Goal: Task Accomplishment & Management: Manage account settings

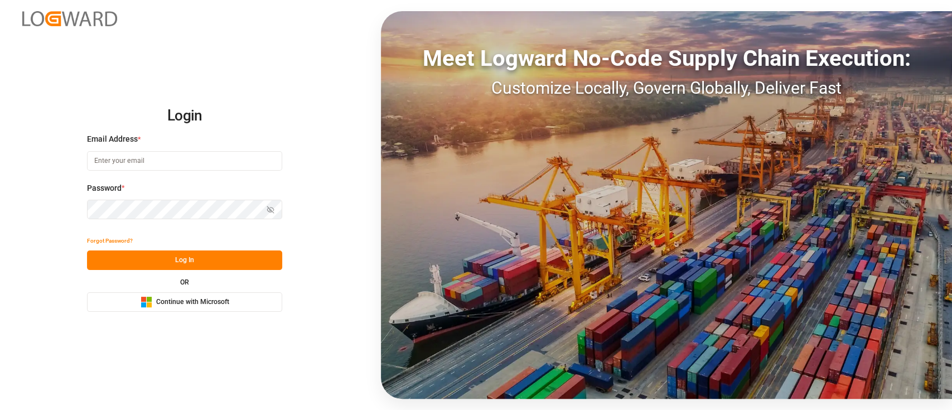
click at [150, 288] on div "OR Microsoft Logo Continue with Microsoft" at bounding box center [184, 295] width 195 height 33
click at [153, 299] on div "Microsoft Logo Continue with Microsoft" at bounding box center [185, 302] width 89 height 12
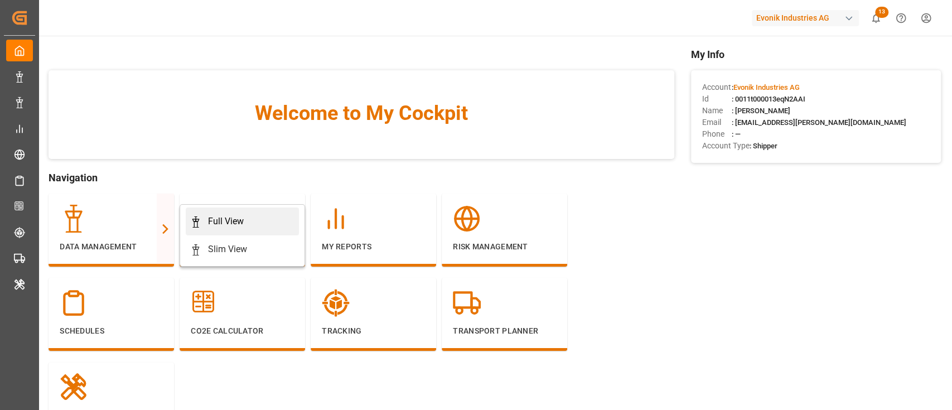
click at [212, 225] on div "Full View" at bounding box center [226, 221] width 36 height 13
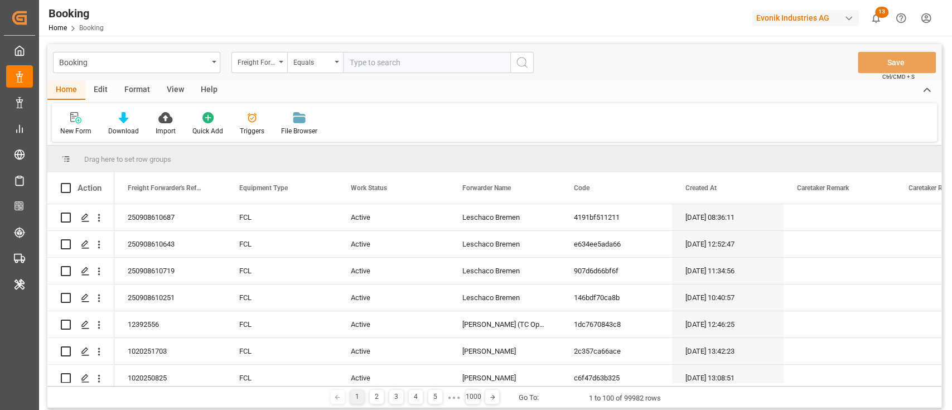
drag, startPoint x: 146, startPoint y: 82, endPoint x: 141, endPoint y: 86, distance: 6.4
click at [145, 82] on div "Format" at bounding box center [137, 90] width 42 height 19
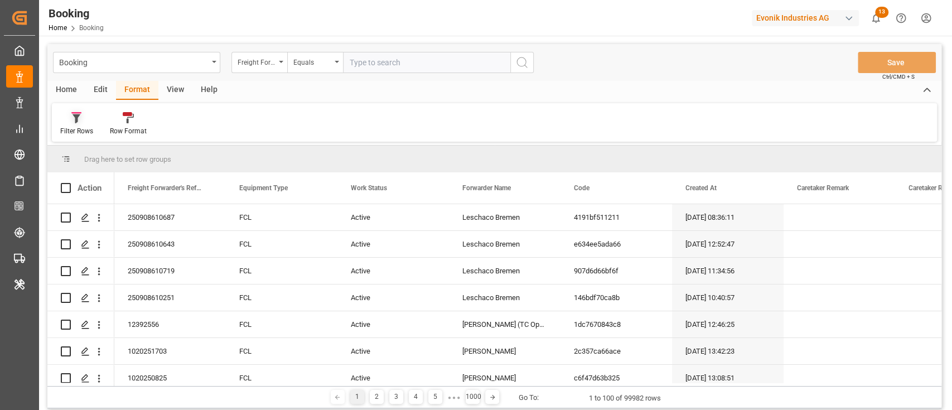
click at [70, 127] on div "Filter Rows" at bounding box center [76, 131] width 33 height 10
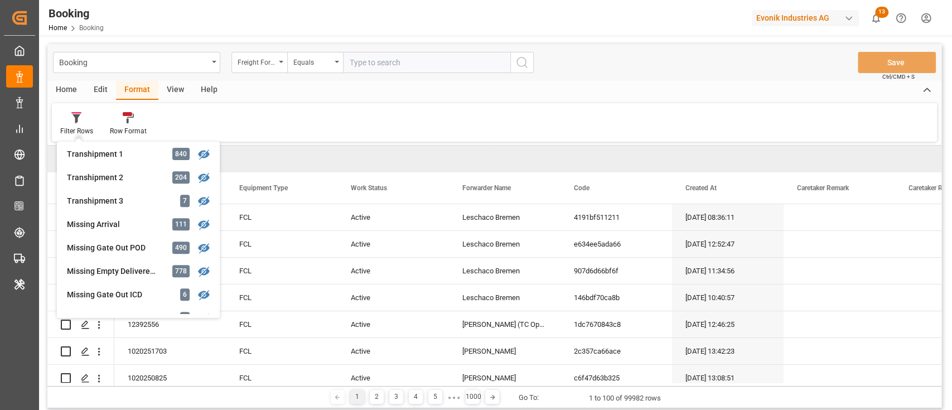
scroll to position [379, 0]
click at [78, 177] on div "Transhipment 2" at bounding box center [116, 177] width 98 height 12
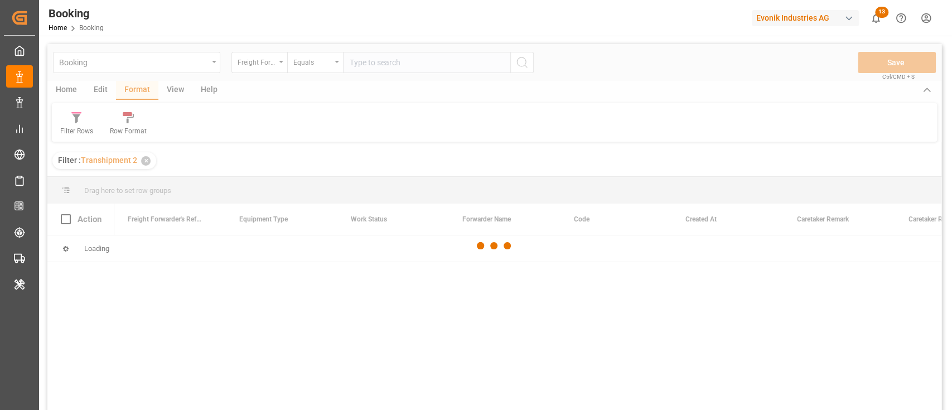
click at [75, 125] on div at bounding box center [494, 245] width 894 height 403
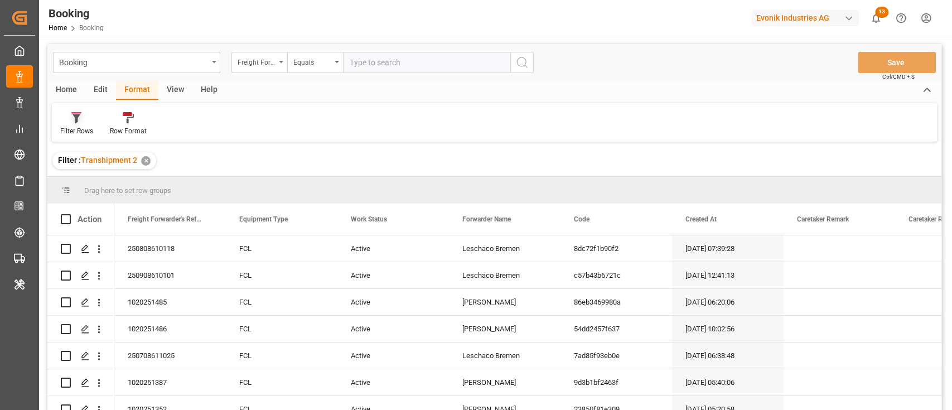
click at [85, 132] on div "Filter Rows" at bounding box center [76, 131] width 33 height 10
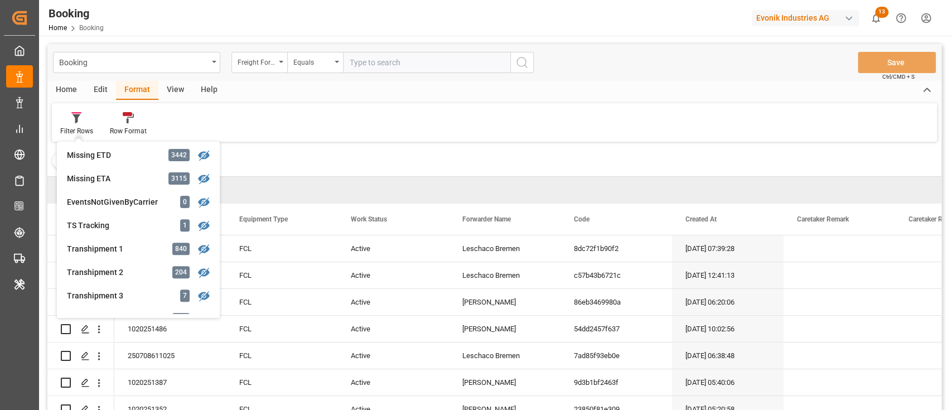
scroll to position [297, 0]
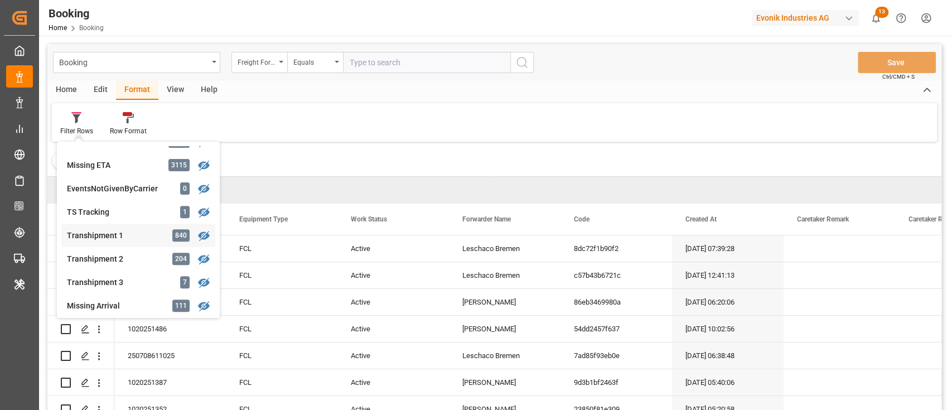
click at [95, 238] on div "Transhipment 1" at bounding box center [116, 236] width 98 height 12
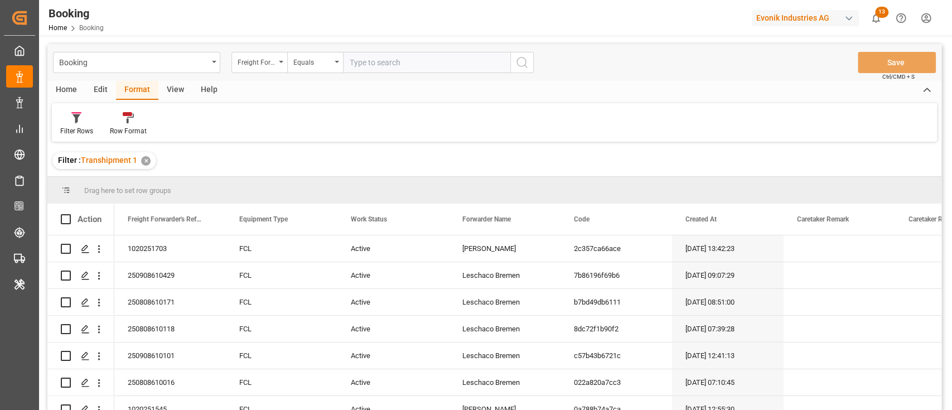
click at [175, 83] on div "View" at bounding box center [175, 90] width 34 height 19
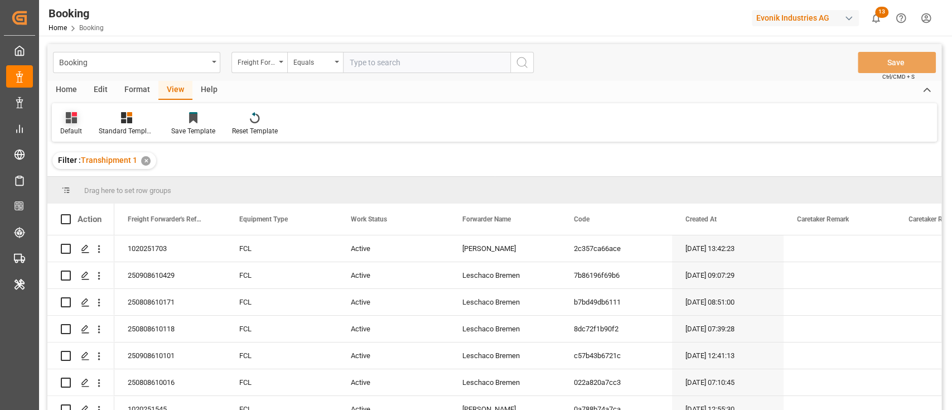
click at [61, 130] on div "Default" at bounding box center [71, 131] width 22 height 10
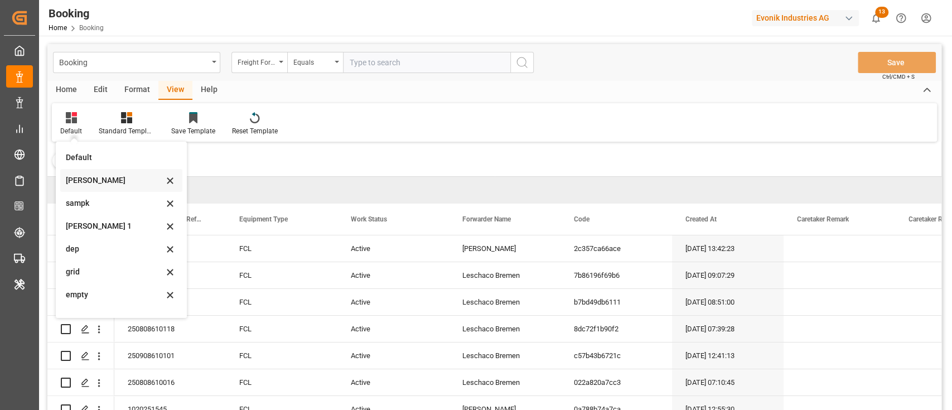
click at [93, 182] on div "sam" at bounding box center [115, 181] width 98 height 12
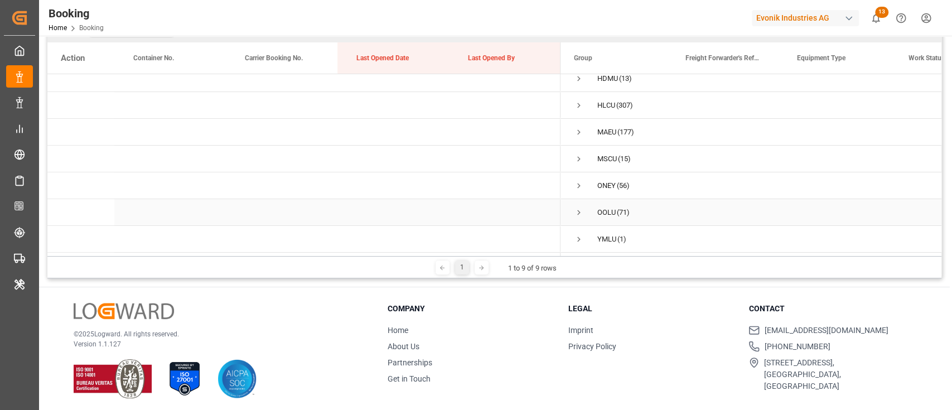
scroll to position [165, 0]
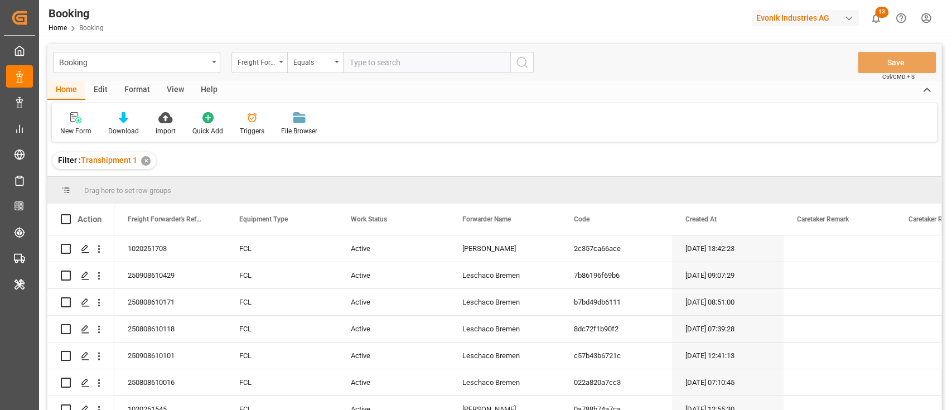
click at [171, 90] on div "View" at bounding box center [175, 90] width 34 height 19
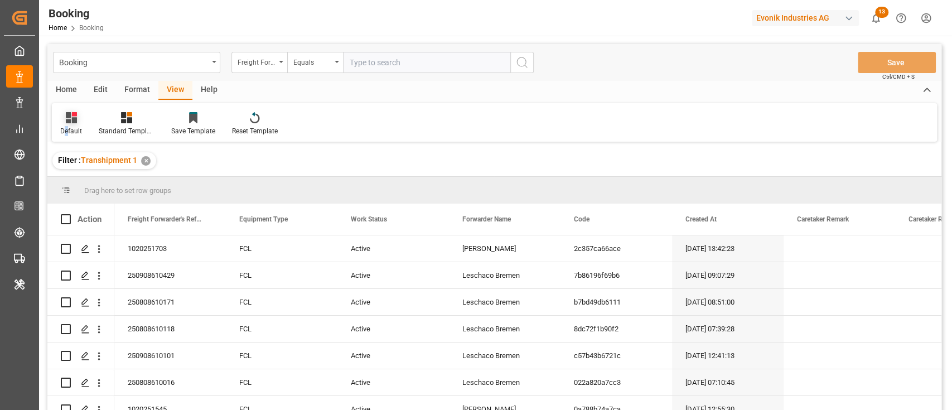
click at [65, 127] on div "Default" at bounding box center [71, 131] width 22 height 10
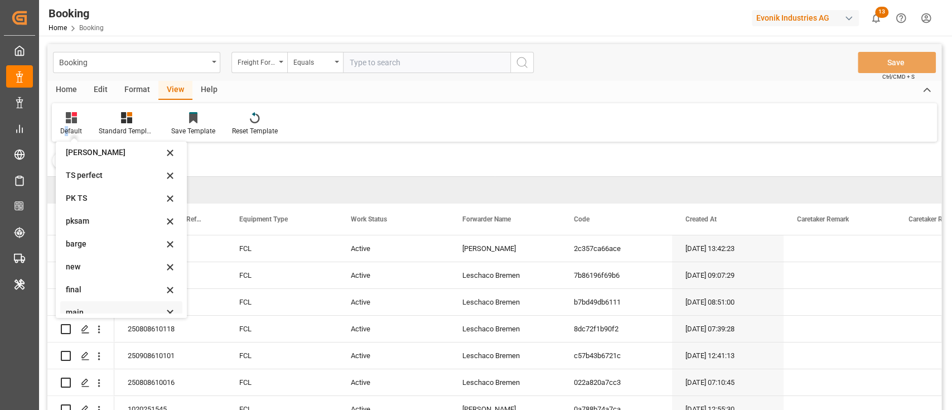
scroll to position [221, 0]
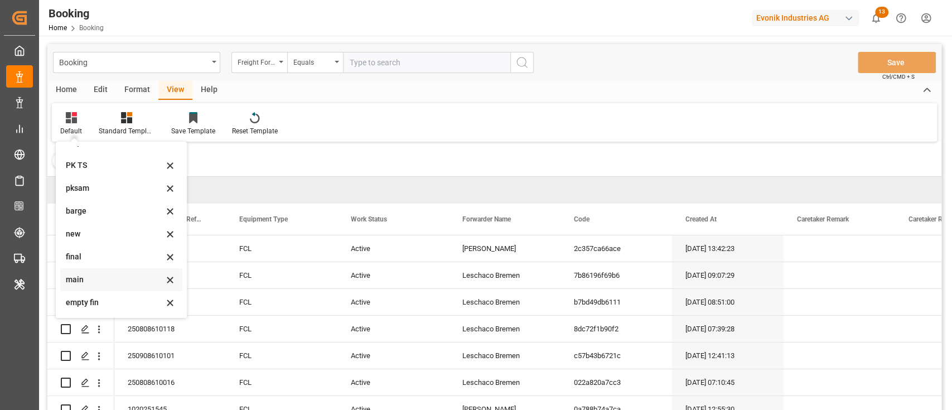
click at [96, 284] on div "main" at bounding box center [115, 280] width 98 height 12
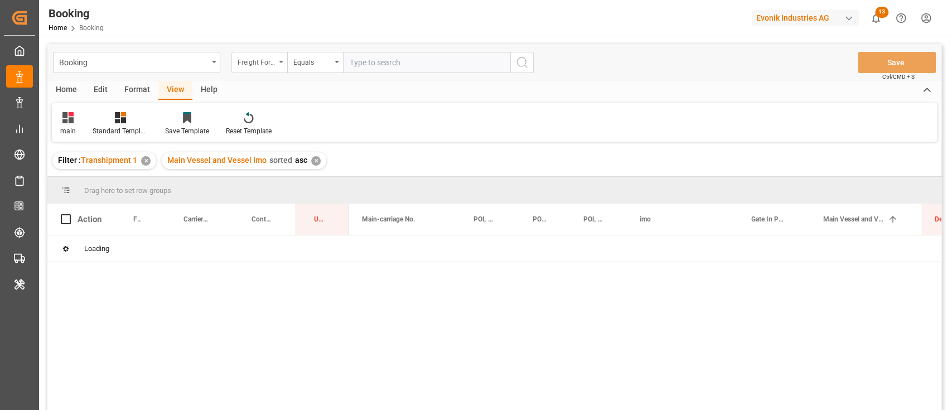
click at [259, 61] on div "Freight Forwarder's Reference No." at bounding box center [257, 61] width 38 height 13
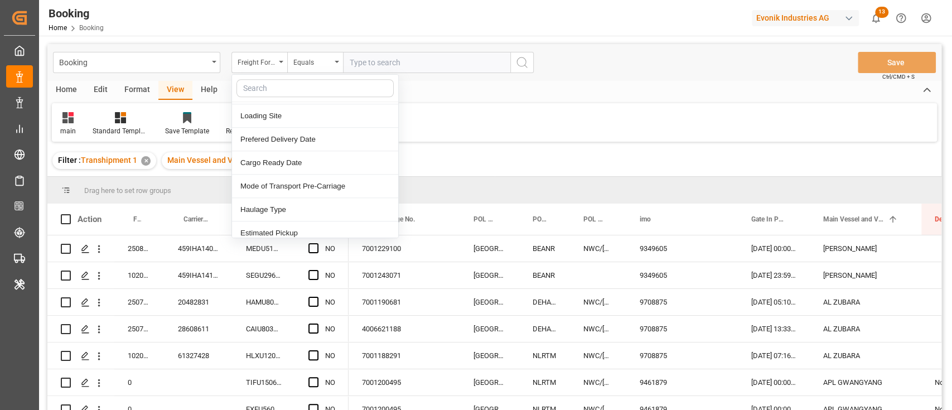
scroll to position [594, 0]
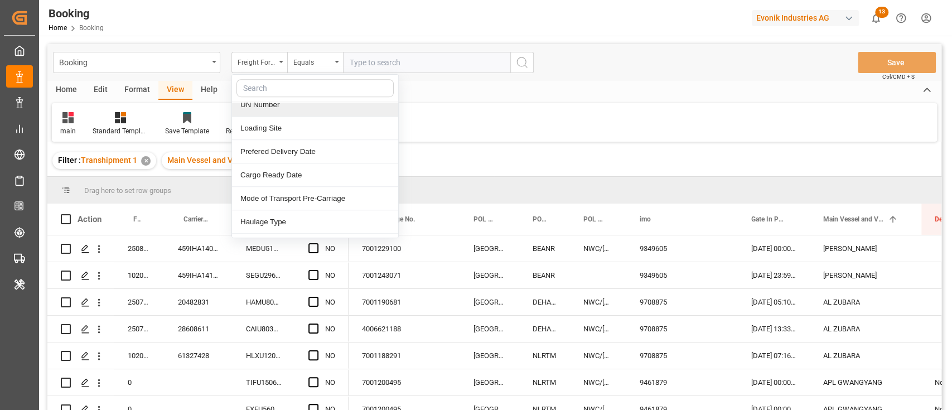
click at [272, 77] on div at bounding box center [315, 88] width 166 height 27
click at [269, 91] on input "text" at bounding box center [314, 88] width 157 height 18
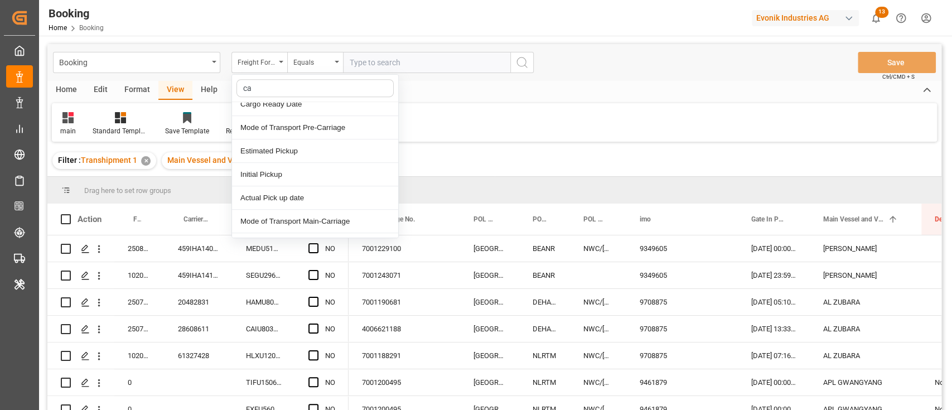
scroll to position [104, 0]
type input "carr"
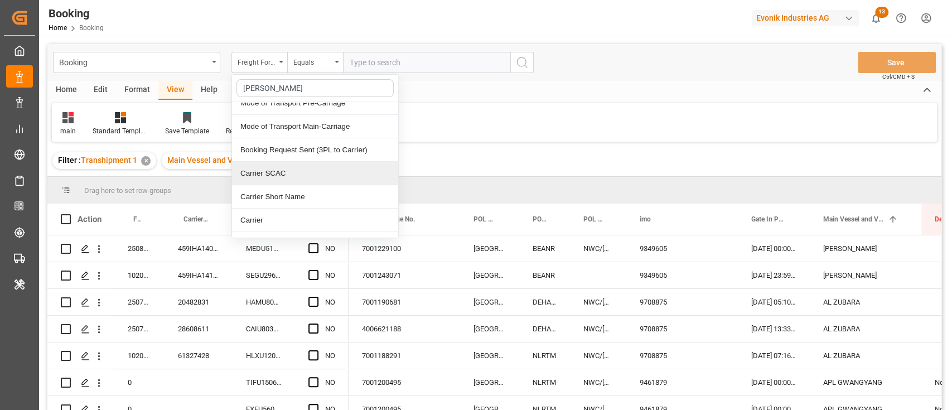
click at [308, 172] on div "Carrier SCAC" at bounding box center [315, 173] width 166 height 23
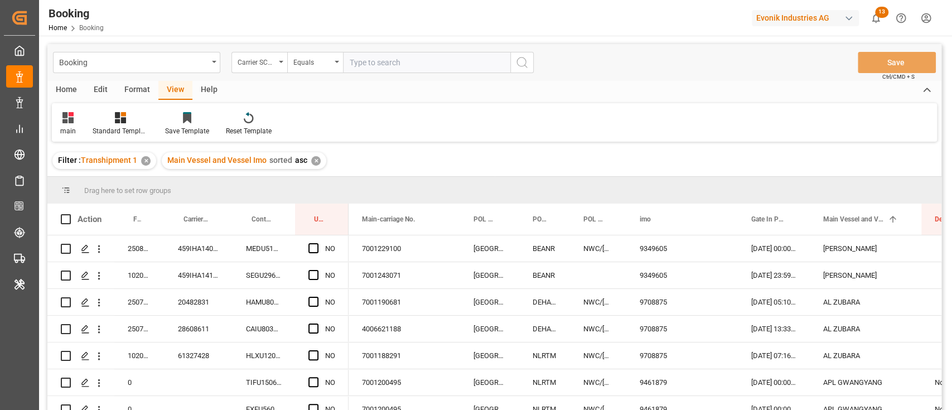
click at [395, 67] on input "text" at bounding box center [426, 62] width 167 height 21
type input "maeu"
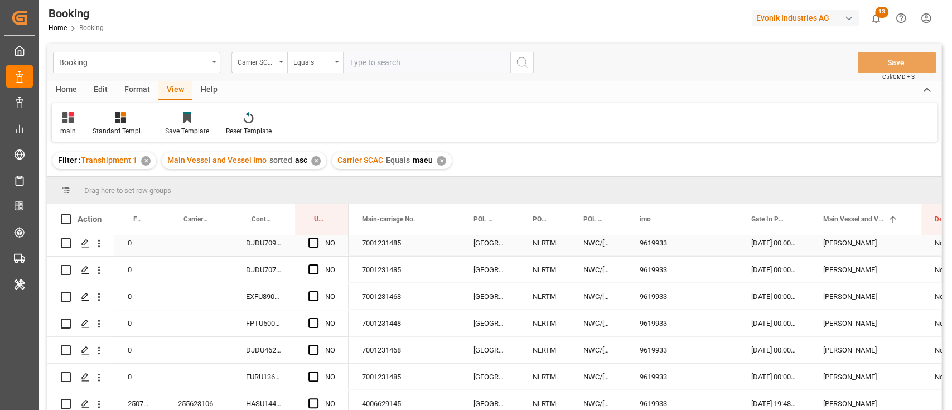
scroll to position [165, 0]
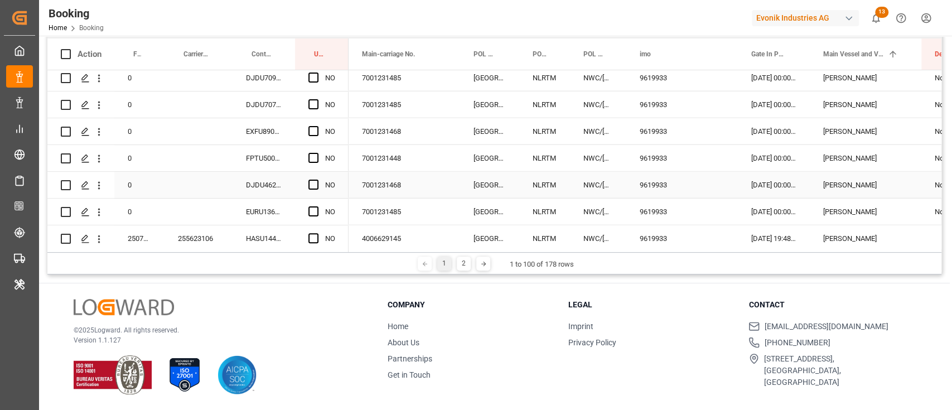
click at [380, 187] on div "7001231468" at bounding box center [404, 185] width 112 height 26
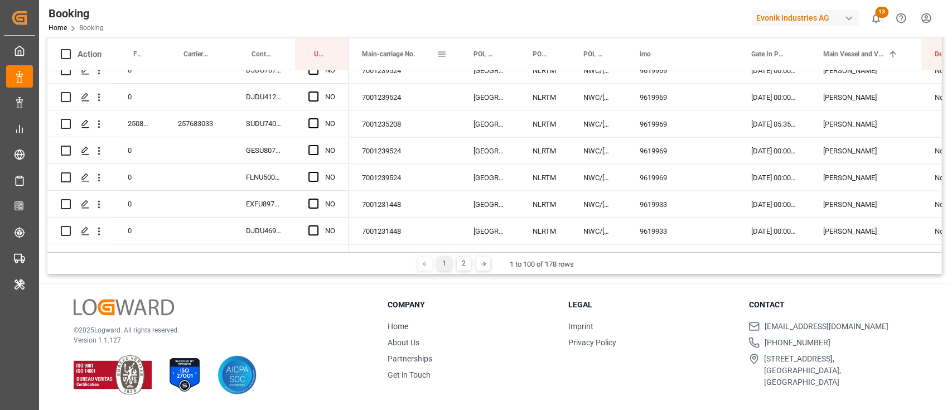
scroll to position [90, 0]
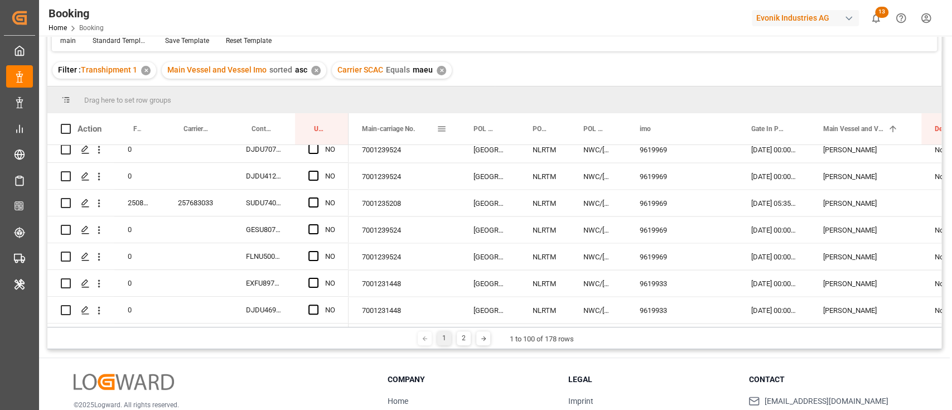
click at [384, 126] on span "Main-carriage No." at bounding box center [388, 129] width 53 height 8
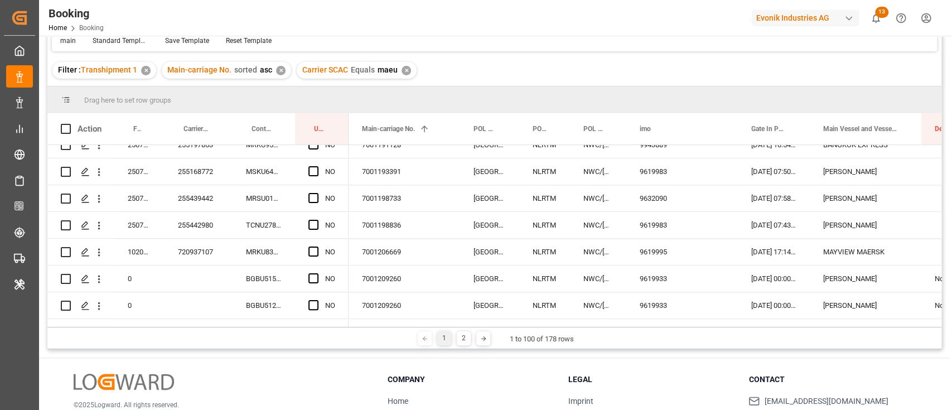
scroll to position [1115, 0]
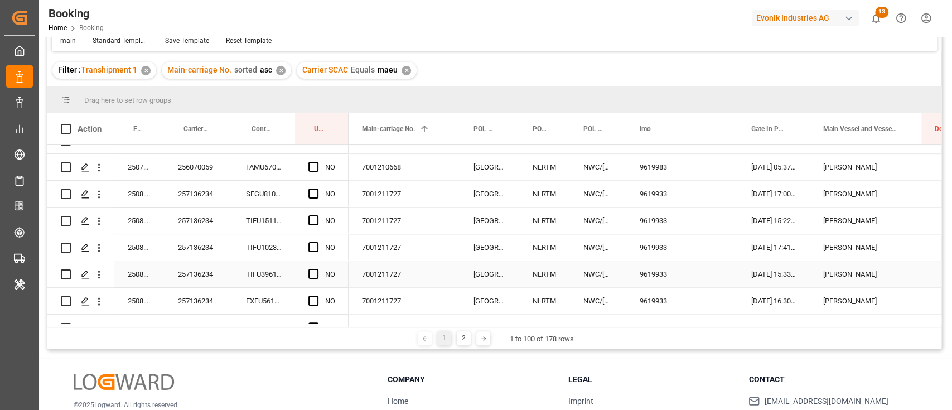
click at [379, 258] on div "7001211727" at bounding box center [404, 247] width 112 height 26
click at [313, 194] on span "Press SPACE to select this row." at bounding box center [313, 193] width 10 height 10
click at [317, 188] on input "Press SPACE to select this row." at bounding box center [317, 188] width 0 height 0
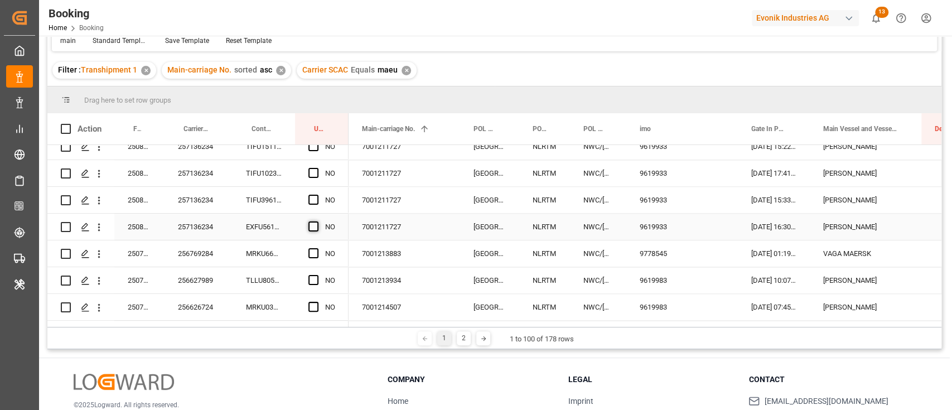
click at [309, 226] on span "Press SPACE to select this row." at bounding box center [313, 226] width 10 height 10
click at [317, 221] on input "Press SPACE to select this row." at bounding box center [317, 221] width 0 height 0
click at [208, 227] on div "257136234" at bounding box center [198, 227] width 68 height 26
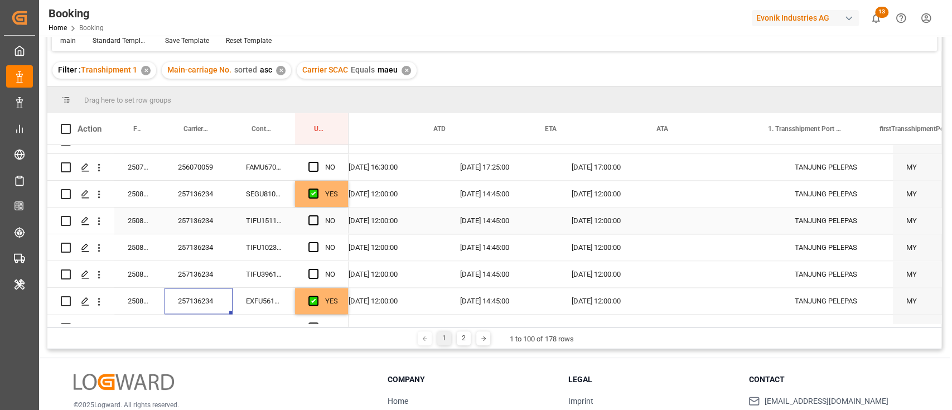
scroll to position [0, 0]
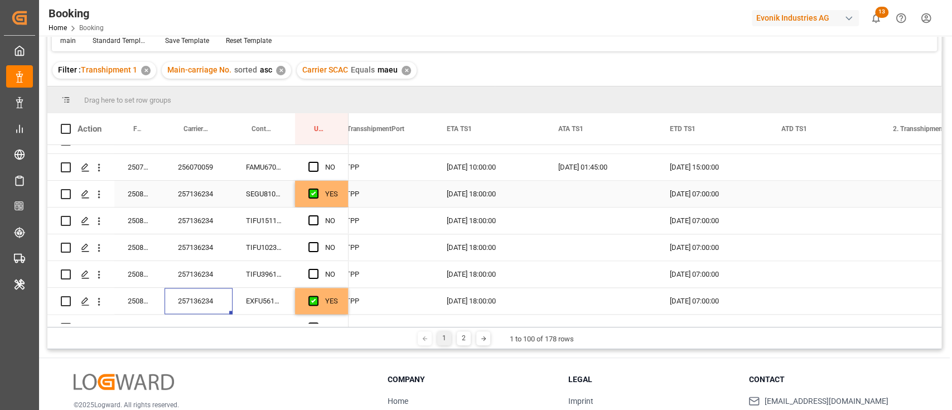
click at [341, 199] on div "YES" at bounding box center [322, 194] width 54 height 26
drag, startPoint x: 346, startPoint y: 204, endPoint x: 324, endPoint y: 274, distance: 73.7
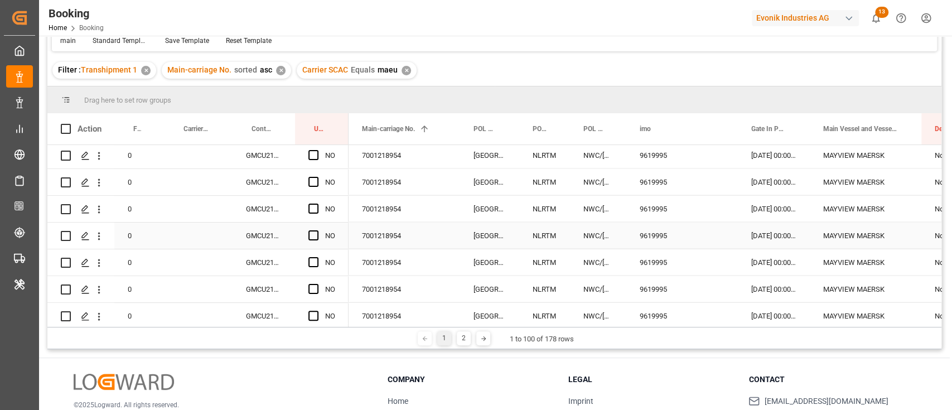
click at [380, 231] on div "7001218954" at bounding box center [404, 235] width 112 height 26
click at [380, 194] on div "7001218954" at bounding box center [404, 182] width 112 height 26
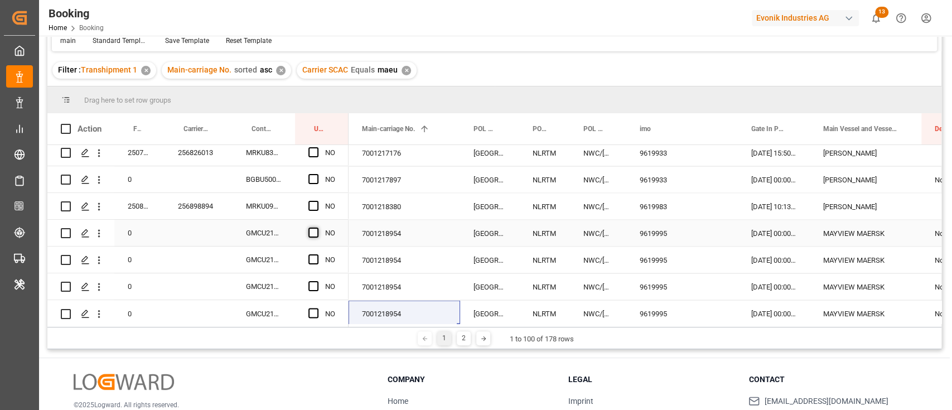
click at [311, 229] on span "Press SPACE to select this row." at bounding box center [313, 232] width 10 height 10
click at [317, 227] on input "Press SPACE to select this row." at bounding box center [317, 227] width 0 height 0
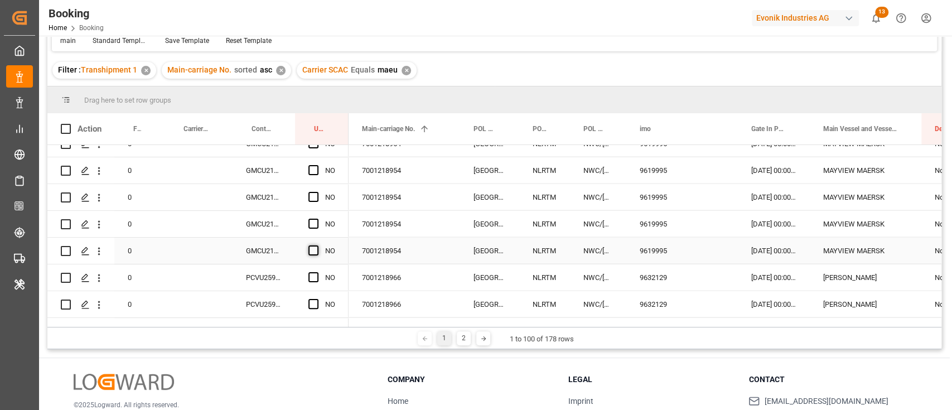
click at [312, 251] on span "Press SPACE to select this row." at bounding box center [313, 250] width 10 height 10
click at [317, 245] on input "Press SPACE to select this row." at bounding box center [317, 245] width 0 height 0
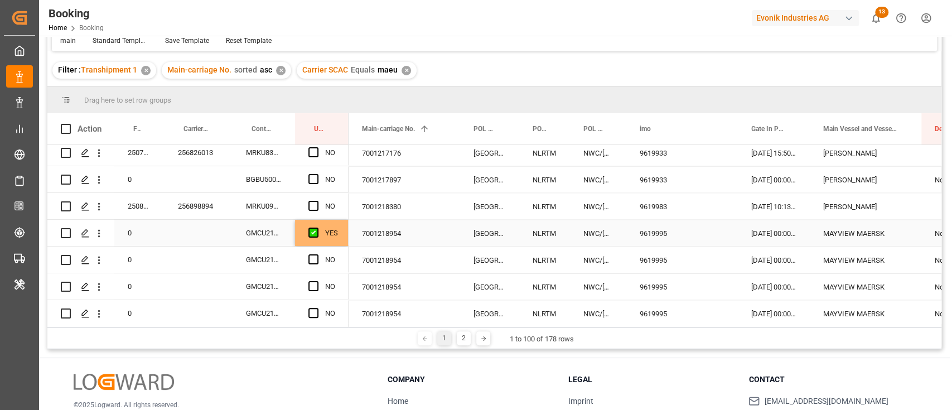
click at [284, 231] on div "GMCU2105653" at bounding box center [264, 233] width 62 height 26
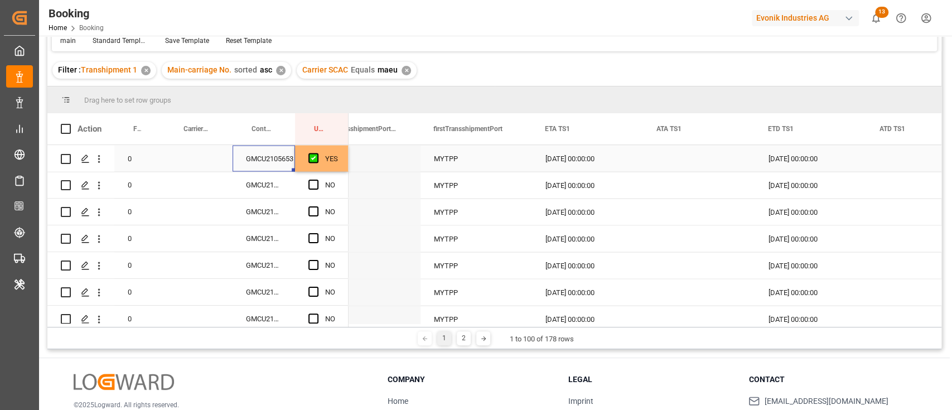
click at [342, 164] on div "YES" at bounding box center [322, 158] width 54 height 26
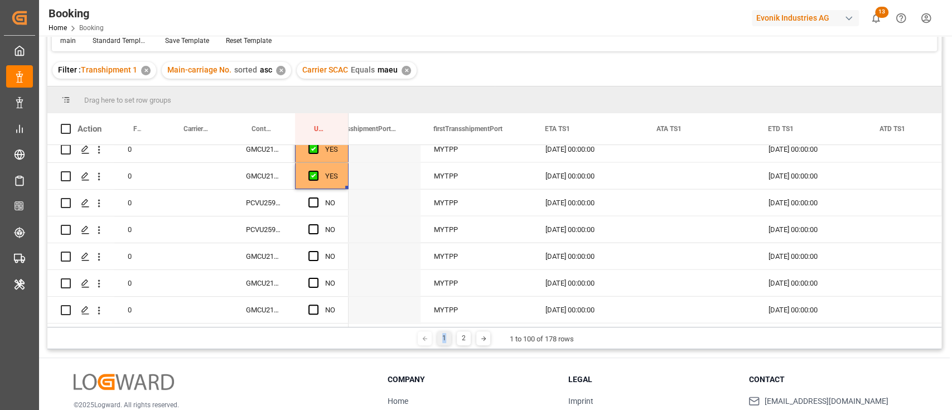
drag, startPoint x: 452, startPoint y: 326, endPoint x: 309, endPoint y: 327, distance: 142.7
click at [309, 327] on div "1 2 1 to 100 of 178 rows" at bounding box center [494, 338] width 894 height 22
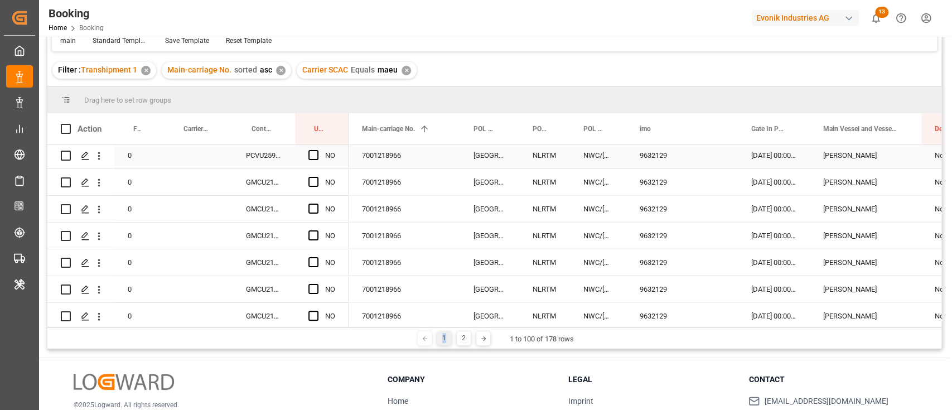
click at [386, 216] on div "7001218966" at bounding box center [404, 209] width 112 height 26
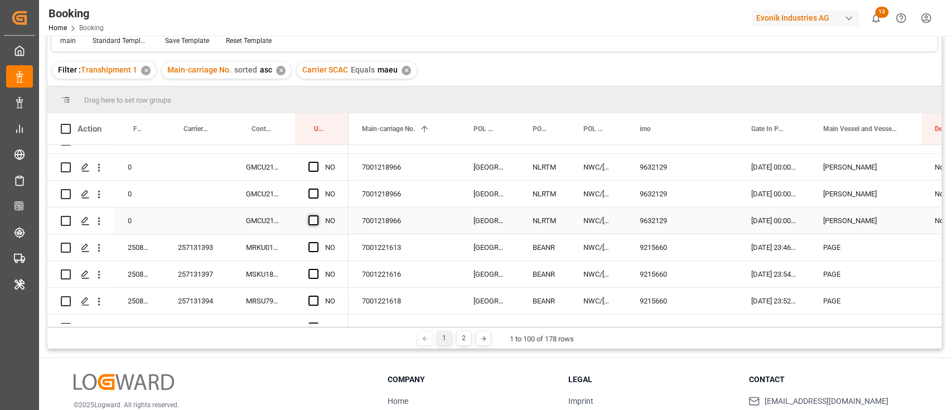
click at [313, 222] on span "Press SPACE to select this row." at bounding box center [313, 220] width 10 height 10
click at [317, 215] on input "Press SPACE to select this row." at bounding box center [317, 215] width 0 height 0
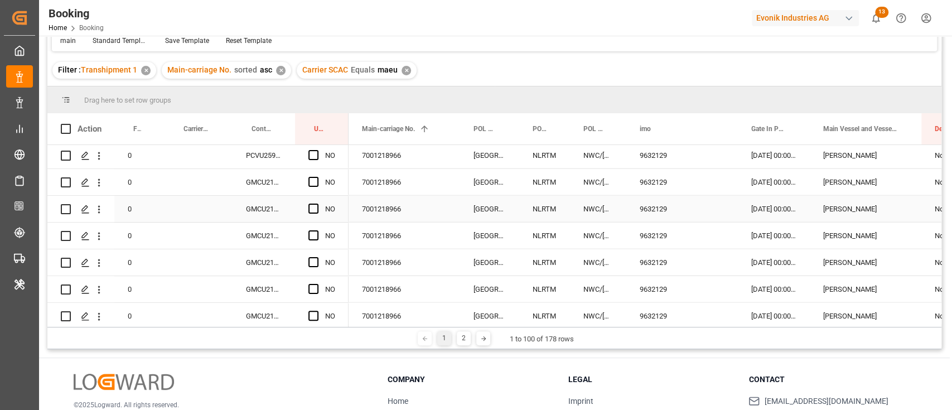
click at [270, 218] on div "GMCU2106048" at bounding box center [264, 209] width 62 height 26
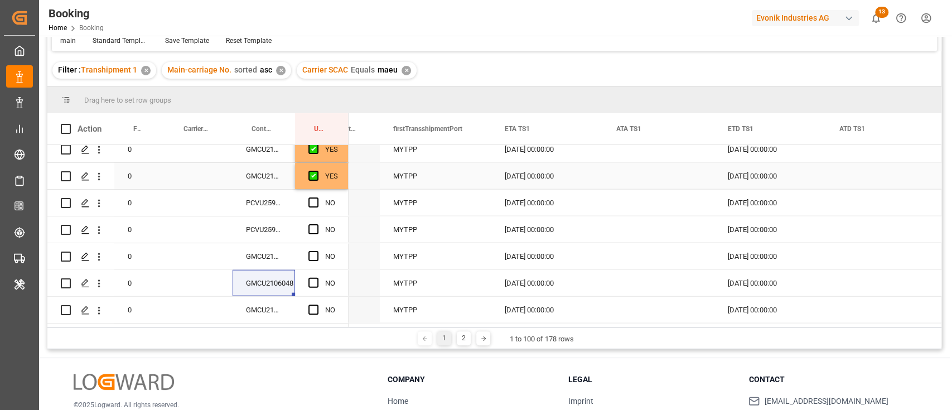
click at [331, 179] on div "YES" at bounding box center [331, 176] width 13 height 26
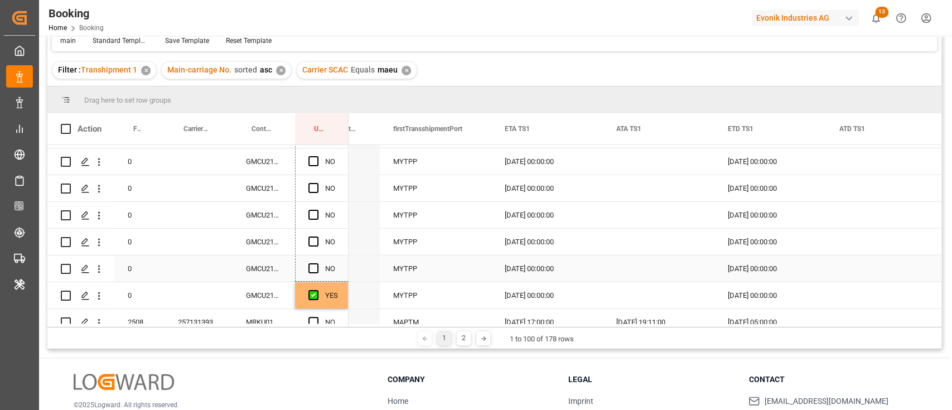
drag, startPoint x: 347, startPoint y: 186, endPoint x: 324, endPoint y: 269, distance: 86.2
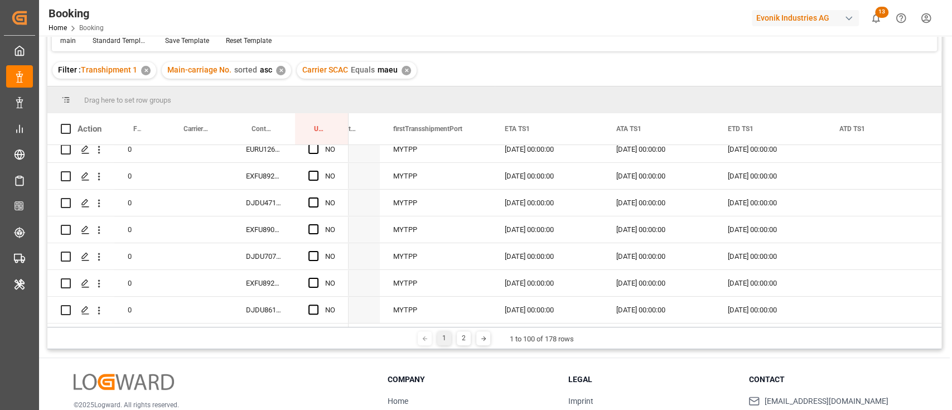
click at [440, 323] on div at bounding box center [642, 324] width 589 height 3
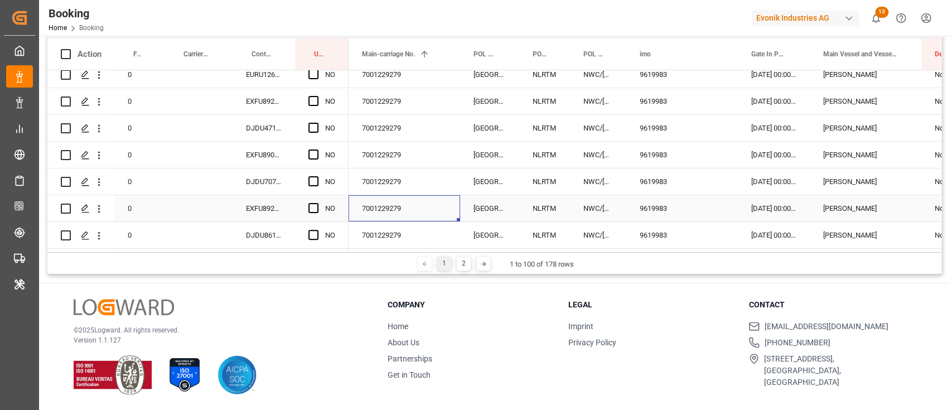
click at [387, 216] on div "7001229279" at bounding box center [404, 208] width 112 height 26
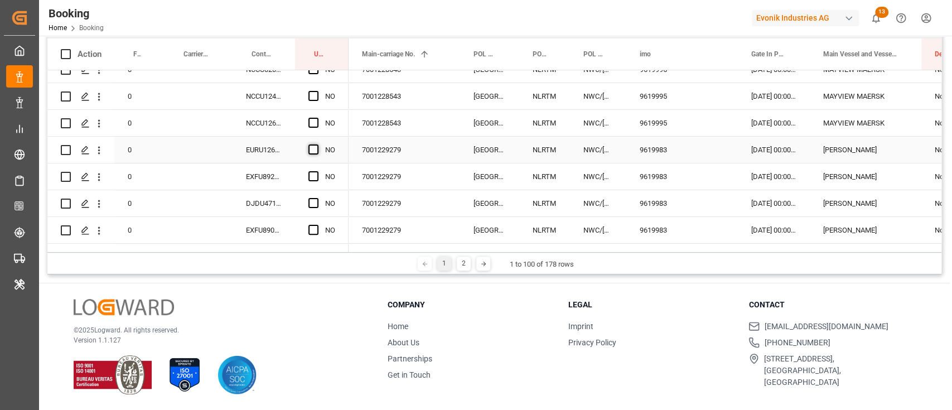
click at [319, 146] on div "Press SPACE to select this row." at bounding box center [316, 150] width 17 height 26
click at [308, 151] on span "Press SPACE to select this row." at bounding box center [313, 149] width 10 height 10
click at [317, 144] on input "Press SPACE to select this row." at bounding box center [317, 144] width 0 height 0
click at [259, 148] on div "EURU1264707" at bounding box center [264, 150] width 62 height 26
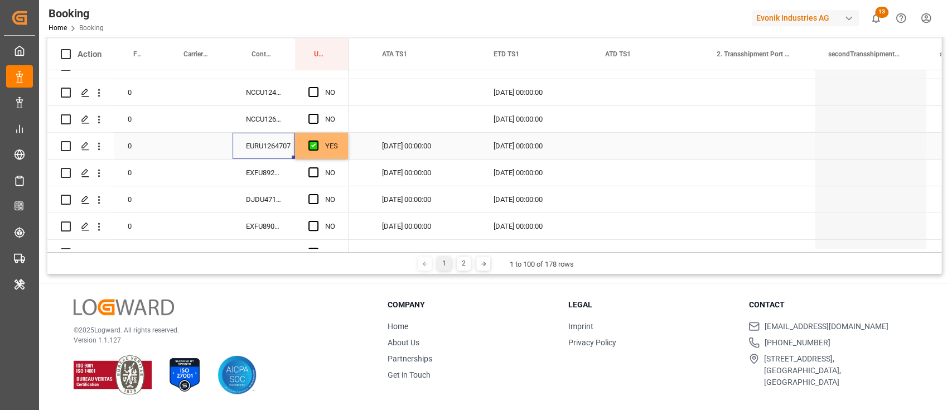
click at [627, 145] on div "Press SPACE to select this row." at bounding box center [648, 146] width 112 height 26
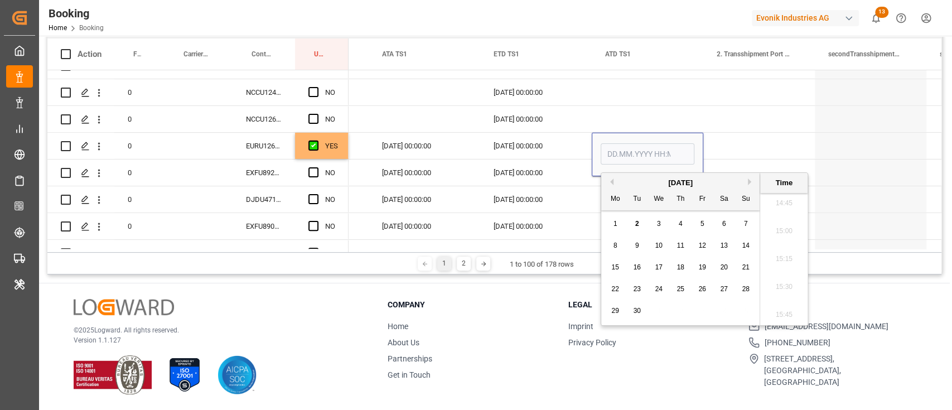
click at [636, 224] on span "2" at bounding box center [637, 224] width 4 height 8
type input "02.09.2025 00:00"
click at [632, 118] on div "Press SPACE to select this row." at bounding box center [648, 119] width 112 height 26
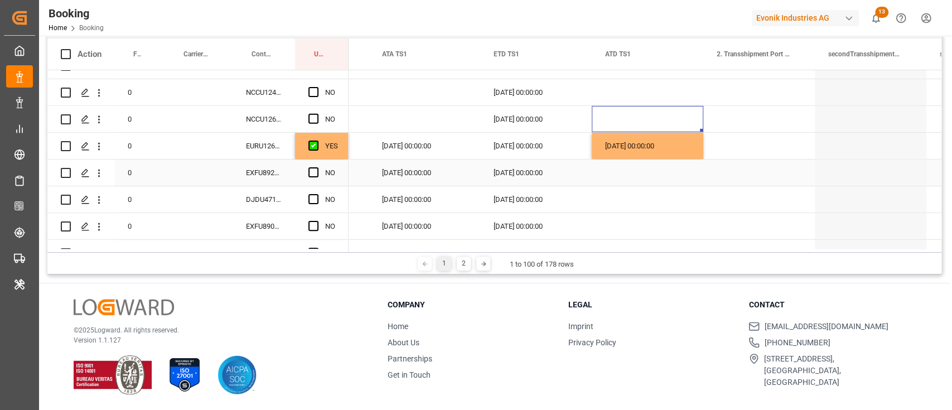
click at [261, 176] on div "EXFU8920710" at bounding box center [264, 172] width 62 height 26
click at [250, 198] on div "DJDU4716803" at bounding box center [264, 199] width 62 height 26
click at [279, 223] on div "EXFU8907981" at bounding box center [264, 226] width 62 height 26
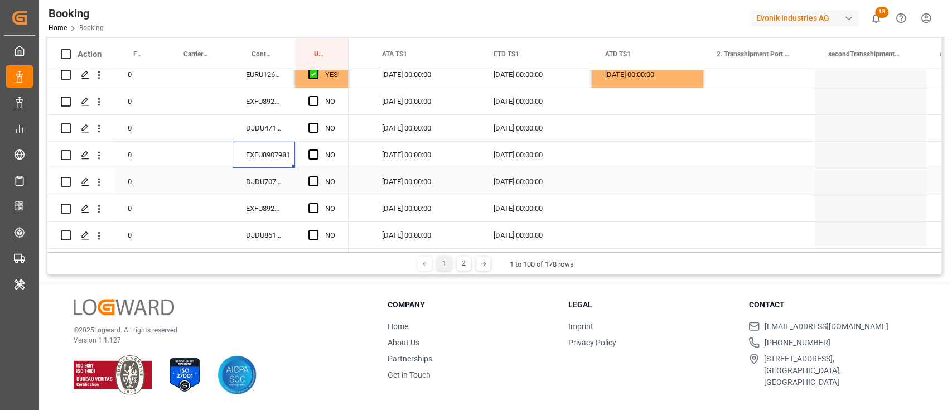
click at [274, 172] on div "DJDU7073640" at bounding box center [264, 181] width 62 height 26
click at [264, 199] on div "EXFU8921043" at bounding box center [264, 208] width 62 height 26
click at [272, 222] on div "DJDU8613254" at bounding box center [264, 235] width 62 height 26
click at [688, 78] on div "02.09.2025 00:00:00" at bounding box center [648, 74] width 112 height 26
drag, startPoint x: 702, startPoint y: 83, endPoint x: 693, endPoint y: 254, distance: 171.4
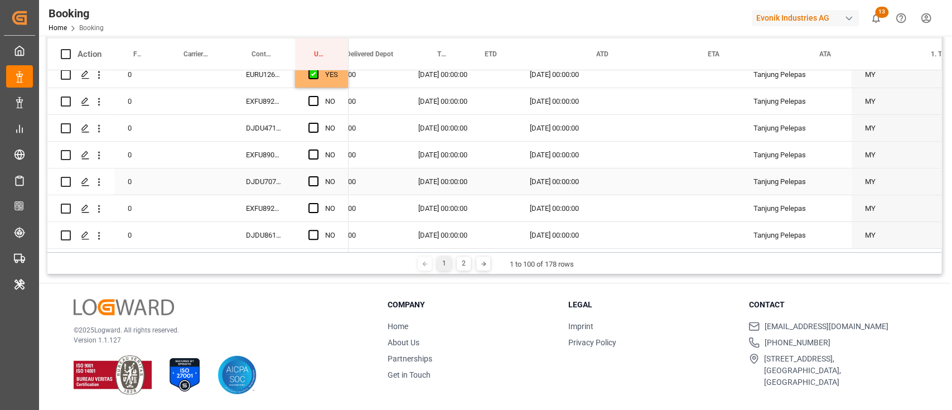
scroll to position [0, 990]
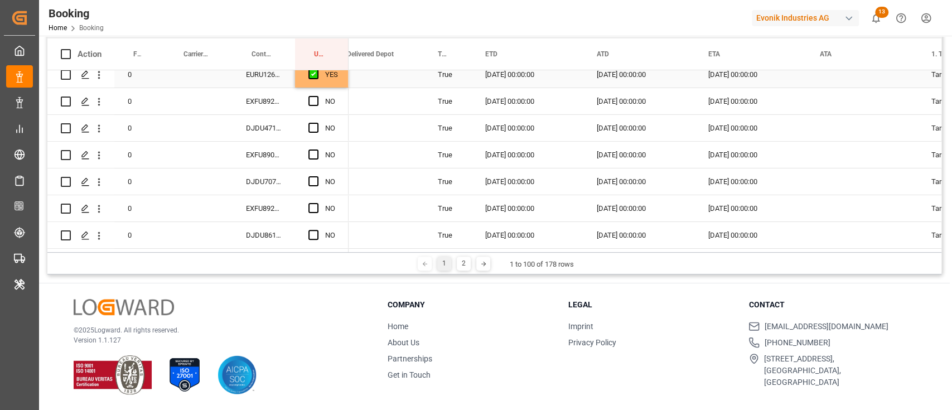
click at [337, 78] on div "YES" at bounding box center [331, 75] width 13 height 26
drag, startPoint x: 346, startPoint y: 82, endPoint x: 326, endPoint y: 239, distance: 158.6
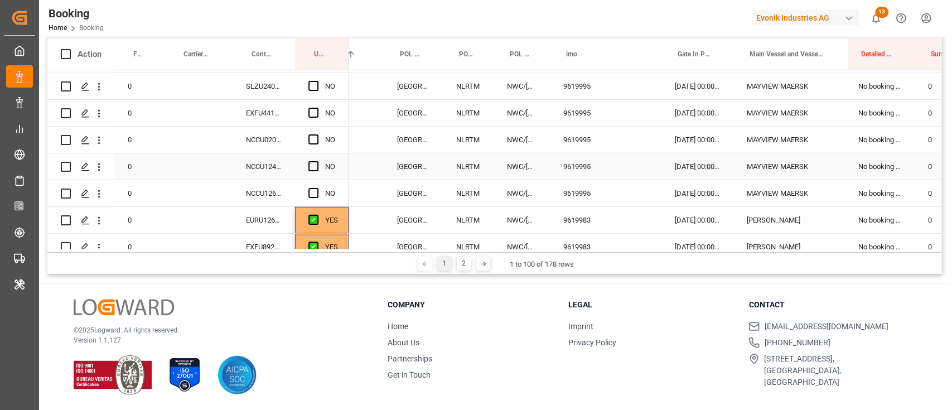
scroll to position [0, 74]
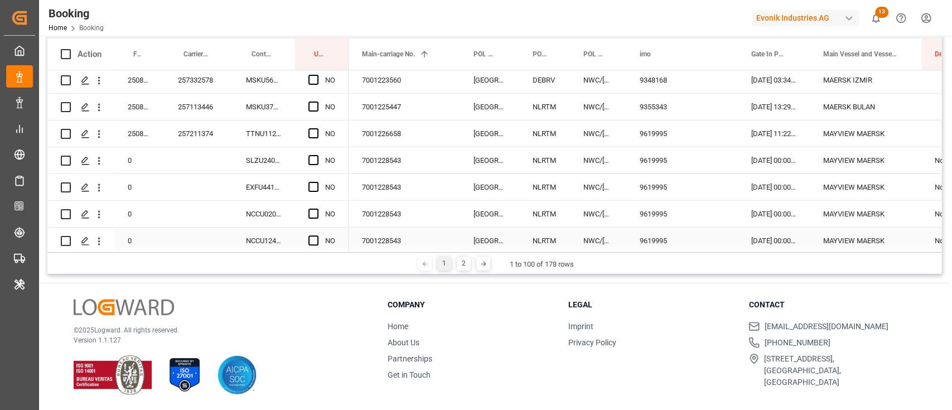
click at [397, 161] on div "7001228543" at bounding box center [404, 160] width 112 height 26
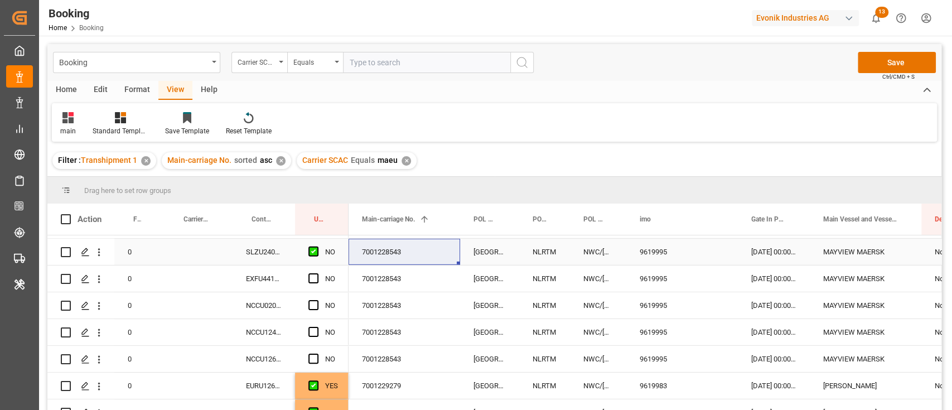
scroll to position [165, 0]
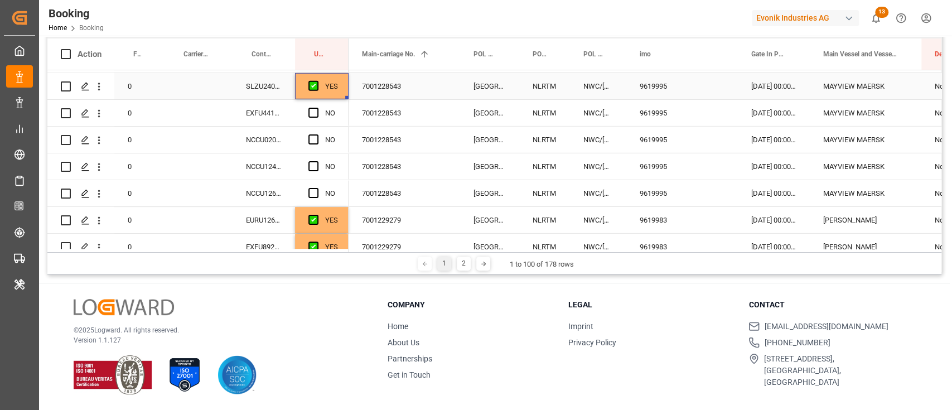
click at [275, 90] on div "SLZU2406262" at bounding box center [264, 86] width 62 height 26
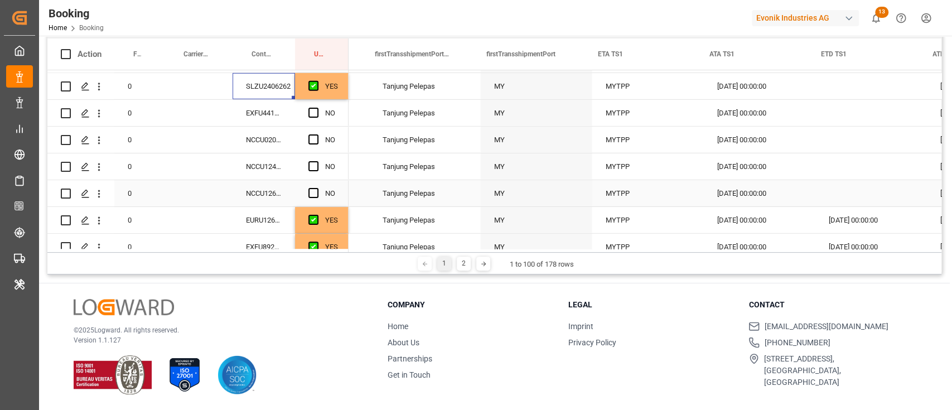
scroll to position [0, 0]
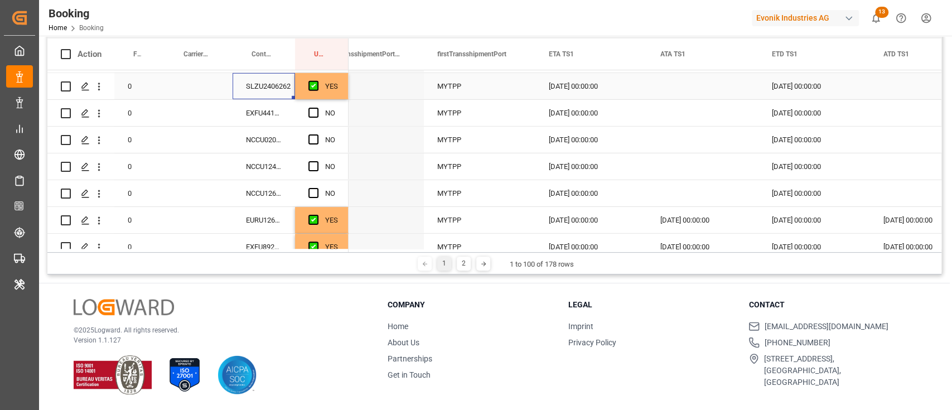
click at [339, 91] on div "YES" at bounding box center [322, 86] width 54 height 26
drag, startPoint x: 346, startPoint y: 97, endPoint x: 339, endPoint y: 208, distance: 111.2
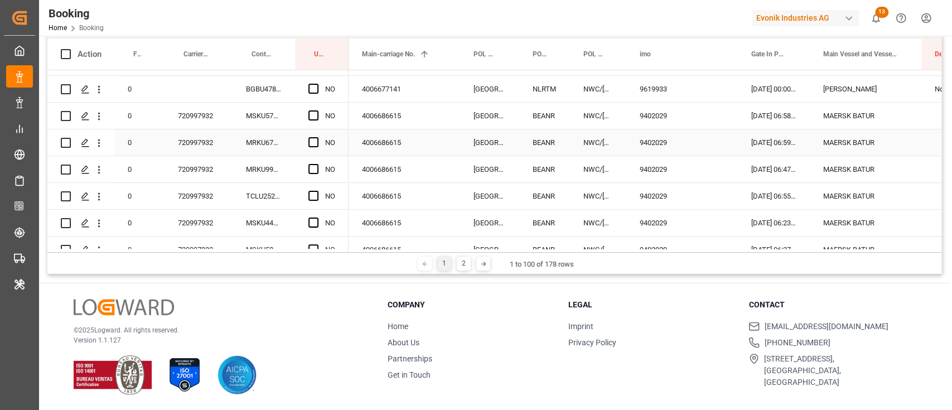
click at [376, 134] on div "4006686615" at bounding box center [404, 142] width 112 height 26
click at [312, 111] on span "Press SPACE to select this row." at bounding box center [313, 115] width 10 height 10
click at [317, 110] on input "Press SPACE to select this row." at bounding box center [317, 110] width 0 height 0
click at [187, 108] on div "720997932" at bounding box center [198, 116] width 68 height 26
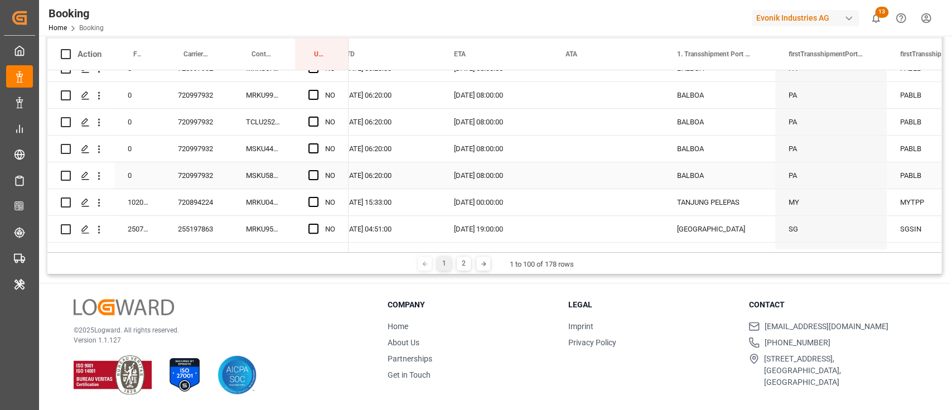
click at [306, 171] on div "NO" at bounding box center [322, 175] width 54 height 26
click at [314, 170] on span "Press SPACE to select this row." at bounding box center [313, 175] width 10 height 10
click at [317, 170] on input "Press SPACE to select this row." at bounding box center [317, 170] width 0 height 0
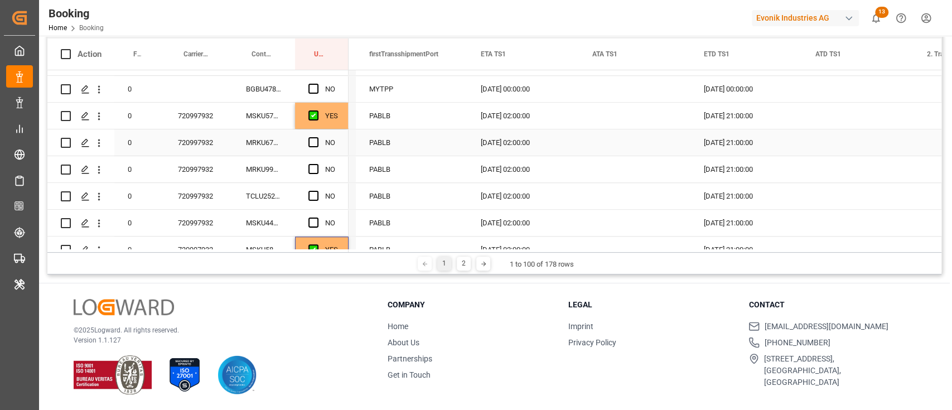
click at [344, 127] on div "YES" at bounding box center [322, 116] width 54 height 26
drag, startPoint x: 346, startPoint y: 128, endPoint x: 336, endPoint y: 210, distance: 82.0
click at [314, 142] on span "Press SPACE to select this row." at bounding box center [313, 142] width 10 height 10
click at [317, 137] on input "Press SPACE to select this row." at bounding box center [317, 137] width 0 height 0
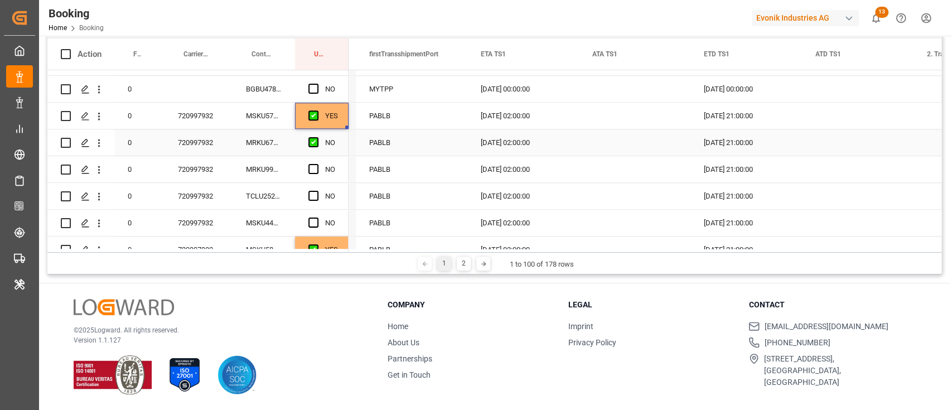
click at [311, 169] on span "Press SPACE to select this row." at bounding box center [313, 169] width 10 height 10
click at [317, 164] on input "Press SPACE to select this row." at bounding box center [317, 164] width 0 height 0
click at [314, 195] on span "Press SPACE to select this row." at bounding box center [313, 196] width 10 height 10
click at [317, 191] on input "Press SPACE to select this row." at bounding box center [317, 191] width 0 height 0
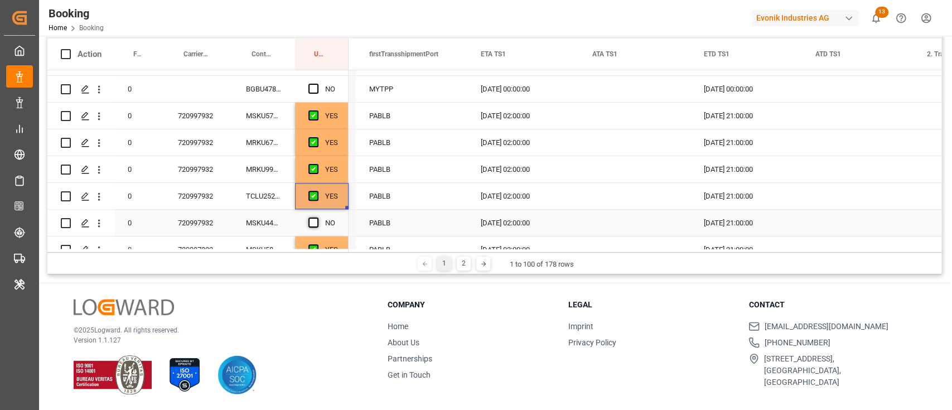
click at [313, 217] on span "Press SPACE to select this row." at bounding box center [313, 222] width 10 height 10
click at [317, 217] on input "Press SPACE to select this row." at bounding box center [317, 217] width 0 height 0
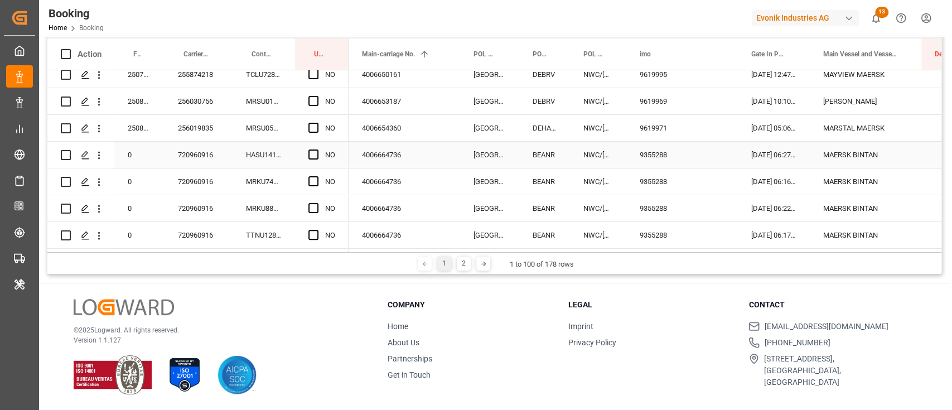
click at [383, 155] on div "4006664736" at bounding box center [404, 155] width 112 height 26
click at [314, 153] on span "Press SPACE to select this row." at bounding box center [313, 154] width 10 height 10
click at [317, 149] on input "Press SPACE to select this row." at bounding box center [317, 149] width 0 height 0
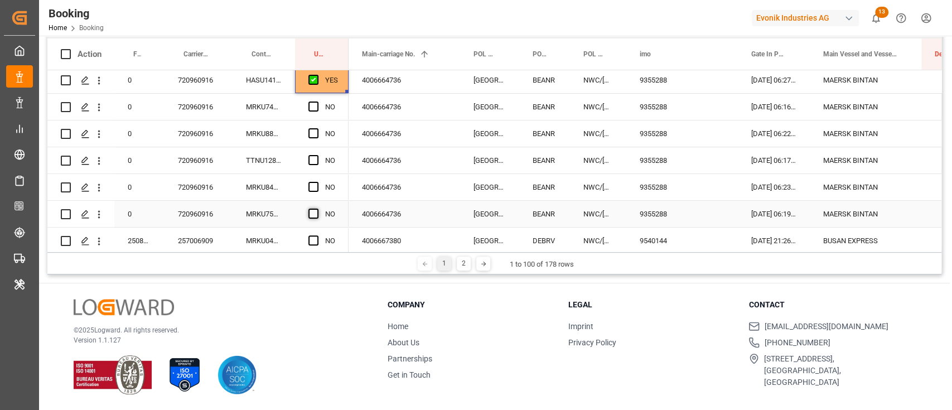
click at [316, 213] on span "Press SPACE to select this row." at bounding box center [313, 214] width 10 height 10
click at [317, 209] on input "Press SPACE to select this row." at bounding box center [317, 209] width 0 height 0
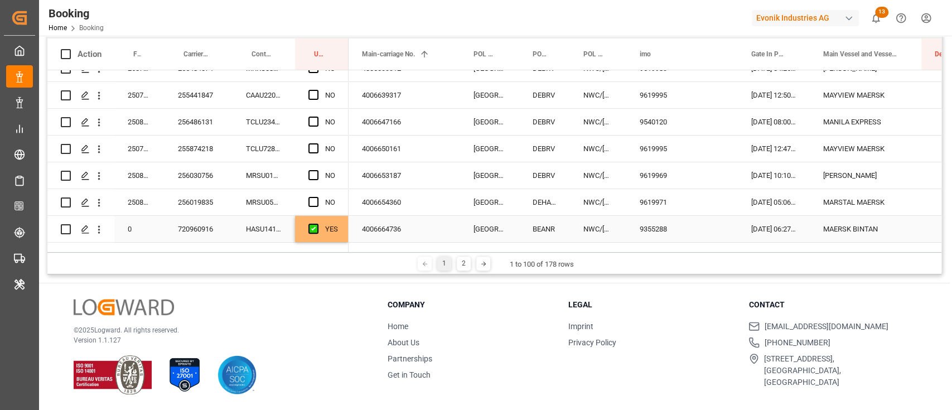
click at [206, 223] on div "720960916" at bounding box center [198, 229] width 68 height 26
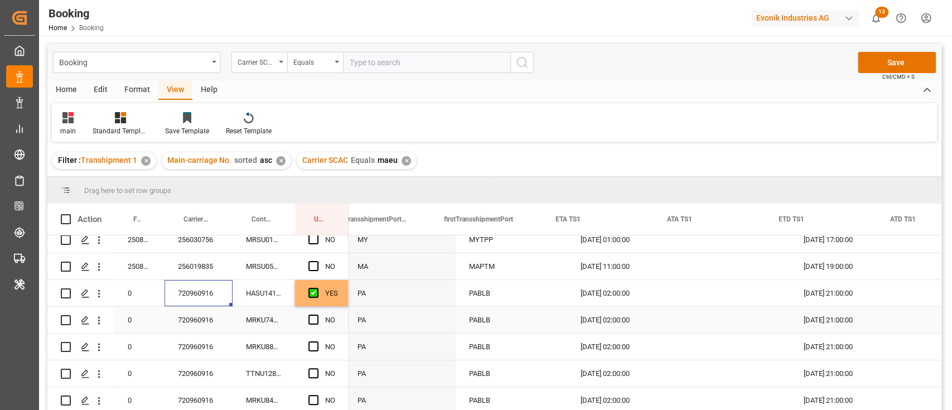
scroll to position [0, 1700]
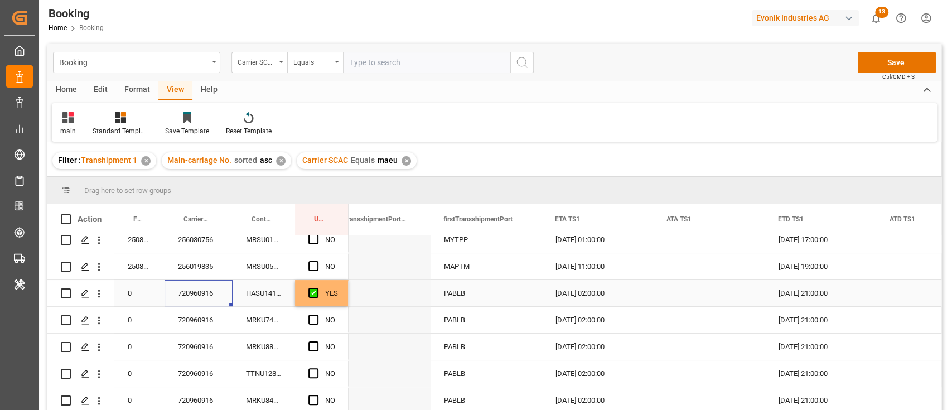
click at [331, 299] on div "YES" at bounding box center [331, 293] width 13 height 26
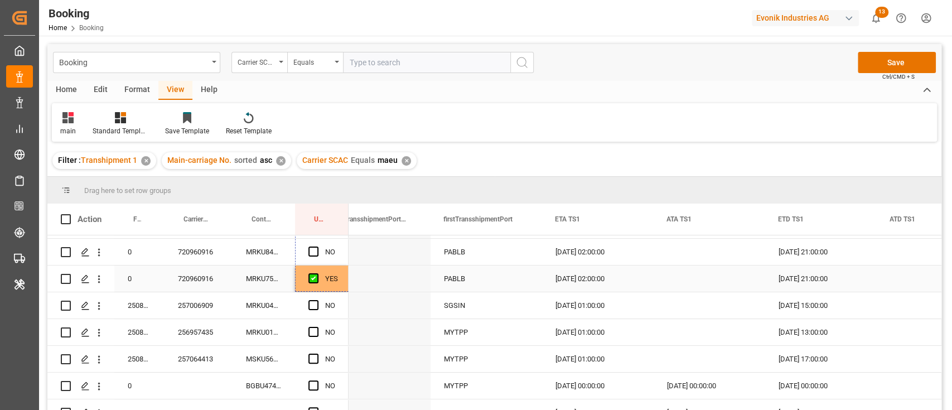
drag, startPoint x: 347, startPoint y: 304, endPoint x: 331, endPoint y: 284, distance: 25.0
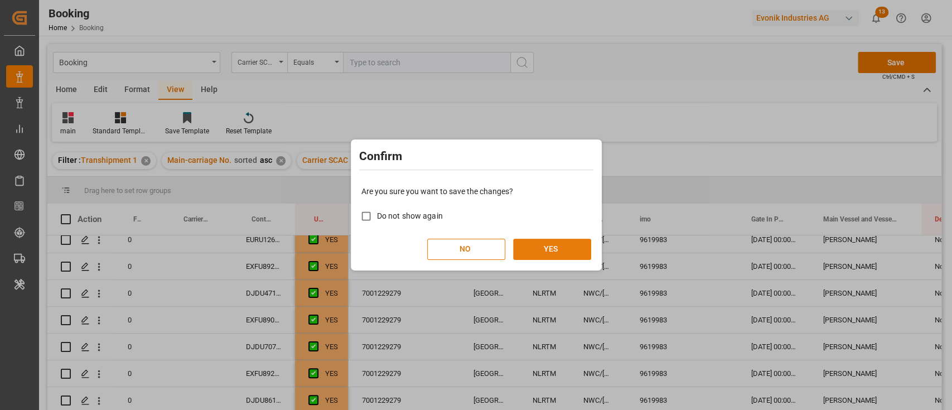
click at [534, 248] on button "YES" at bounding box center [552, 249] width 78 height 21
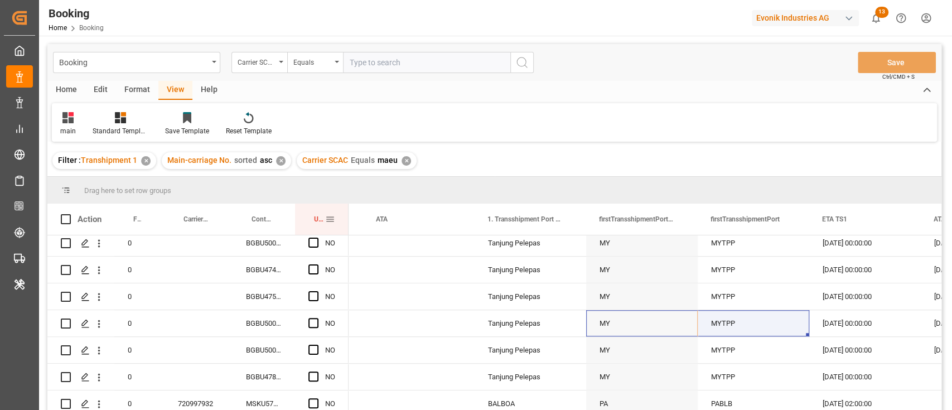
click at [330, 214] on span at bounding box center [330, 219] width 10 height 10
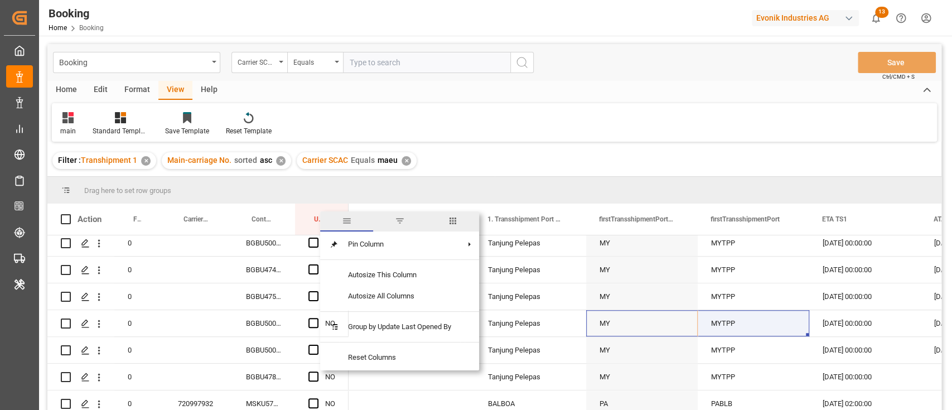
click at [457, 226] on span "columns" at bounding box center [452, 221] width 53 height 20
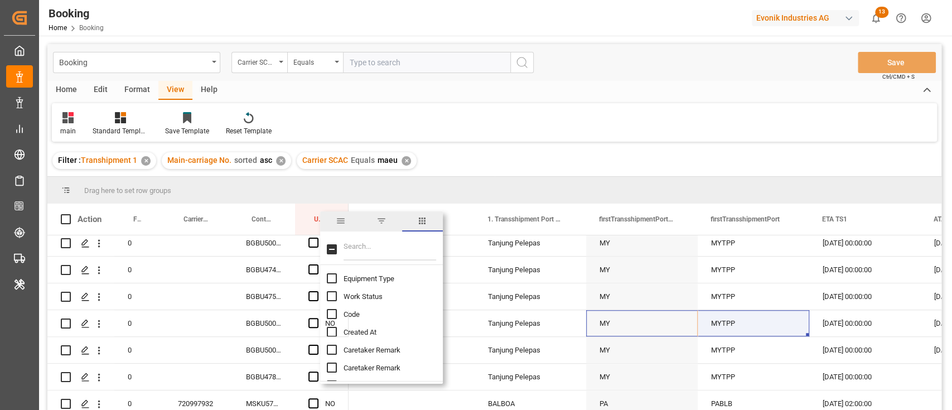
click at [416, 255] on input "Filter Columns Input" at bounding box center [389, 249] width 93 height 22
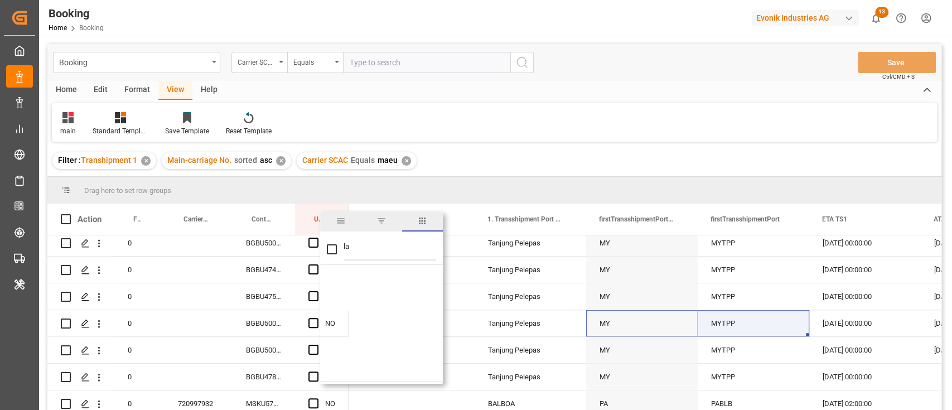
type input "las"
checkbox input "false"
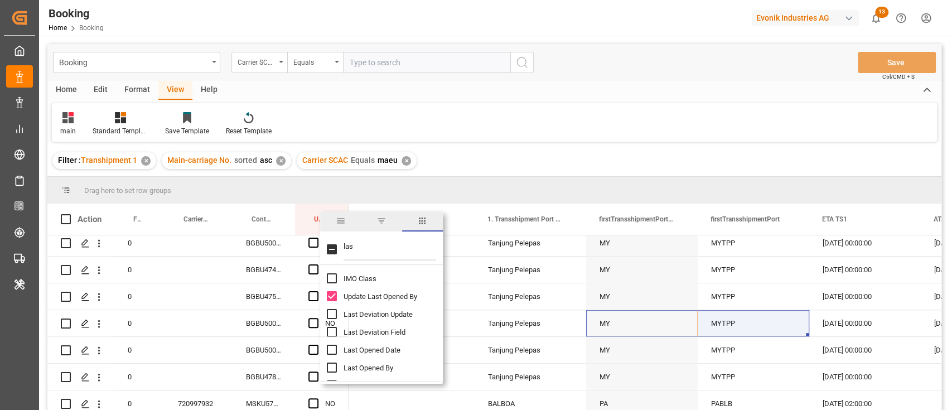
type input "las"
click at [376, 348] on span "Last Opened Date" at bounding box center [371, 350] width 57 height 8
checkbox input "true"
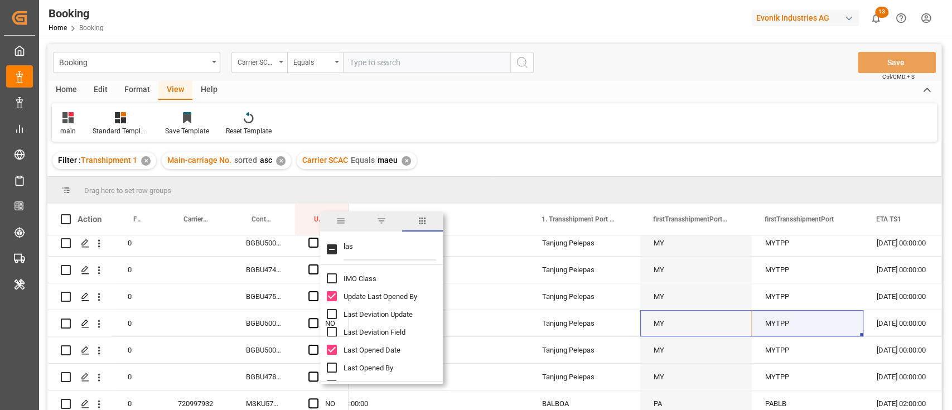
click at [330, 368] on input "Last Opened By column toggle visibility (hidden)" at bounding box center [332, 367] width 10 height 10
checkbox input "true"
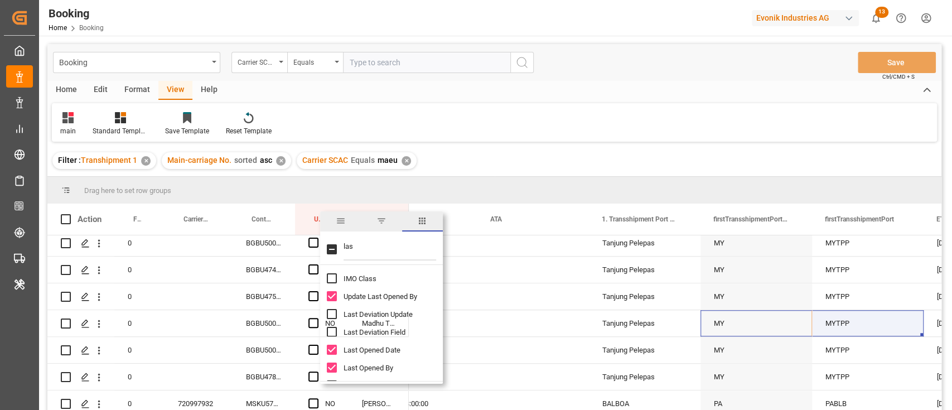
click at [517, 147] on div "Filter : Transhipment 1 ✕ Main-carriage No. sorted asc ✕ Carrier SCAC Equals ma…" at bounding box center [494, 160] width 894 height 31
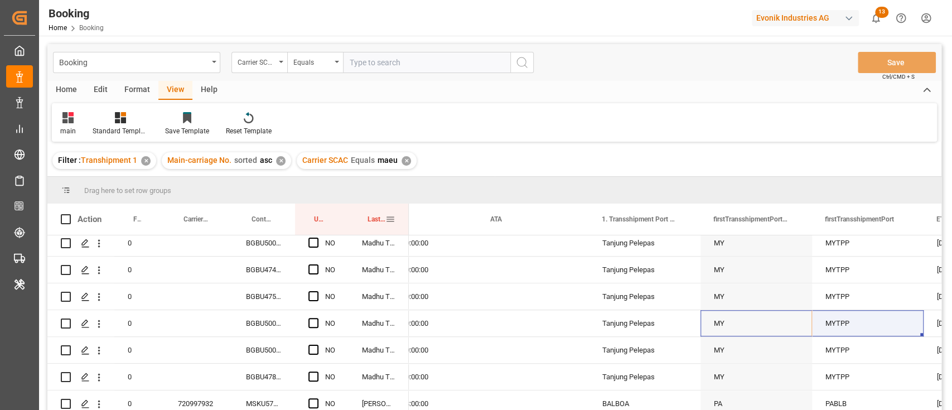
drag, startPoint x: 370, startPoint y: 218, endPoint x: 370, endPoint y: 198, distance: 19.5
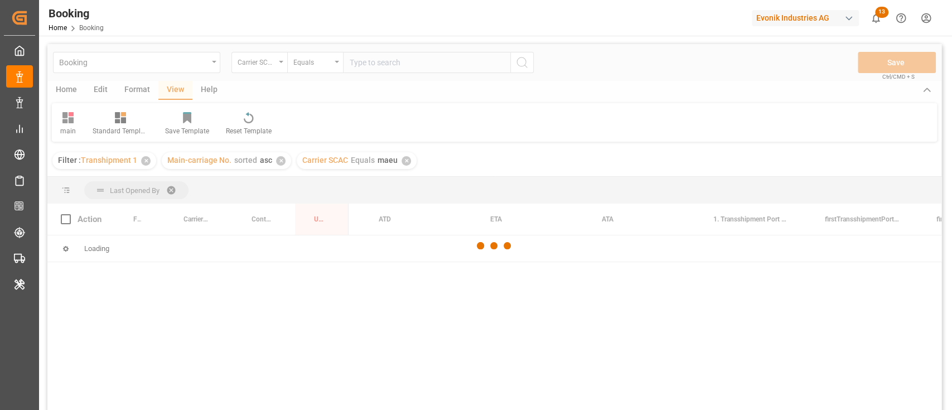
scroll to position [0, 1433]
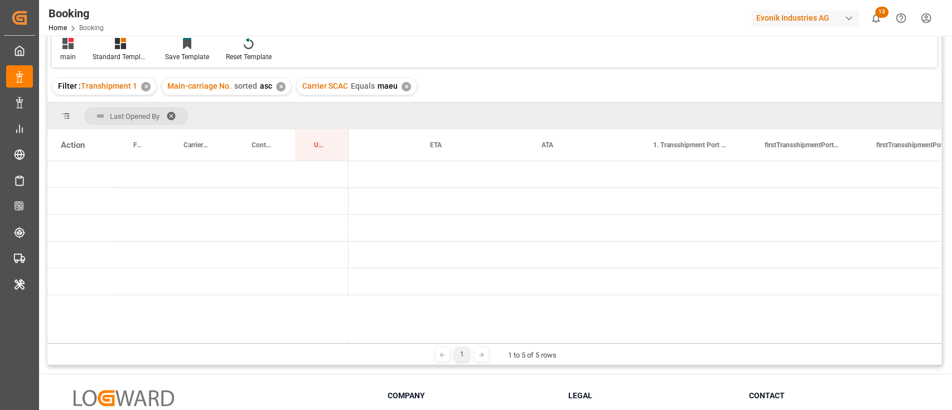
drag, startPoint x: 428, startPoint y: 343, endPoint x: 370, endPoint y: 345, distance: 58.0
click at [370, 345] on div "1 1 to 5 of 5 rows" at bounding box center [494, 354] width 894 height 22
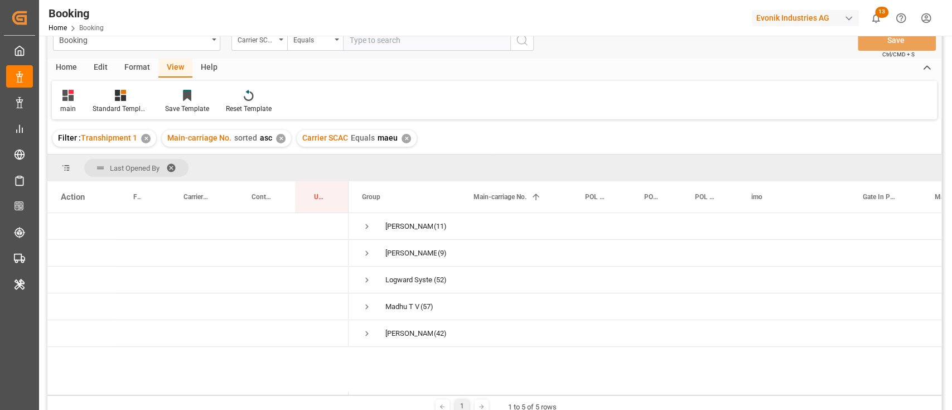
scroll to position [0, 0]
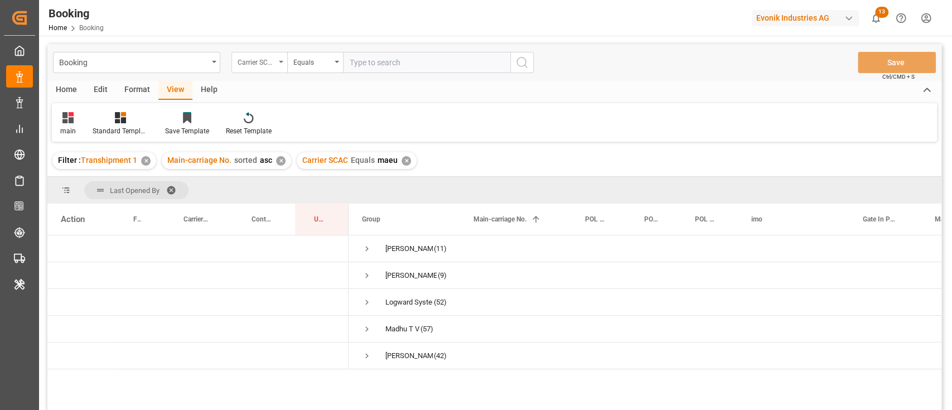
click at [268, 68] on div "Carrier SCAC" at bounding box center [259, 62] width 56 height 21
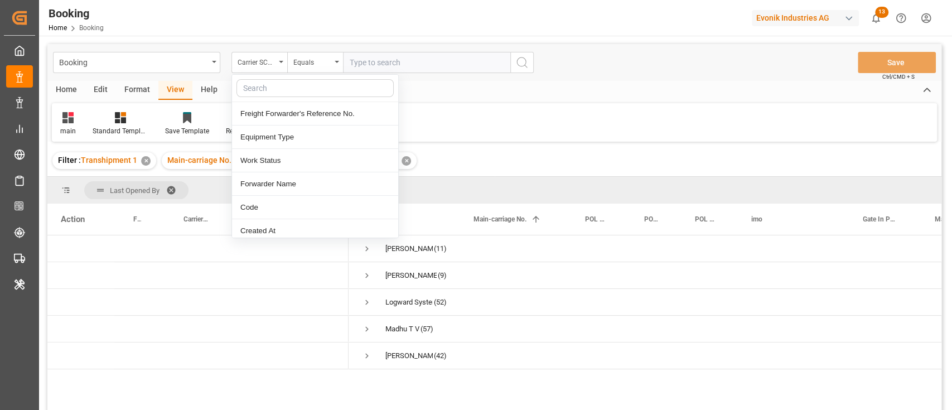
click at [271, 85] on input "text" at bounding box center [314, 88] width 157 height 18
type input "eta"
click at [287, 205] on div "ETA TS1" at bounding box center [315, 207] width 166 height 23
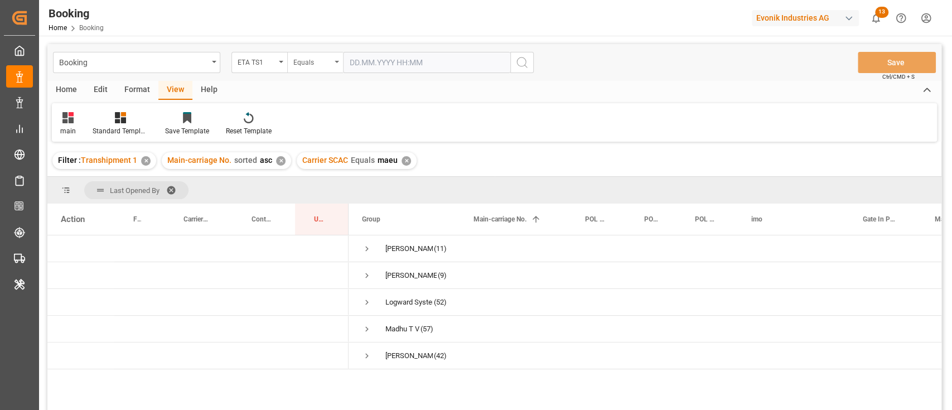
click at [319, 60] on div "Equals" at bounding box center [312, 61] width 38 height 13
click at [318, 176] on div "Greater than" at bounding box center [371, 183] width 166 height 23
click at [392, 67] on input "text" at bounding box center [426, 62] width 167 height 21
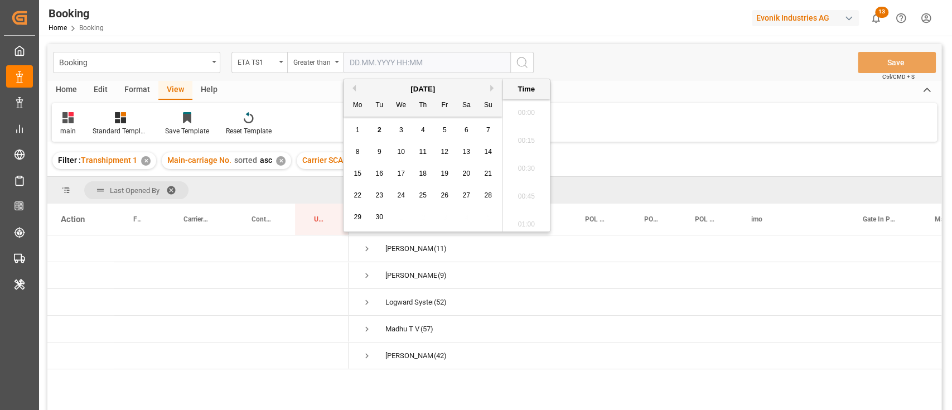
scroll to position [1676, 0]
click at [448, 131] on div "5" at bounding box center [445, 130] width 14 height 13
type input "[DATE] 00:00"
click at [531, 60] on button "search button" at bounding box center [521, 62] width 23 height 21
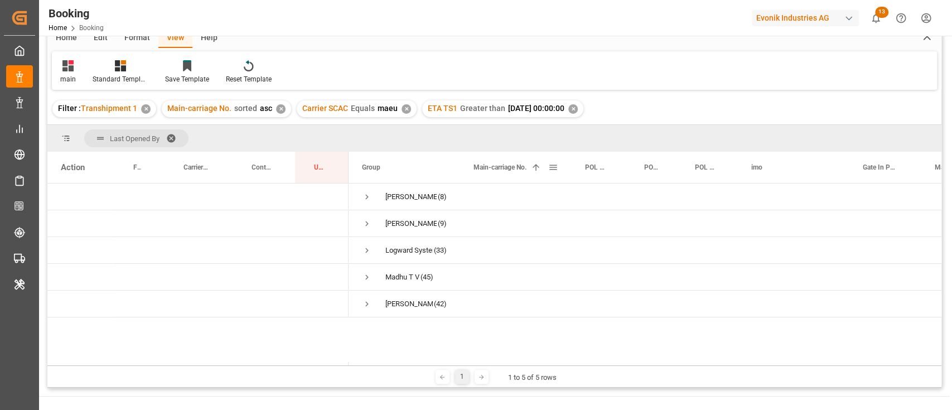
scroll to position [74, 0]
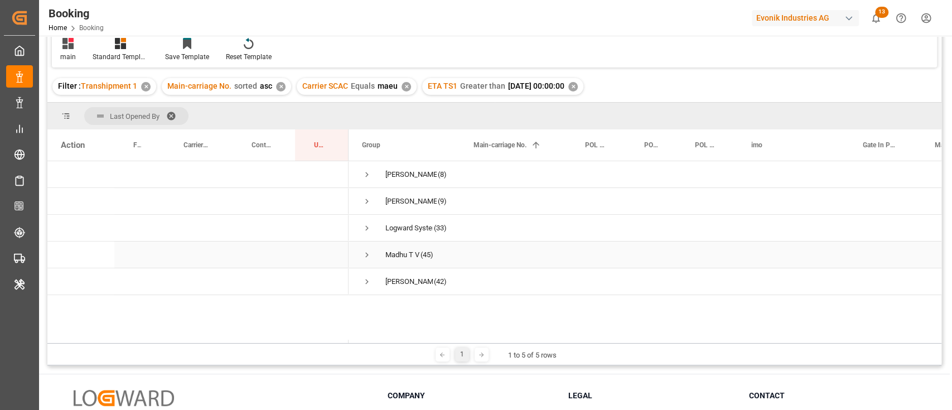
click at [363, 251] on span "Press SPACE to select this row." at bounding box center [367, 255] width 10 height 10
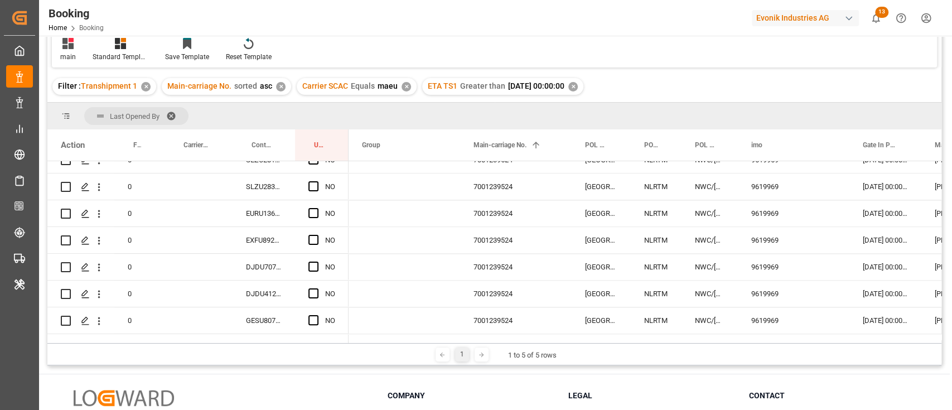
scroll to position [1163, 0]
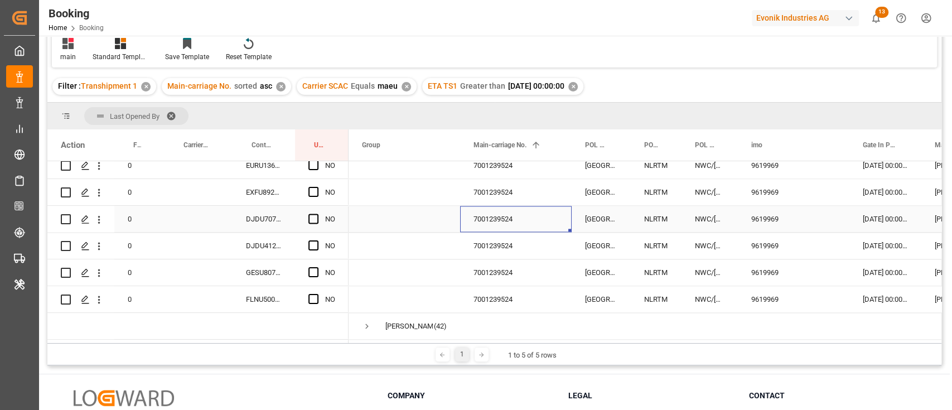
click at [466, 220] on div "7001239524" at bounding box center [516, 219] width 112 height 26
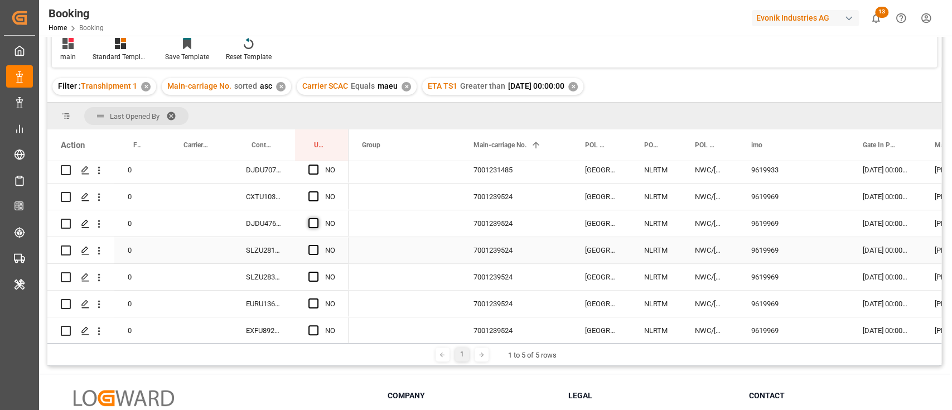
scroll to position [1014, 0]
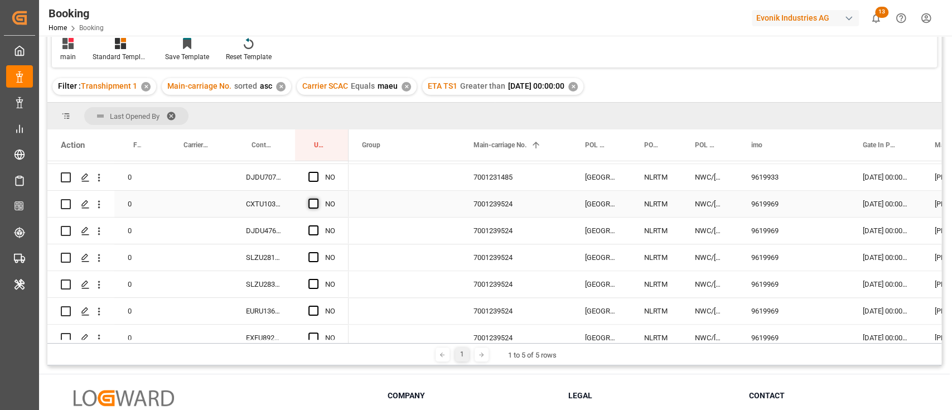
click at [309, 205] on span "Press SPACE to select this row." at bounding box center [313, 203] width 10 height 10
click at [317, 198] on input "Press SPACE to select this row." at bounding box center [317, 198] width 0 height 0
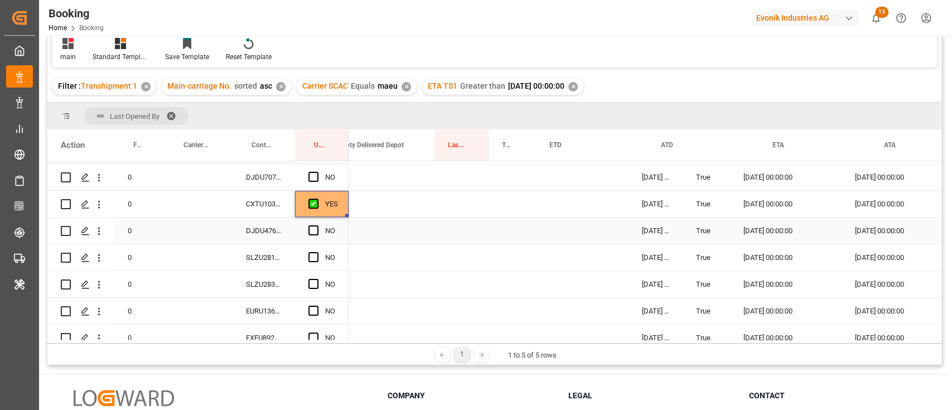
scroll to position [0, 1094]
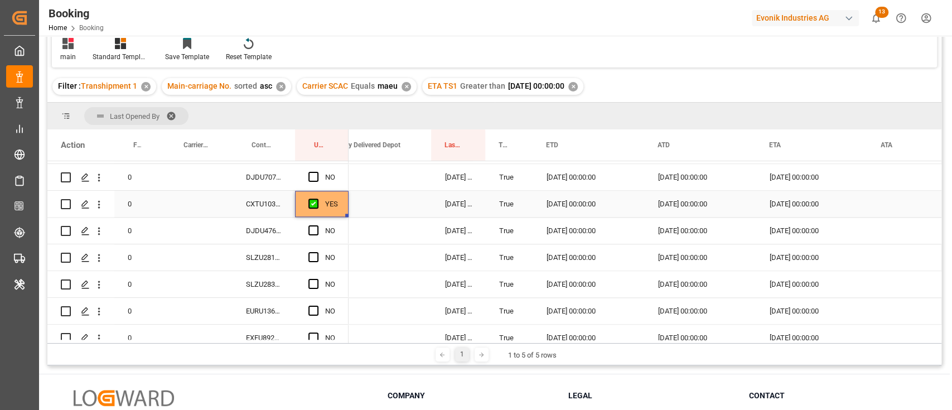
click at [263, 204] on div "CXTU1033043" at bounding box center [264, 204] width 62 height 26
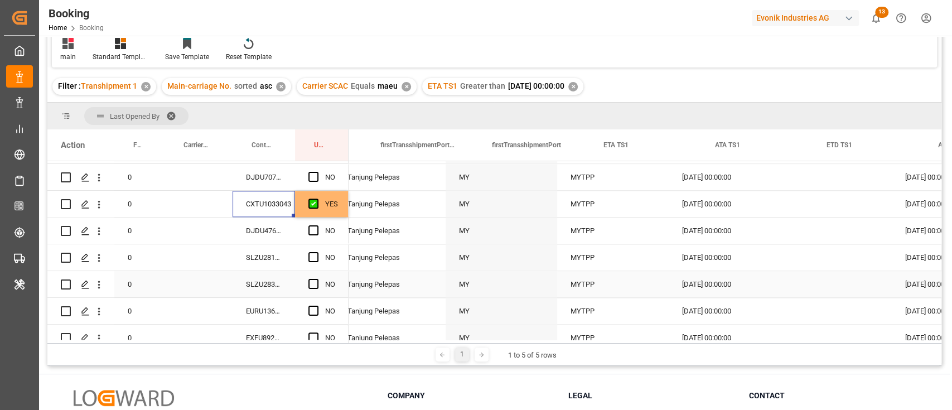
scroll to position [0, 1880]
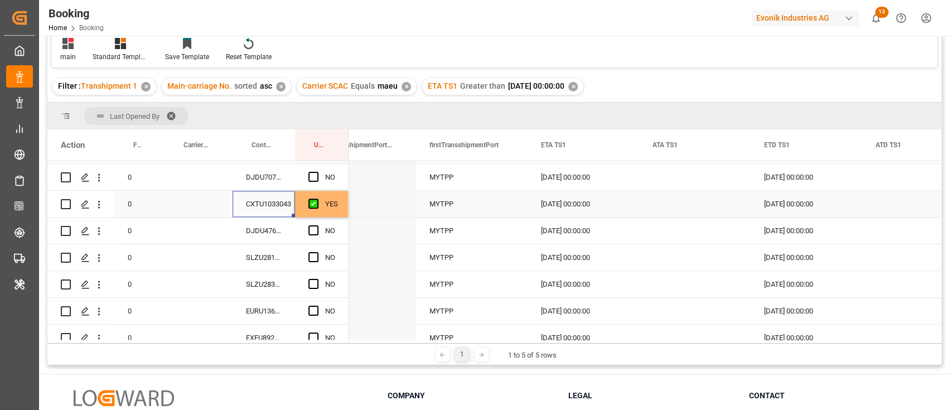
click at [341, 211] on div "YES" at bounding box center [322, 204] width 54 height 26
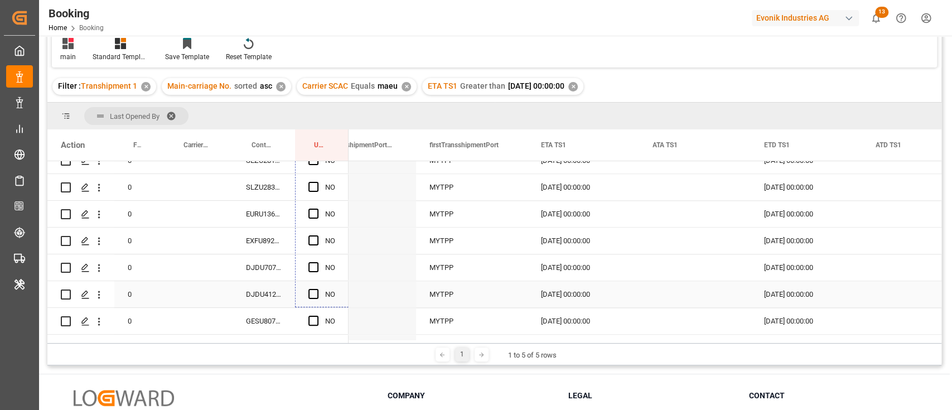
scroll to position [1163, 0]
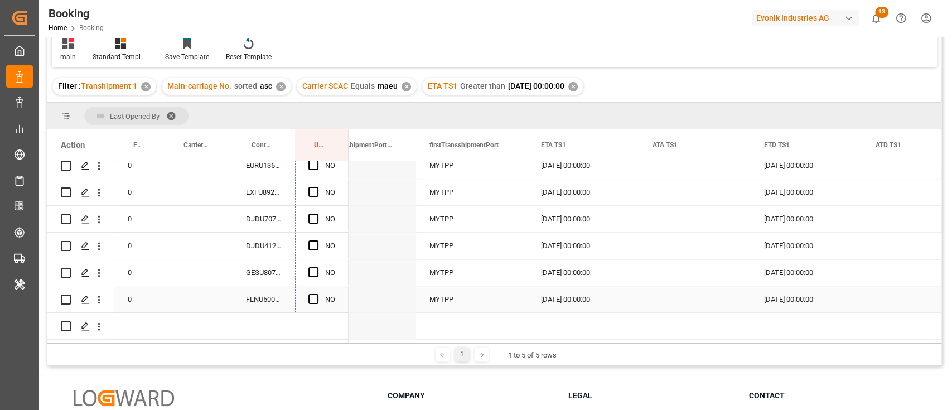
drag, startPoint x: 346, startPoint y: 215, endPoint x: 331, endPoint y: 288, distance: 75.2
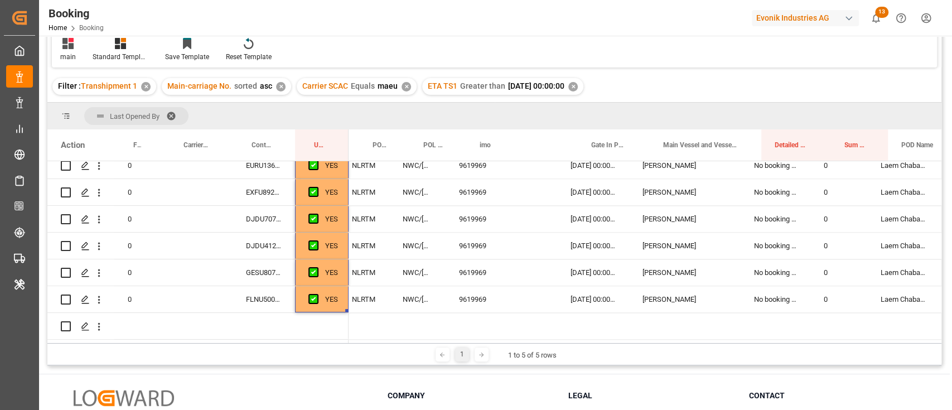
scroll to position [0, 0]
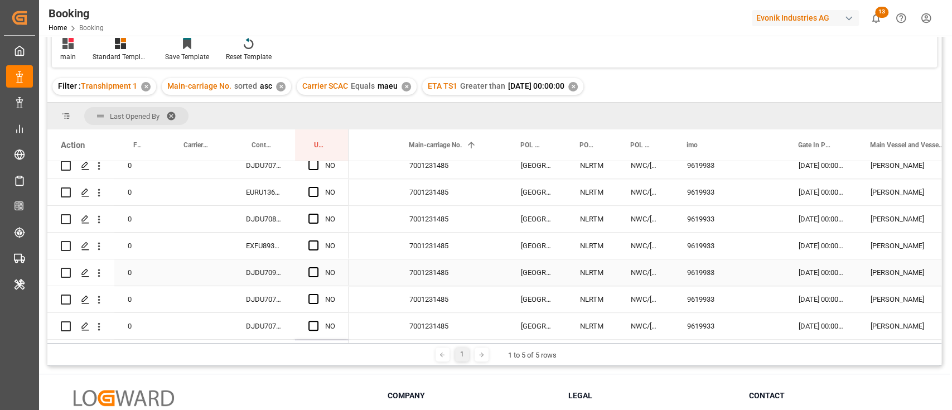
click at [396, 263] on div "Press SPACE to select this row." at bounding box center [340, 272] width 112 height 26
click at [467, 260] on div "7001231485" at bounding box center [454, 272] width 112 height 26
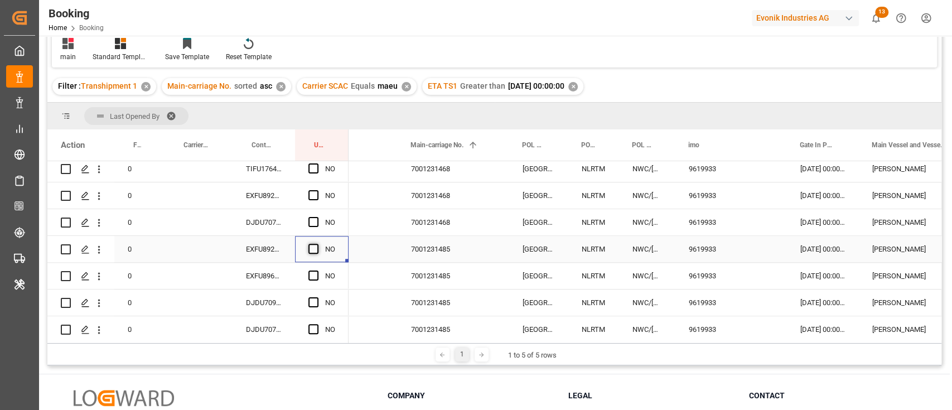
click at [310, 248] on span "Press SPACE to select this row." at bounding box center [313, 249] width 10 height 10
click at [317, 244] on input "Press SPACE to select this row." at bounding box center [317, 244] width 0 height 0
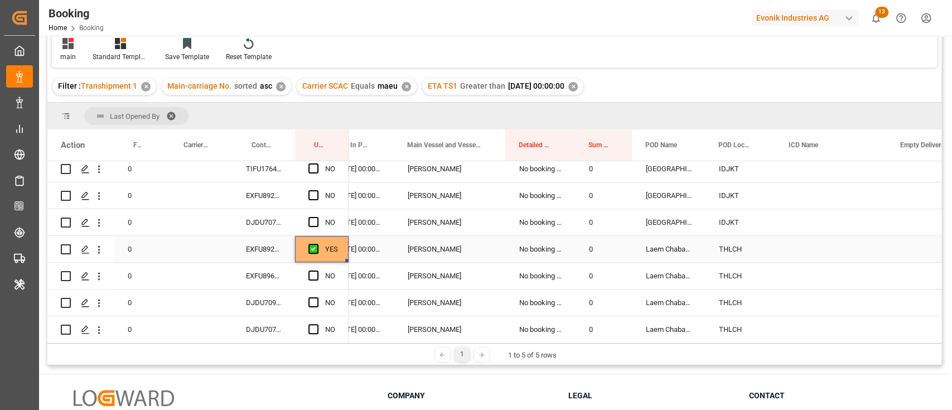
click at [278, 254] on div "EXFU8921742" at bounding box center [264, 249] width 62 height 26
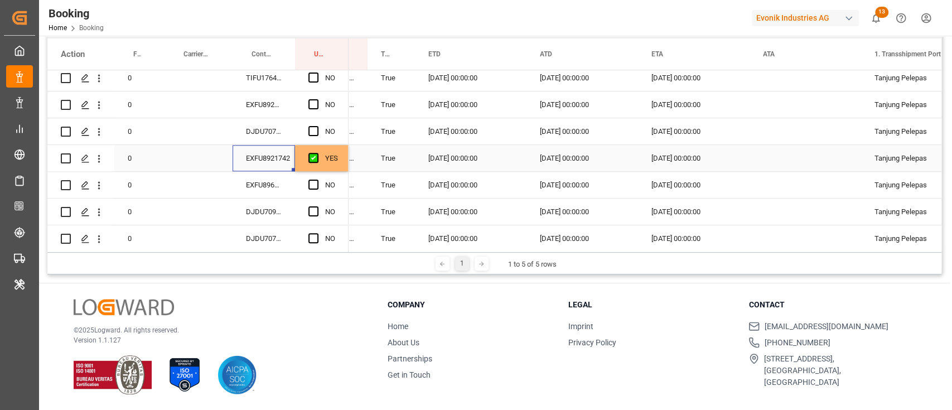
click at [673, 154] on div "[DATE] 00:00:00" at bounding box center [694, 158] width 112 height 26
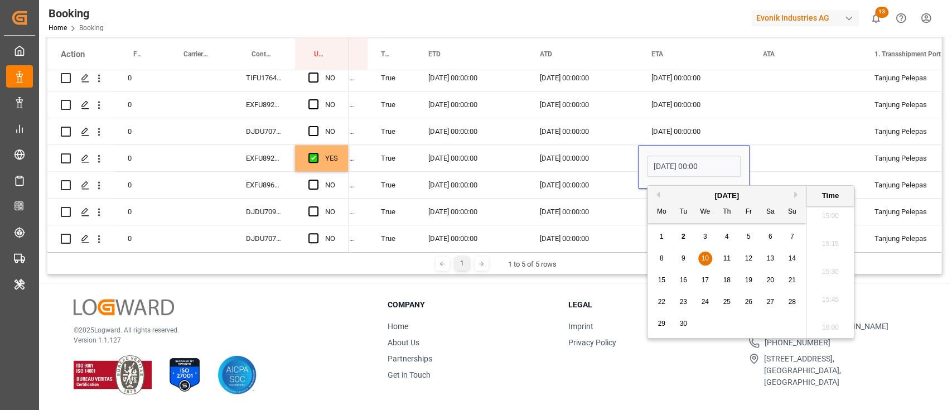
click at [709, 284] on div "17" at bounding box center [705, 280] width 14 height 13
type input "[DATE] 00:00"
click at [763, 157] on div "Press SPACE to select this row." at bounding box center [805, 158] width 112 height 26
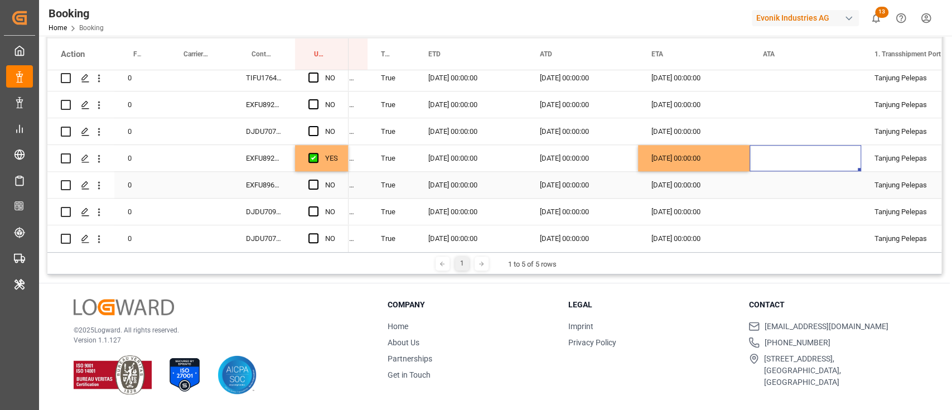
click at [263, 181] on div "EXFU8962680" at bounding box center [264, 185] width 62 height 26
click at [732, 163] on div "[DATE] 00:00:00" at bounding box center [694, 158] width 112 height 26
click at [749, 168] on div "Press SPACE to select this row." at bounding box center [805, 158] width 112 height 26
click at [744, 166] on div "[DATE] 00:00:00" at bounding box center [694, 158] width 112 height 26
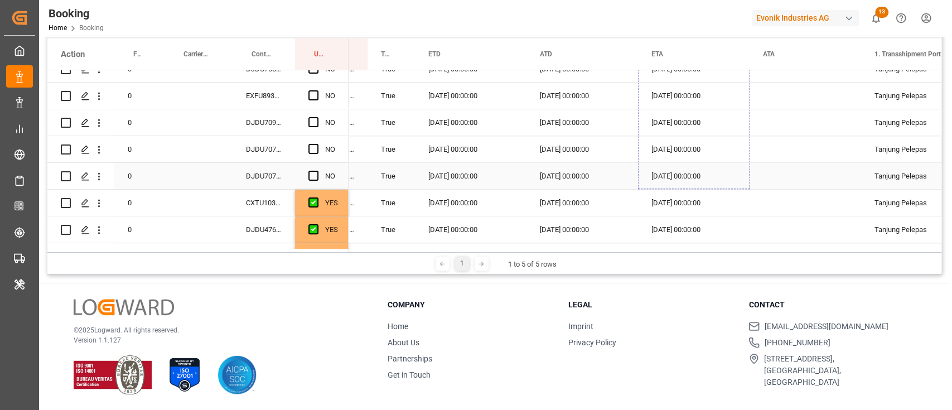
drag, startPoint x: 748, startPoint y: 170, endPoint x: 723, endPoint y: 171, distance: 24.5
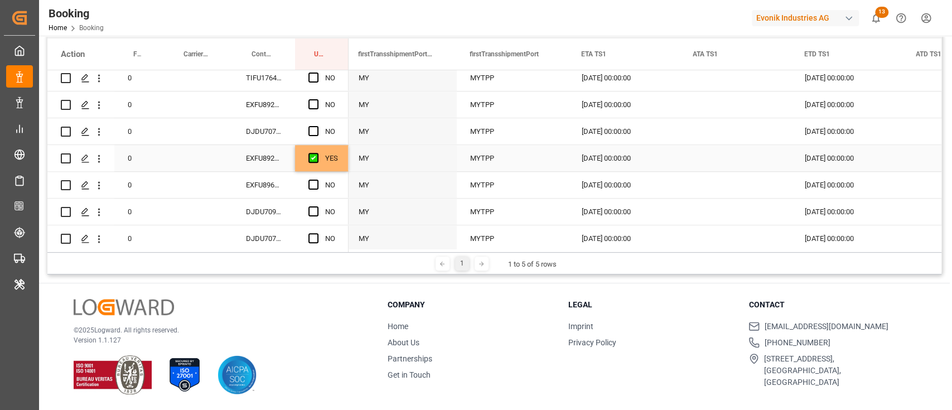
click at [584, 166] on div "[DATE] 00:00:00" at bounding box center [624, 158] width 112 height 26
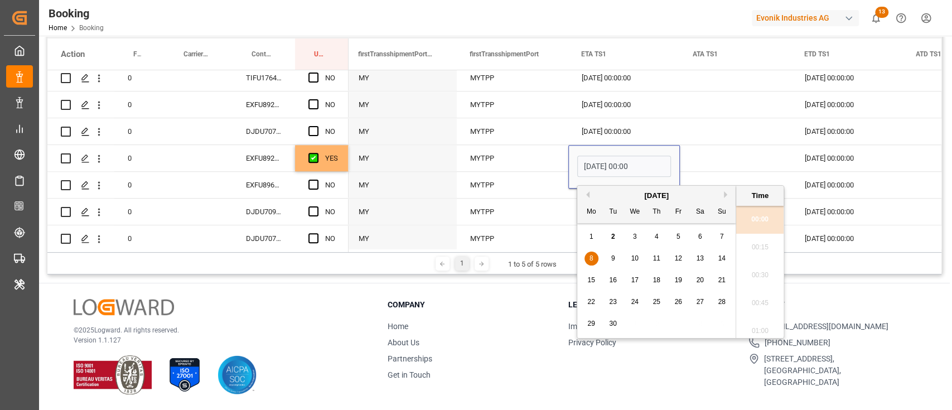
click at [685, 256] on div "8 9 10 11 12 13 14" at bounding box center [656, 259] width 152 height 22
click at [678, 256] on span "12" at bounding box center [677, 258] width 7 height 8
type input "12.09.2025 00:00"
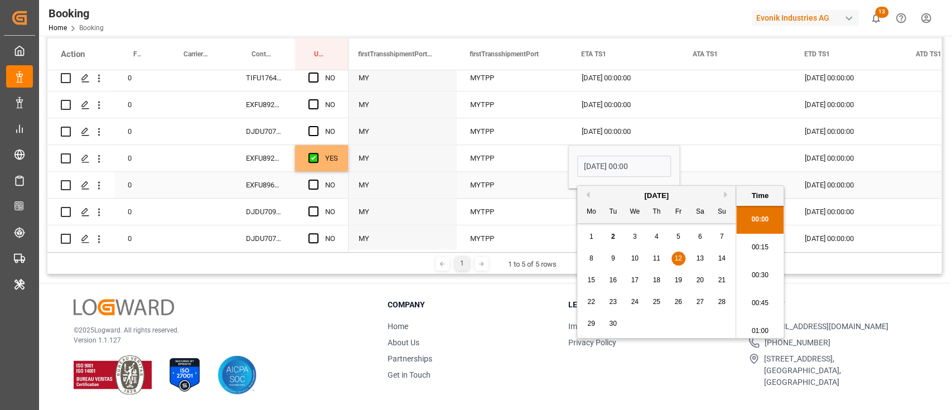
click at [726, 172] on div "Press SPACE to select this row." at bounding box center [736, 185] width 112 height 26
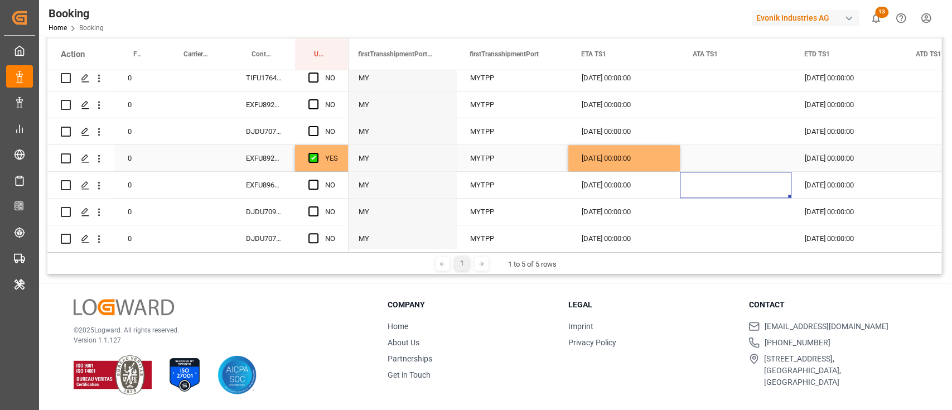
click at [672, 167] on div "[DATE] 00:00:00" at bounding box center [624, 158] width 112 height 26
click at [678, 170] on div "Press SPACE to select this row." at bounding box center [677, 169] width 3 height 3
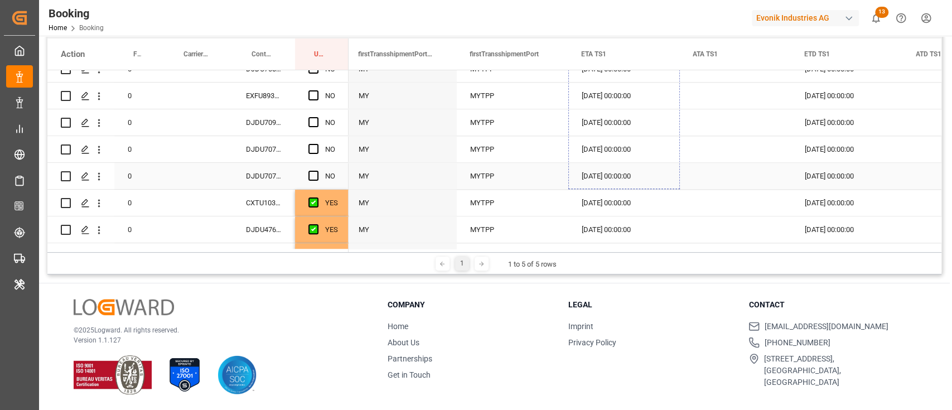
drag, startPoint x: 677, startPoint y: 170, endPoint x: 656, endPoint y: 170, distance: 21.2
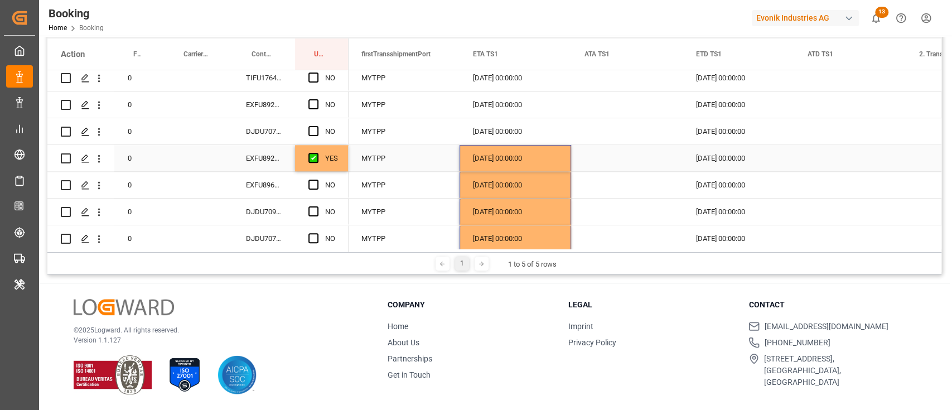
click at [740, 154] on div "[DATE] 00:00:00" at bounding box center [738, 158] width 112 height 26
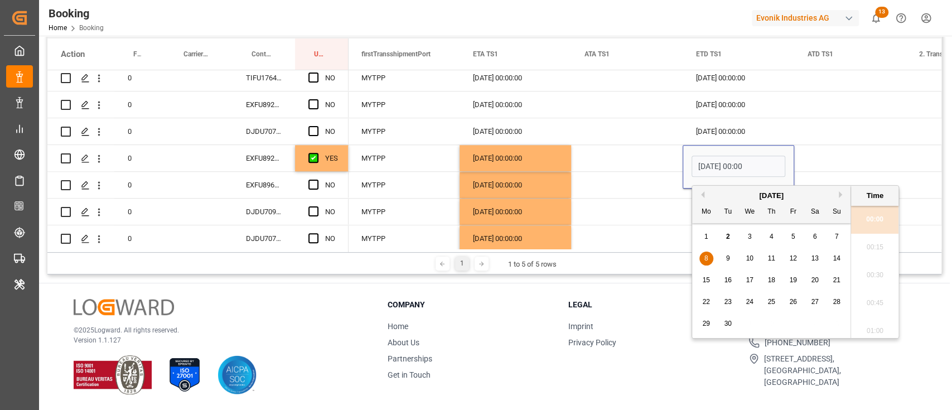
click at [708, 279] on span "15" at bounding box center [705, 280] width 7 height 8
type input "15.09.2025 00:00"
click at [665, 154] on div "Press SPACE to select this row." at bounding box center [627, 158] width 112 height 26
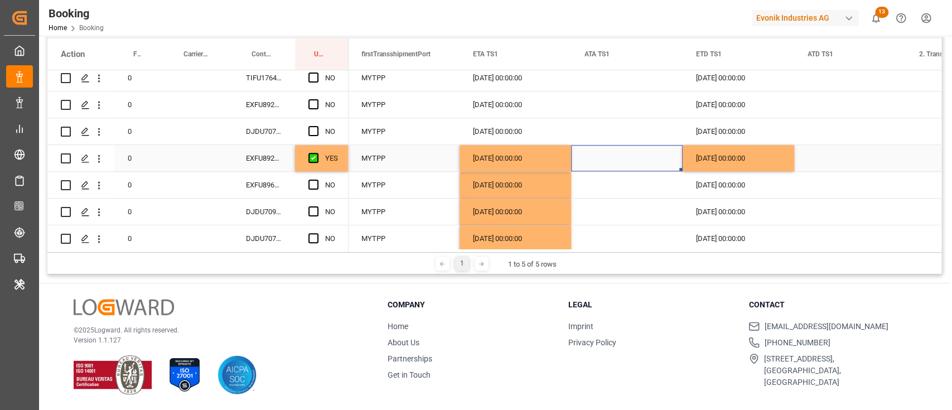
click at [758, 167] on div "[DATE] 00:00:00" at bounding box center [738, 158] width 112 height 26
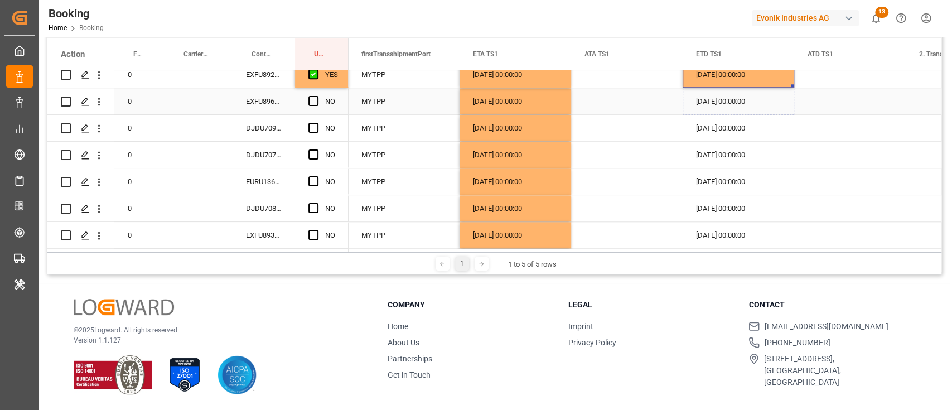
scroll to position [850, 0]
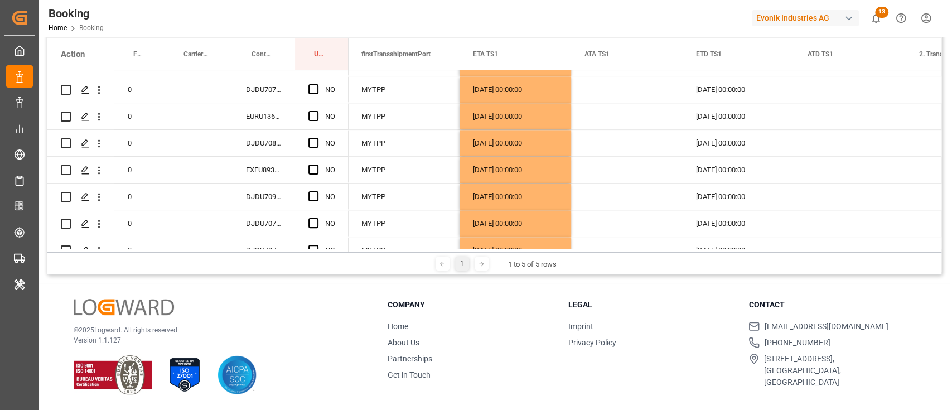
drag, startPoint x: 792, startPoint y: 169, endPoint x: 789, endPoint y: 185, distance: 16.0
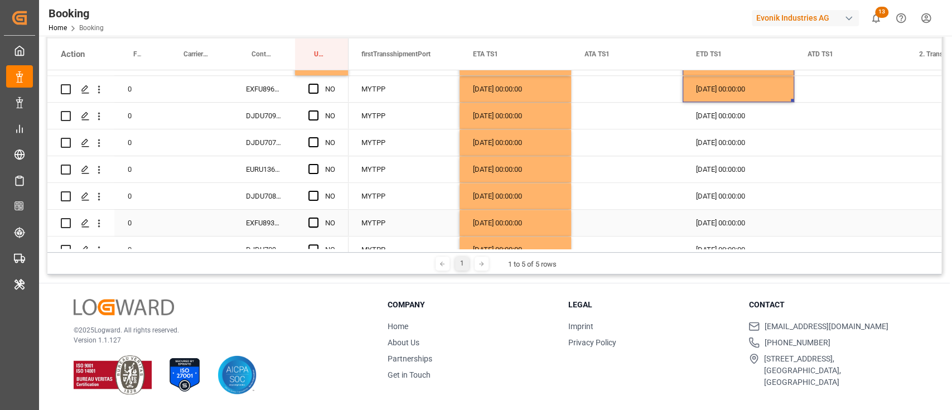
scroll to position [776, 0]
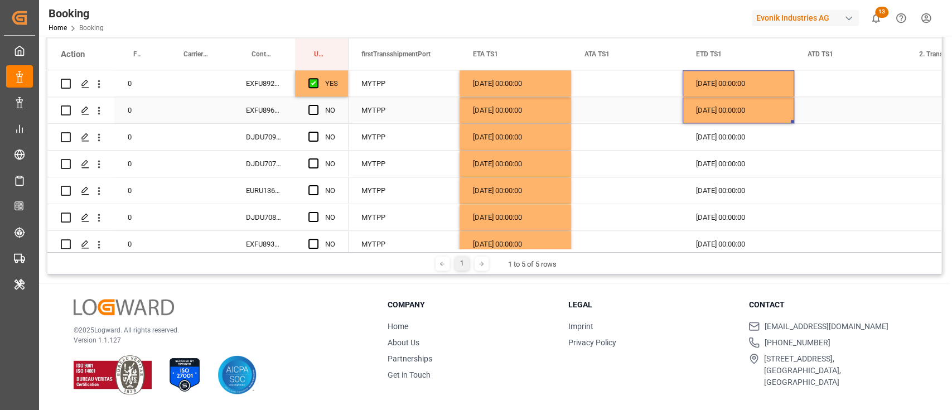
click at [788, 114] on div "[DATE] 00:00:00" at bounding box center [738, 110] width 112 height 26
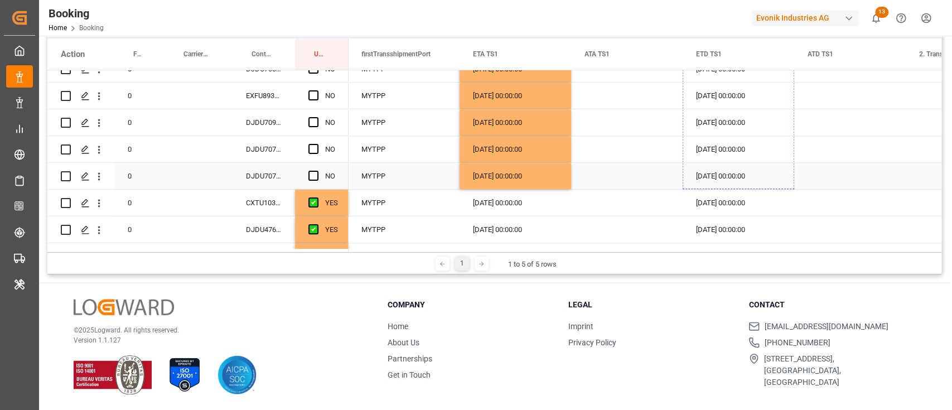
drag, startPoint x: 792, startPoint y: 122, endPoint x: 774, endPoint y: 169, distance: 50.1
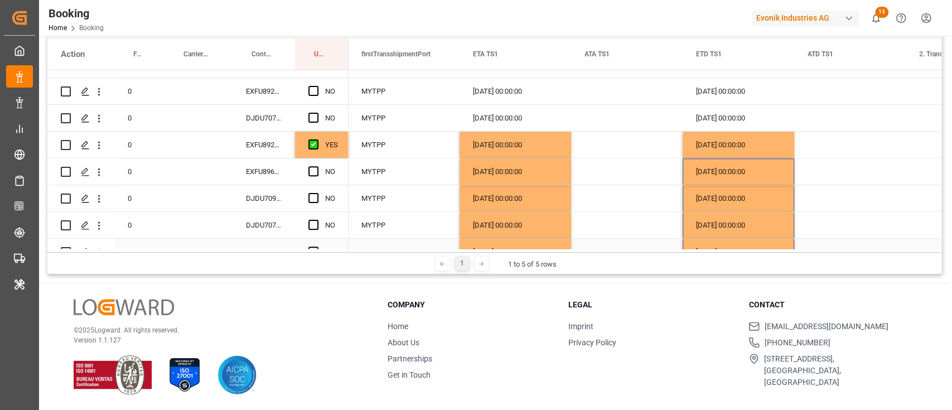
scroll to position [701, 0]
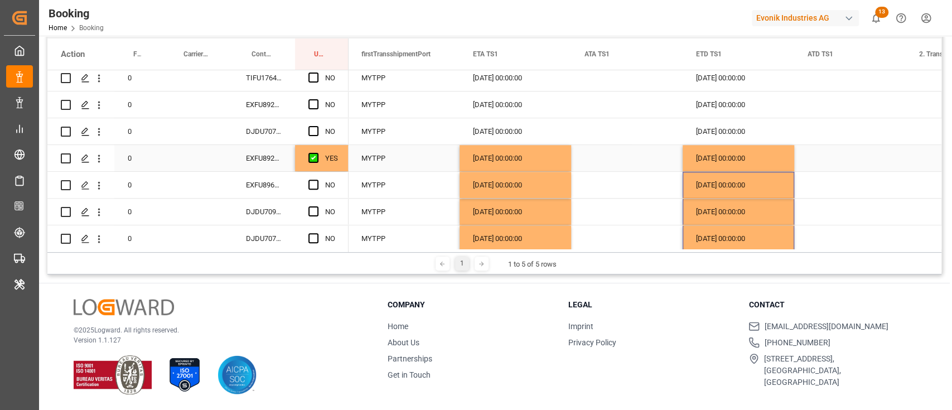
click at [326, 162] on div "YES" at bounding box center [331, 159] width 13 height 26
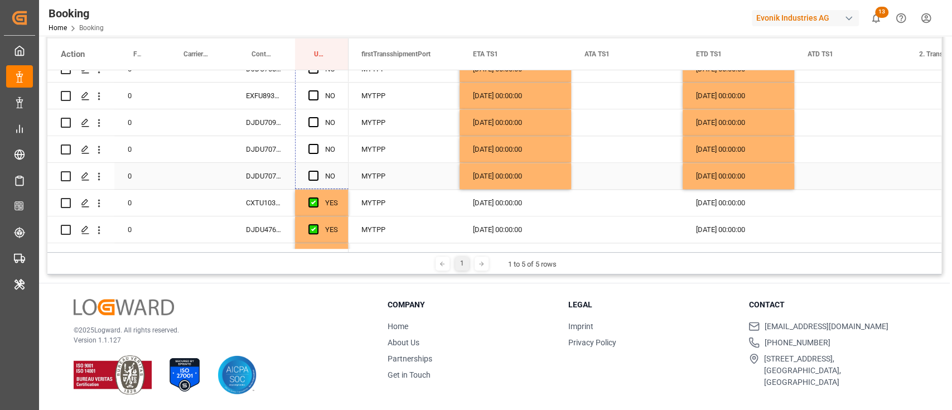
drag, startPoint x: 345, startPoint y: 168, endPoint x: 341, endPoint y: 185, distance: 17.7
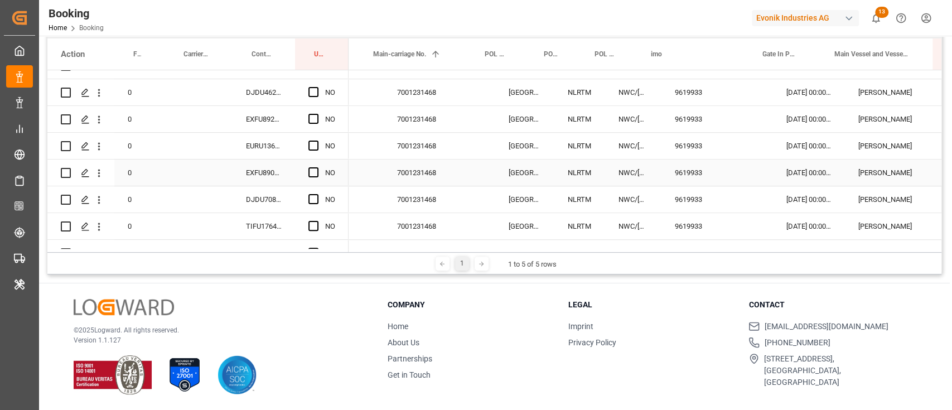
scroll to position [0, 76]
click at [446, 176] on div "7001231468" at bounding box center [440, 172] width 112 height 26
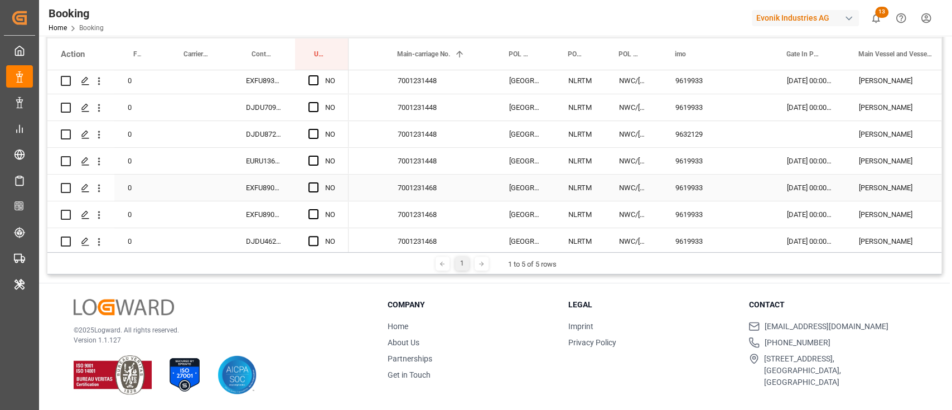
click at [324, 185] on div "Press SPACE to select this row." at bounding box center [316, 188] width 17 height 26
click at [319, 185] on div "Press SPACE to select this row." at bounding box center [316, 188] width 17 height 26
click at [311, 188] on span "Press SPACE to select this row." at bounding box center [313, 187] width 10 height 10
click at [317, 182] on input "Press SPACE to select this row." at bounding box center [317, 182] width 0 height 0
click at [267, 191] on div "EXFU8908627" at bounding box center [264, 188] width 62 height 26
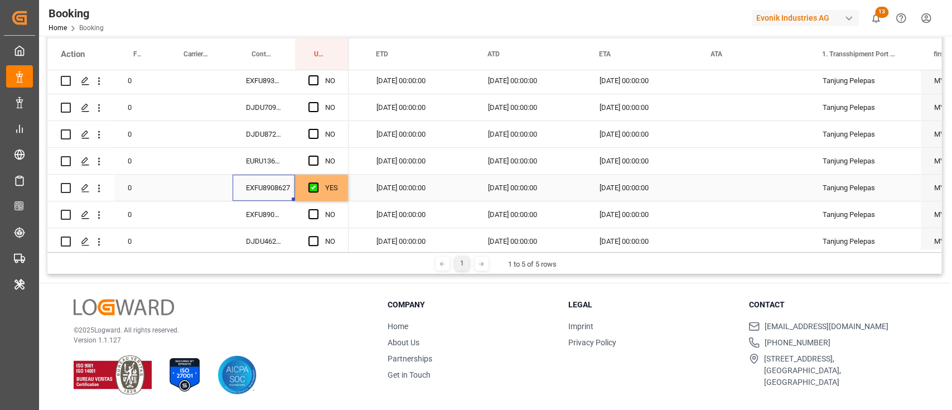
click at [614, 187] on div "14.09.2025 00:00:00" at bounding box center [642, 188] width 112 height 26
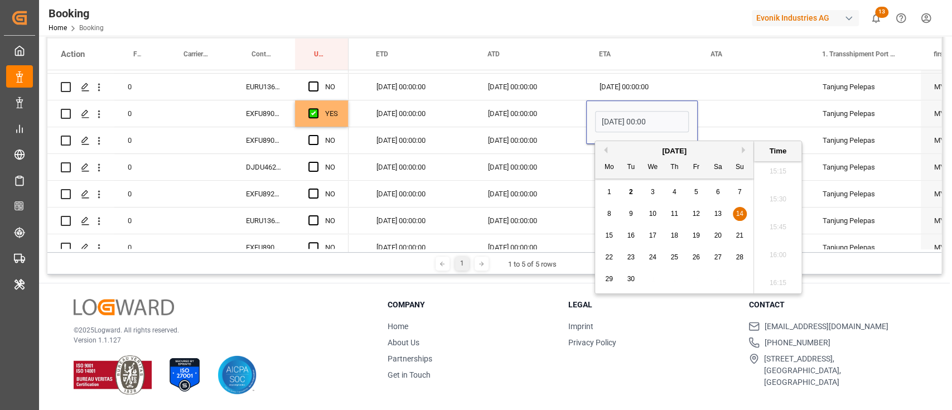
click at [653, 234] on span "17" at bounding box center [651, 235] width 7 height 8
type input "[DATE] 00:00"
click at [722, 118] on div "Press SPACE to select this row." at bounding box center [754, 113] width 112 height 26
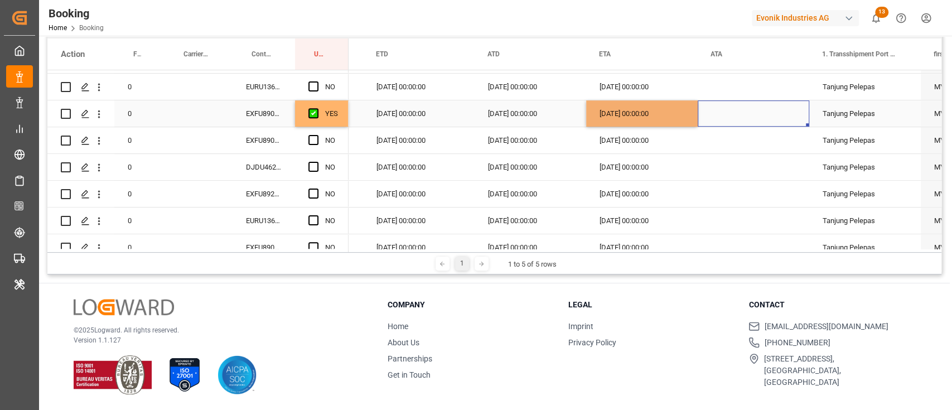
click at [685, 120] on div "[DATE] 00:00:00" at bounding box center [642, 113] width 112 height 26
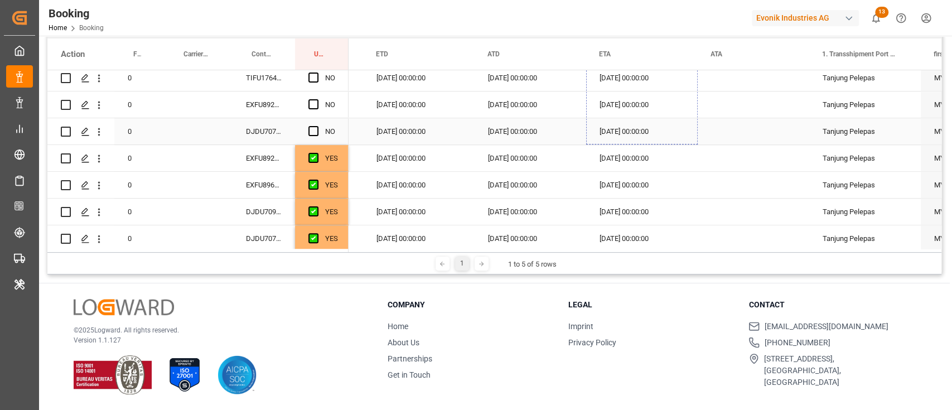
drag, startPoint x: 694, startPoint y: 125, endPoint x: 667, endPoint y: 137, distance: 29.0
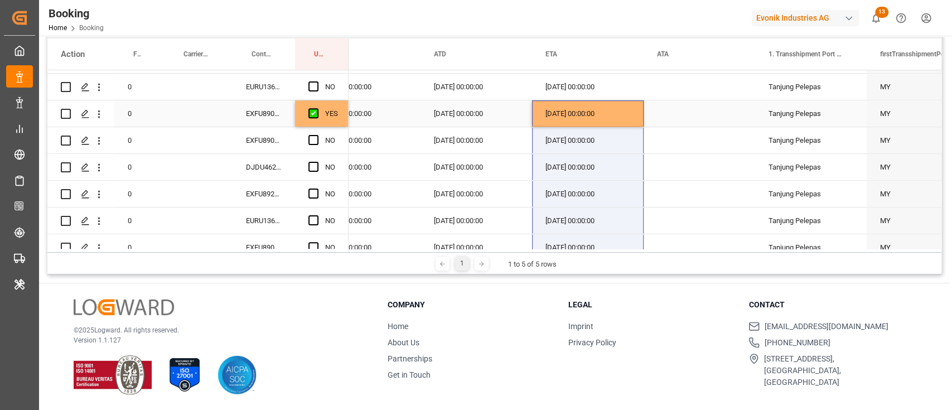
click at [556, 122] on div "[DATE] 00:00:00" at bounding box center [588, 113] width 112 height 26
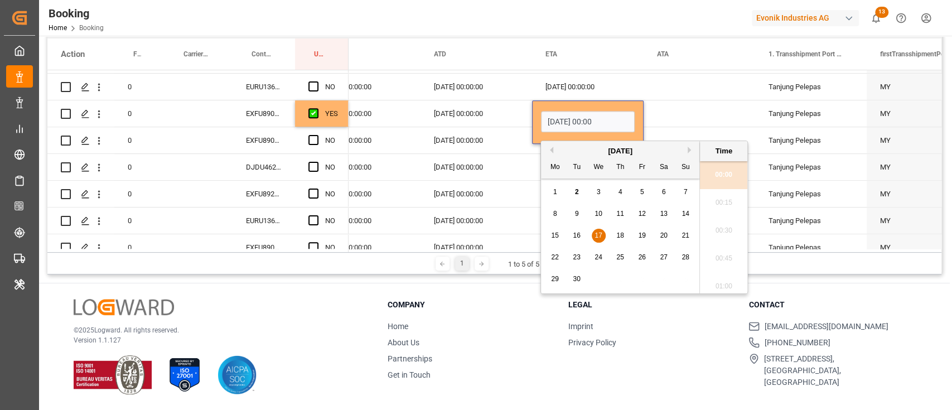
click at [639, 237] on span "19" at bounding box center [641, 235] width 7 height 8
type input "19.09.2025 00:00"
click at [690, 123] on div "Press SPACE to select this row." at bounding box center [699, 113] width 112 height 26
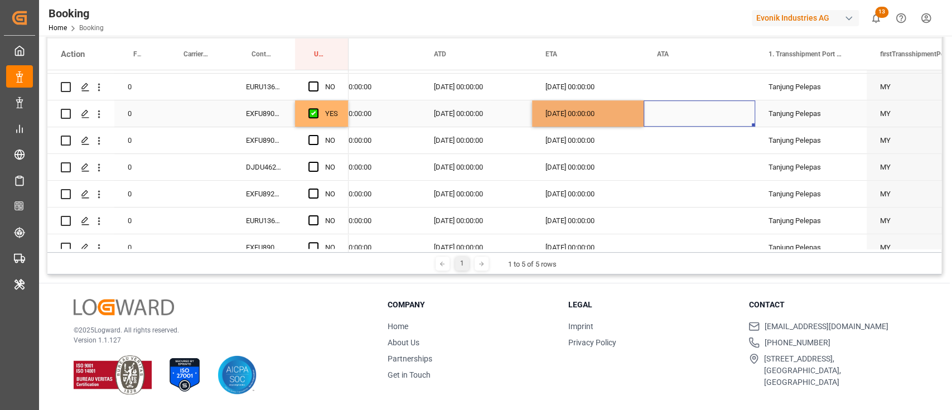
click at [620, 122] on div "[DATE] 00:00:00" at bounding box center [588, 113] width 112 height 26
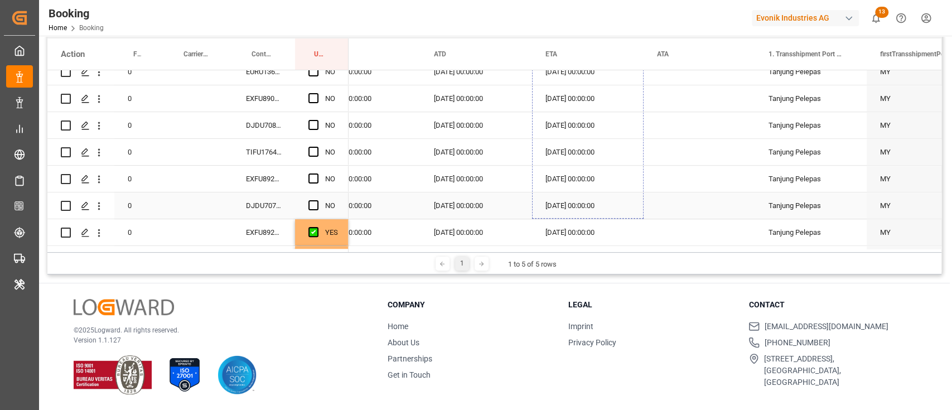
drag, startPoint x: 641, startPoint y: 123, endPoint x: 610, endPoint y: 195, distance: 78.4
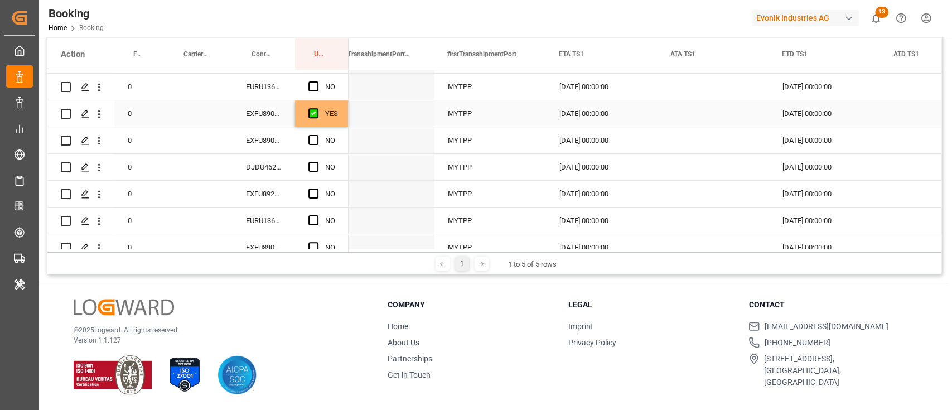
click at [564, 113] on div "09.09.2025 00:00:00" at bounding box center [602, 113] width 112 height 26
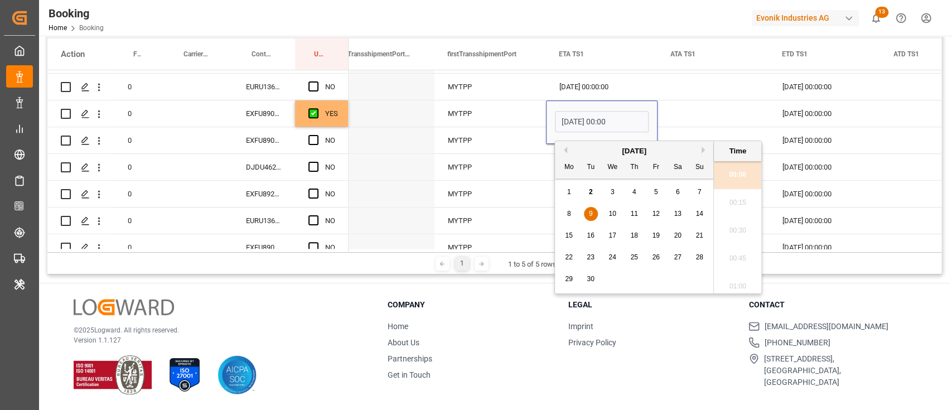
click at [657, 215] on span "12" at bounding box center [655, 214] width 7 height 8
type input "12.09.2025 00:00"
click at [682, 127] on div "Press SPACE to select this row." at bounding box center [713, 140] width 112 height 26
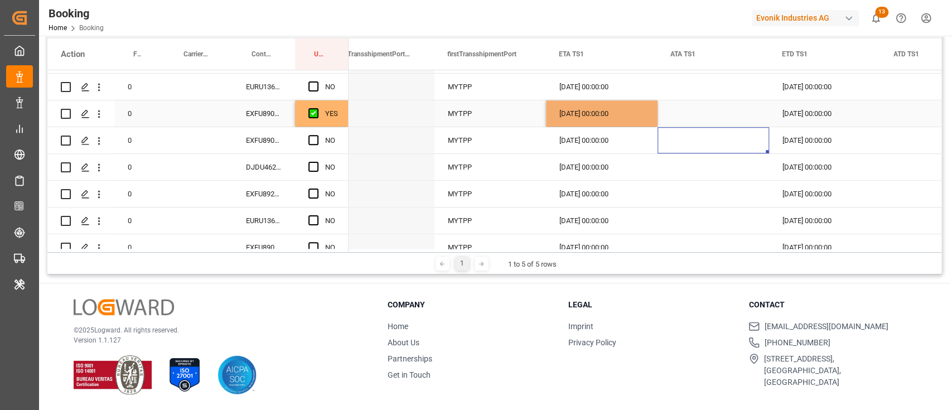
click at [642, 118] on div "12.09.2025 00:00:00" at bounding box center [602, 113] width 112 height 26
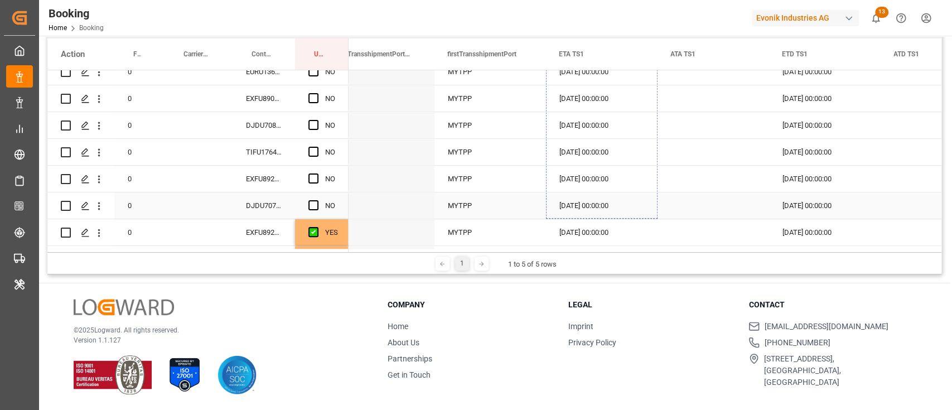
drag, startPoint x: 656, startPoint y: 124, endPoint x: 631, endPoint y: 195, distance: 74.9
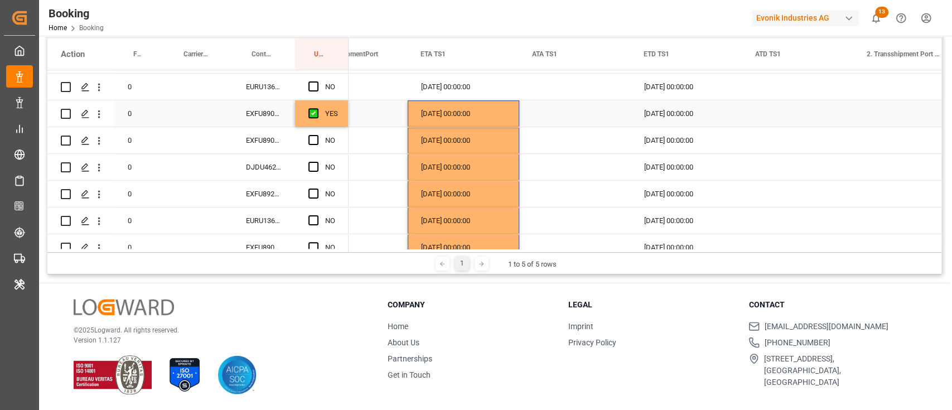
click at [666, 120] on div "11.09.2025 00:00:00" at bounding box center [687, 113] width 112 height 26
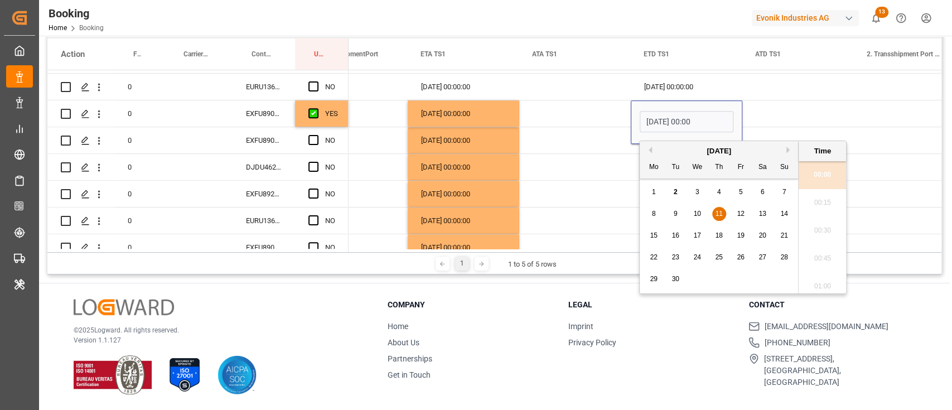
click at [696, 235] on span "17" at bounding box center [696, 235] width 7 height 8
type input "17.09.2025 00:00"
click at [756, 119] on div "Press SPACE to select this row." at bounding box center [798, 113] width 112 height 26
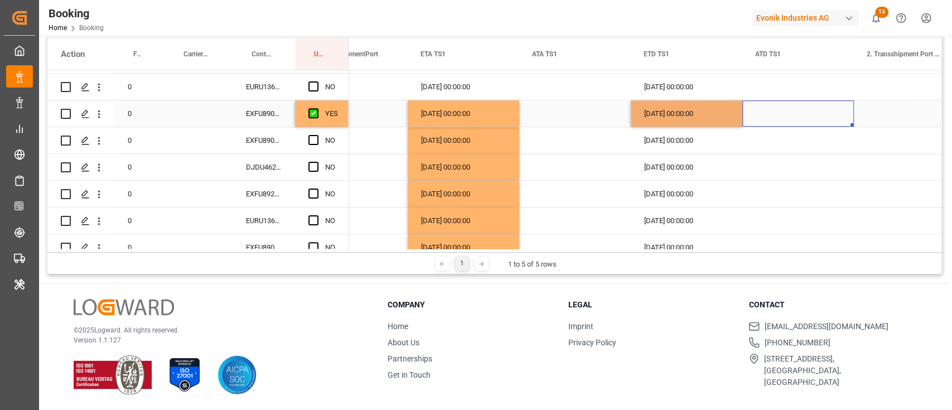
click at [727, 121] on div "17.09.2025 00:00:00" at bounding box center [687, 113] width 112 height 26
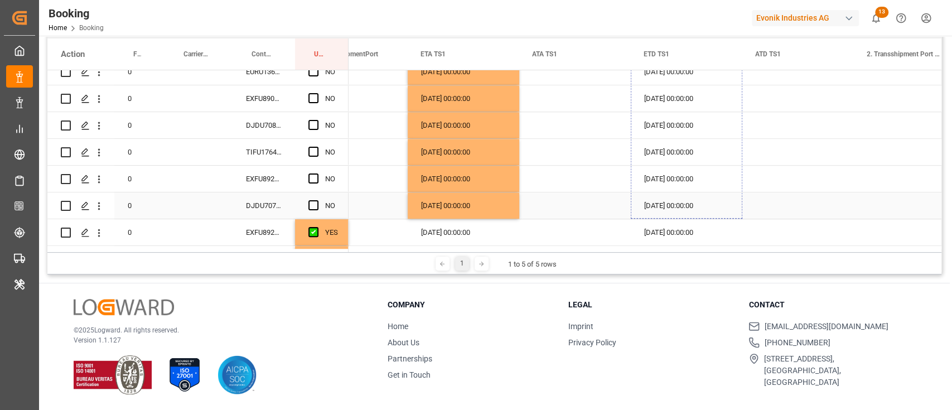
drag, startPoint x: 740, startPoint y: 123, endPoint x: 708, endPoint y: 201, distance: 84.8
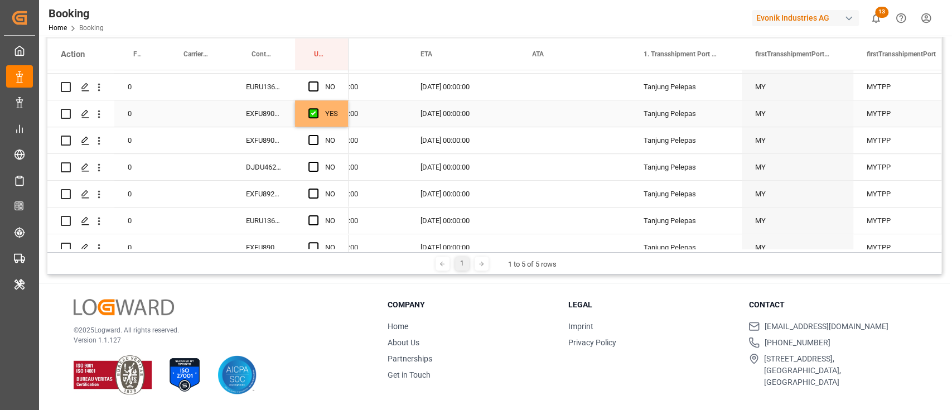
click at [342, 123] on div "YES" at bounding box center [322, 113] width 54 height 26
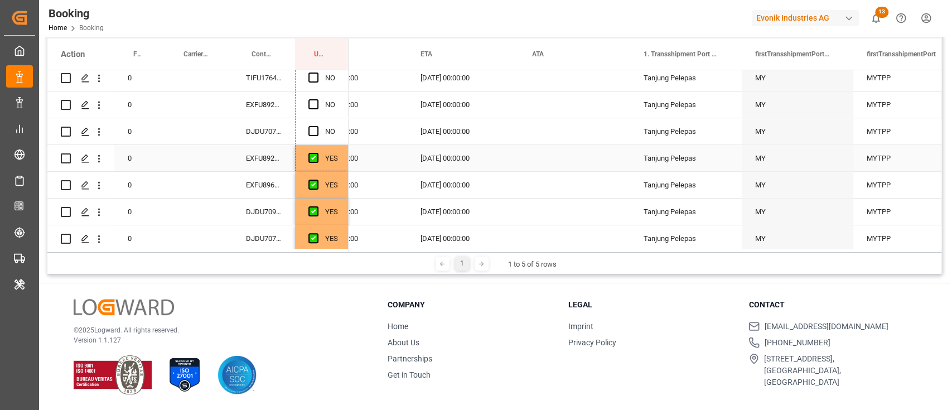
drag, startPoint x: 345, startPoint y: 123, endPoint x: 328, endPoint y: 163, distance: 43.3
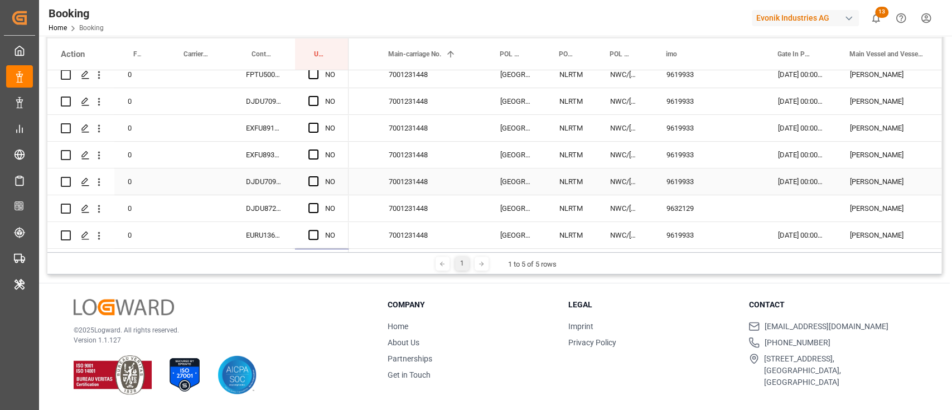
click at [419, 176] on div "7001231448" at bounding box center [431, 181] width 112 height 26
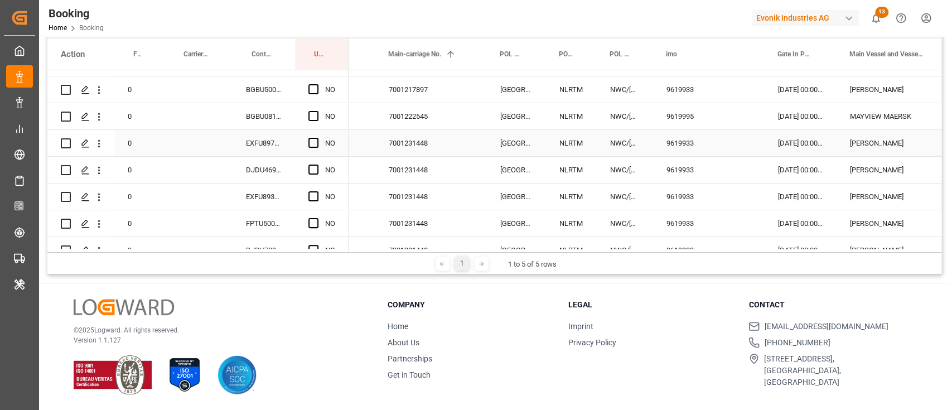
click at [319, 141] on div "Press SPACE to select this row." at bounding box center [316, 143] width 17 height 26
click at [317, 148] on div "Press SPACE to select this row." at bounding box center [316, 143] width 17 height 26
click at [313, 143] on span "Press SPACE to select this row." at bounding box center [313, 143] width 10 height 10
click at [317, 138] on input "Press SPACE to select this row." at bounding box center [317, 138] width 0 height 0
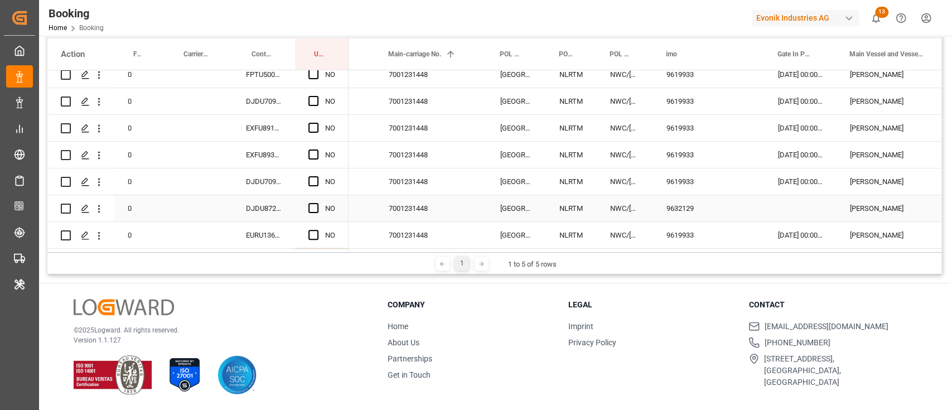
click at [284, 205] on div "DJDU8724129" at bounding box center [264, 208] width 62 height 26
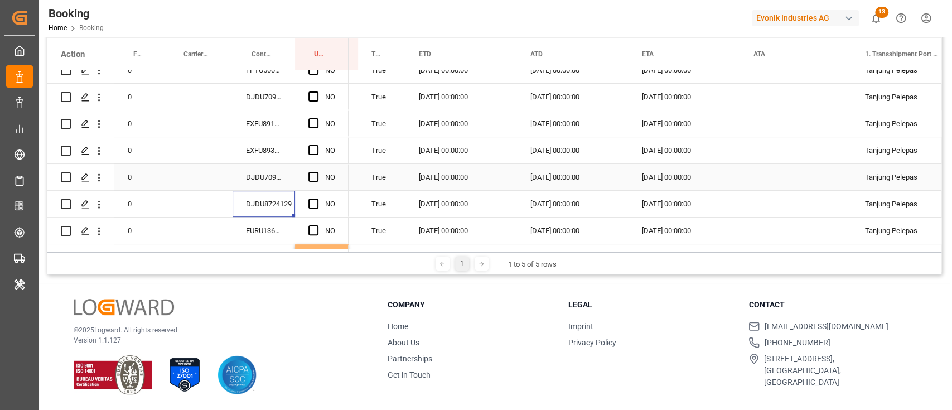
click at [270, 176] on div "DJDU7092470" at bounding box center [264, 177] width 62 height 26
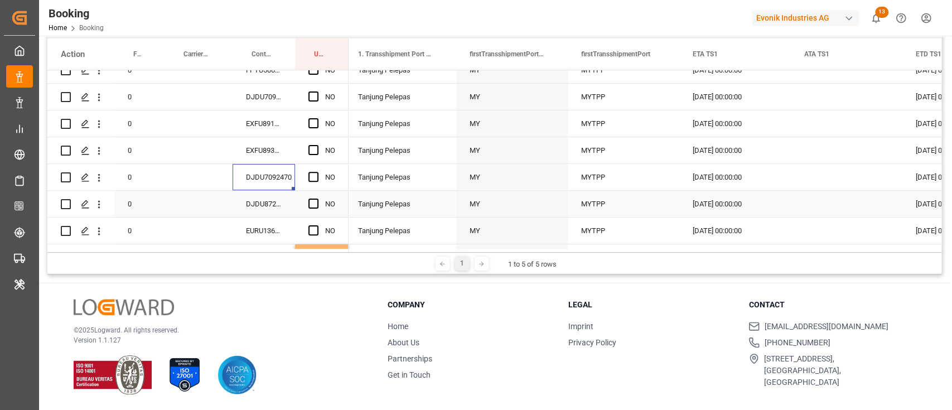
click at [274, 204] on div "DJDU8724129" at bounding box center [264, 204] width 62 height 26
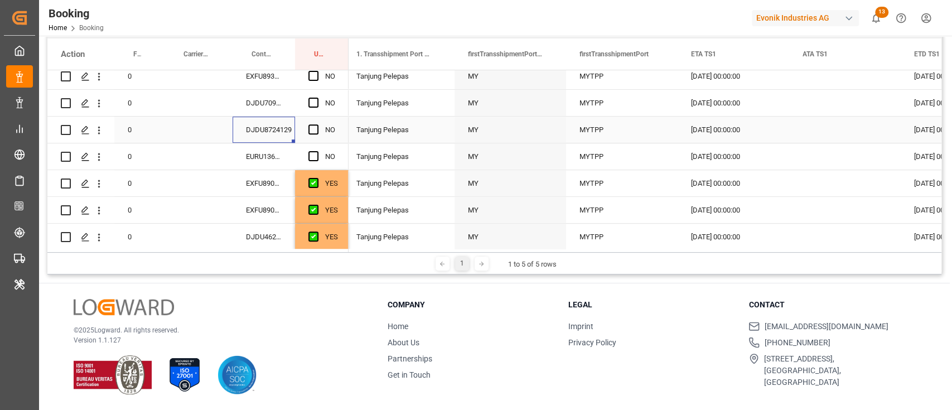
click at [729, 125] on div "09.09.2025 00:00:00" at bounding box center [733, 130] width 112 height 26
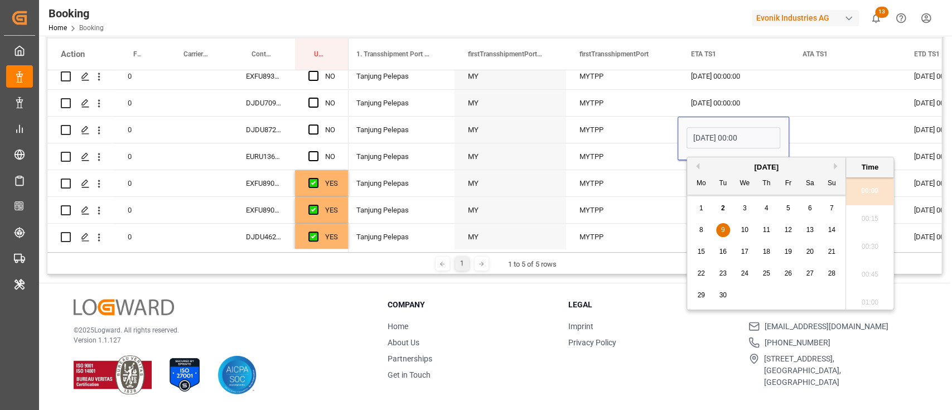
click at [742, 248] on span "17" at bounding box center [743, 252] width 7 height 8
type input "17.09.2025 00:00"
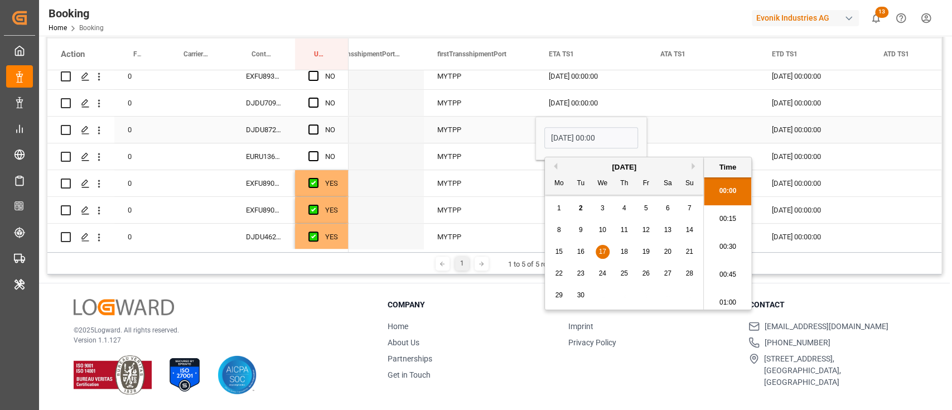
click at [816, 133] on div "11.09.2025 00:00:00" at bounding box center [814, 130] width 112 height 26
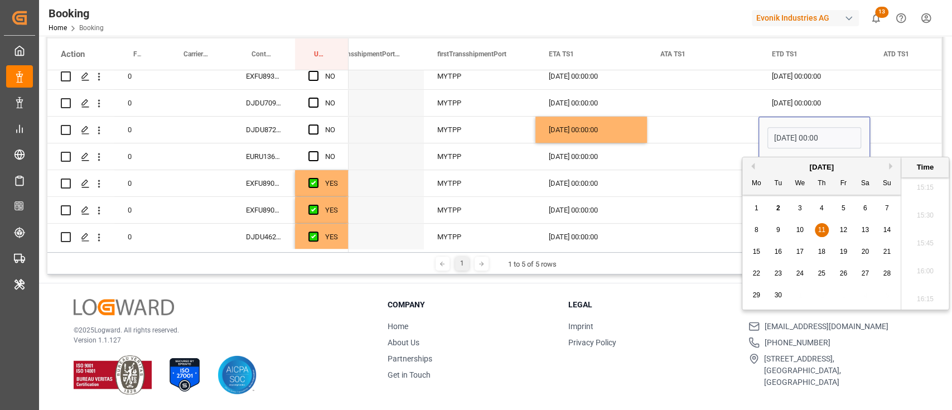
click at [826, 268] on div "25" at bounding box center [822, 273] width 14 height 13
type input "25.09.2025 00:00"
click at [718, 123] on div "Press SPACE to select this row." at bounding box center [703, 130] width 112 height 26
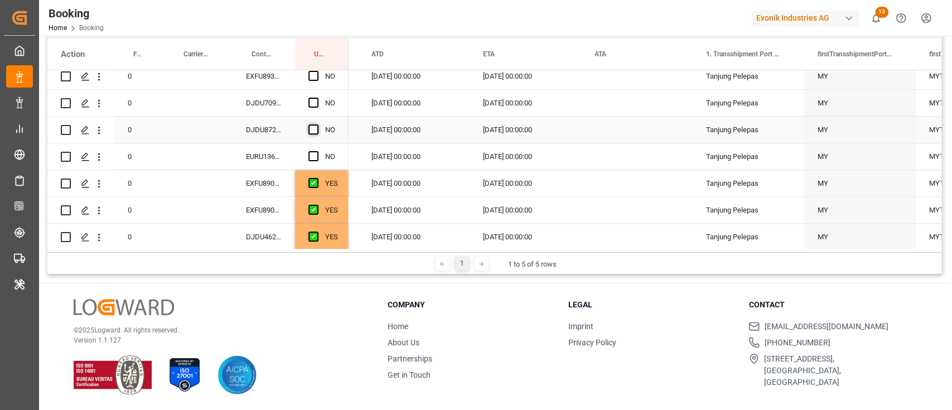
click at [316, 130] on span "Press SPACE to select this row." at bounding box center [313, 129] width 10 height 10
click at [317, 124] on input "Press SPACE to select this row." at bounding box center [317, 124] width 0 height 0
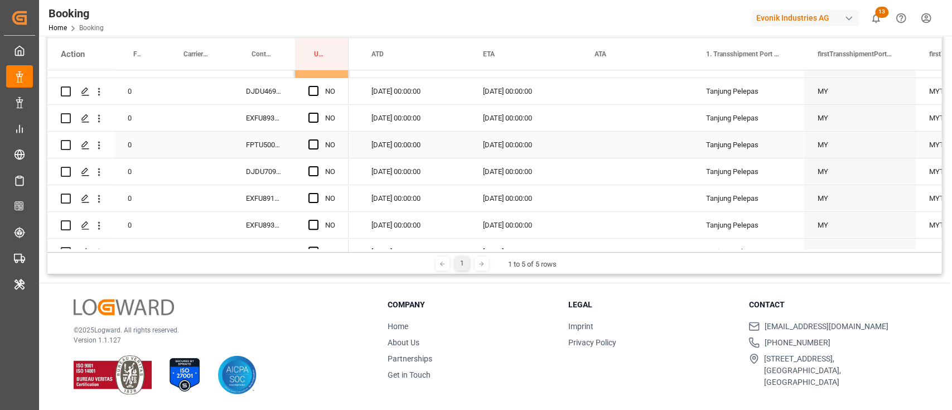
click at [275, 153] on div "FPTU5004939" at bounding box center [264, 145] width 62 height 26
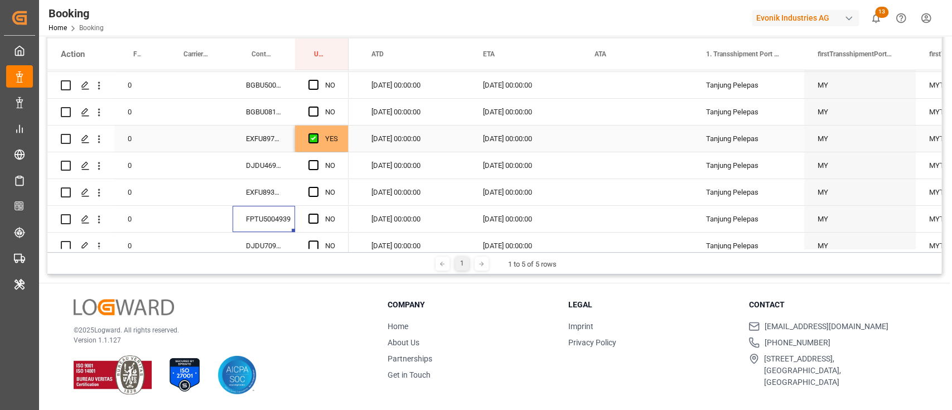
click at [524, 139] on div "14.09.2025 00:00:00" at bounding box center [525, 138] width 112 height 26
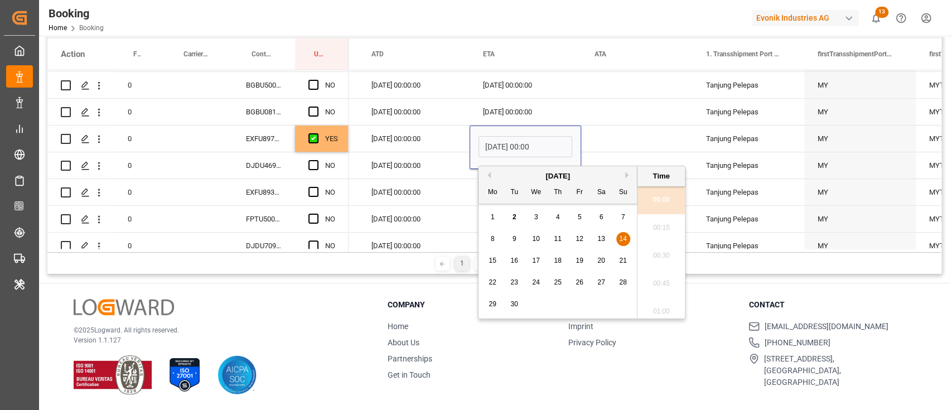
click at [574, 261] on div "19" at bounding box center [580, 260] width 14 height 13
type input "19.09.2025 00:00"
click at [600, 139] on div "Press SPACE to select this row." at bounding box center [637, 138] width 112 height 26
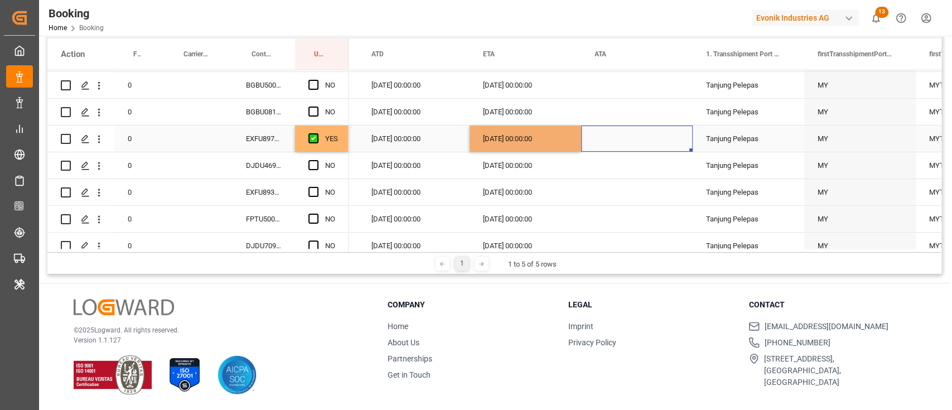
click at [563, 141] on div "19.09.2025 00:00:00" at bounding box center [525, 138] width 112 height 26
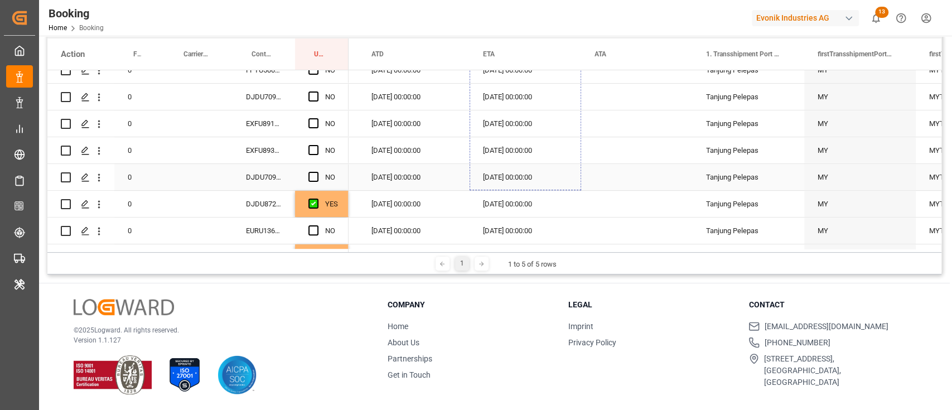
drag, startPoint x: 578, startPoint y: 149, endPoint x: 551, endPoint y: 175, distance: 37.1
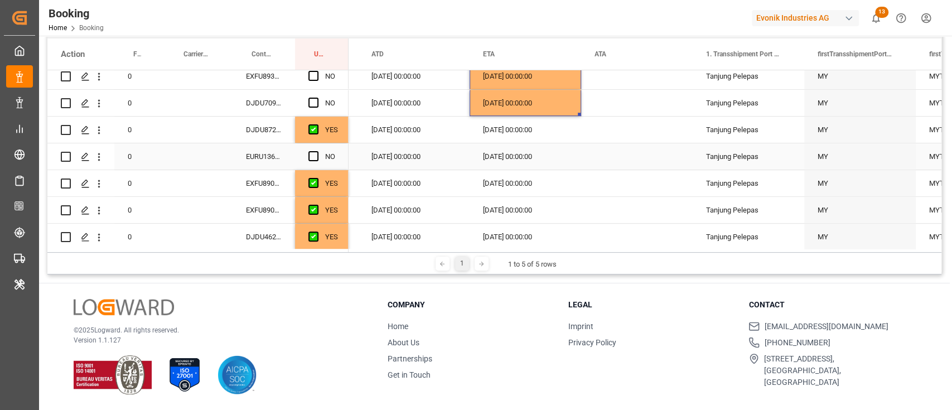
click at [498, 161] on div "14.09.2025 00:00:00" at bounding box center [525, 156] width 112 height 26
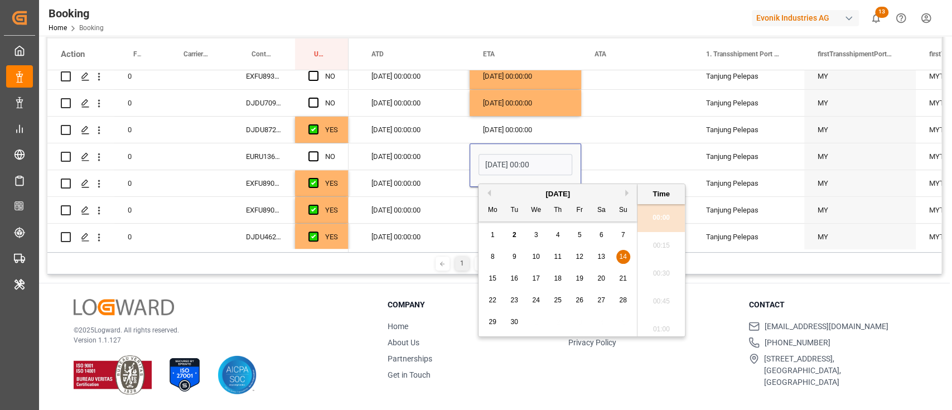
click at [575, 274] on div "19" at bounding box center [580, 278] width 14 height 13
type input "19.09.2025 00:00"
click at [599, 164] on div "Press SPACE to select this row." at bounding box center [637, 156] width 112 height 26
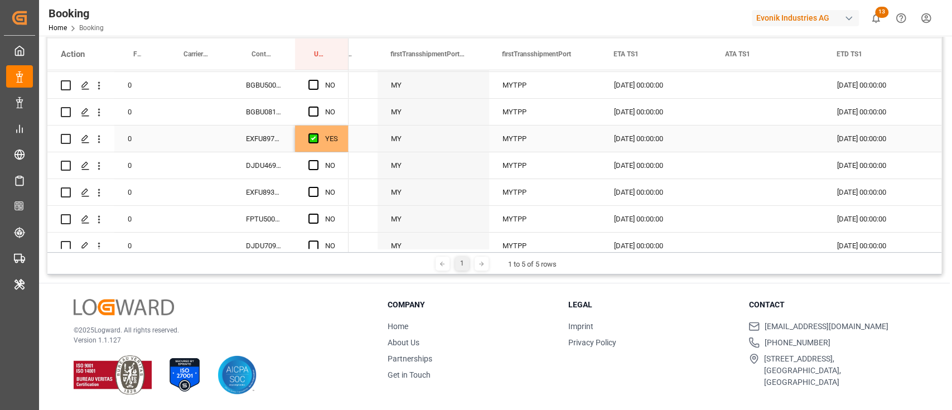
click at [635, 138] on div "09.09.2025 00:00:00" at bounding box center [657, 138] width 112 height 26
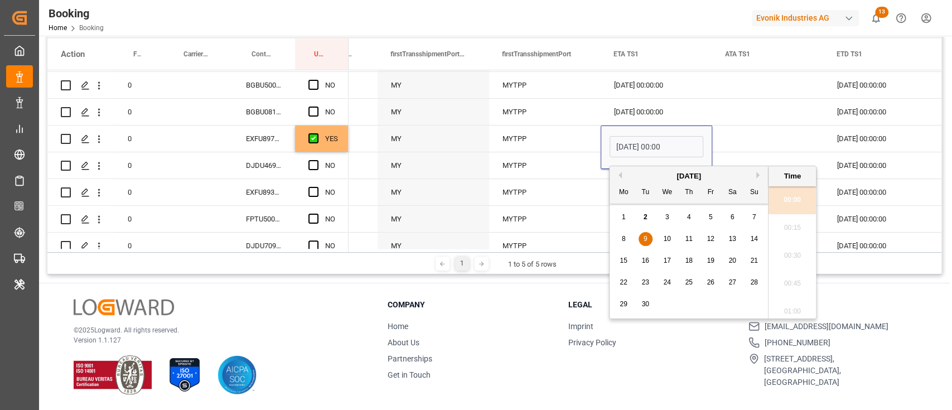
click at [708, 237] on span "12" at bounding box center [709, 239] width 7 height 8
type input "12.09.2025 00:00"
click at [728, 141] on div "Press SPACE to select this row." at bounding box center [768, 138] width 112 height 26
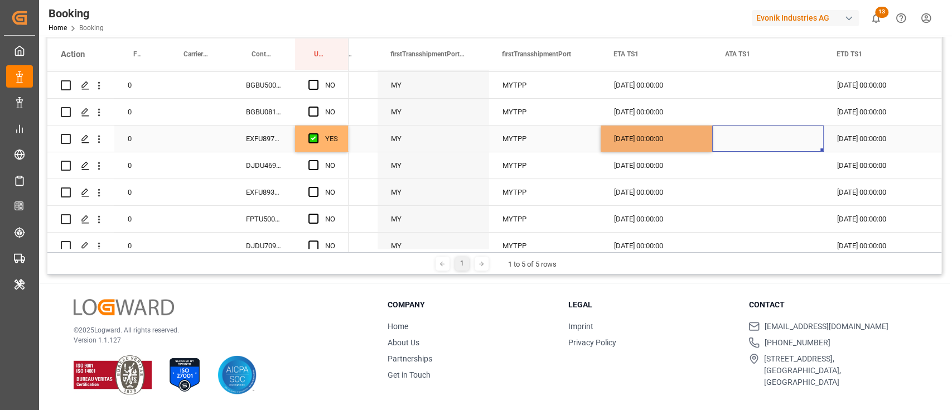
click at [698, 136] on div "12.09.2025 00:00:00" at bounding box center [657, 138] width 112 height 26
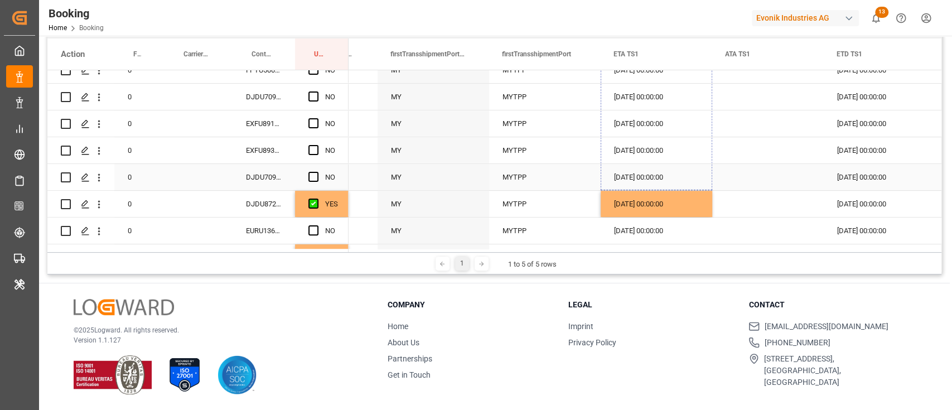
drag, startPoint x: 709, startPoint y: 148, endPoint x: 696, endPoint y: 182, distance: 36.0
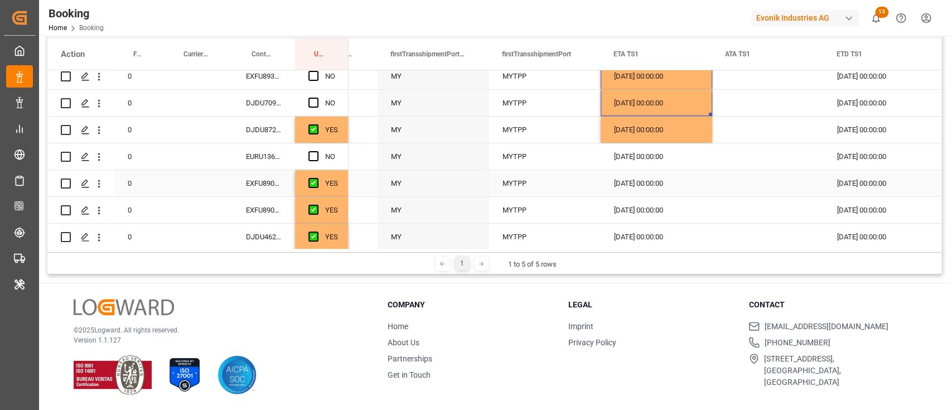
click at [638, 157] on div "09.09.2025 00:00:00" at bounding box center [657, 156] width 112 height 26
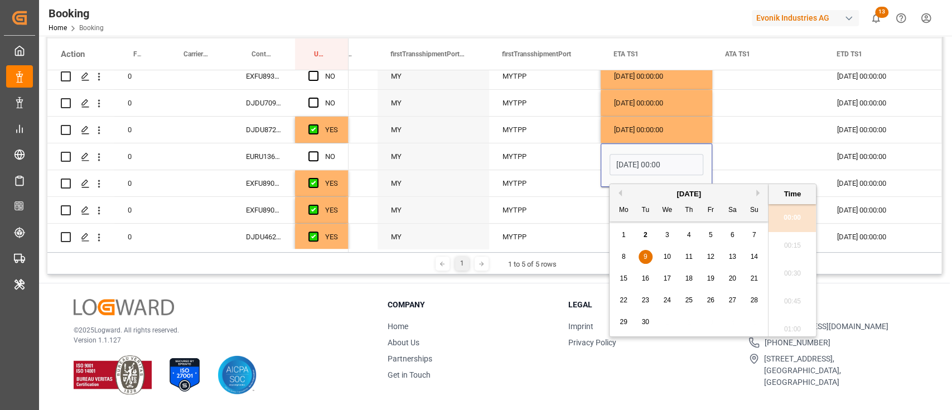
click at [710, 254] on span "12" at bounding box center [709, 257] width 7 height 8
type input "12.09.2025 00:00"
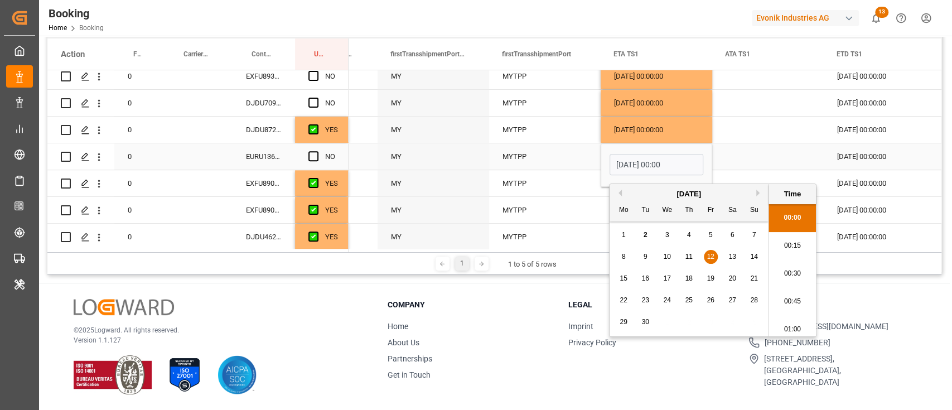
click at [719, 151] on div "Press SPACE to select this row." at bounding box center [768, 156] width 112 height 26
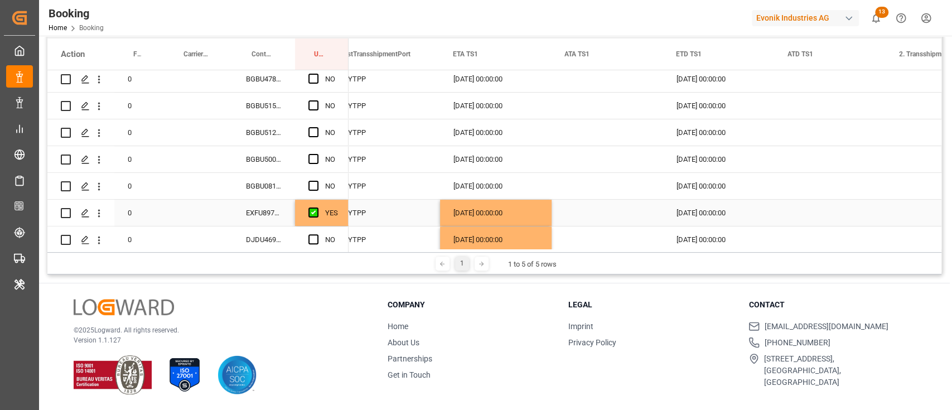
click at [691, 216] on div "11.09.2025 00:00:00" at bounding box center [719, 213] width 112 height 26
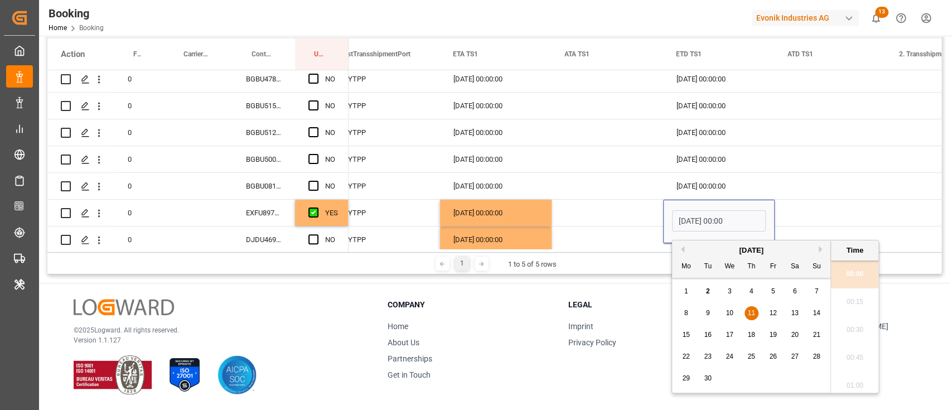
click at [732, 337] on span "17" at bounding box center [728, 335] width 7 height 8
type input "17.09.2025 00:00"
click at [793, 221] on div "Press SPACE to select this row." at bounding box center [830, 213] width 112 height 26
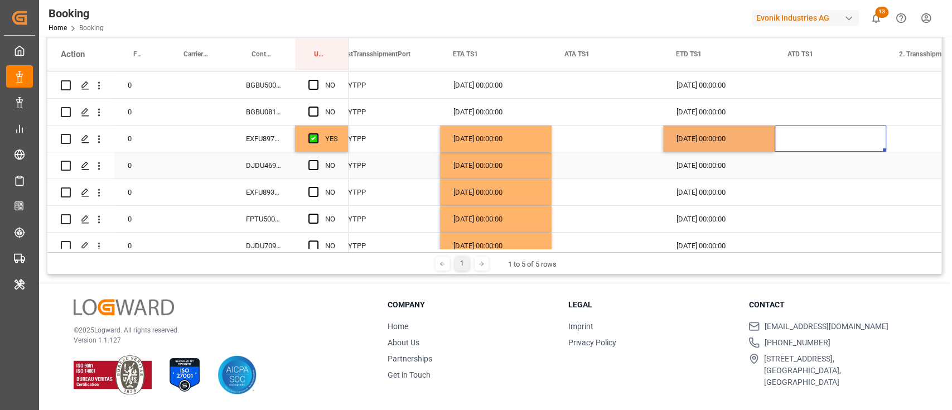
click at [753, 149] on div "17.09.2025 00:00:00" at bounding box center [719, 138] width 112 height 26
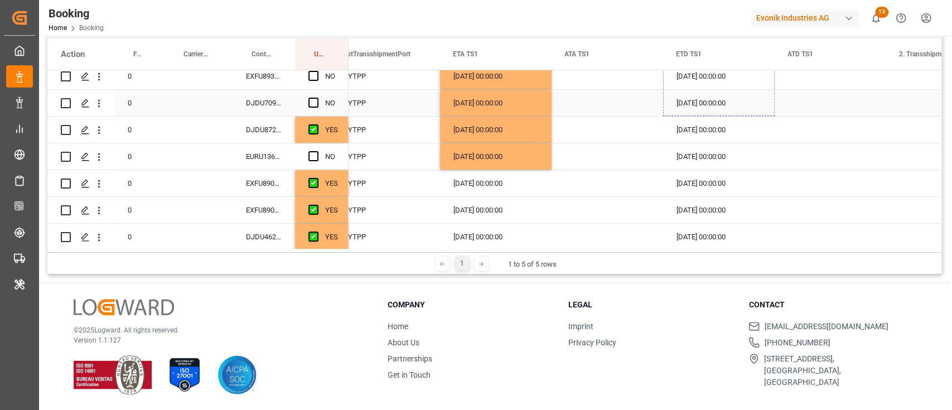
drag, startPoint x: 772, startPoint y: 148, endPoint x: 727, endPoint y: 97, distance: 67.9
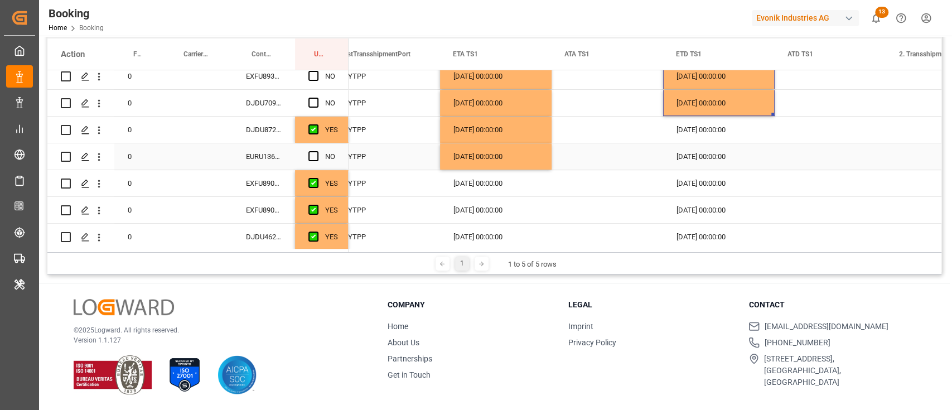
click at [720, 157] on div "11.09.2025 00:00:00" at bounding box center [719, 156] width 112 height 26
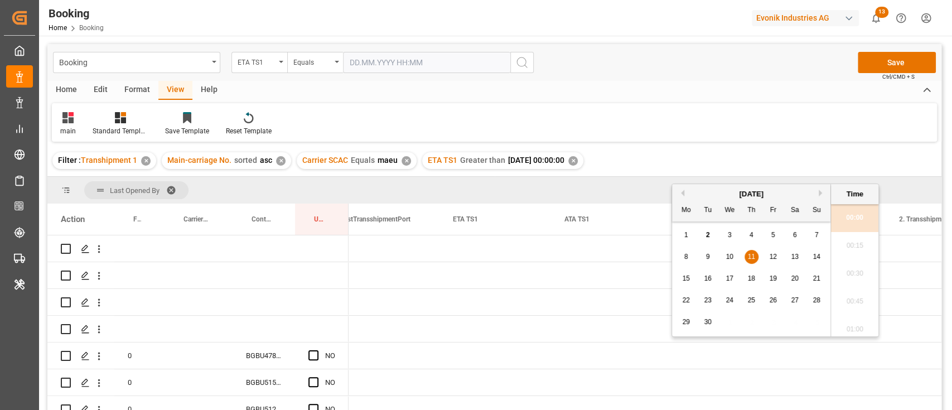
scroll to position [0, 1968]
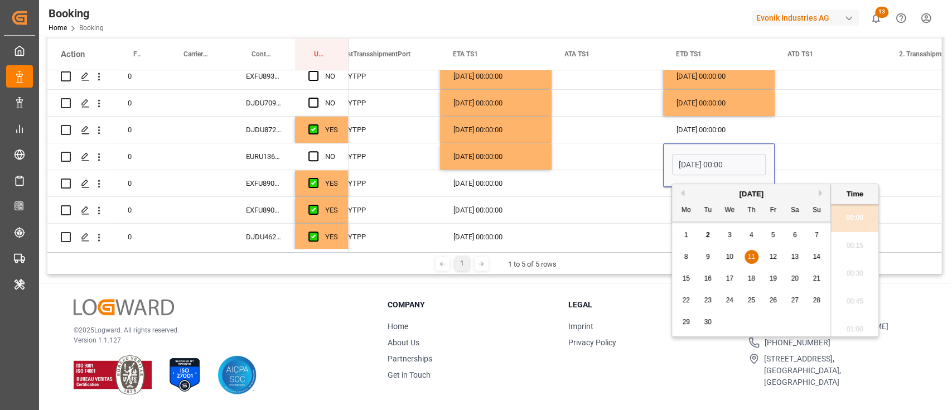
click at [736, 282] on div "15 16 17 18 19 20 21" at bounding box center [751, 279] width 152 height 22
click at [730, 272] on div "17" at bounding box center [730, 279] width 14 height 14
type input "[DATE] 00:00"
click at [578, 117] on div "Press SPACE to select this row." at bounding box center [607, 130] width 112 height 26
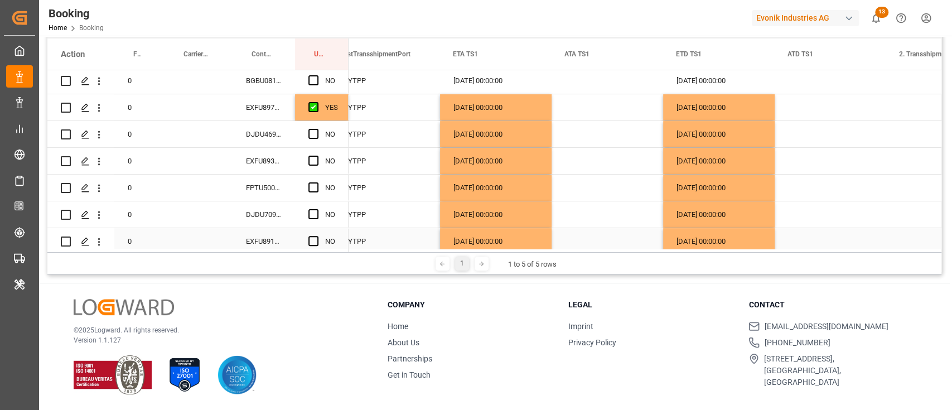
scroll to position [186, 0]
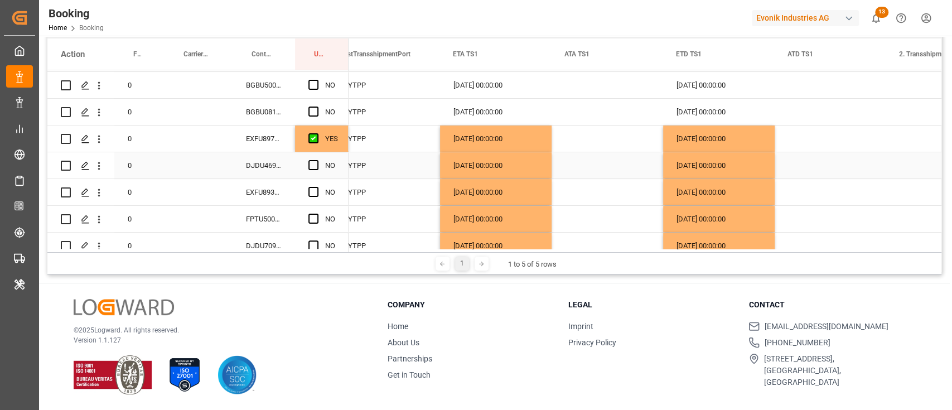
click at [332, 146] on div "YES" at bounding box center [331, 139] width 13 height 26
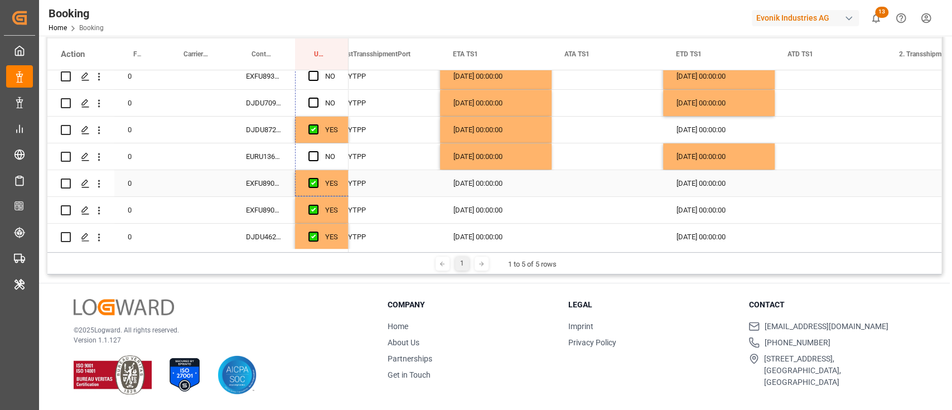
drag, startPoint x: 346, startPoint y: 185, endPoint x: 361, endPoint y: 172, distance: 19.0
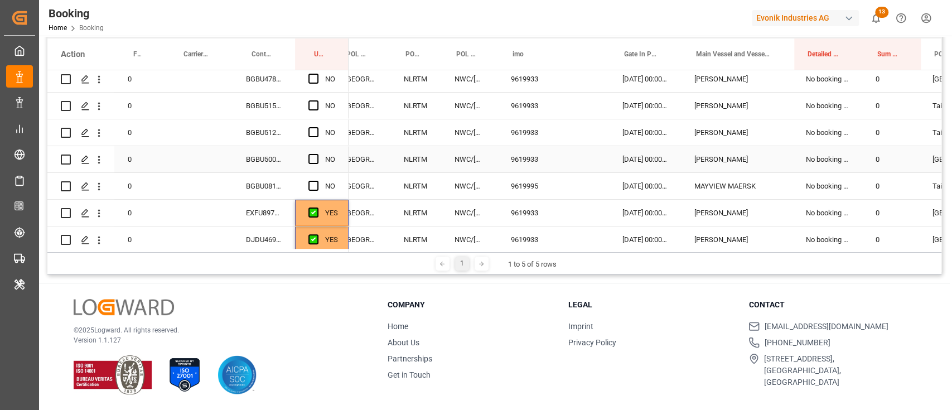
scroll to position [0, 0]
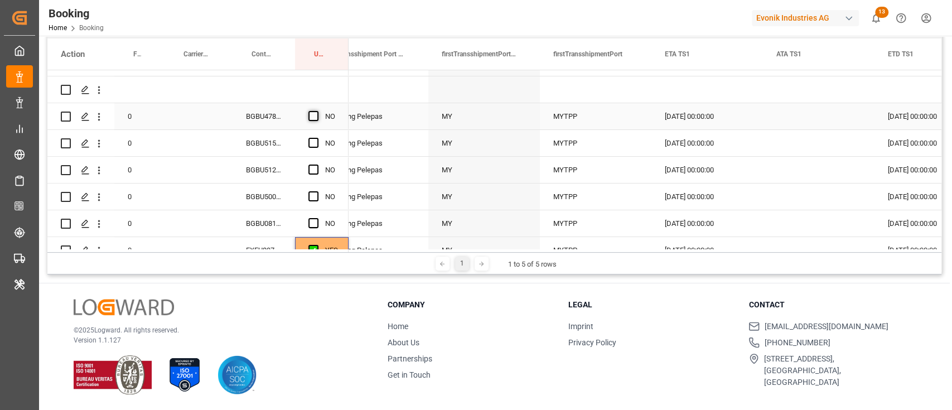
click at [317, 114] on span "Press SPACE to select this row." at bounding box center [313, 116] width 10 height 10
click at [317, 111] on input "Press SPACE to select this row." at bounding box center [317, 111] width 0 height 0
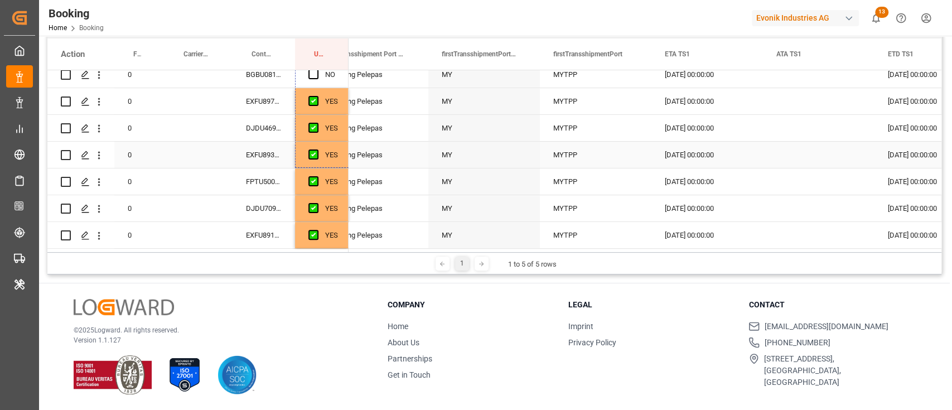
drag, startPoint x: 346, startPoint y: 127, endPoint x: 342, endPoint y: 184, distance: 57.6
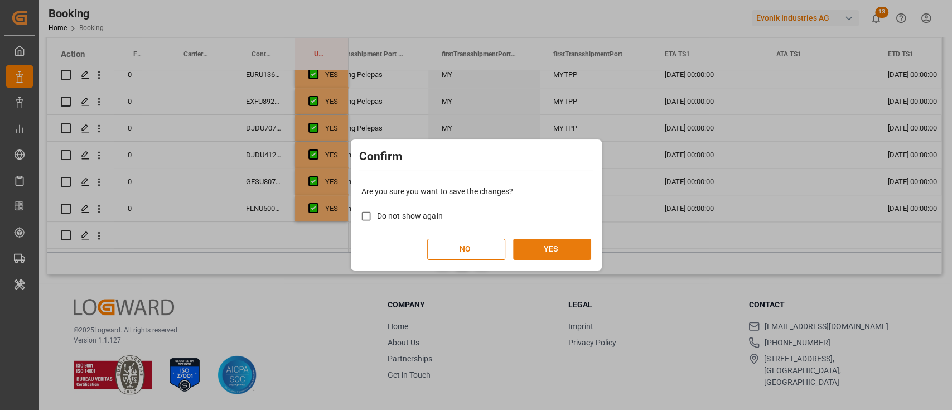
click at [549, 245] on button "YES" at bounding box center [552, 249] width 78 height 21
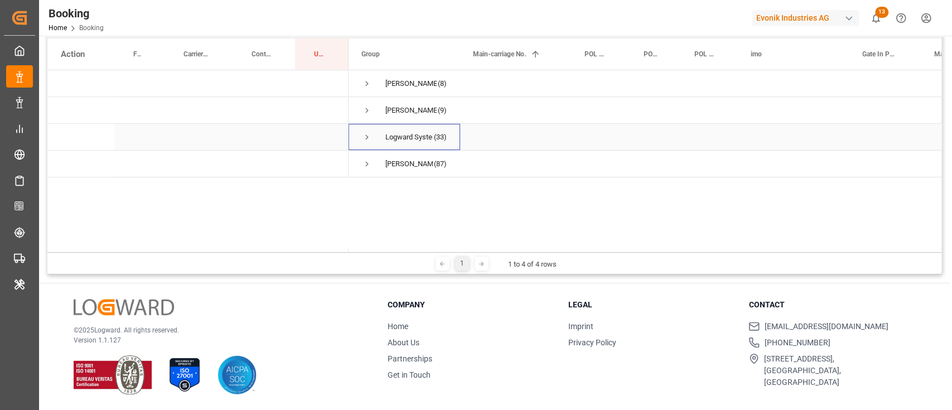
click at [370, 137] on span "Press SPACE to select this row." at bounding box center [367, 137] width 10 height 10
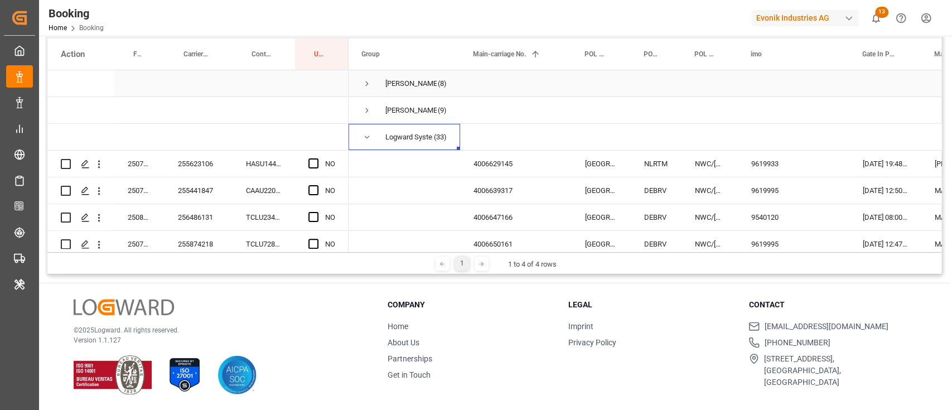
click at [371, 84] on span "Press SPACE to select this row." at bounding box center [367, 84] width 10 height 10
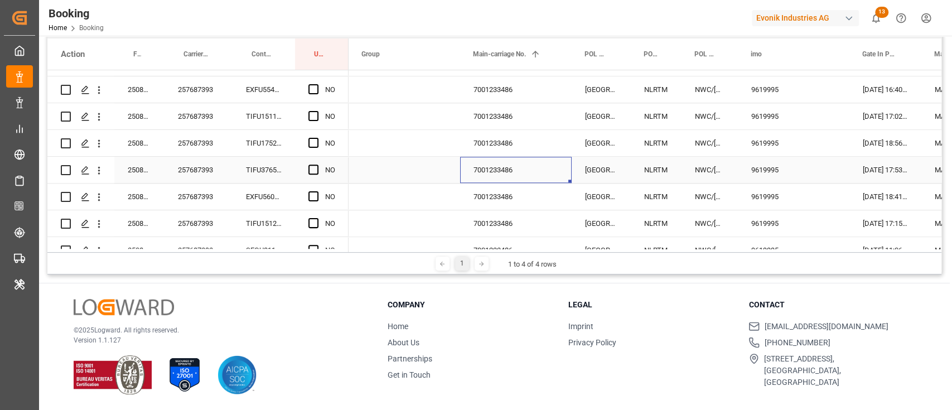
click at [467, 164] on div "7001233486" at bounding box center [516, 170] width 112 height 26
click at [208, 136] on div "257687393" at bounding box center [198, 143] width 68 height 26
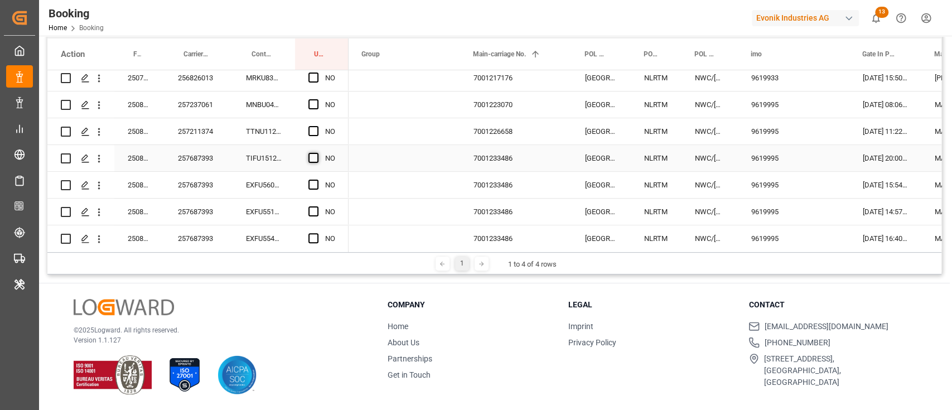
click at [316, 153] on span "Press SPACE to select this row." at bounding box center [313, 158] width 10 height 10
click at [317, 153] on input "Press SPACE to select this row." at bounding box center [317, 153] width 0 height 0
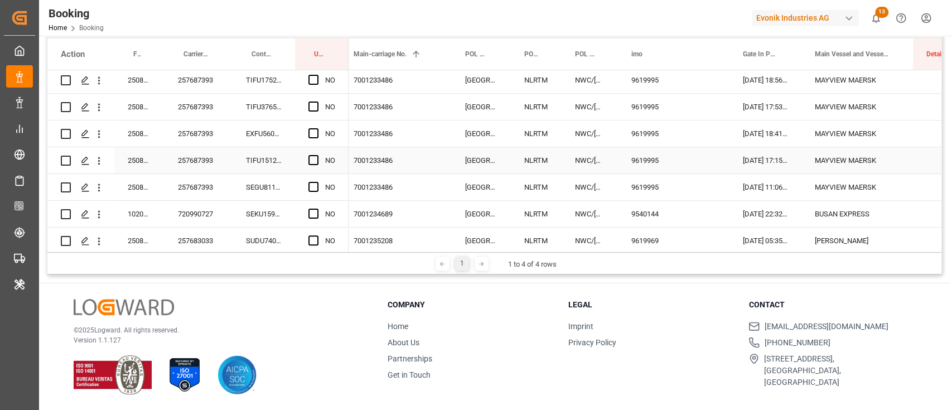
scroll to position [880, 0]
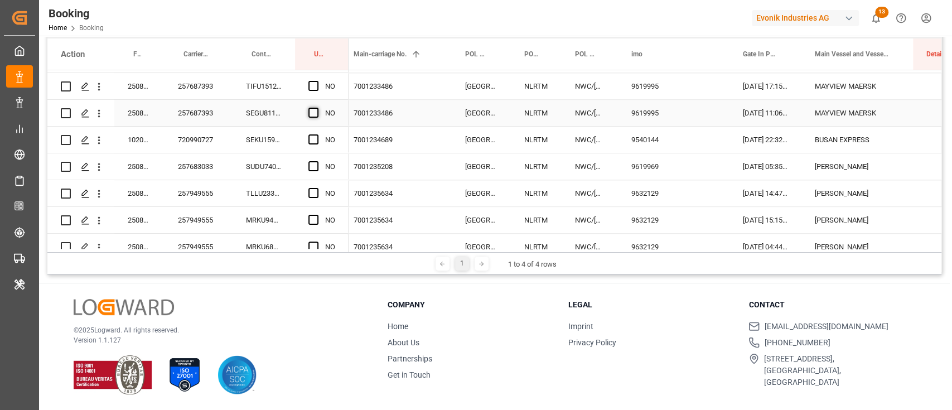
click at [317, 113] on span "Press SPACE to select this row." at bounding box center [313, 113] width 10 height 10
click at [317, 108] on input "Press SPACE to select this row." at bounding box center [317, 108] width 0 height 0
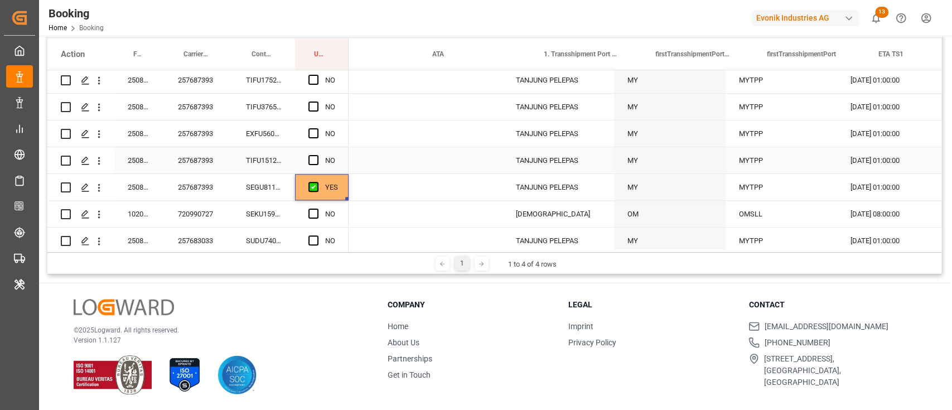
scroll to position [0, 1574]
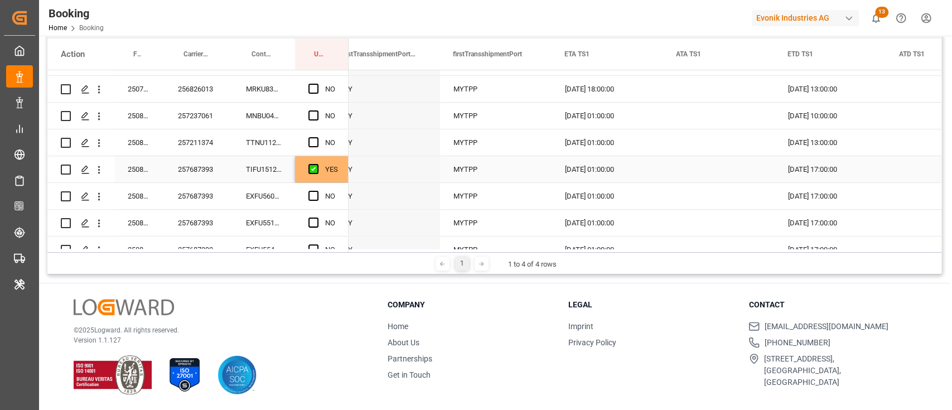
click at [333, 177] on div "YES" at bounding box center [331, 170] width 13 height 26
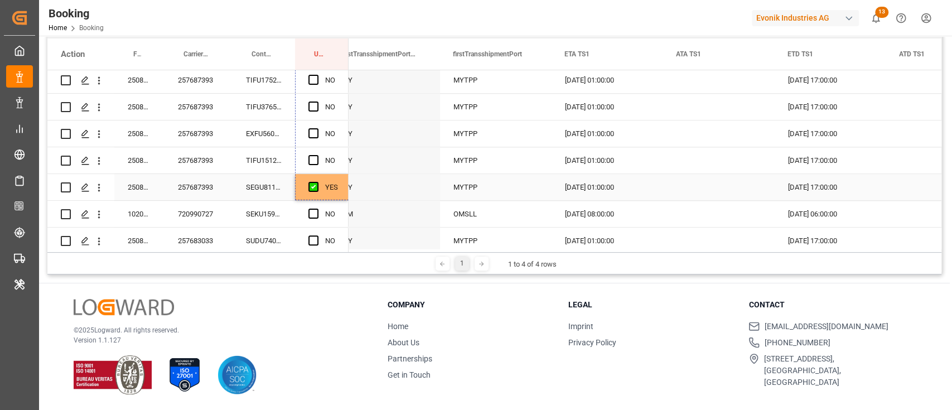
drag, startPoint x: 345, startPoint y: 180, endPoint x: 341, endPoint y: 185, distance: 6.0
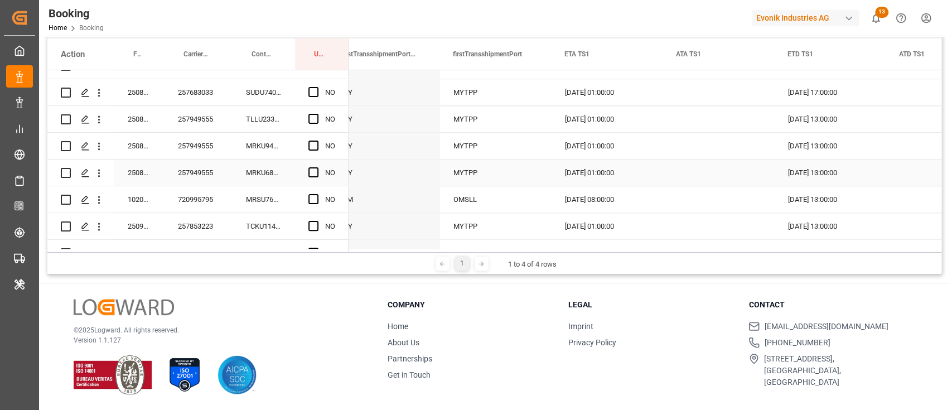
click at [201, 158] on div "257949555" at bounding box center [198, 146] width 68 height 26
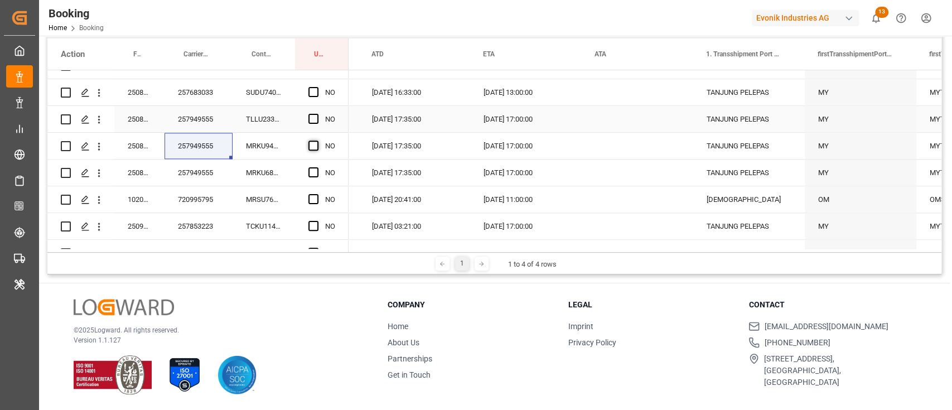
click at [313, 118] on span "Press SPACE to select this row." at bounding box center [313, 119] width 10 height 10
click at [317, 114] on input "Press SPACE to select this row." at bounding box center [317, 114] width 0 height 0
click at [314, 143] on span "Press SPACE to select this row." at bounding box center [313, 146] width 10 height 10
click at [317, 141] on input "Press SPACE to select this row." at bounding box center [317, 141] width 0 height 0
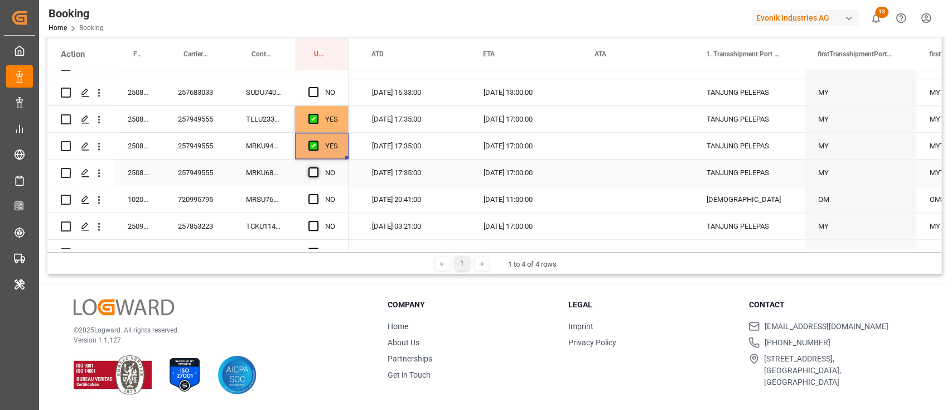
click at [312, 170] on span "Press SPACE to select this row." at bounding box center [313, 172] width 10 height 10
click at [317, 167] on input "Press SPACE to select this row." at bounding box center [317, 167] width 0 height 0
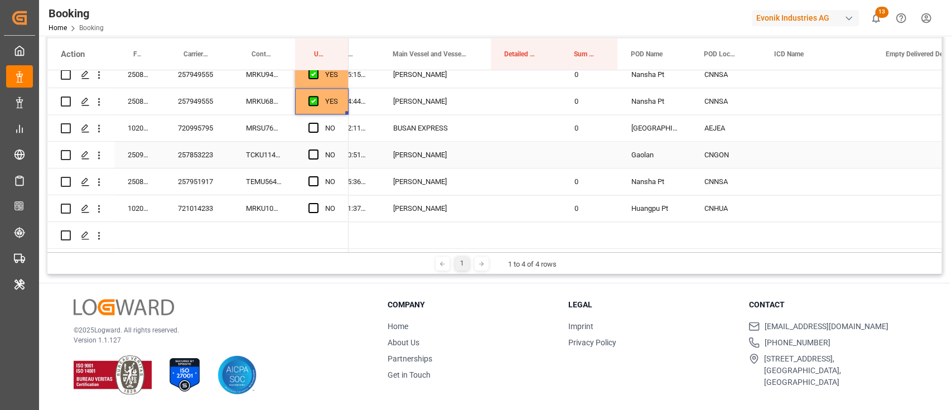
click at [190, 145] on div "257853223" at bounding box center [198, 155] width 68 height 26
click at [99, 145] on button "open menu" at bounding box center [99, 154] width 12 height 21
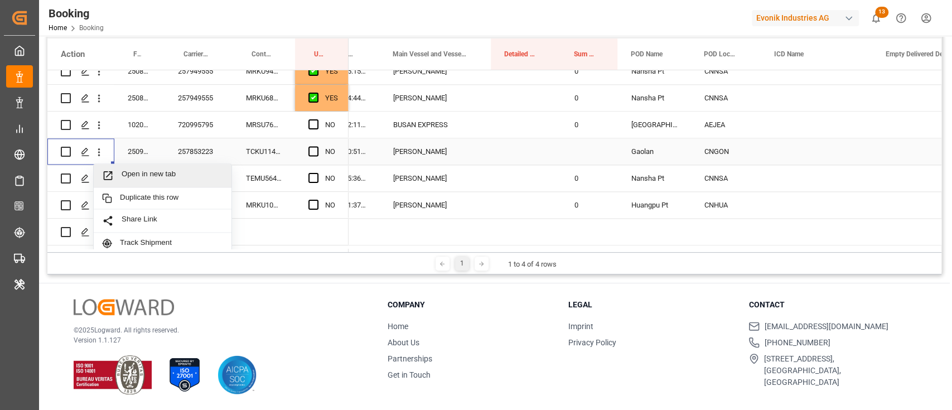
click at [131, 172] on span "Open in new tab" at bounding box center [172, 176] width 101 height 12
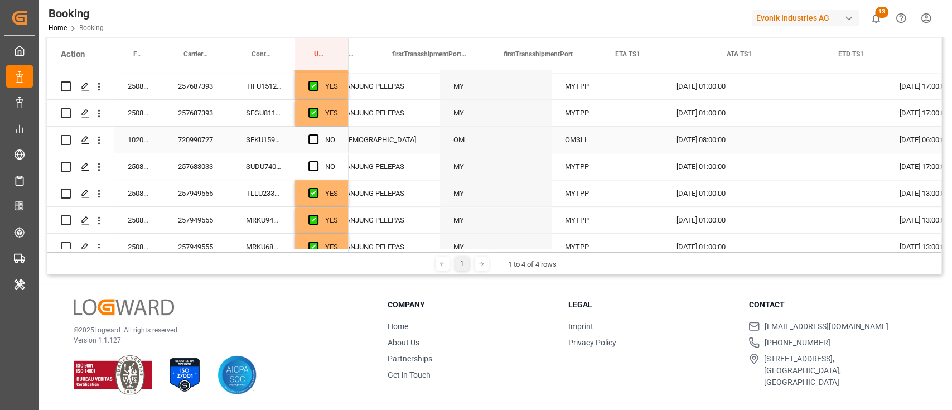
scroll to position [0, 1882]
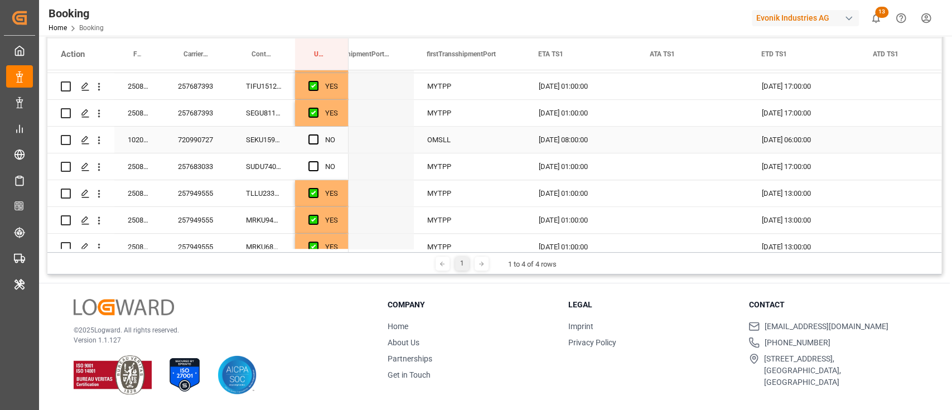
click at [311, 133] on div "Press SPACE to select this row." at bounding box center [316, 140] width 17 height 26
click at [315, 162] on span "Press SPACE to select this row." at bounding box center [313, 166] width 10 height 10
click at [317, 161] on input "Press SPACE to select this row." at bounding box center [317, 161] width 0 height 0
click at [316, 133] on div "Press SPACE to select this row." at bounding box center [316, 140] width 17 height 26
click at [314, 137] on span "Press SPACE to select this row." at bounding box center [313, 139] width 10 height 10
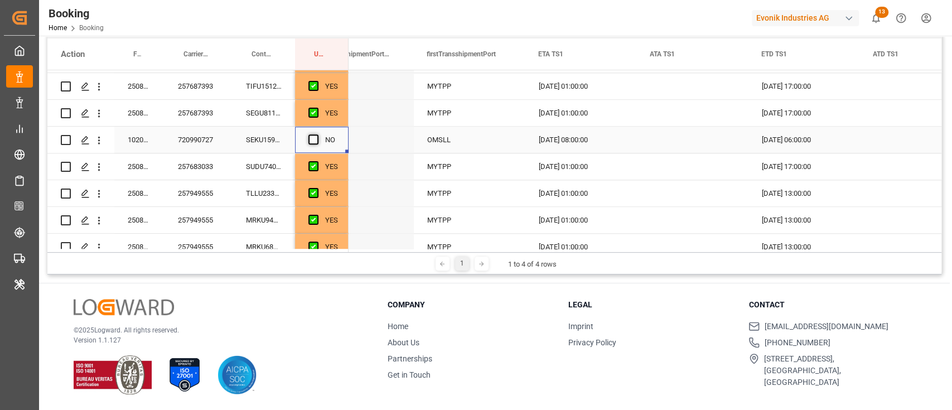
click at [317, 134] on input "Press SPACE to select this row." at bounding box center [317, 134] width 0 height 0
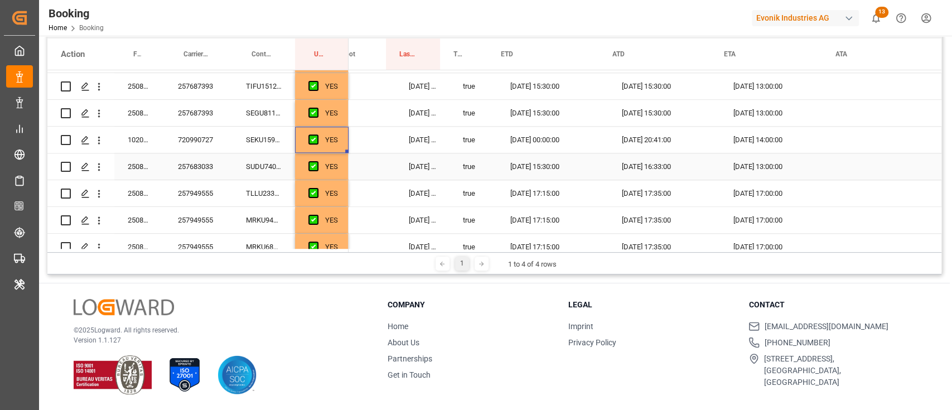
scroll to position [0, 1199]
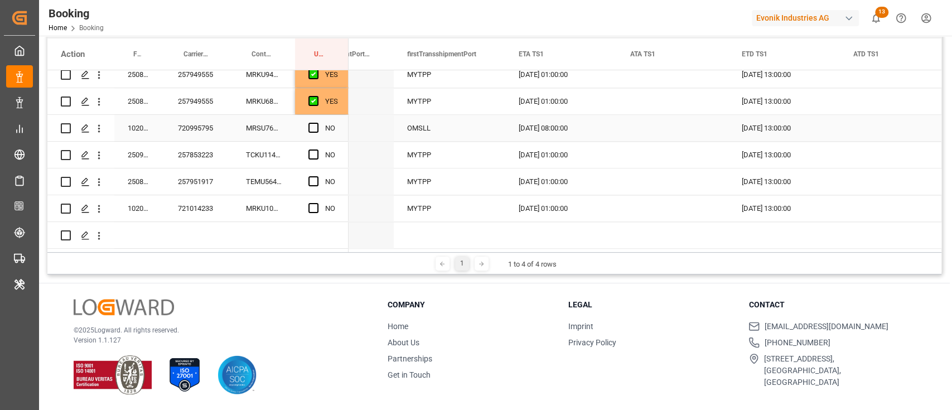
click at [308, 124] on span "Press SPACE to select this row." at bounding box center [313, 128] width 10 height 10
click at [317, 123] on input "Press SPACE to select this row." at bounding box center [317, 123] width 0 height 0
click at [309, 149] on span "Press SPACE to select this row." at bounding box center [313, 154] width 10 height 10
click at [317, 149] on input "Press SPACE to select this row." at bounding box center [317, 149] width 0 height 0
click at [309, 156] on span "Press SPACE to select this row." at bounding box center [313, 154] width 10 height 10
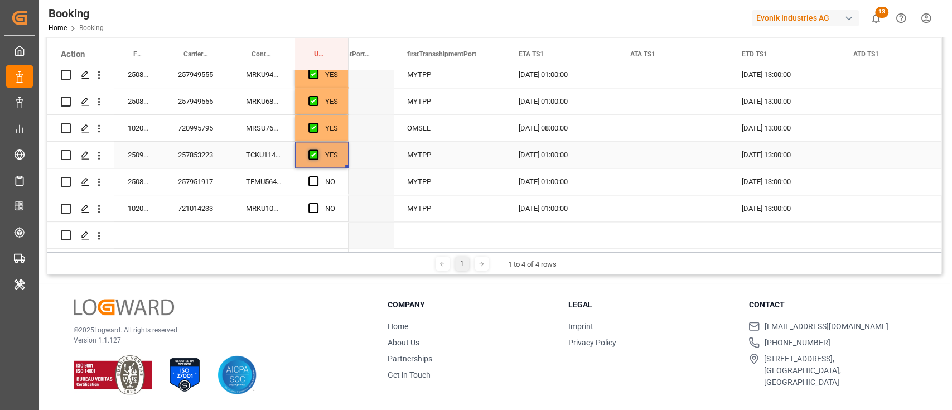
click at [317, 149] on input "Press SPACE to select this row." at bounding box center [317, 149] width 0 height 0
click at [306, 181] on div "NO" at bounding box center [322, 181] width 54 height 26
click at [304, 199] on div "NO" at bounding box center [322, 208] width 54 height 26
click at [312, 176] on span "Press SPACE to select this row." at bounding box center [313, 181] width 10 height 10
click at [317, 176] on input "Press SPACE to select this row." at bounding box center [317, 176] width 0 height 0
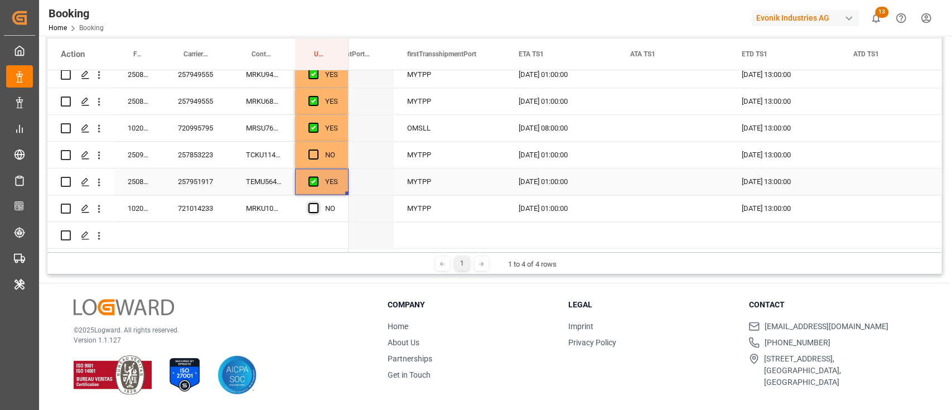
click at [312, 206] on span "Press SPACE to select this row." at bounding box center [313, 208] width 10 height 10
click at [317, 203] on input "Press SPACE to select this row." at bounding box center [317, 203] width 0 height 0
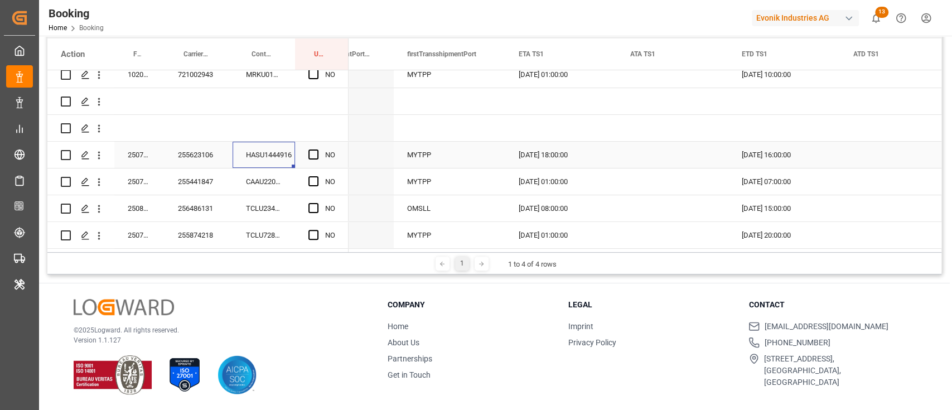
click at [259, 153] on div "HASU1444916" at bounding box center [264, 155] width 62 height 26
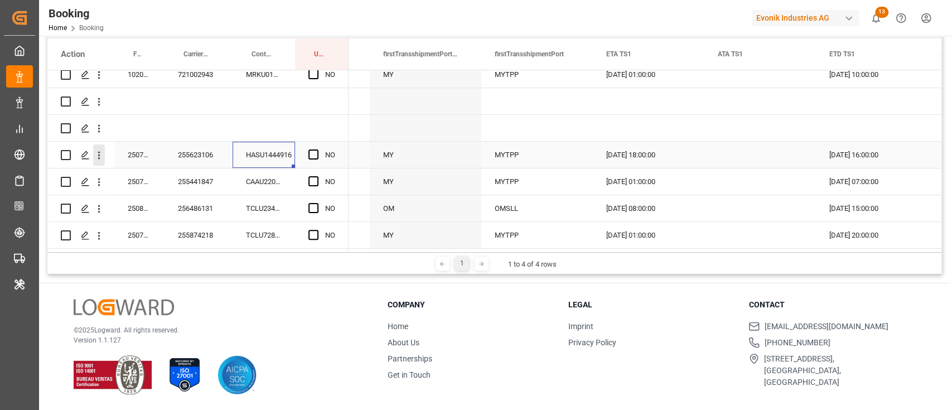
click at [99, 158] on icon "open menu" at bounding box center [99, 156] width 2 height 8
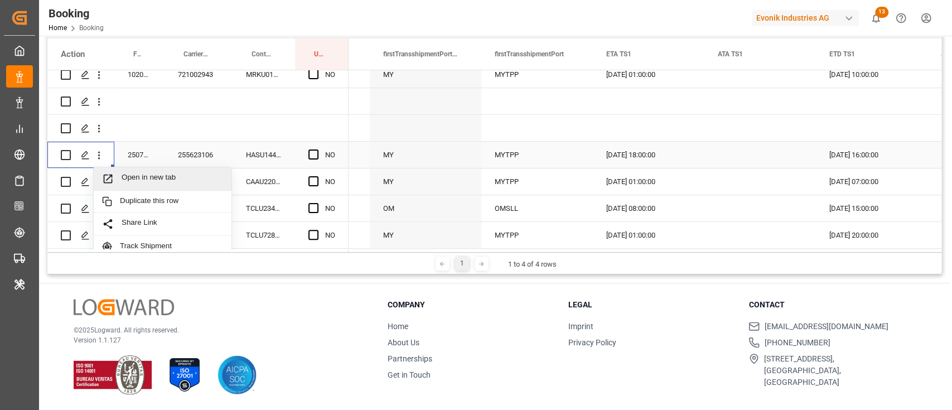
click at [135, 172] on div "Open in new tab" at bounding box center [163, 178] width 138 height 23
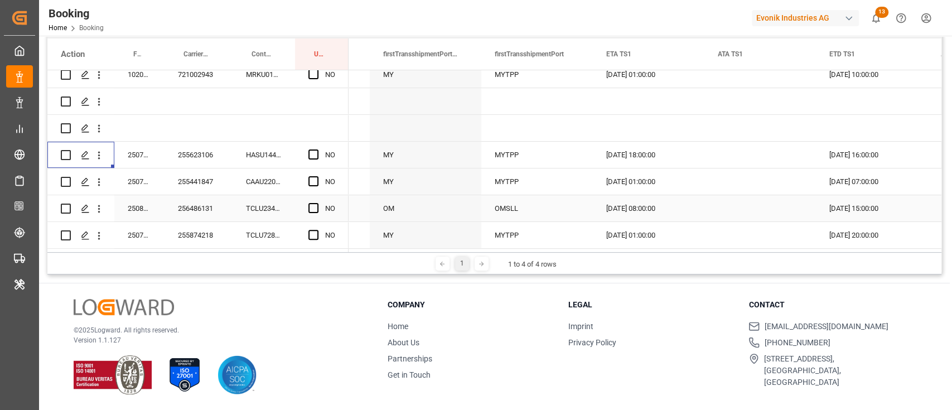
click at [312, 201] on div "Press SPACE to select this row." at bounding box center [316, 209] width 17 height 26
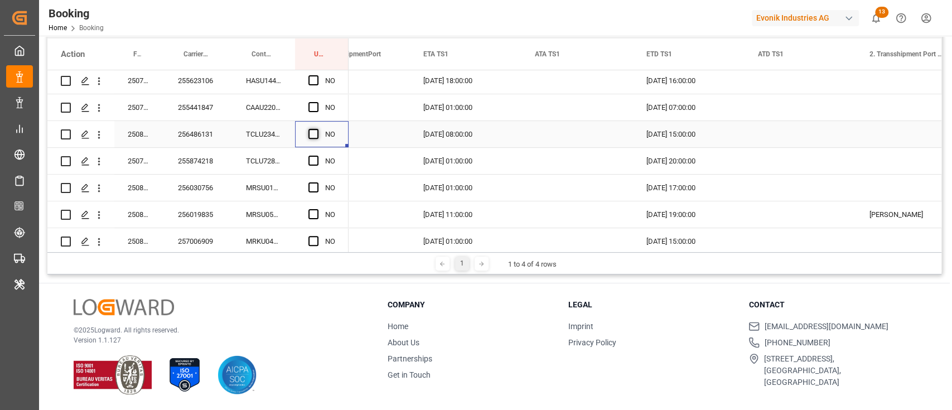
click at [313, 132] on span "Press SPACE to select this row." at bounding box center [313, 134] width 10 height 10
click at [317, 129] on input "Press SPACE to select this row." at bounding box center [317, 129] width 0 height 0
click at [314, 163] on span "Press SPACE to select this row." at bounding box center [313, 161] width 10 height 10
click at [317, 156] on input "Press SPACE to select this row." at bounding box center [317, 156] width 0 height 0
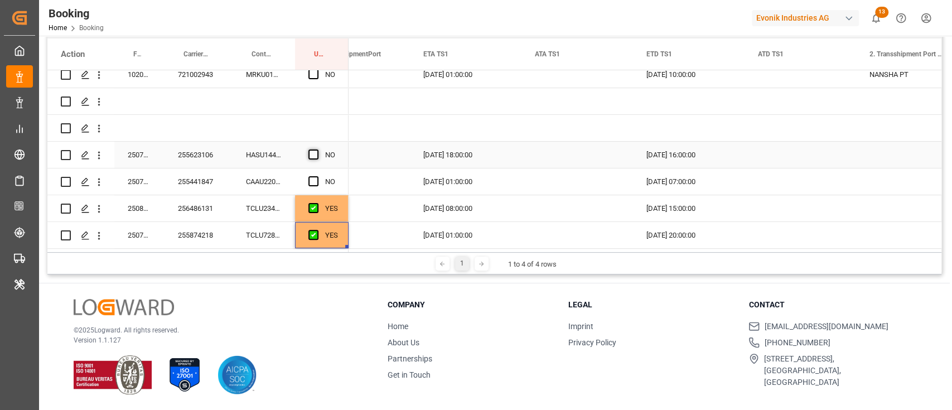
click at [311, 153] on span "Press SPACE to select this row." at bounding box center [313, 154] width 10 height 10
click at [317, 149] on input "Press SPACE to select this row." at bounding box center [317, 149] width 0 height 0
click at [314, 180] on span "Press SPACE to select this row." at bounding box center [313, 181] width 10 height 10
click at [317, 176] on input "Press SPACE to select this row." at bounding box center [317, 176] width 0 height 0
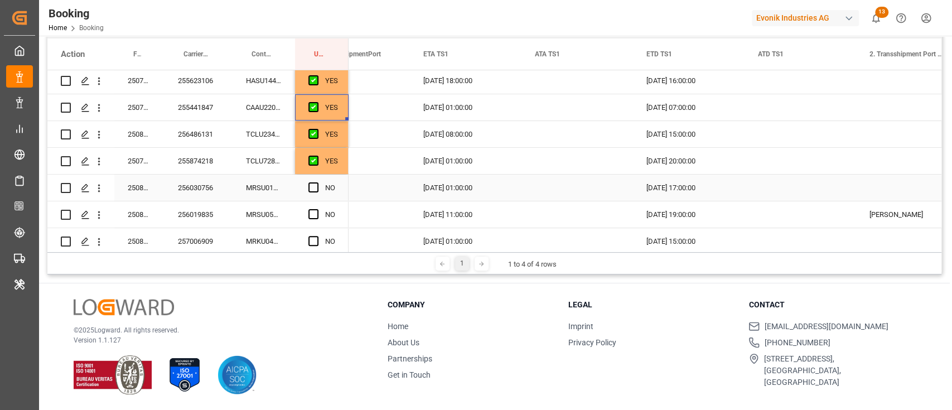
scroll to position [371, 0]
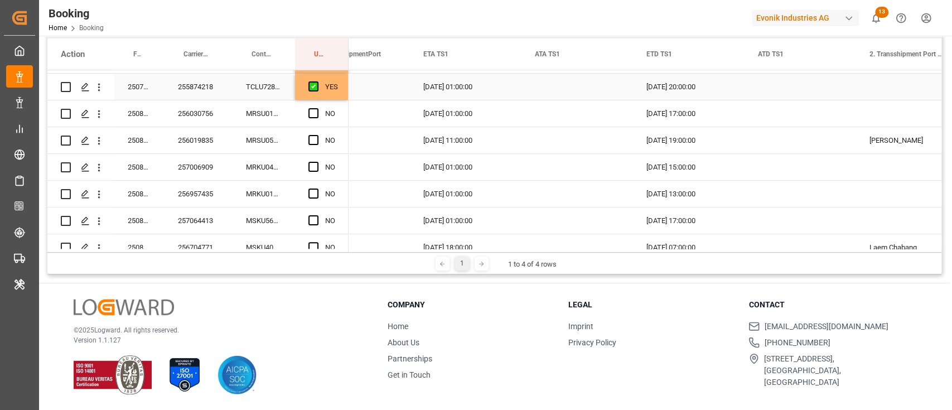
click at [339, 93] on div "YES" at bounding box center [322, 87] width 54 height 26
drag, startPoint x: 345, startPoint y: 96, endPoint x: 343, endPoint y: 124, distance: 27.4
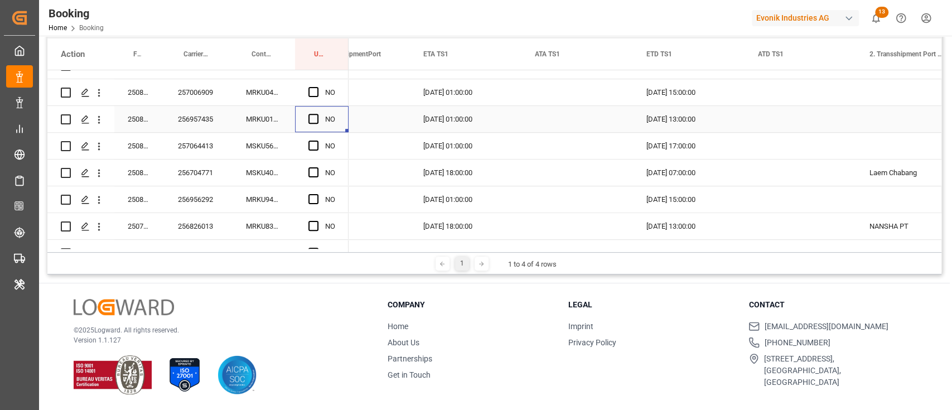
click at [343, 124] on div "NO" at bounding box center [322, 119] width 54 height 26
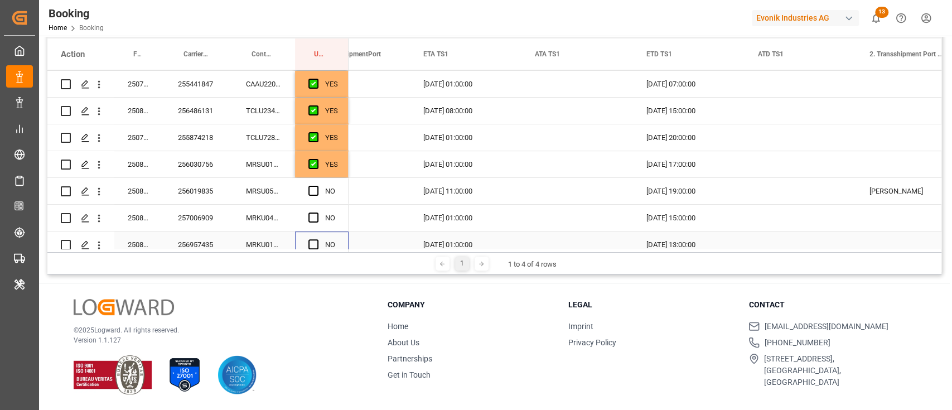
scroll to position [297, 0]
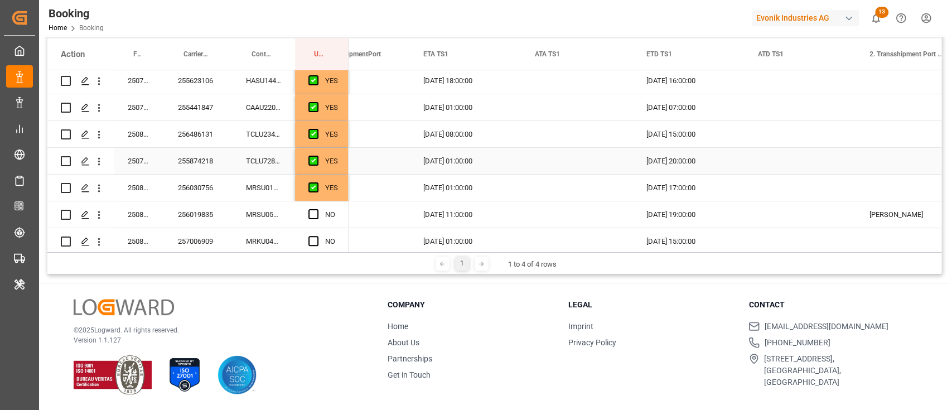
click at [335, 194] on div "YES" at bounding box center [331, 188] width 13 height 26
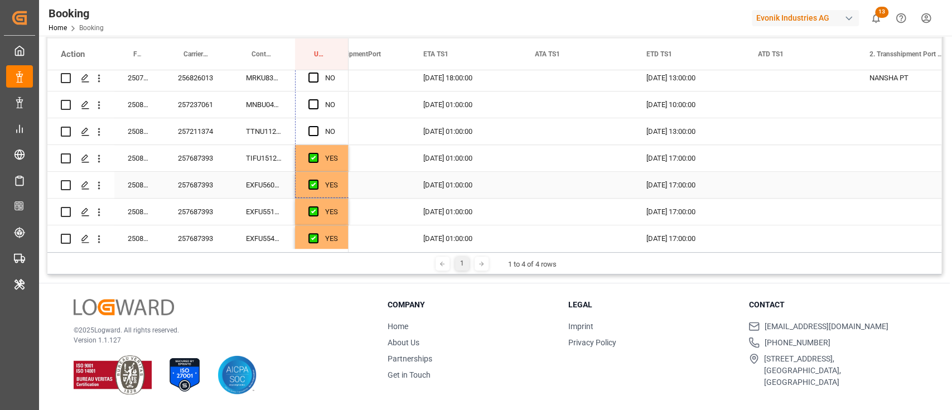
drag, startPoint x: 346, startPoint y: 197, endPoint x: 346, endPoint y: 185, distance: 12.3
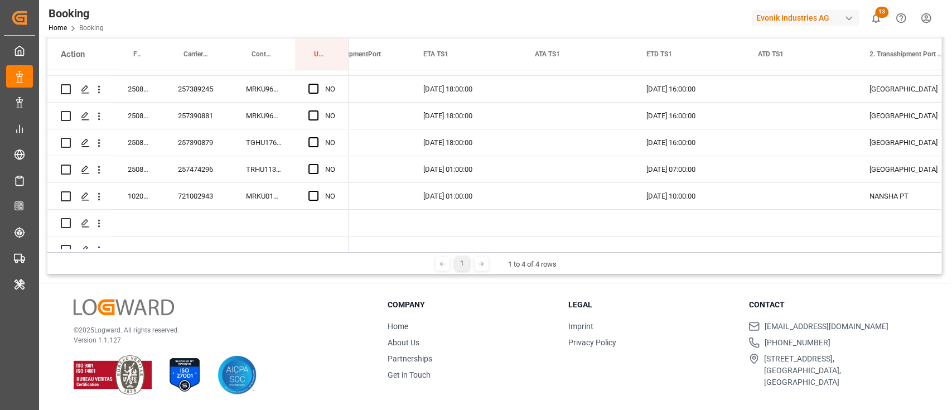
scroll to position [0, 0]
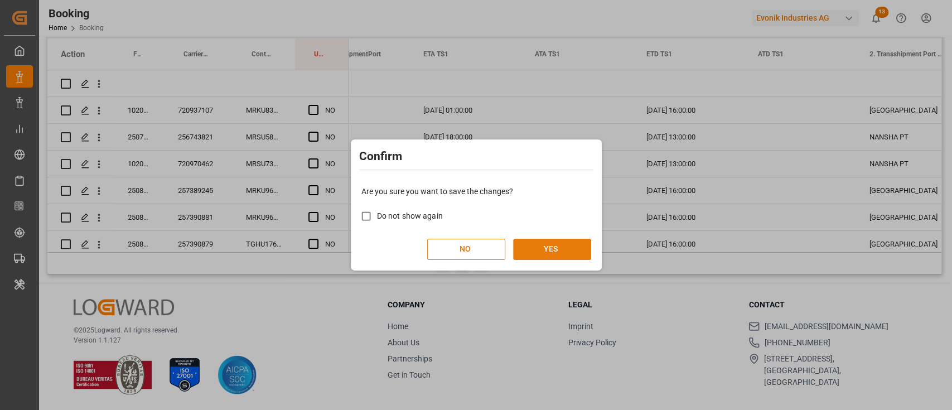
click at [548, 240] on button "YES" at bounding box center [552, 249] width 78 height 21
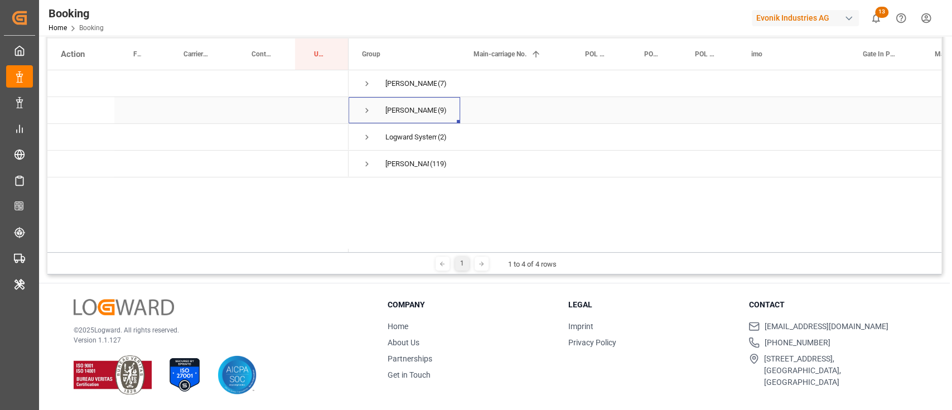
click at [366, 113] on span "Press SPACE to select this row." at bounding box center [367, 110] width 10 height 10
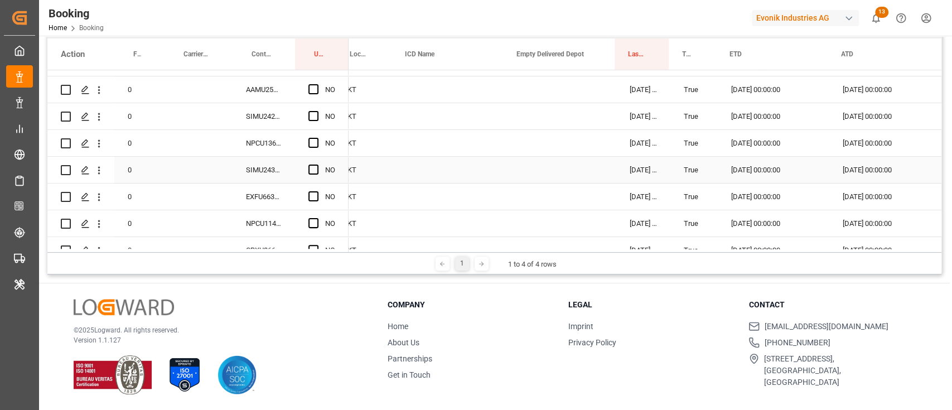
scroll to position [0, 911]
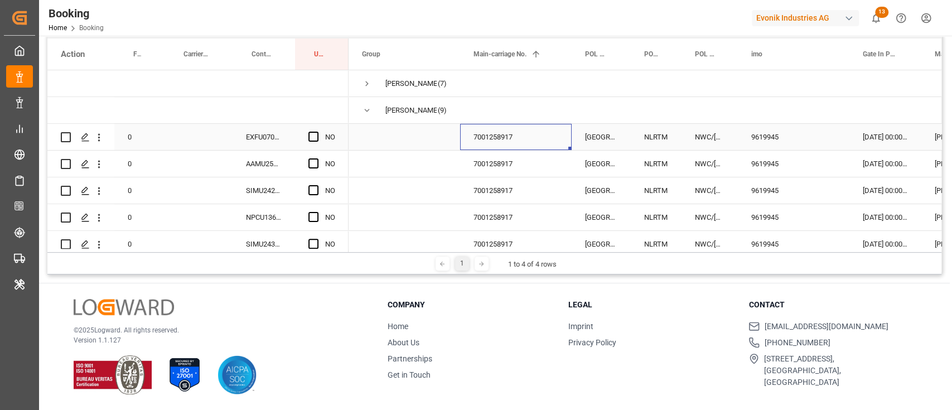
click at [477, 141] on div "7001258917" at bounding box center [516, 137] width 112 height 26
click at [316, 136] on span "Press SPACE to select this row." at bounding box center [313, 137] width 10 height 10
click at [317, 132] on input "Press SPACE to select this row." at bounding box center [317, 132] width 0 height 0
click at [283, 135] on div "EXFU0705984" at bounding box center [264, 137] width 62 height 26
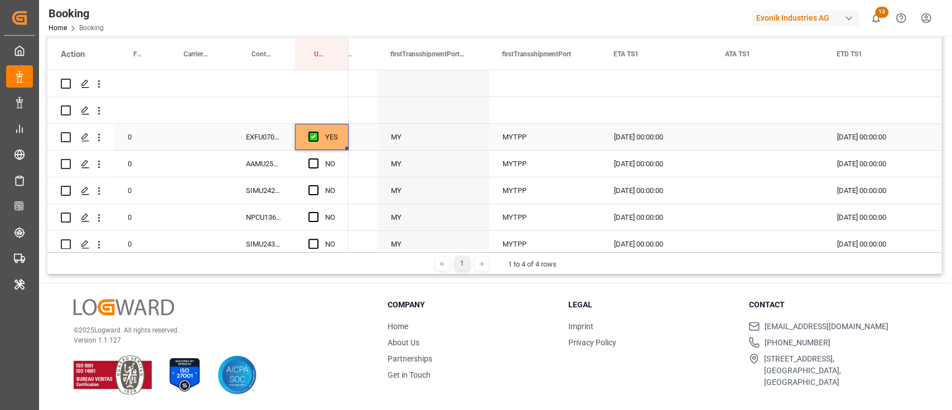
click at [334, 135] on div "YES" at bounding box center [331, 137] width 13 height 26
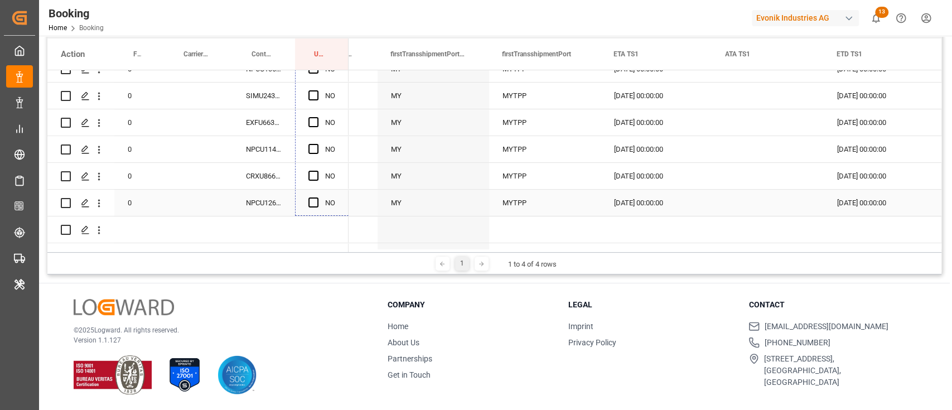
drag, startPoint x: 346, startPoint y: 146, endPoint x: 337, endPoint y: 204, distance: 58.0
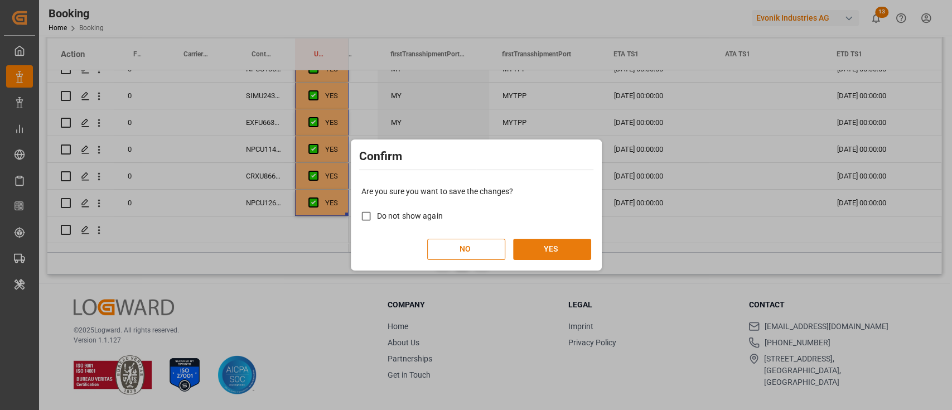
click at [581, 245] on button "YES" at bounding box center [552, 249] width 78 height 21
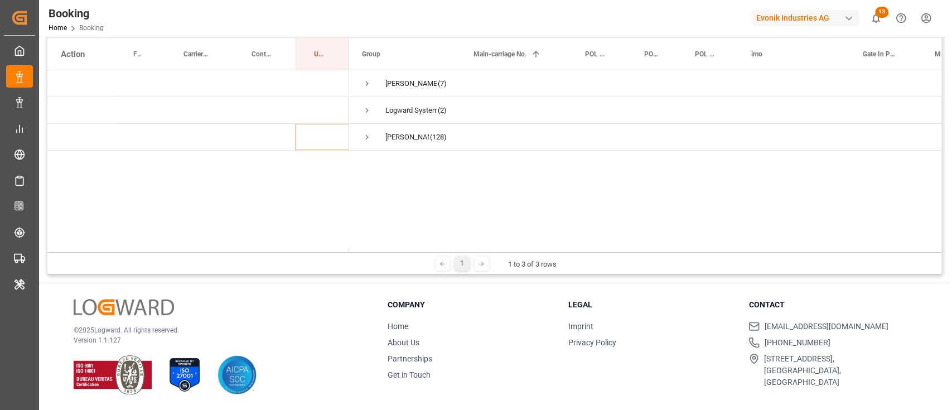
click at [236, 261] on div "1 1 to 3 of 3 rows" at bounding box center [494, 263] width 894 height 22
click at [367, 74] on span "Press SPACE to select this row." at bounding box center [367, 84] width 10 height 26
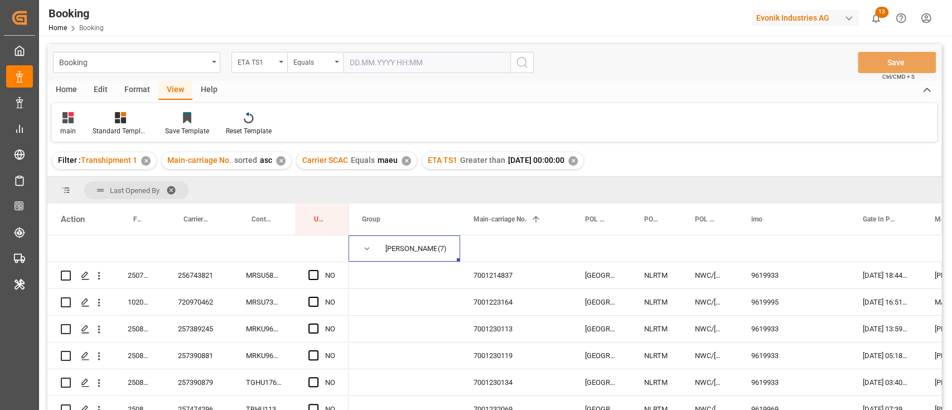
click at [404, 58] on input "text" at bounding box center [426, 62] width 167 height 21
click at [282, 62] on icon "open menu" at bounding box center [281, 62] width 4 height 2
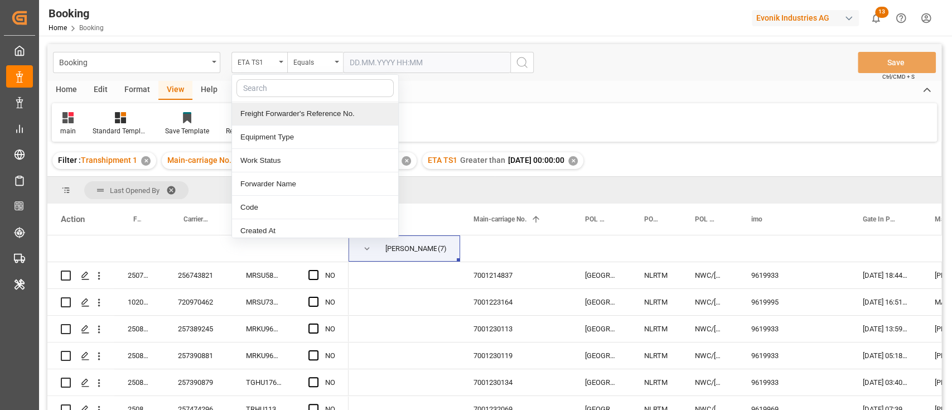
click at [294, 95] on input "text" at bounding box center [314, 88] width 157 height 18
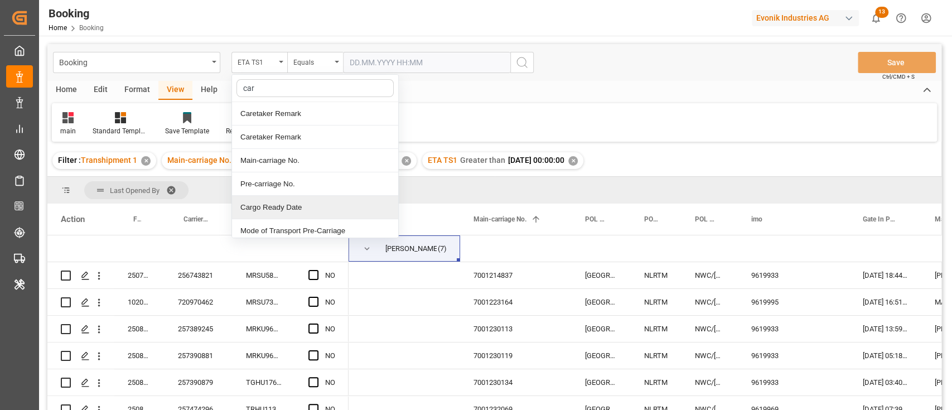
type input "carr"
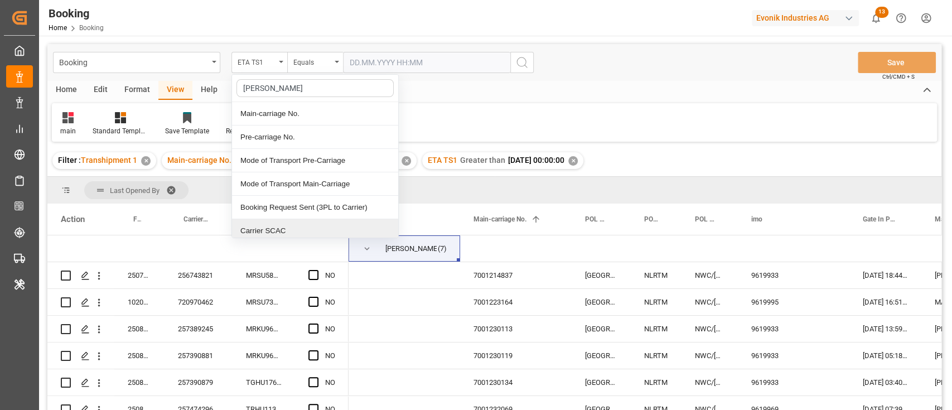
click at [273, 225] on div "Carrier SCAC" at bounding box center [315, 230] width 166 height 23
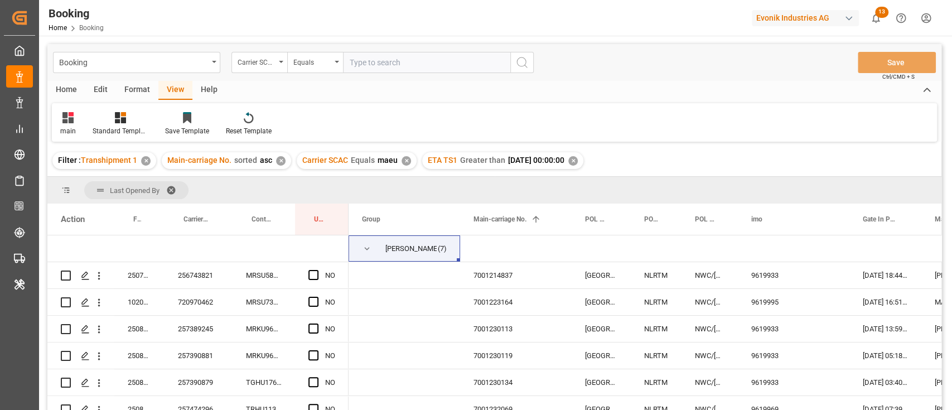
click at [410, 58] on input "text" at bounding box center [426, 62] width 167 height 21
type input "oney"
click at [529, 59] on button "search button" at bounding box center [521, 62] width 23 height 21
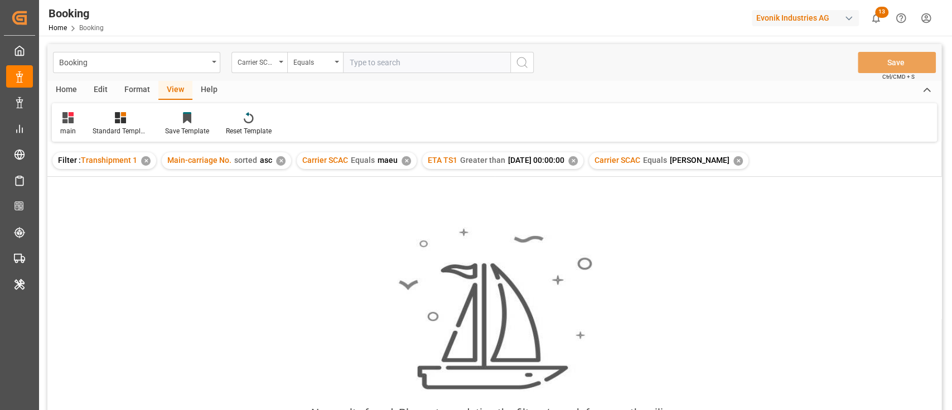
click at [403, 159] on div "✕" at bounding box center [405, 160] width 9 height 9
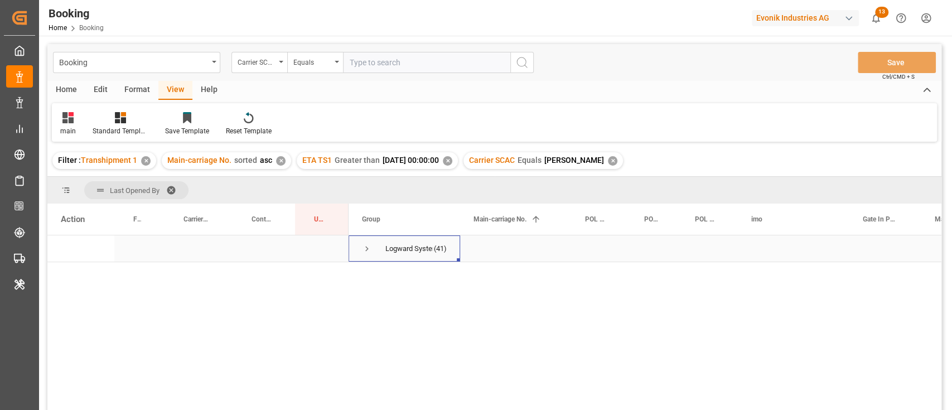
click at [355, 244] on div "Logward System (41)" at bounding box center [404, 248] width 112 height 26
click at [359, 245] on div "Logward System (41)" at bounding box center [404, 248] width 112 height 26
click at [366, 247] on span "Press SPACE to select this row." at bounding box center [367, 249] width 10 height 10
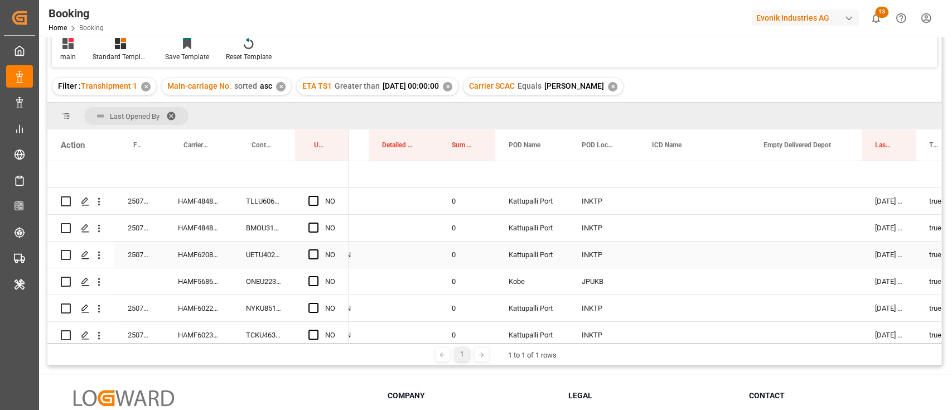
scroll to position [74, 0]
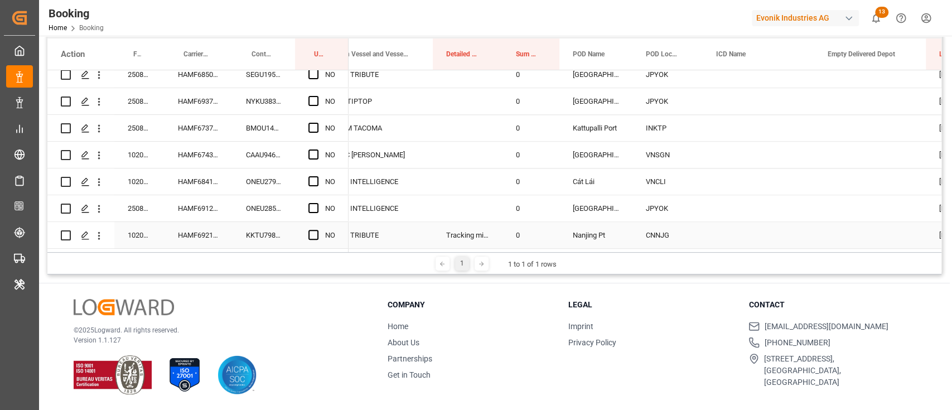
click at [192, 228] on div "HAMF69210600" at bounding box center [198, 235] width 68 height 26
click at [97, 233] on icon "open menu" at bounding box center [99, 236] width 12 height 12
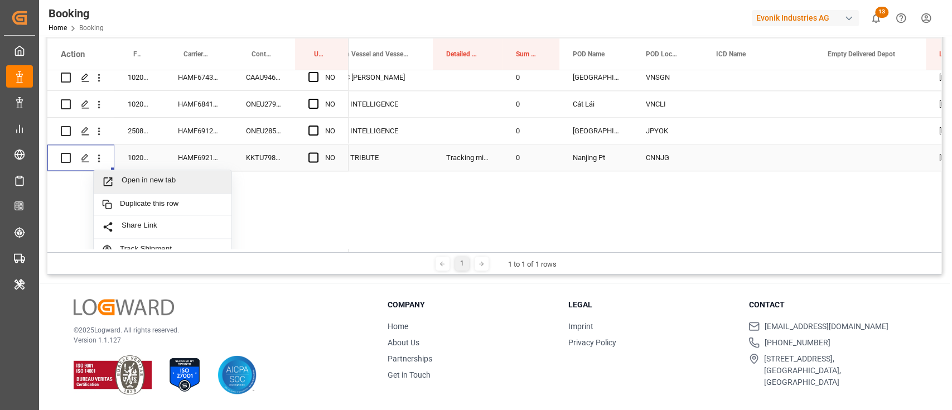
click at [147, 173] on div "Open in new tab" at bounding box center [163, 181] width 138 height 23
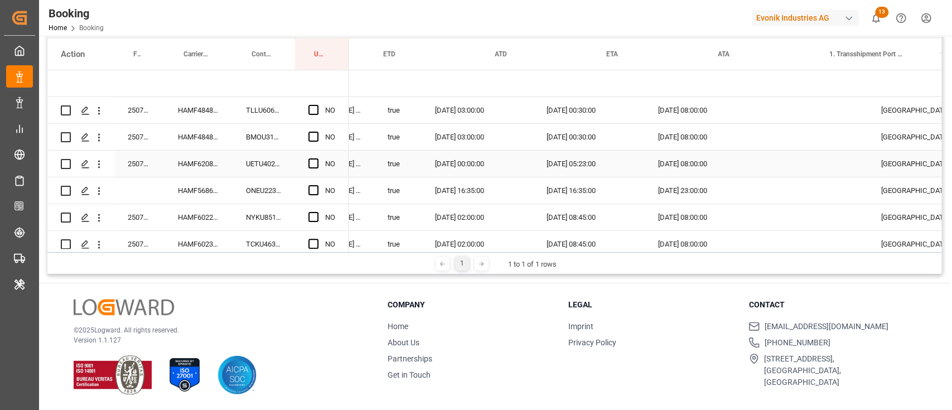
scroll to position [0, 1325]
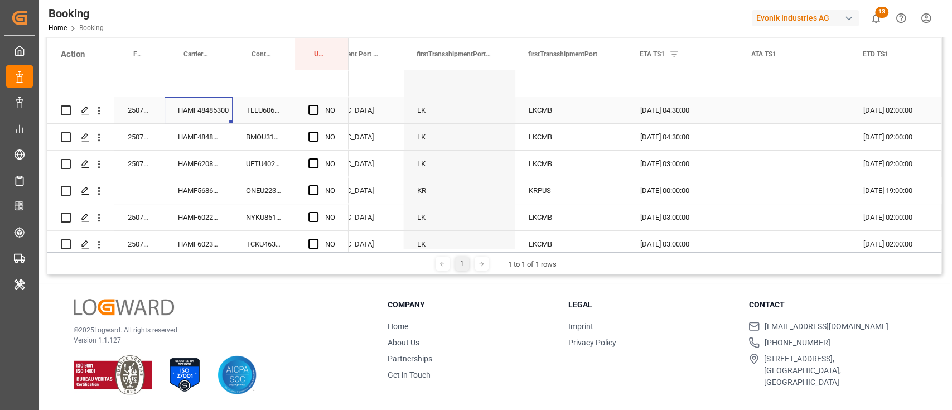
click at [198, 118] on div "HAMF48485300" at bounding box center [198, 110] width 68 height 26
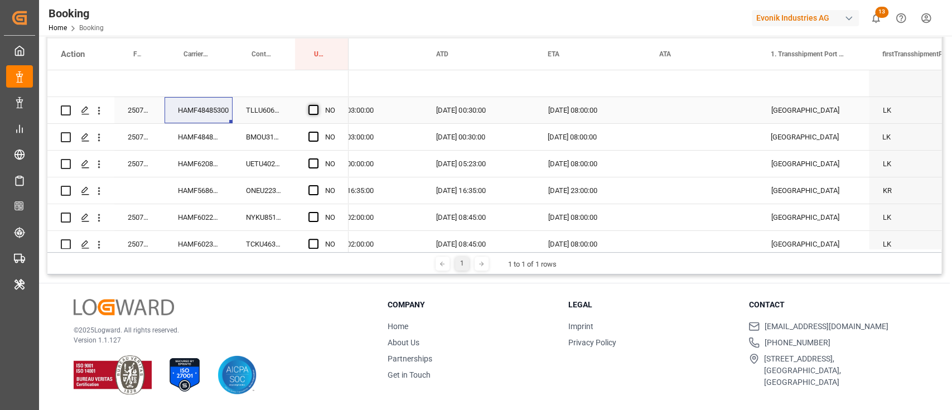
click at [309, 107] on span "Press SPACE to select this row." at bounding box center [313, 110] width 10 height 10
click at [317, 105] on input "Press SPACE to select this row." at bounding box center [317, 105] width 0 height 0
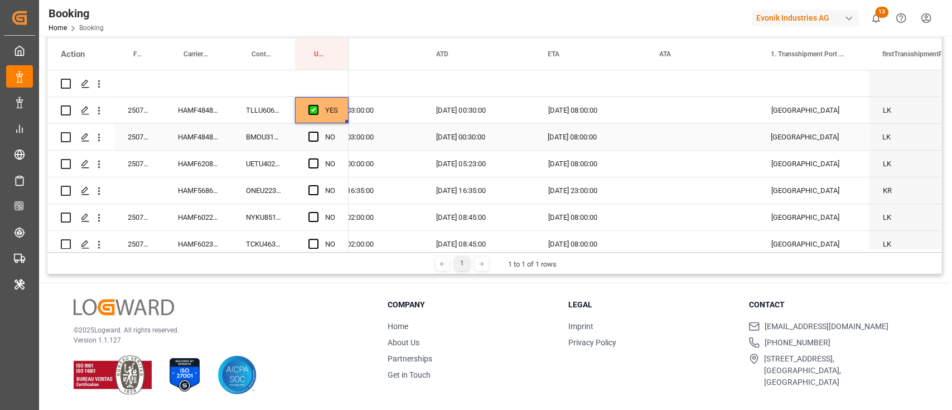
click at [212, 134] on div "HAMF48484900" at bounding box center [198, 137] width 68 height 26
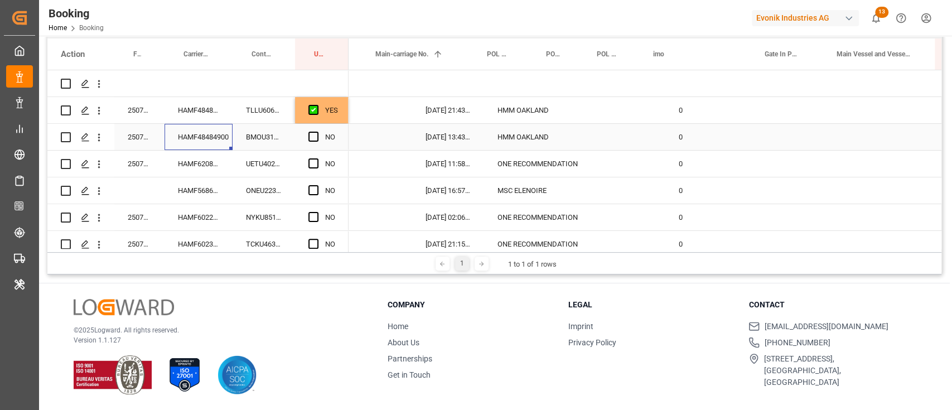
scroll to position [0, 71]
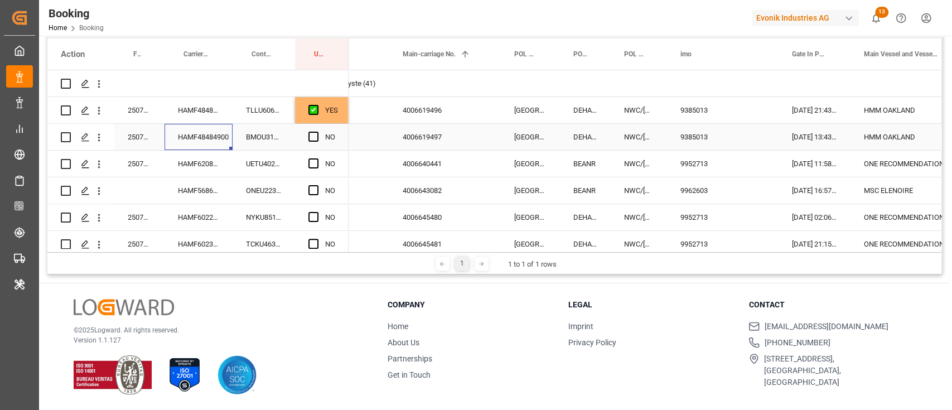
click at [320, 129] on div "Press SPACE to select this row." at bounding box center [316, 137] width 17 height 26
click at [315, 135] on span "Press SPACE to select this row." at bounding box center [313, 137] width 10 height 10
click at [317, 132] on input "Press SPACE to select this row." at bounding box center [317, 132] width 0 height 0
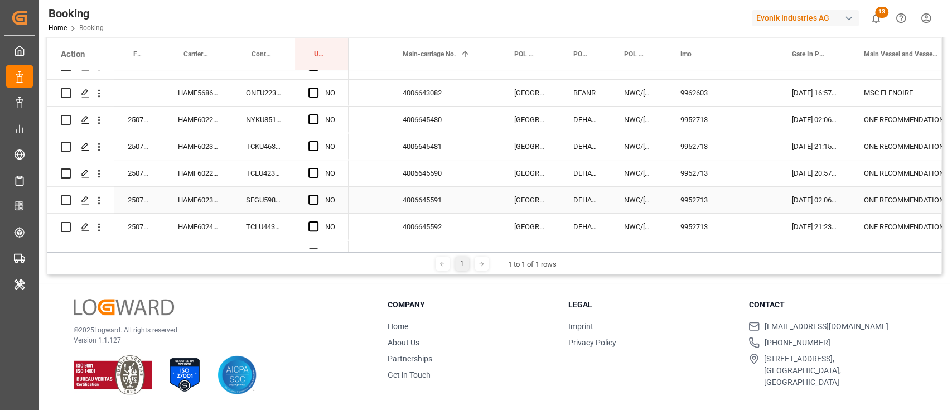
scroll to position [74, 0]
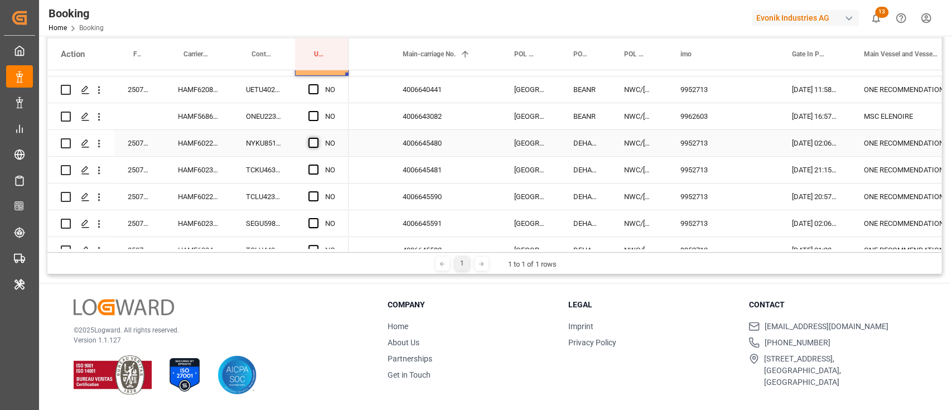
click at [312, 141] on span "Press SPACE to select this row." at bounding box center [313, 143] width 10 height 10
click at [317, 138] on input "Press SPACE to select this row." at bounding box center [317, 138] width 0 height 0
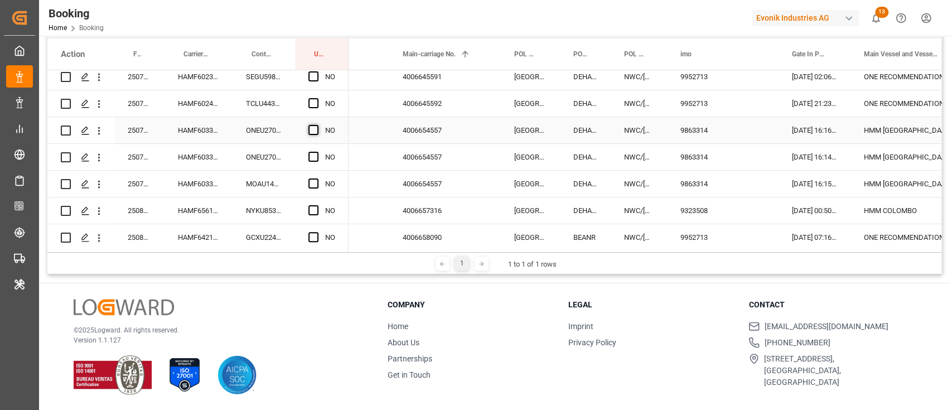
scroll to position [223, 0]
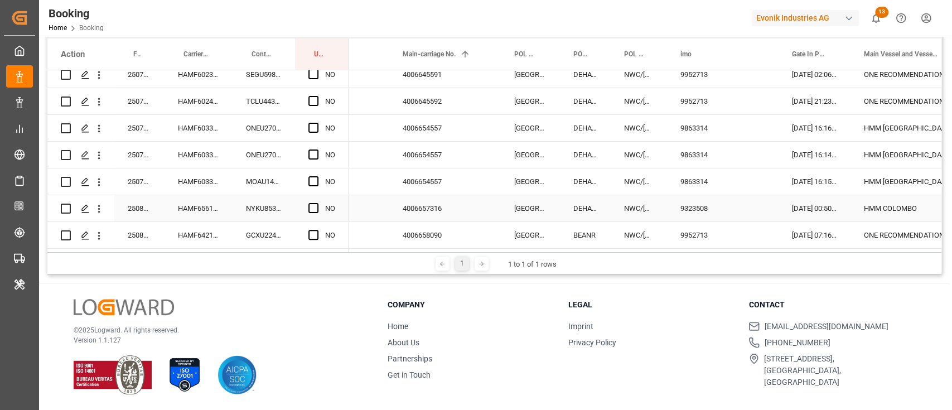
click at [305, 206] on div "NO" at bounding box center [322, 208] width 54 height 26
click at [309, 206] on span "Press SPACE to select this row." at bounding box center [313, 208] width 10 height 10
click at [317, 203] on input "Press SPACE to select this row." at bounding box center [317, 203] width 0 height 0
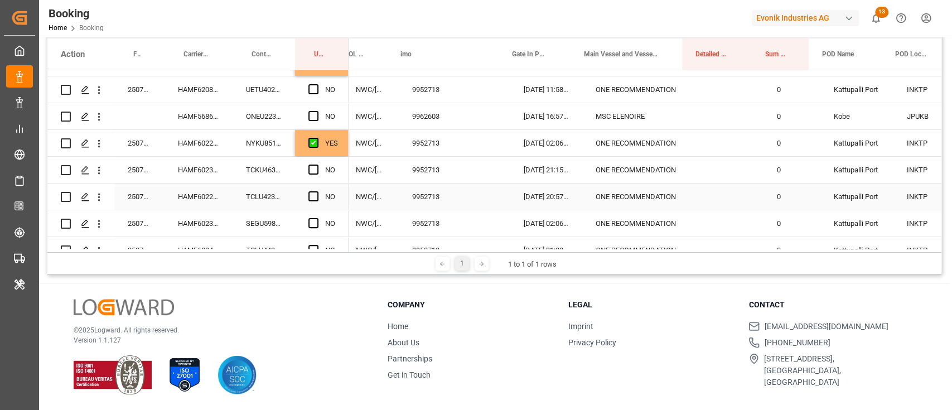
scroll to position [0, 353]
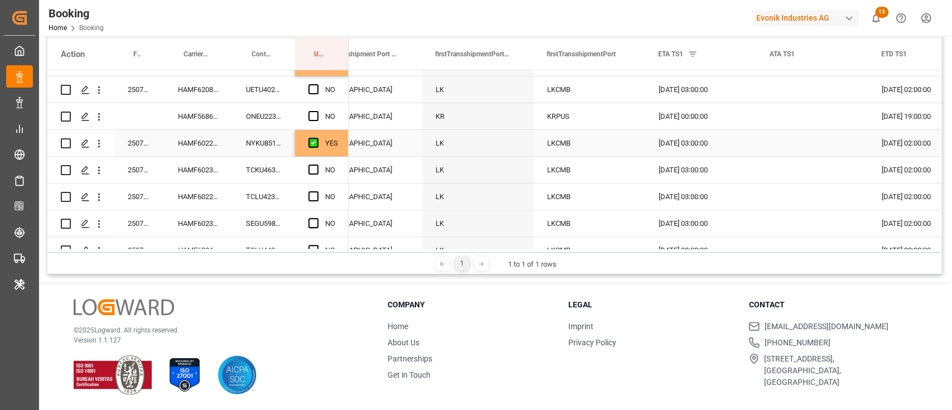
click at [216, 137] on div "HAMF60227500" at bounding box center [198, 143] width 68 height 26
click at [344, 149] on div "YES" at bounding box center [322, 143] width 54 height 26
click at [218, 175] on div "HAMF60236500" at bounding box center [198, 170] width 68 height 26
click at [330, 152] on div "YES" at bounding box center [331, 143] width 13 height 26
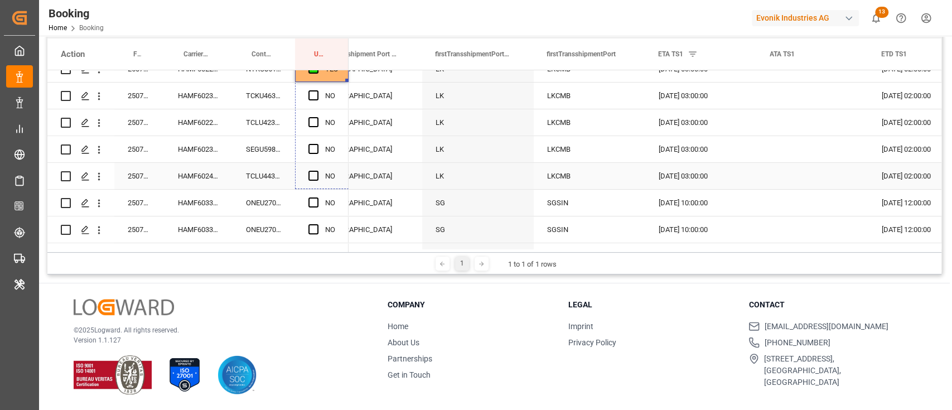
drag, startPoint x: 346, startPoint y: 155, endPoint x: 331, endPoint y: 184, distance: 32.4
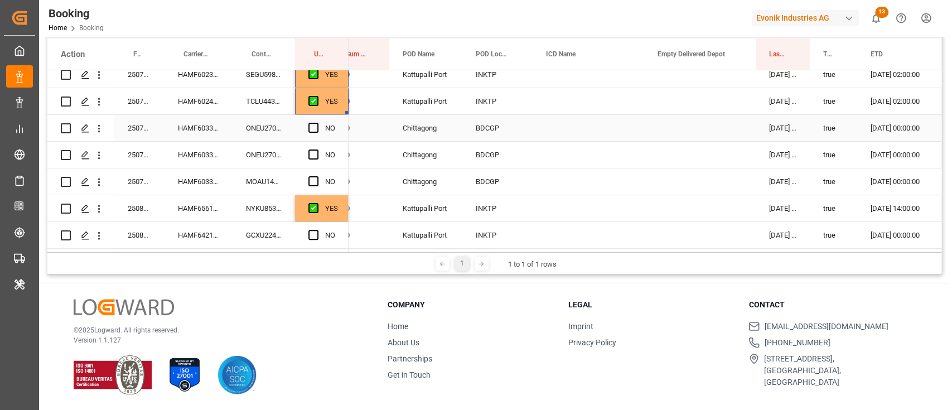
click at [203, 120] on div "HAMF60334400" at bounding box center [198, 128] width 68 height 26
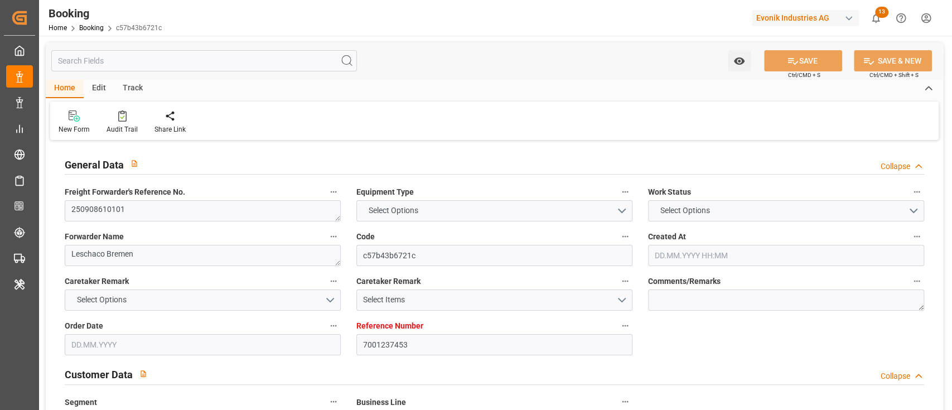
type input "7001237453"
type input "9619945"
type input "Maersk"
type input "Maersk Line AS"
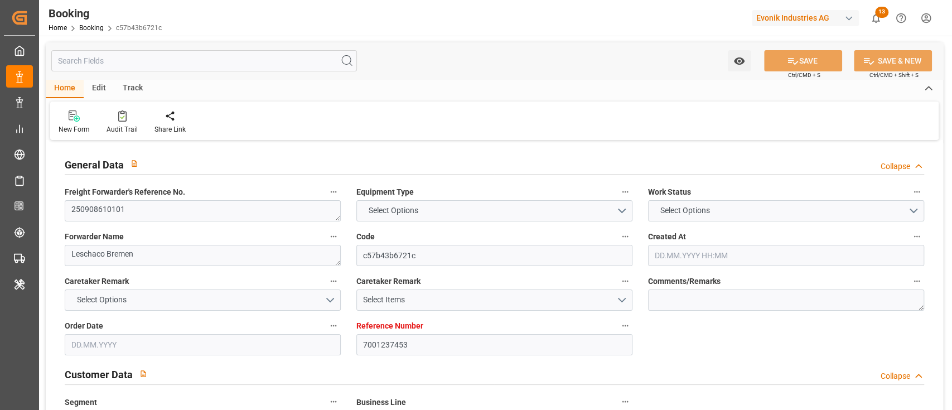
type input "NLRTM"
type input "CNGON"
type input "MYTPP"
type input "CNNSA"
type input "NLRTM"
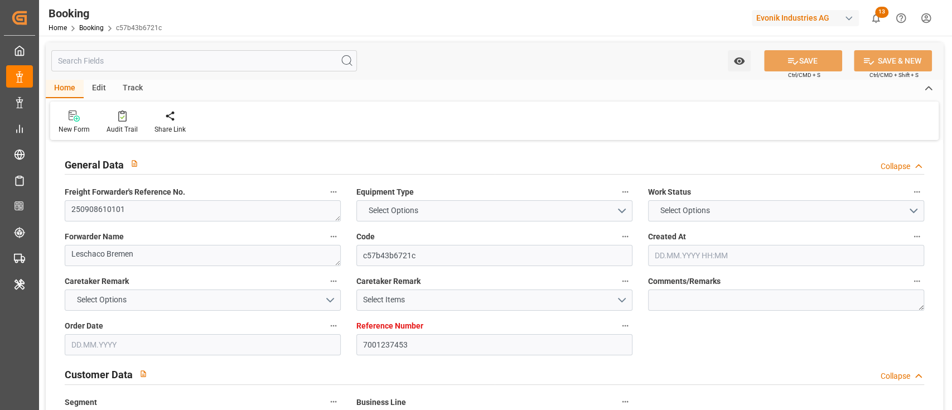
type input "CNGON"
type input "9823742"
type input "[DATE] 12:41"
type input "[DATE]"
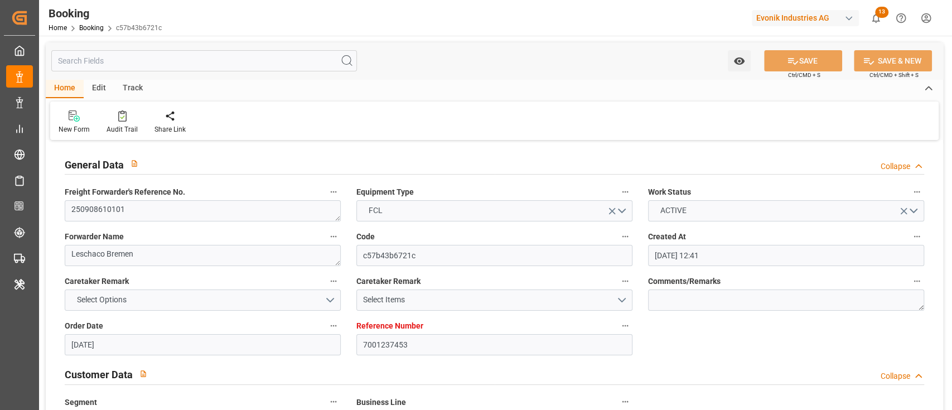
type input "[DATE]"
type input "[DATE] 00:00"
type input "[DATE]"
type input "[DATE] 20:00"
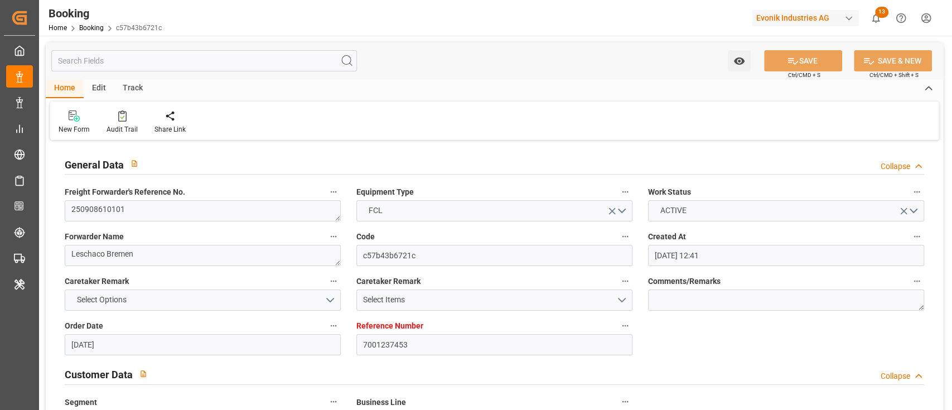
type input "[DATE] 00:00"
type input "[DATE] 03:21"
type input "[DATE] 00:51"
type input "[DATE] 17:00"
type input "[DATE] 00:00"
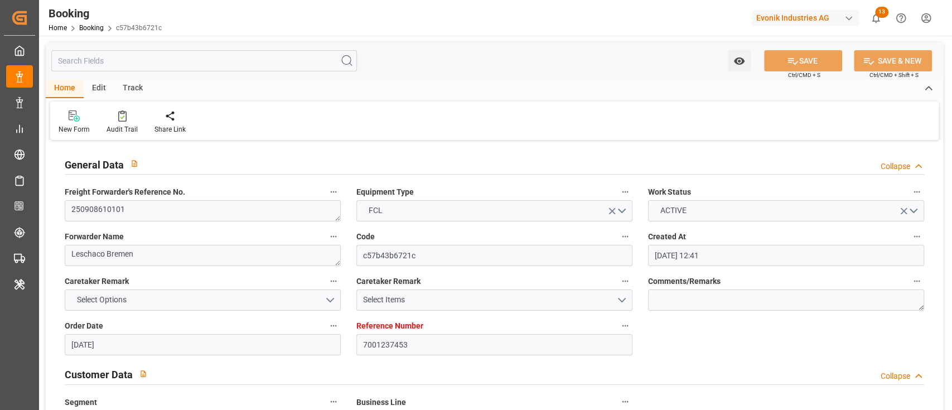
type input "[DATE] 01:00"
type input "[DATE] 00:00"
type input "[DATE] 13:00"
type input "[DATE] 00:00"
type input "[DATE] 17:00"
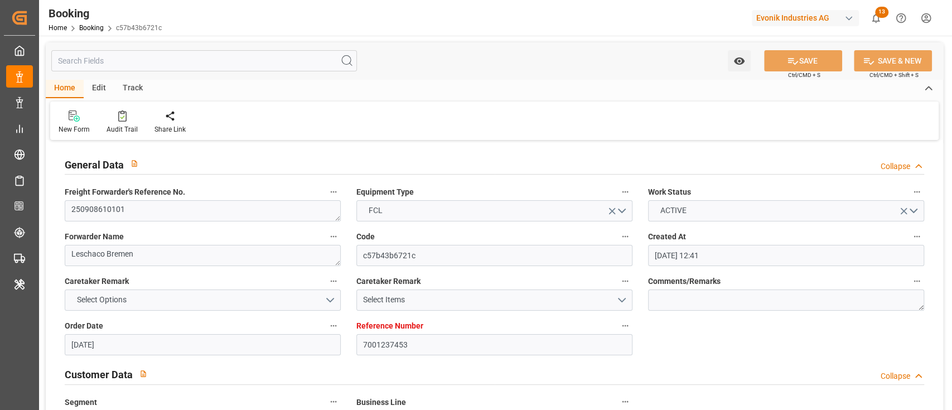
type input "[DATE] 00:00"
type input "[DATE]"
type input "[DATE] 09:47"
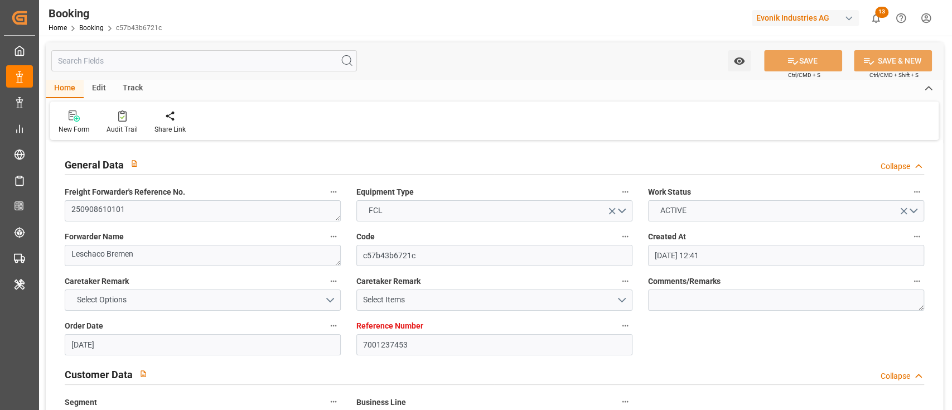
type input "[DATE]"
type input "[DATE] 09:56"
type input "[DATE] 13:00"
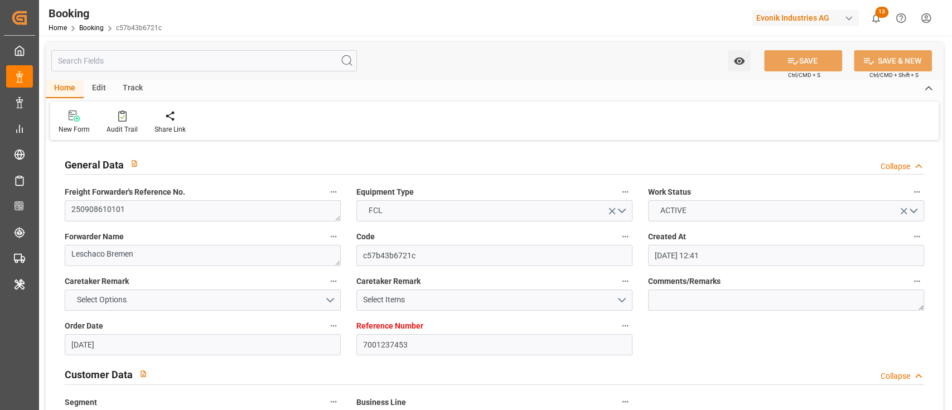
type input "[DATE] 13:00"
type input "[DATE] 02:47"
type input "[DATE] 03:00"
type input "[DATE] 04:47"
type input "[DATE] 01:00"
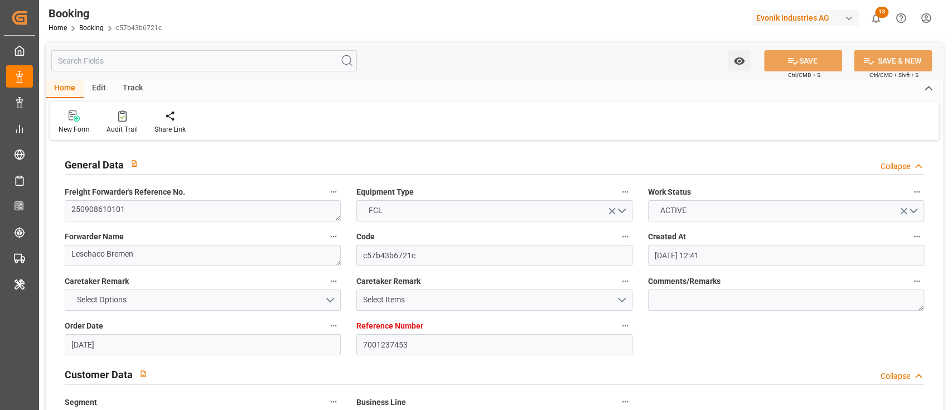
type input "[DATE] 18:11"
type input "[DATE] 13:00"
type input "[DATE] 17:00"
type input "[DATE] 22:52"
type input "[DATE] 17:00"
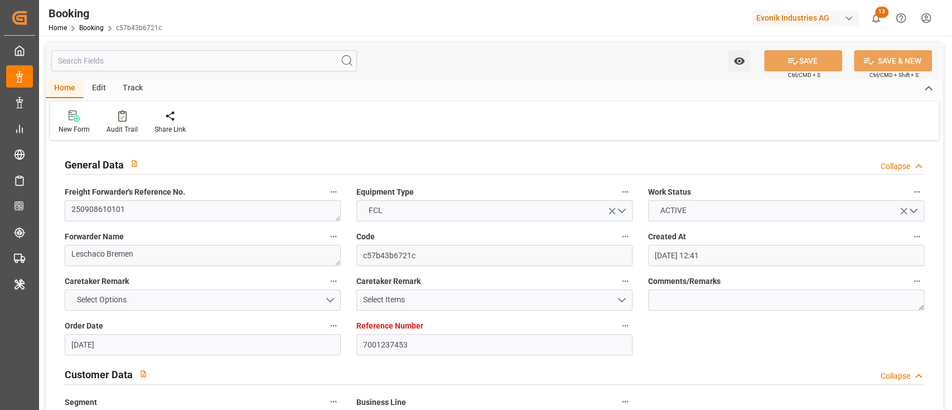
type input "[DATE] 08:44"
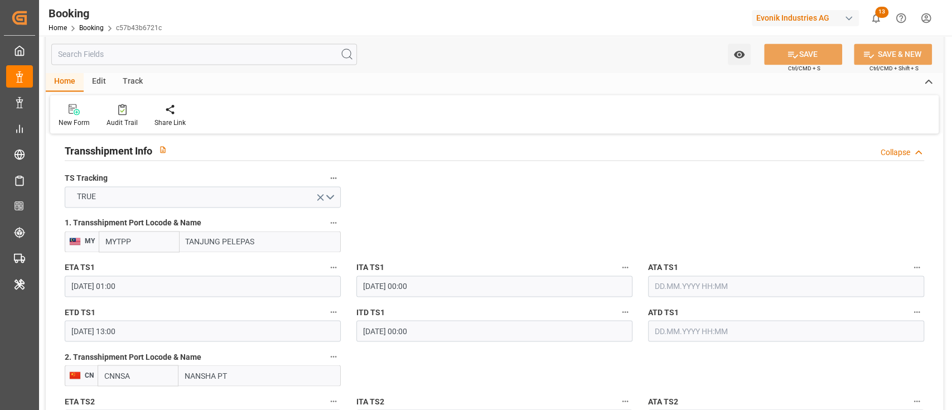
scroll to position [1315, 0]
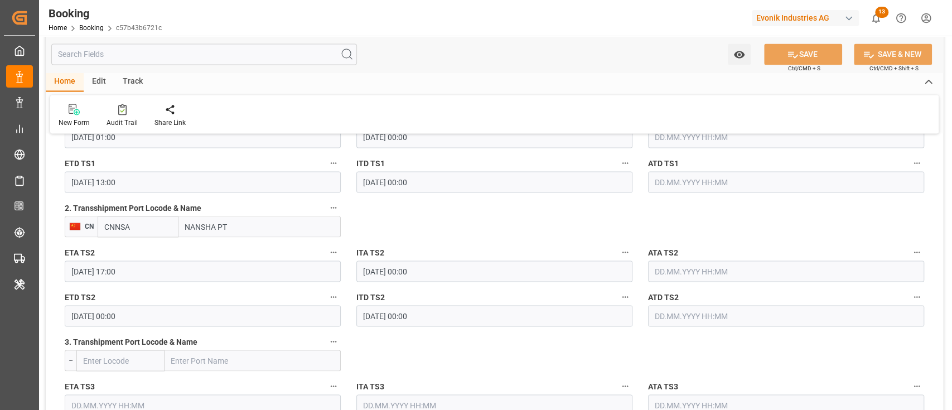
click at [226, 222] on input "NANSHA PT" at bounding box center [259, 226] width 162 height 21
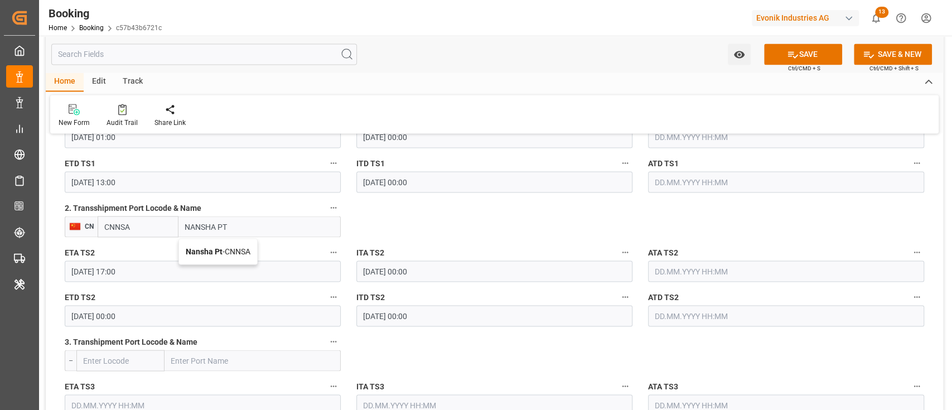
click at [230, 262] on div "Nansha Pt - CNNSA" at bounding box center [218, 251] width 78 height 25
type input "Nansha Pt"
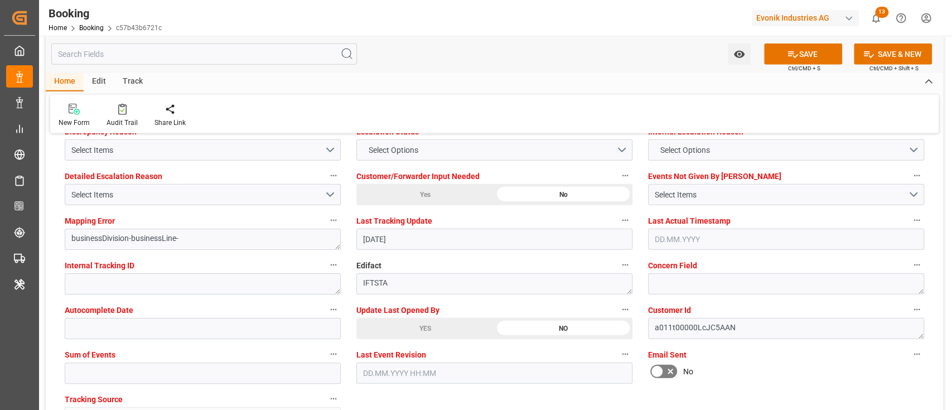
scroll to position [2132, 0]
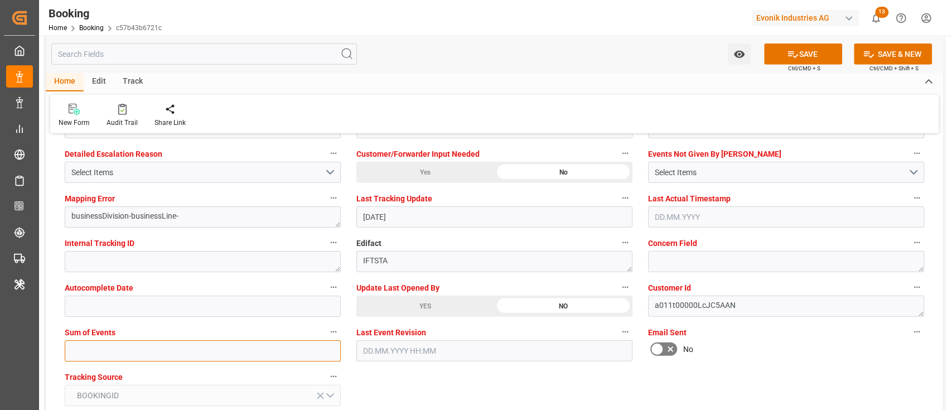
click at [135, 355] on input "text" at bounding box center [203, 350] width 276 height 21
type input "0"
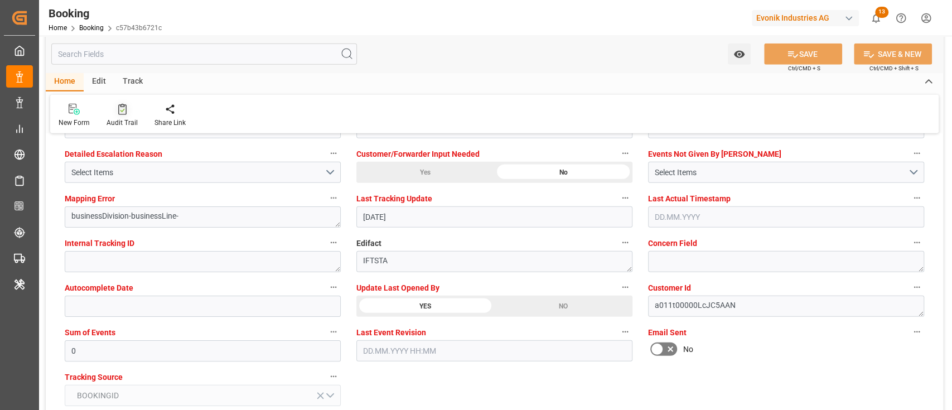
click at [109, 111] on div at bounding box center [121, 109] width 31 height 12
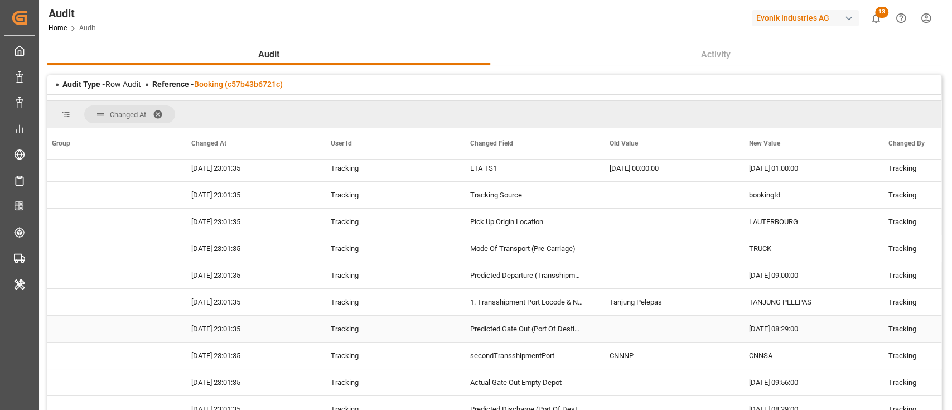
scroll to position [2926, 0]
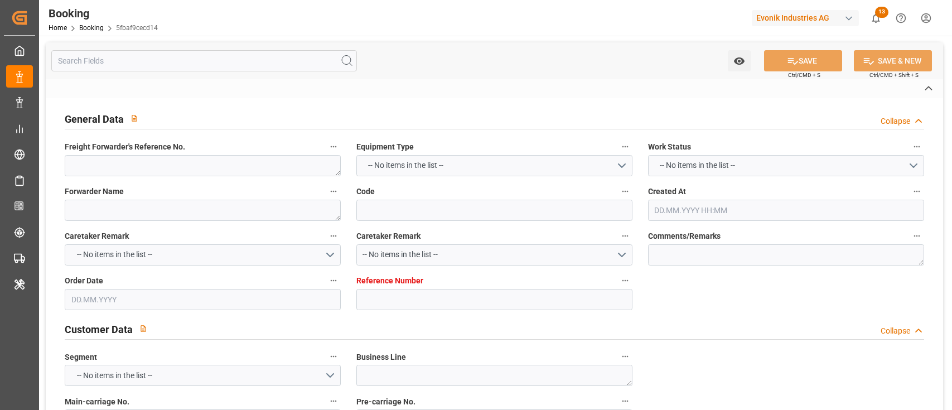
type textarea "250708610683"
type textarea "Leschaco Bremen"
type input "5fbaf9cecd14"
type input "3011563561"
type textarea "CU-OA"
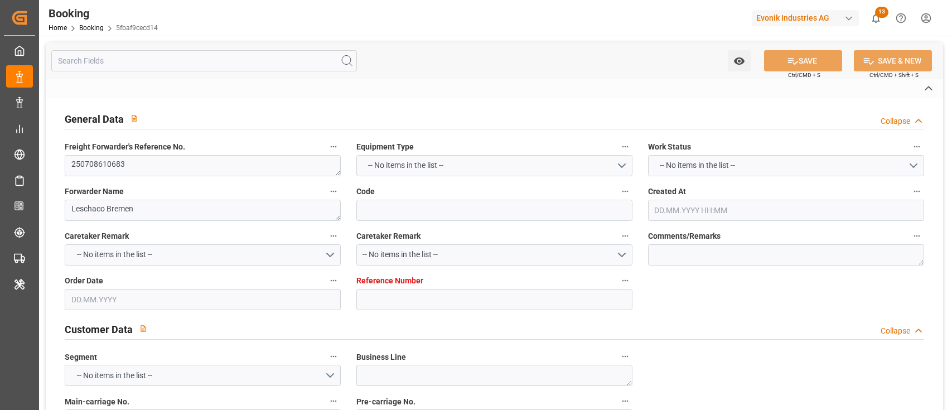
type input "4006629145"
type textarea "[PERSON_NAME][EMAIL_ADDRESS][DOMAIN_NAME]"
type textarea "FOB"
type textarea "[GEOGRAPHIC_DATA]"
type textarea "Evonik Plant 0000501930"
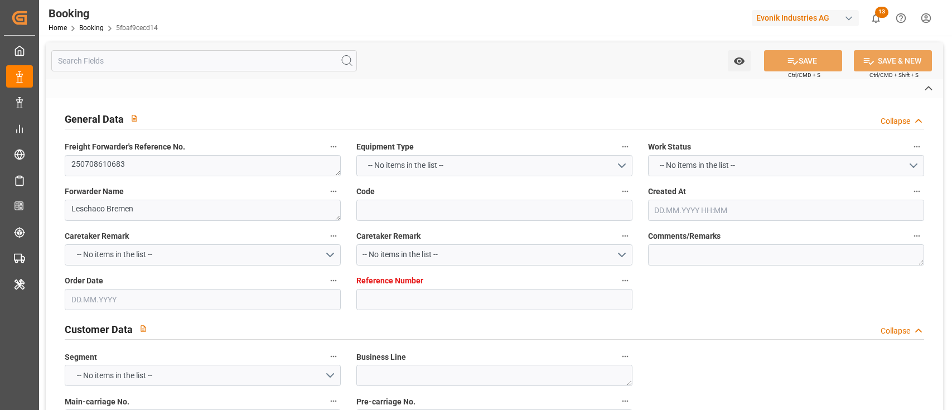
type textarea "8"
type textarea "2531"
type textarea "Worms"
type textarea "HASU1444916"
type input "MARIE MAERSK"
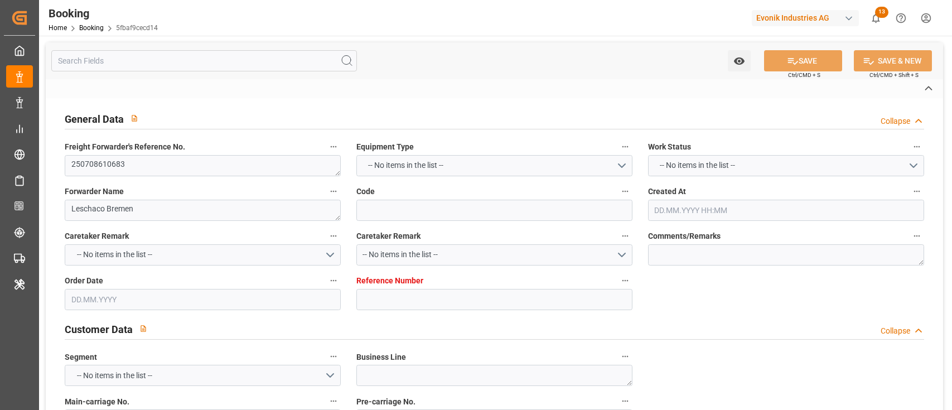
type input "MARIE MAERSK"
type input "MAEU"
type textarea "255623106"
type input "Rotterdam"
type input "Shanghai"
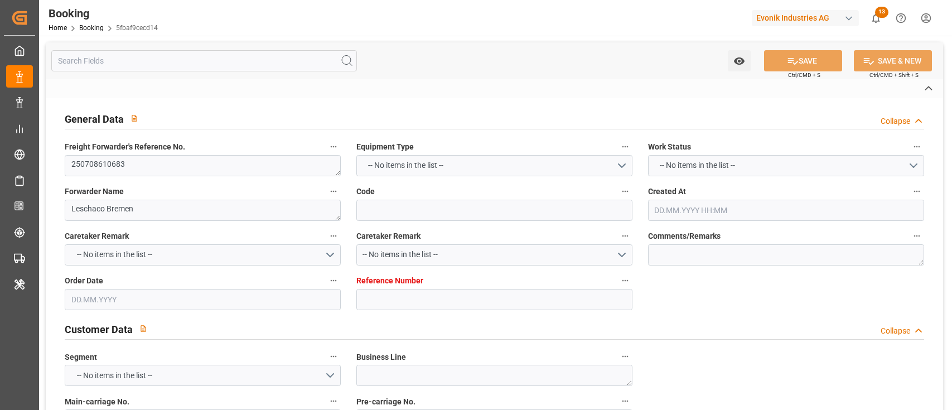
type input "TANJUNG PELEPAS"
type textarea "vesselName"
type textarea "INPUT_Evonik_Seeburger_LoadTenderOcean_1003065783_20250819081806306.xml"
type textarea "NWC/UK North West Continent / UK_CNSGH_MAEU_CU-OA"
type textarea "INPUT_Evonik_Seeburger_LoadTenderOcean_1002884062_20250623073444997.xml,INPUT_E…"
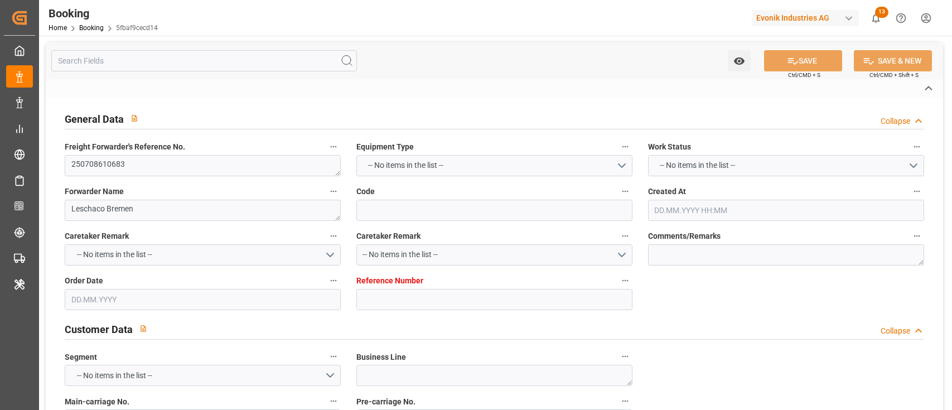
type textarea "1003065783"
type textarea "Logward System"
type textarea "Pod-PodRegionName-businessLine-"
type textarea "IFTSTA"
type textarea "a011t00000LcJC5AAN"
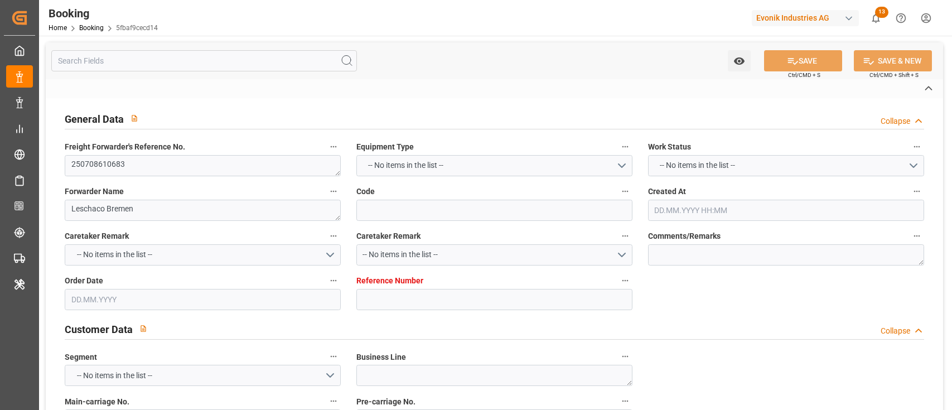
type textarea "Yes"
type input "[GEOGRAPHIC_DATA]"
type input "SHANGHAI PT"
type input "GINSHEIM-GUSTAVSBURG"
type input "DE"
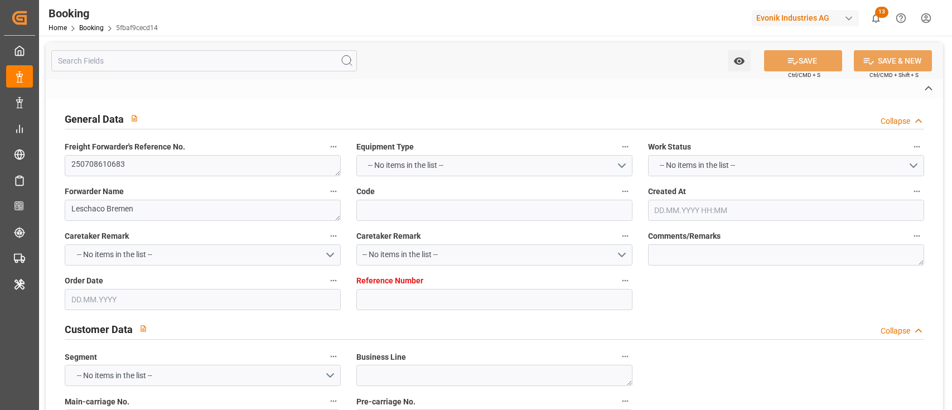
type input "TRUCK"
type input "530E"
type input "VESSEL"
type input "CMA CGM RIO GRANDE"
type input "534N"
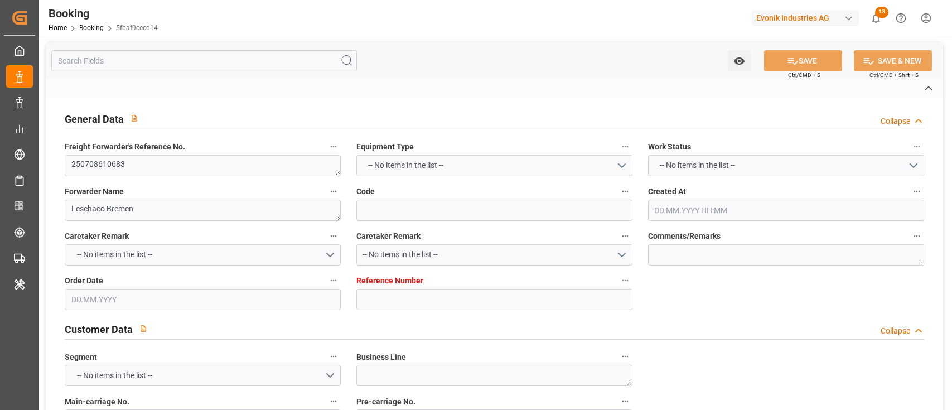
type input "CMA CGM RIO GRANDE"
type input "TRUCK"
type input "3011563561"
type input "9619933"
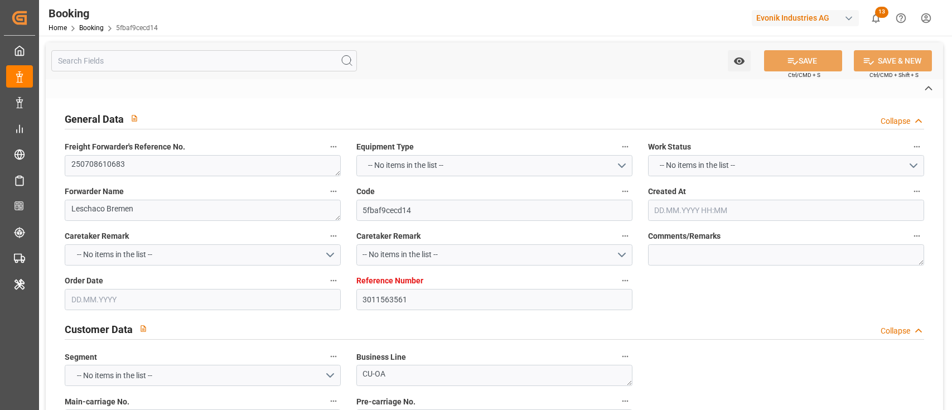
type input "Maersk"
type input "Maersk Line AS"
type input "NLRTM"
type input "CNSGH"
type input "MYTPP"
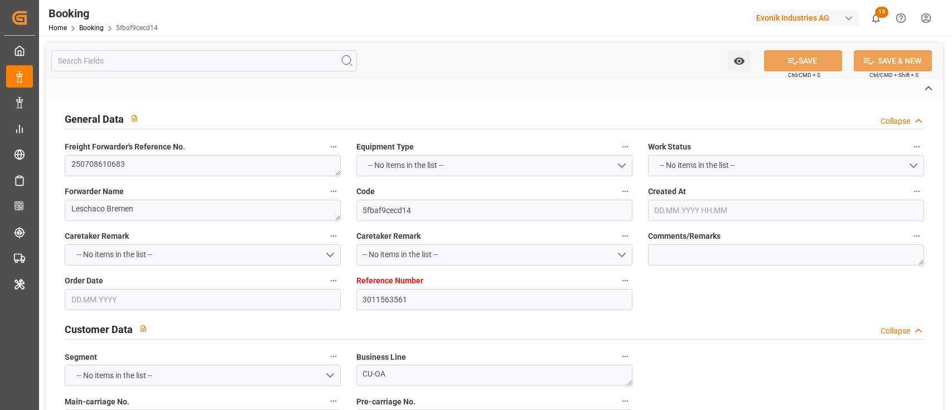
type input "0"
type input "NLRTM"
type input "CNSHG"
type input "9722699"
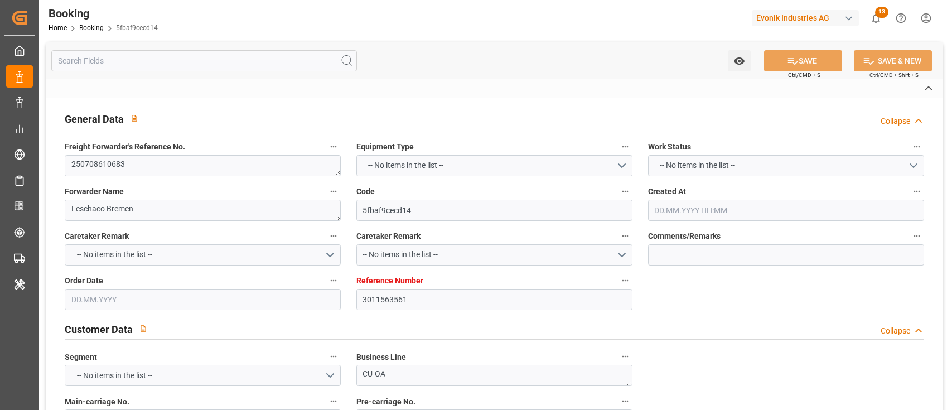
type input "23.06.2025 05:36"
type input "23.06.2025"
type input "[DATE]"
type input "21.07.2025"
type input "25.06.2025"
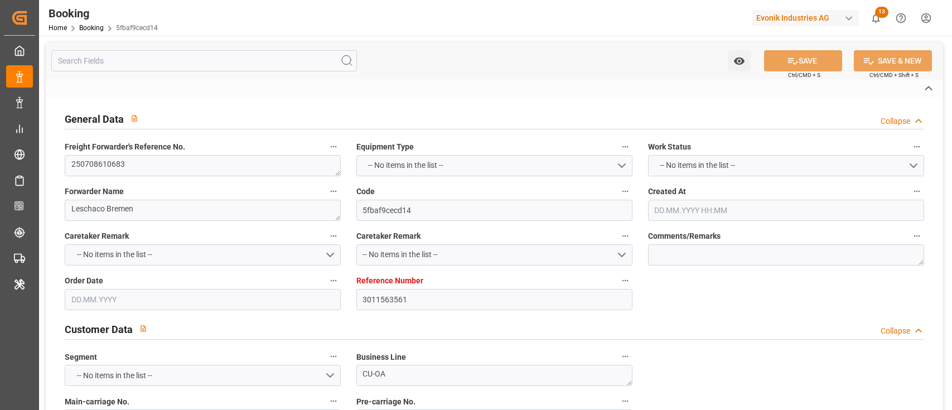
type input "04.08.2025 12:00"
type input "03.08.2025 00:00"
type input "04.08.2025 14:45"
type input "01.08.2025 19:48"
type input "18.09.2025 19:00"
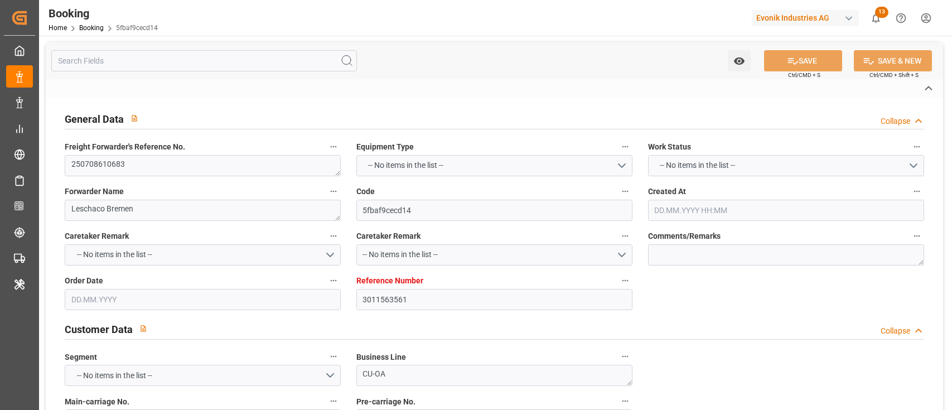
type input "21.09.2025 00:00"
type input "12.09.2025 18:00"
type input "06.09.2025 08:00"
type input "10.09.2025 16:00"
type input "10.09.2025 07:00"
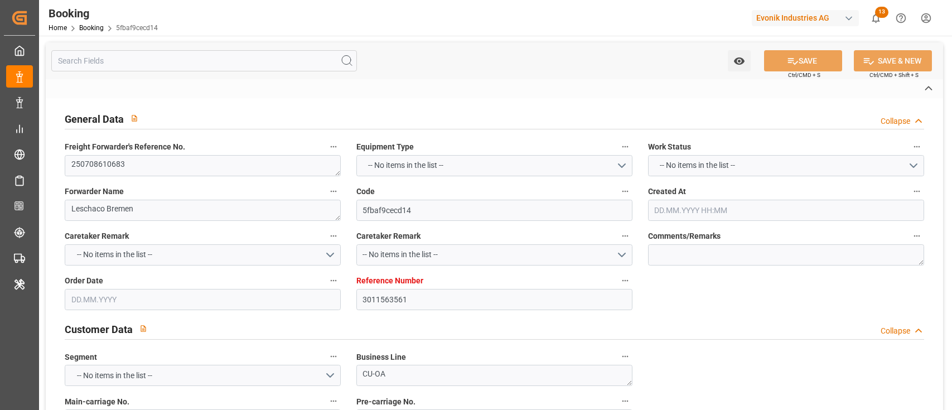
type input "24.07.2025"
type input "02.09.2025 09:12"
type input "02.09.2025"
type input "22.07.2025 10:11"
type input "03.08.2025 15:17"
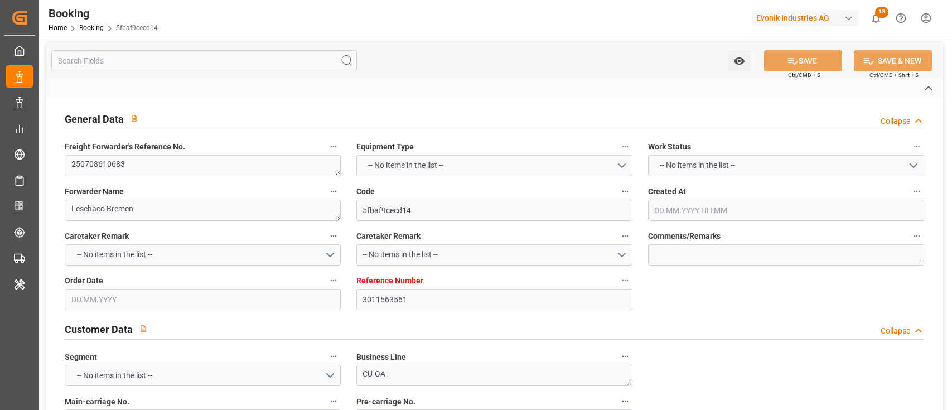
type input "04.08.2025 12:00"
type input "04.08.2025 16:25"
type input "12.09.2025 18:00"
type input "13.09.2025 11:11"
type input "10.09.2025 16:00"
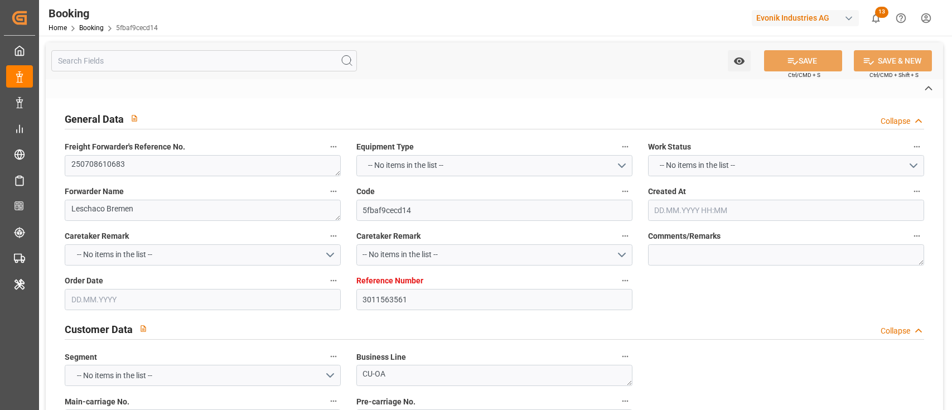
type input "18.09.2025 19:00"
type input "19.09.2025 03:44"
type input "23.09.2025 03:44"
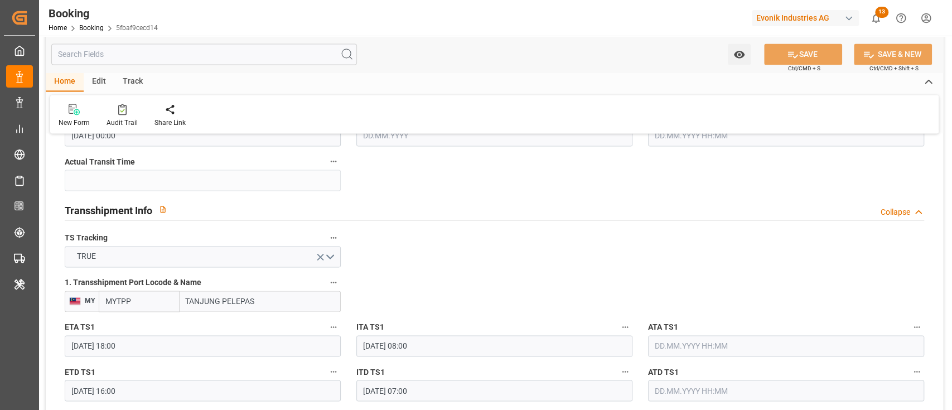
scroll to position [1181, 0]
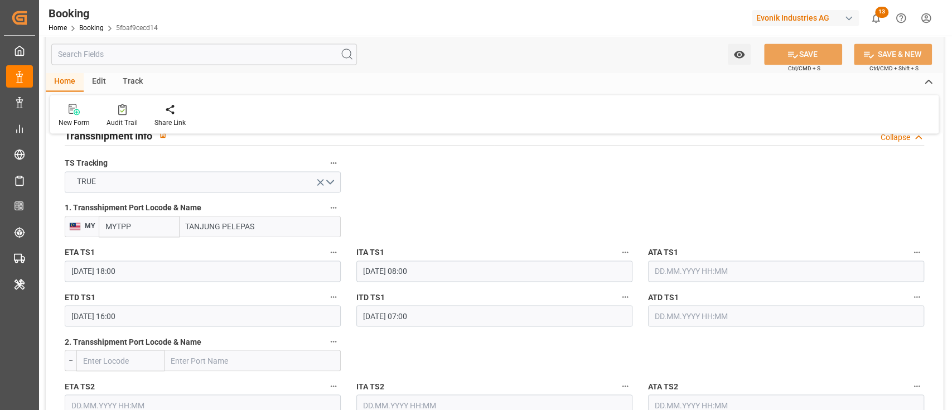
click at [130, 275] on input "12.09.2025 18:00" at bounding box center [203, 270] width 276 height 21
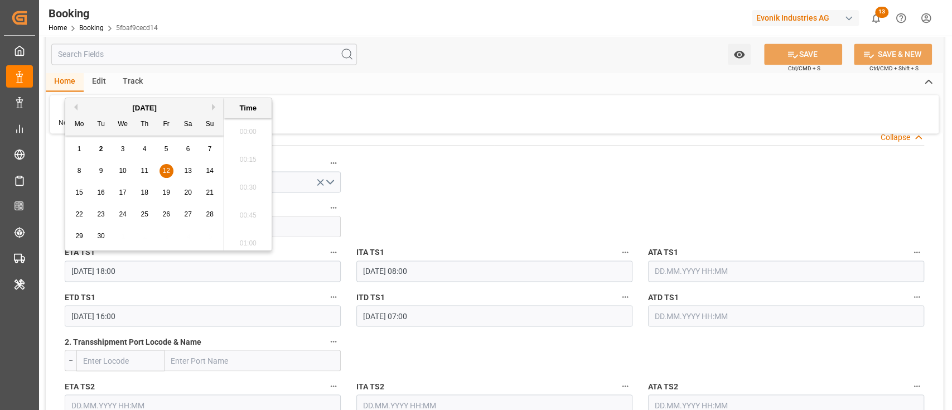
scroll to position [1955, 0]
click at [122, 167] on span "10" at bounding box center [122, 171] width 7 height 8
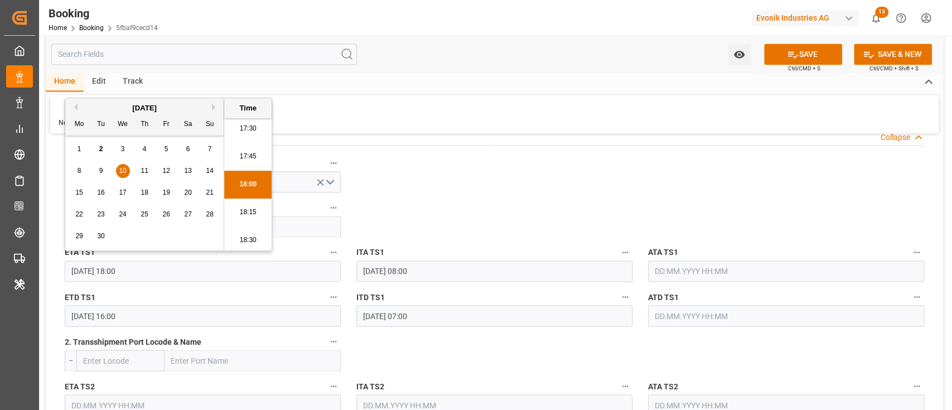
type input "10.09.2025 18:00"
click at [122, 313] on input "10.09.2025 16:00" at bounding box center [203, 315] width 276 height 21
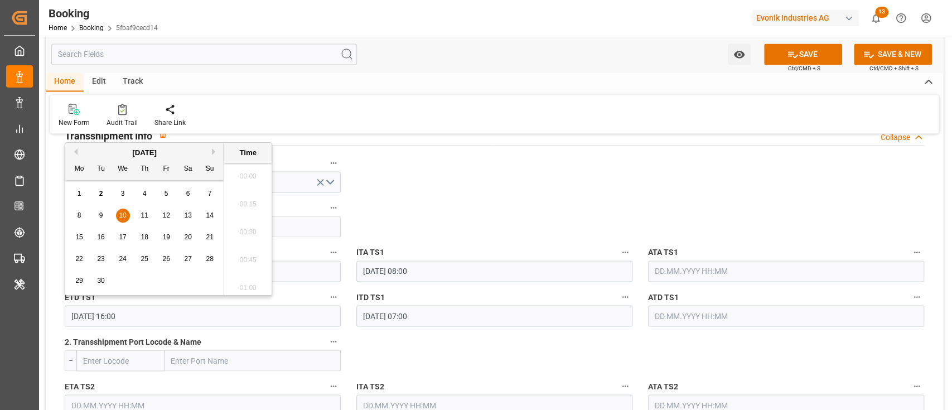
scroll to position [1732, 0]
click at [165, 214] on span "12" at bounding box center [165, 215] width 7 height 8
type input "12.09.2025 16:00"
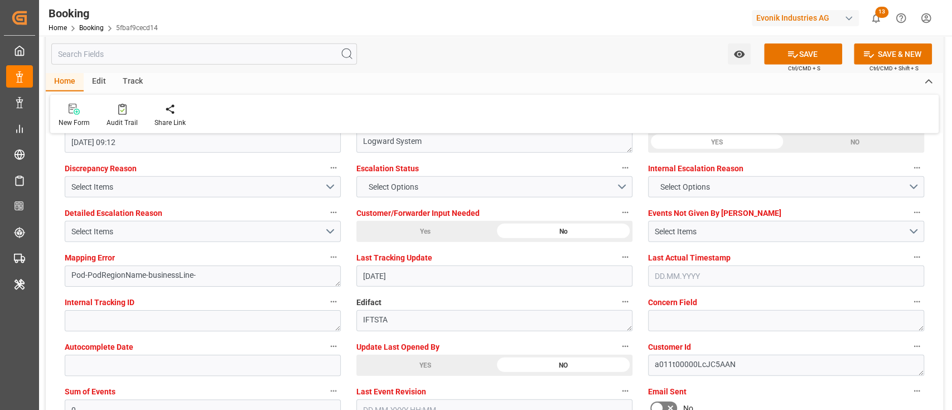
scroll to position [2147, 0]
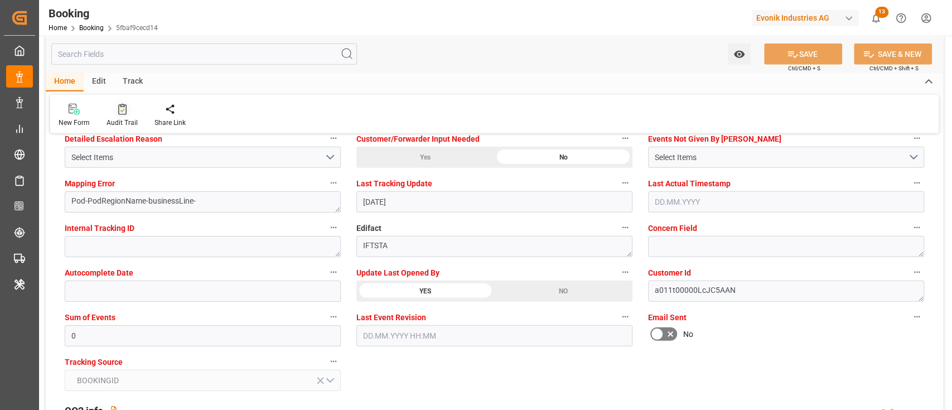
click at [127, 114] on div at bounding box center [121, 109] width 31 height 12
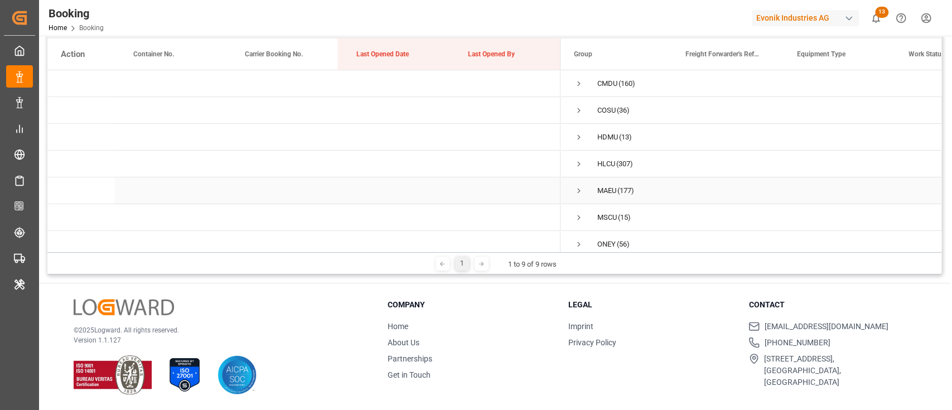
scroll to position [66, 0]
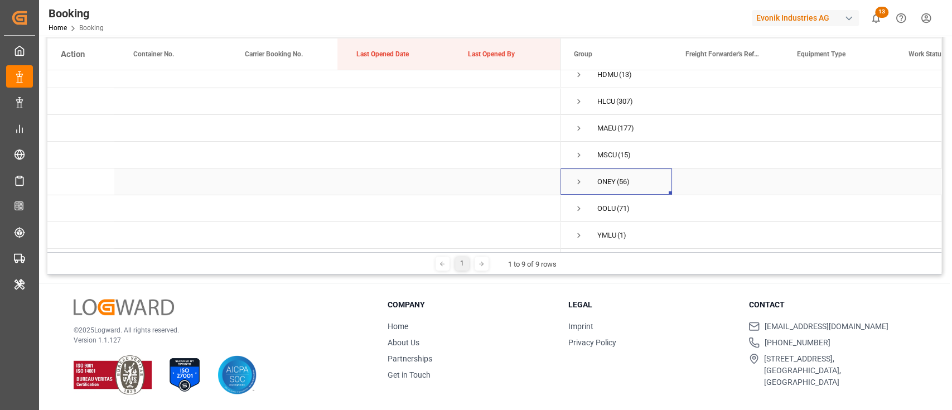
click at [578, 177] on span "Press SPACE to select this row." at bounding box center [579, 182] width 10 height 10
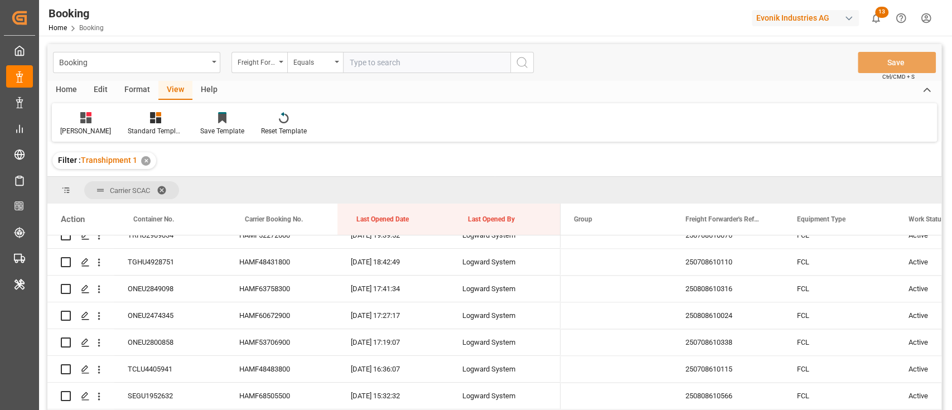
scroll to position [1092, 0]
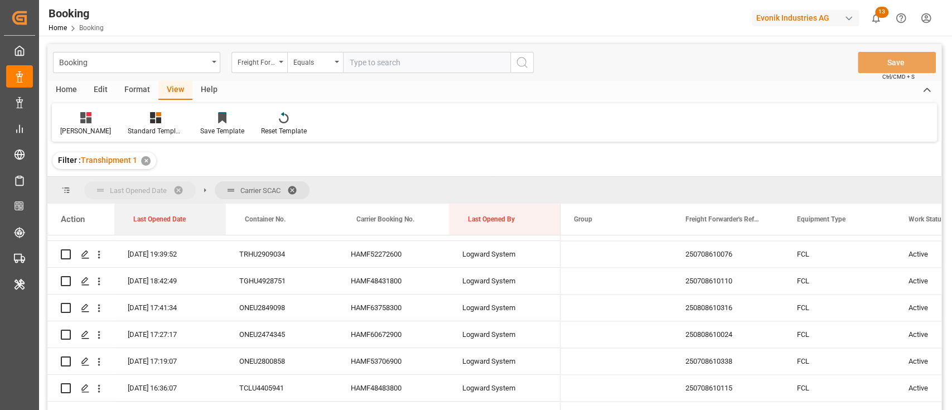
drag, startPoint x: 380, startPoint y: 220, endPoint x: 132, endPoint y: 191, distance: 249.8
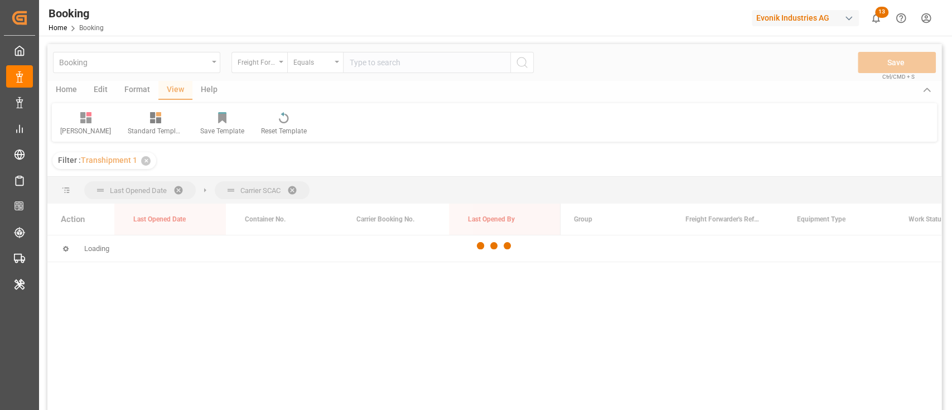
scroll to position [0, 0]
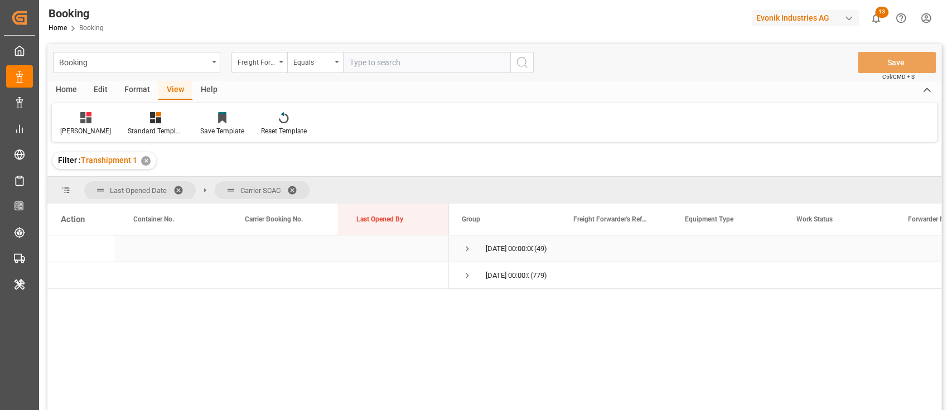
click at [469, 244] on span "Press SPACE to select this row." at bounding box center [467, 249] width 10 height 10
click at [294, 192] on span at bounding box center [296, 190] width 18 height 10
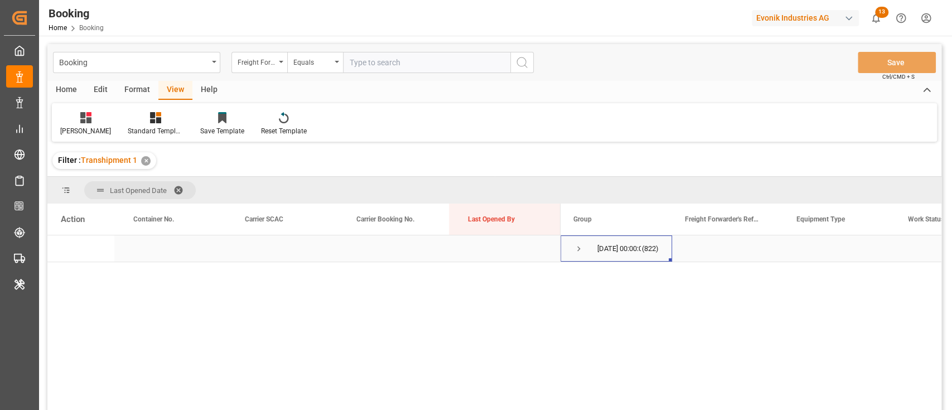
click at [582, 246] on span "Press SPACE to select this row." at bounding box center [579, 249] width 10 height 10
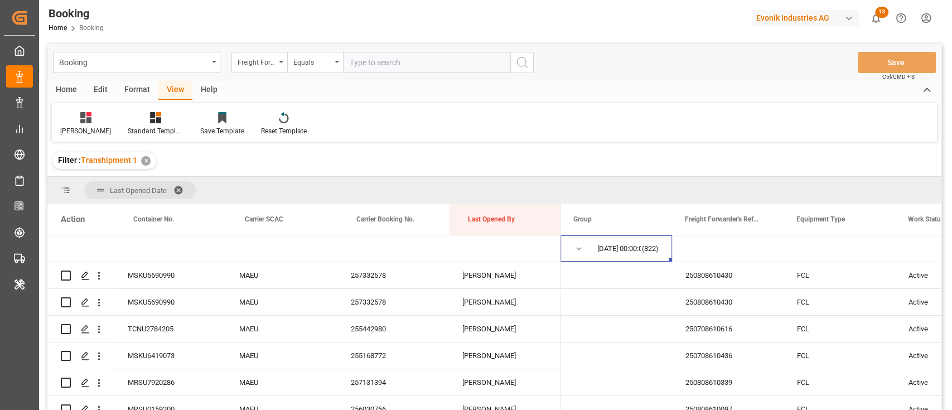
click at [138, 87] on div "Format" at bounding box center [137, 90] width 42 height 19
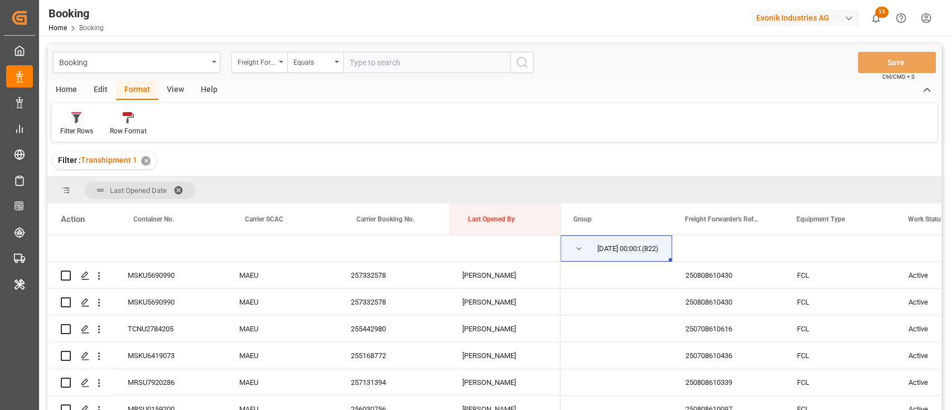
click at [64, 122] on div at bounding box center [76, 118] width 33 height 12
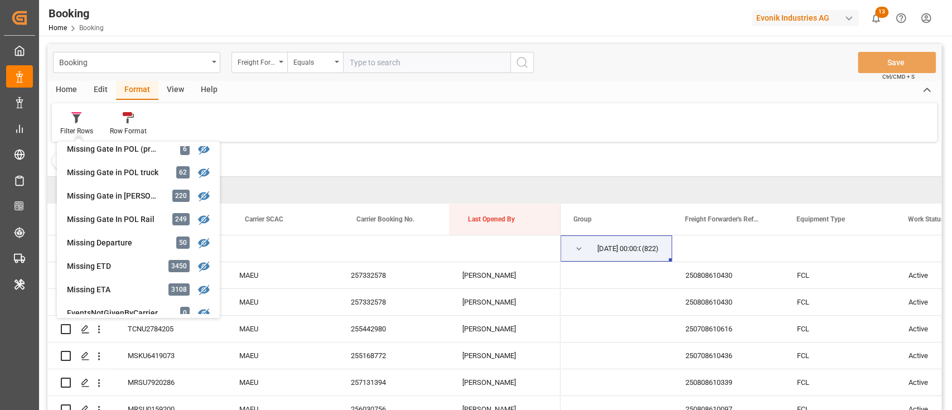
scroll to position [223, 0]
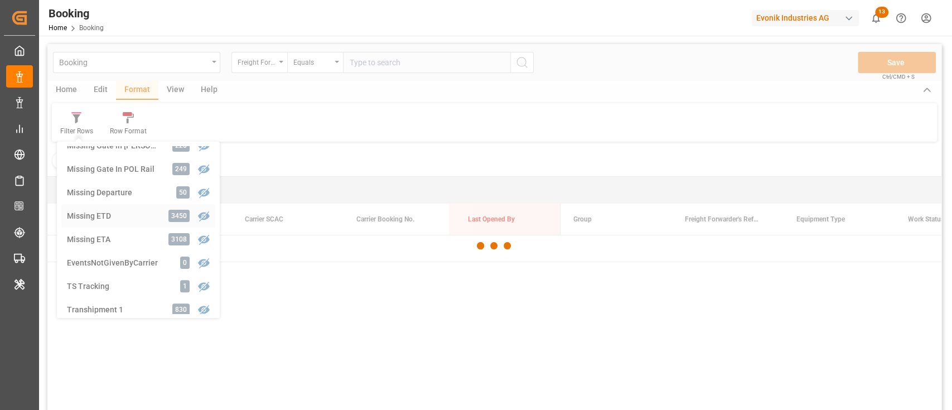
click at [84, 207] on div "Booking Freight Forwarder's Reference No. Equals Save Ctrl/CMD + S Home Edit Fo…" at bounding box center [494, 241] width 894 height 395
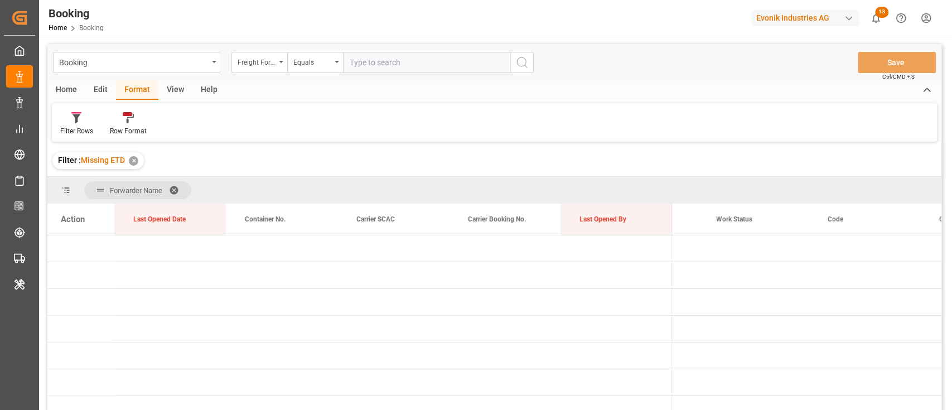
scroll to position [148, 0]
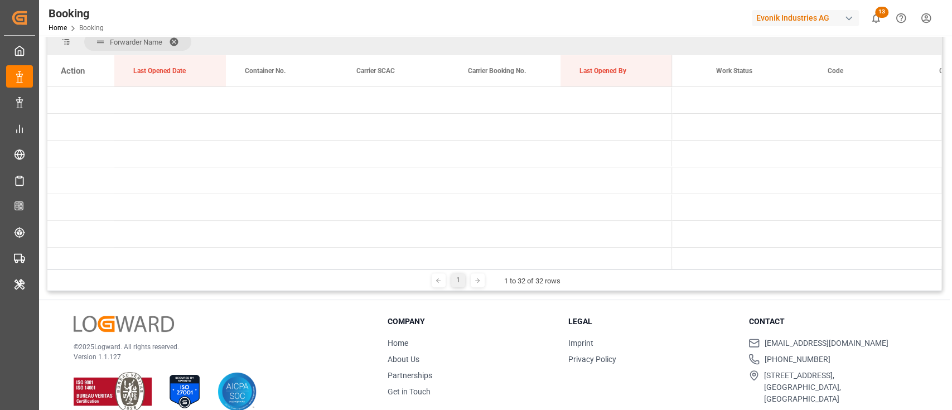
drag, startPoint x: 682, startPoint y: 277, endPoint x: 645, endPoint y: 277, distance: 37.4
click at [645, 277] on div "1 1 to 32 of 32 rows" at bounding box center [494, 280] width 894 height 22
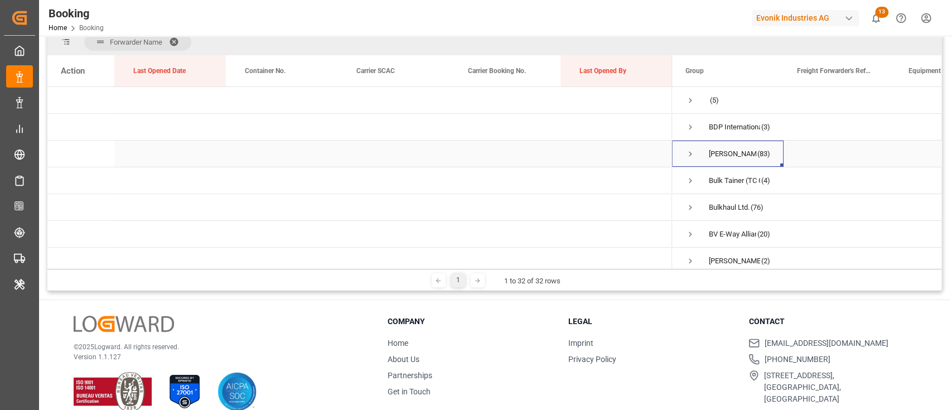
click at [694, 151] on span "Press SPACE to select this row." at bounding box center [690, 154] width 10 height 10
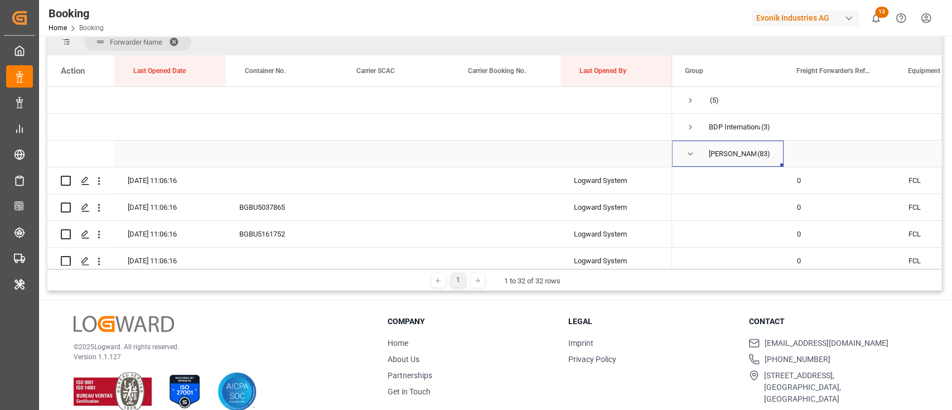
click at [712, 154] on div "Bertschi (TC Operator)" at bounding box center [732, 154] width 47 height 26
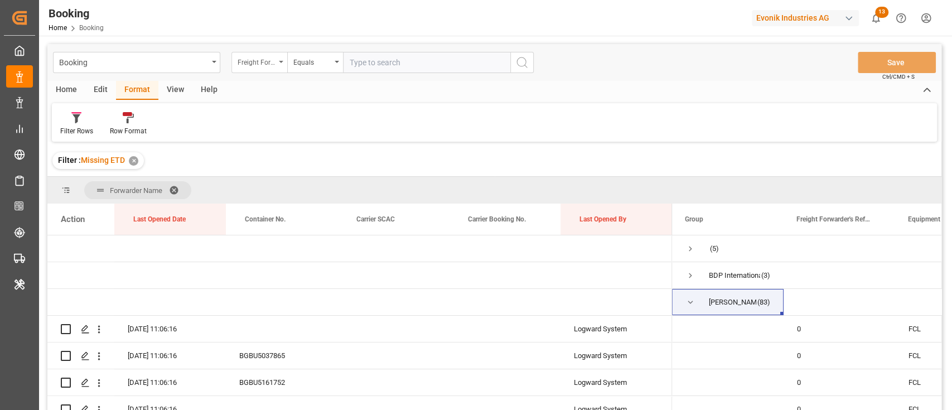
click at [270, 55] on div "Freight Forwarder's Reference No." at bounding box center [257, 61] width 38 height 13
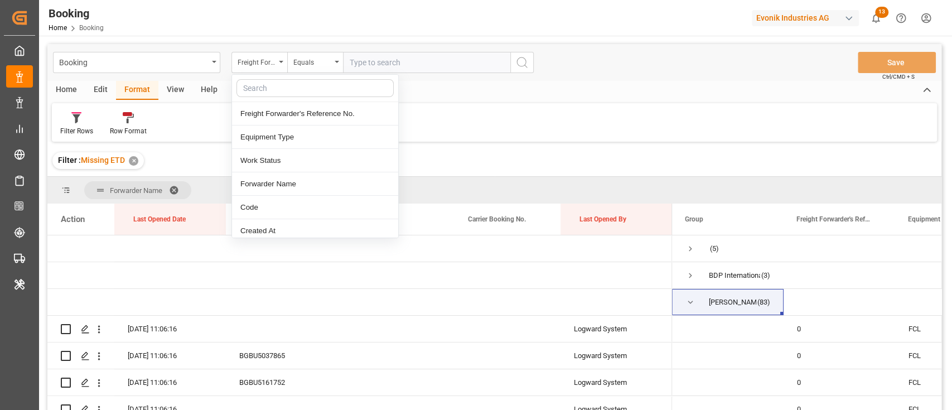
click at [274, 93] on input "text" at bounding box center [314, 88] width 157 height 18
type input "m"
type input "for"
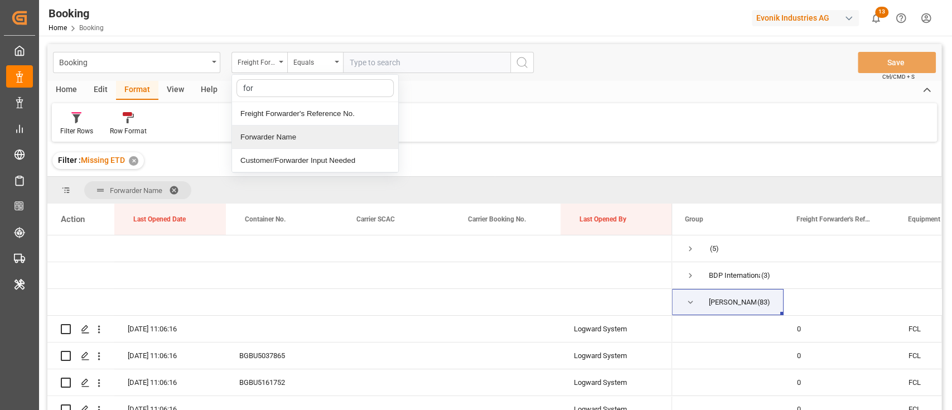
click at [285, 143] on div "Forwarder Name" at bounding box center [315, 136] width 166 height 23
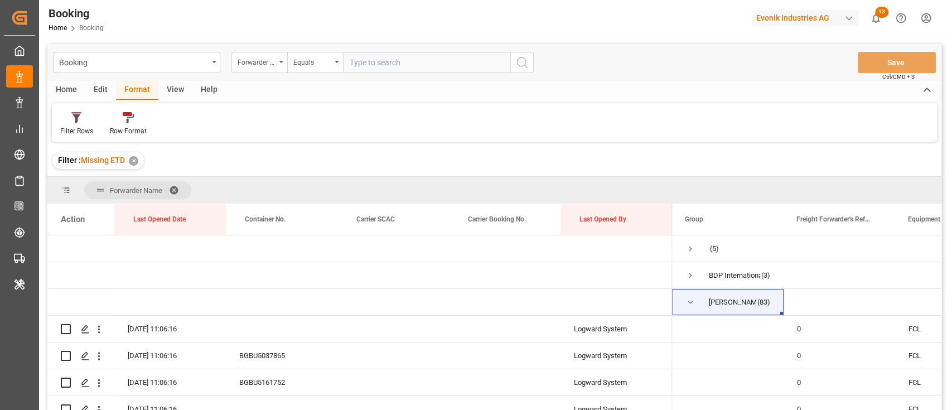
click at [412, 65] on input "text" at bounding box center [426, 62] width 167 height 21
paste input "Bertschi (TC Operator)"
click at [507, 65] on input "Bertschi (TC Operator)" at bounding box center [426, 62] width 167 height 21
type input "Bertschi (TC Operator)"
click at [521, 65] on icon "search button" at bounding box center [521, 62] width 13 height 13
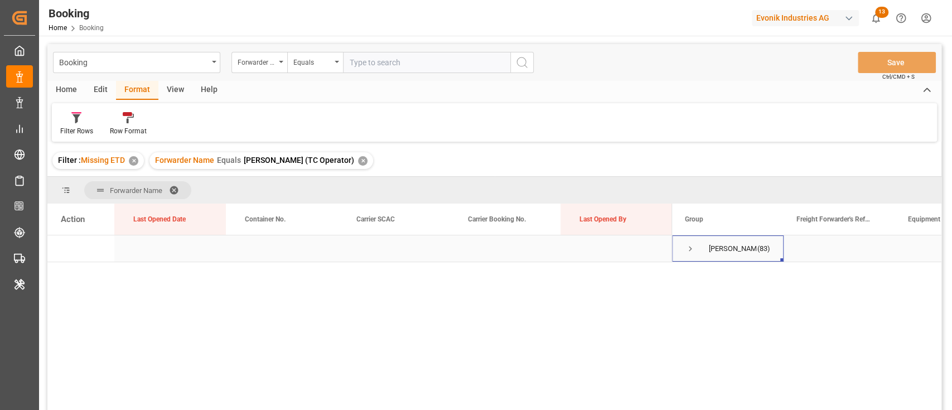
click at [695, 251] on span "Bertschi (TC Operator) (83)" at bounding box center [727, 248] width 85 height 25
click at [689, 248] on span "Press SPACE to select this row." at bounding box center [690, 249] width 10 height 10
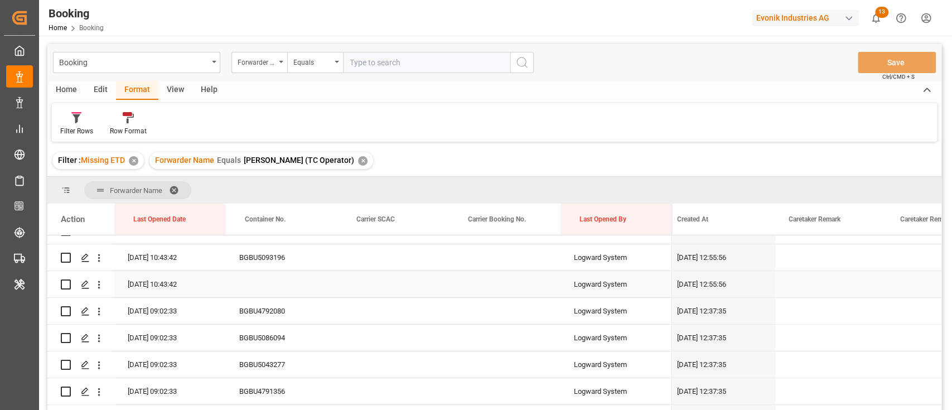
scroll to position [0, 566]
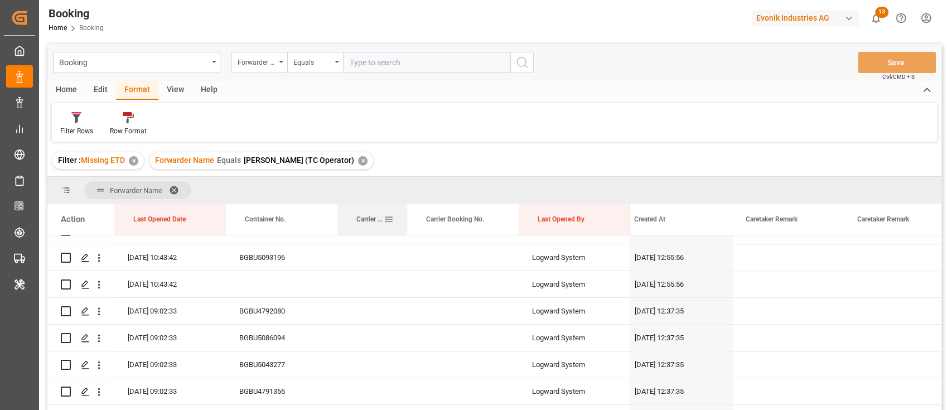
drag, startPoint x: 447, startPoint y: 217, endPoint x: 405, endPoint y: 220, distance: 42.5
click at [405, 220] on div at bounding box center [407, 219] width 4 height 31
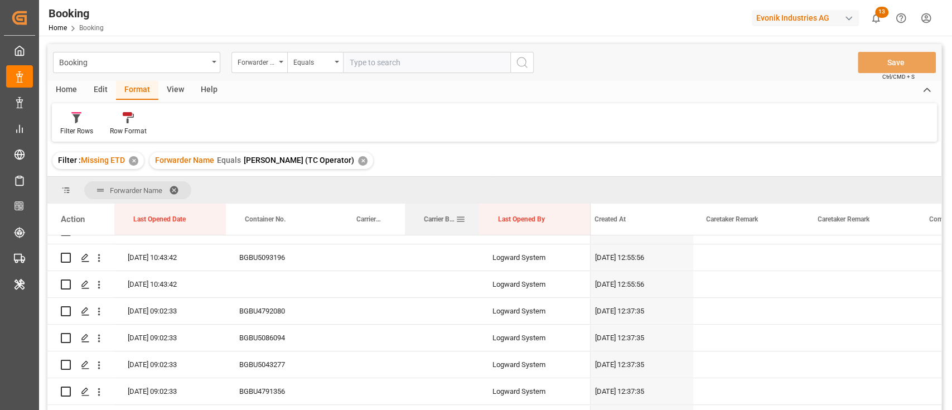
drag, startPoint x: 515, startPoint y: 215, endPoint x: 478, endPoint y: 220, distance: 37.8
click at [478, 220] on div at bounding box center [479, 219] width 4 height 31
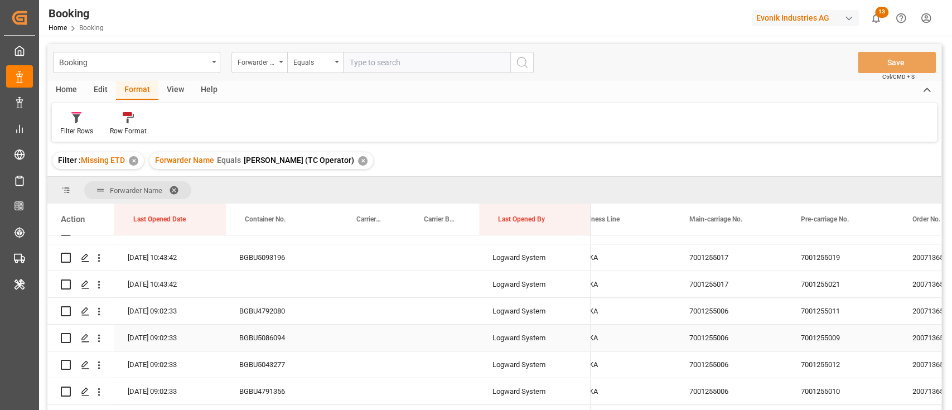
scroll to position [594, 0]
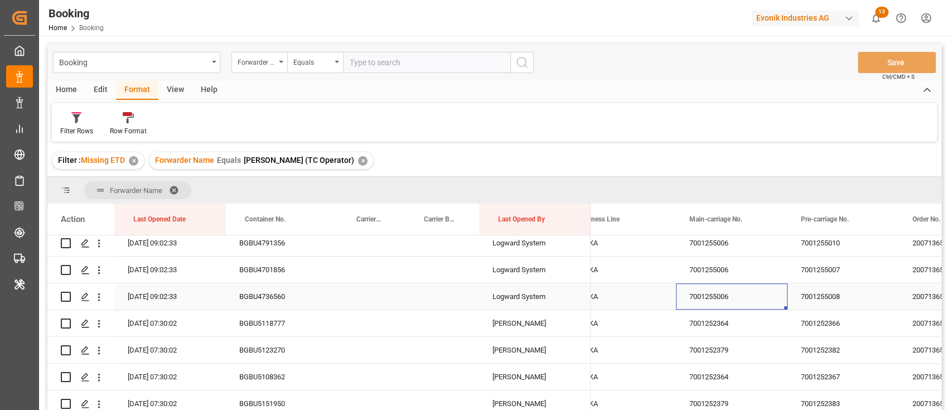
click at [700, 289] on div "7001255006" at bounding box center [732, 296] width 112 height 26
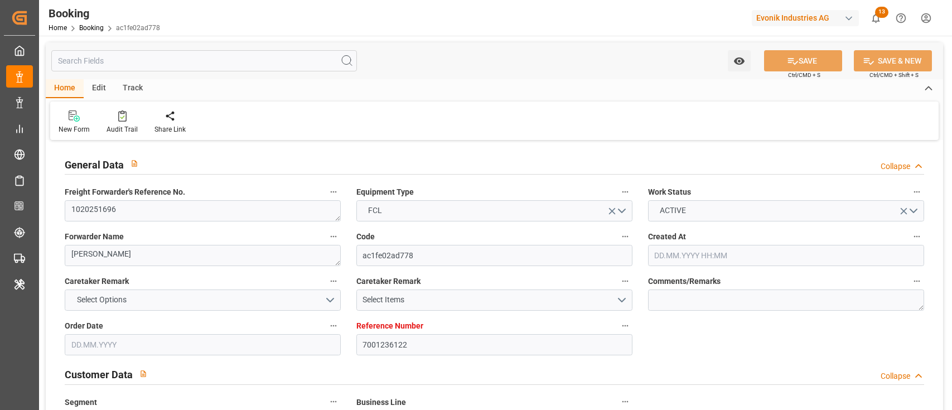
type input "[DATE] 09:44"
type input "[DATE]"
type input "[DATE] 12:51"
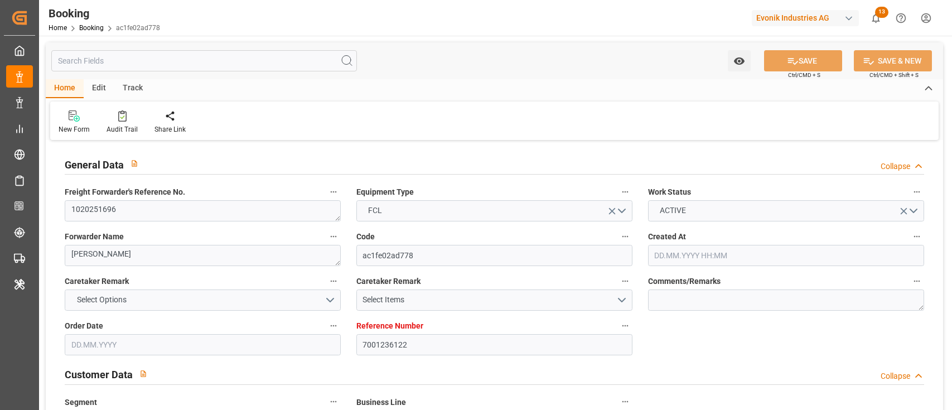
type input "[DATE] 11:00"
type input "[DATE] 00:00"
type input "[DATE] 22:15"
type input "[DATE] 06:08"
type input "[DATE] 17:00"
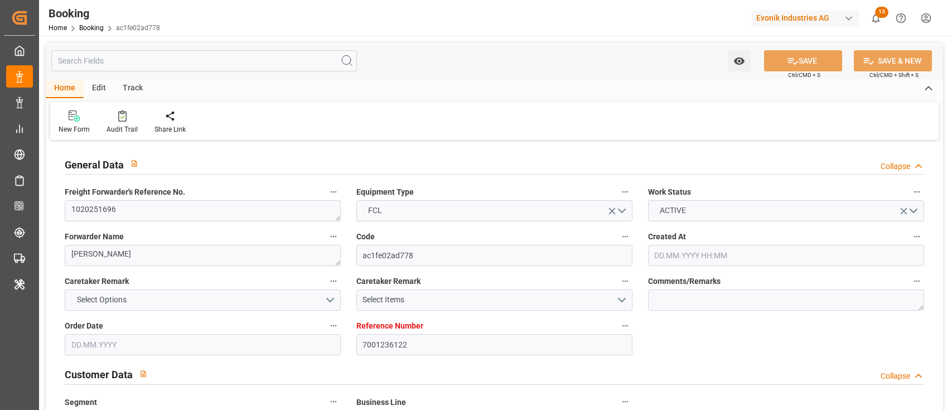
type input "[DATE] 00:00"
type input "[DATE] 10:00"
type input "[DATE] 00:00"
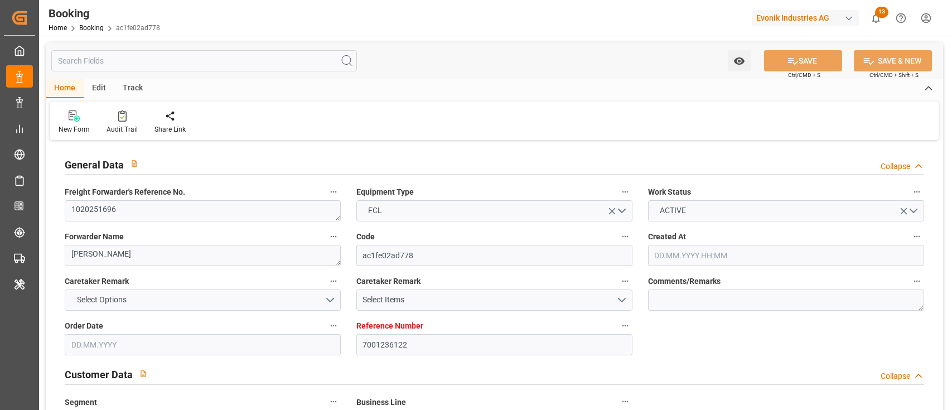
type input "[DATE]"
type input "[DATE] 11:33"
type input "[DATE]"
type input "[DATE] 17:07"
type input "[DATE] 01:55"
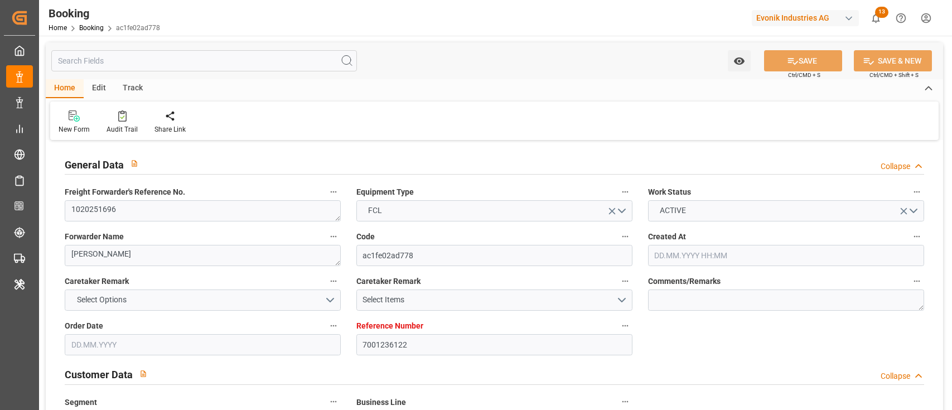
type input "[DATE] 05:16"
type input "[DATE] 16:15"
type input "[DATE] 08:28"
type input "[DATE] 07:28"
type input "[DATE] 08:16"
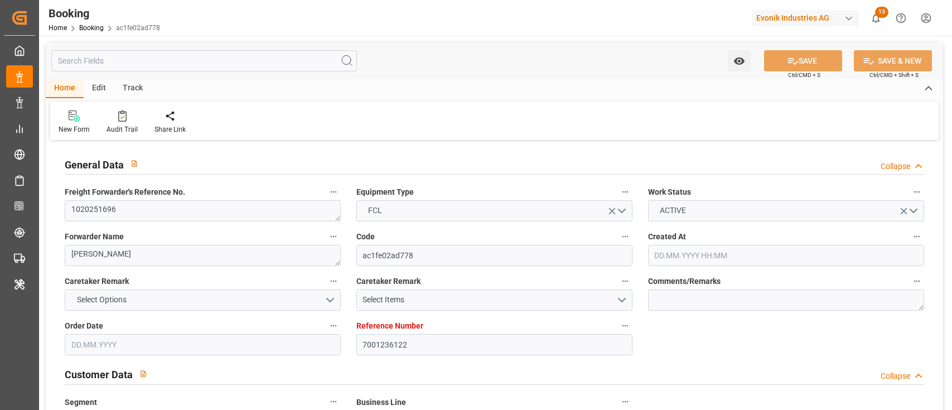
type input "[DATE] 11:00"
type input "[DATE] 23:22"
type input "[DATE] 10:00"
type input "[DATE] 12:30"
type input "[DATE] 05:30"
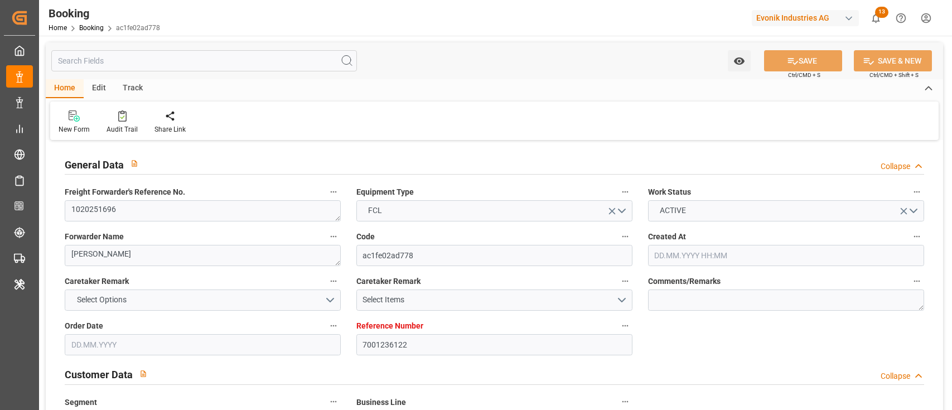
type input "[DATE] 18:42"
type input "[DATE] 17:00"
type input "[DATE] 08:29"
type input "[DATE] 18:30"
type input "[DATE] 11:30"
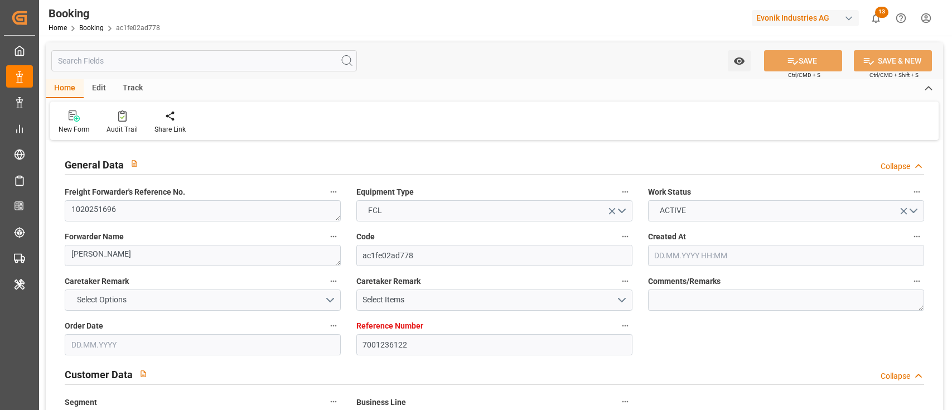
type input "[DATE] 23:00"
type input "[DATE] 16:00"
type input "[DATE] 08:29"
type input "[DATE] 15:00"
type input "[DATE] 08:00"
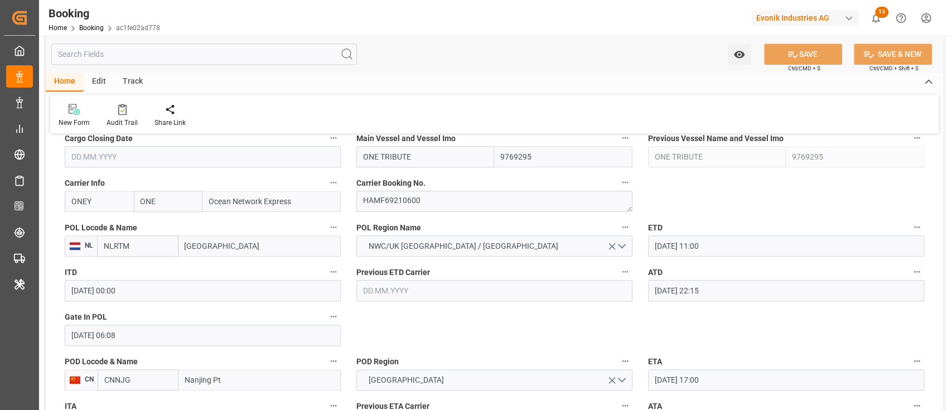
scroll to position [892, 0]
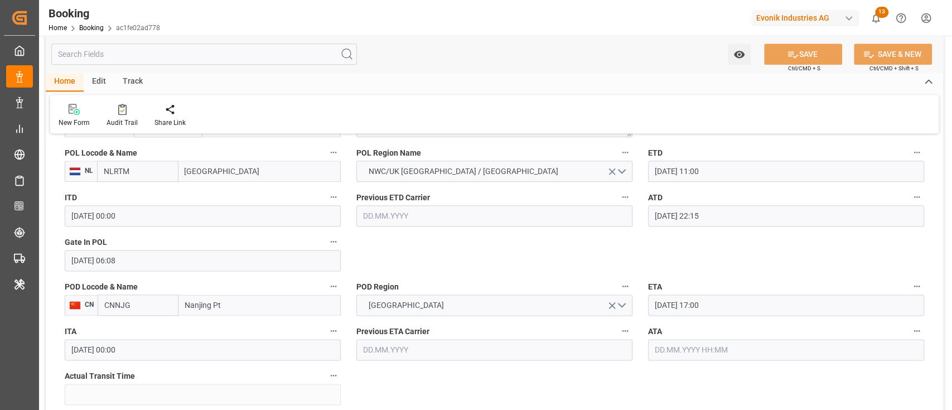
click at [133, 269] on input "18.08.2025 06:08" at bounding box center [203, 260] width 276 height 21
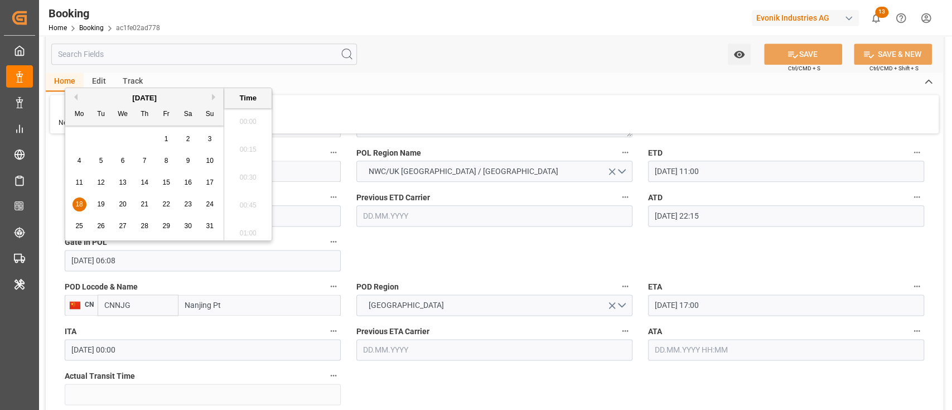
scroll to position [617, 0]
click at [143, 182] on span "14" at bounding box center [144, 182] width 7 height 8
type input "14.08.2025 06:08"
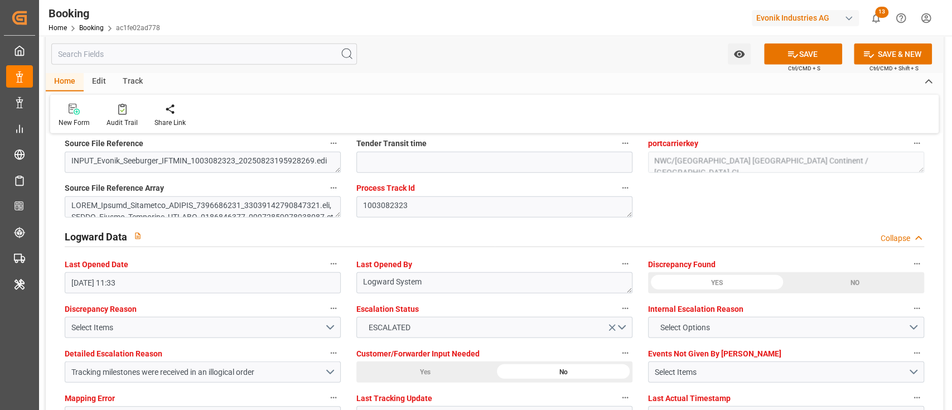
scroll to position [2081, 0]
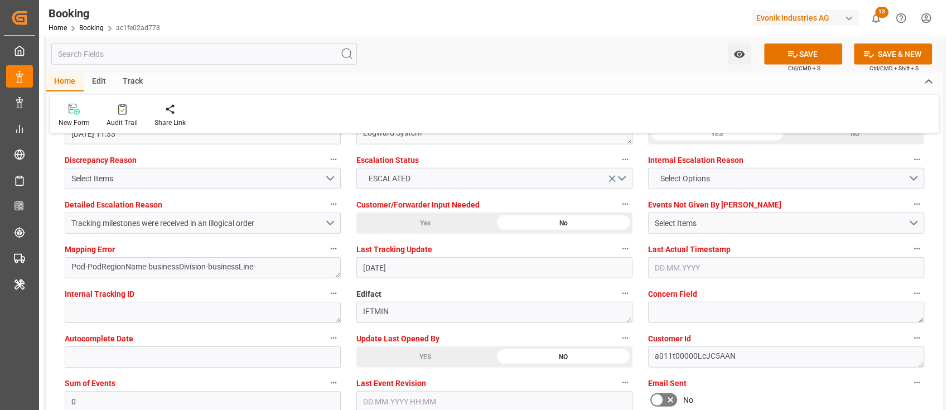
click at [397, 340] on span "Update Last Opened By" at bounding box center [397, 339] width 83 height 12
click at [618, 340] on button "Update Last Opened By" at bounding box center [625, 338] width 14 height 14
click at [397, 350] on div at bounding box center [476, 205] width 952 height 410
click at [397, 350] on body "Created by potrace 1.15, written by Peter Selinger 2001-2017 Created by potrace…" at bounding box center [476, 205] width 952 height 410
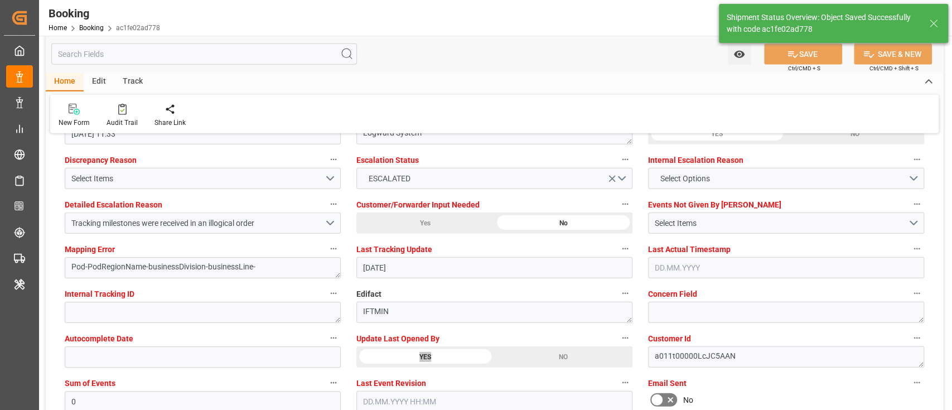
type textarea "[PERSON_NAME]"
type input "02.09.2025 10:30"
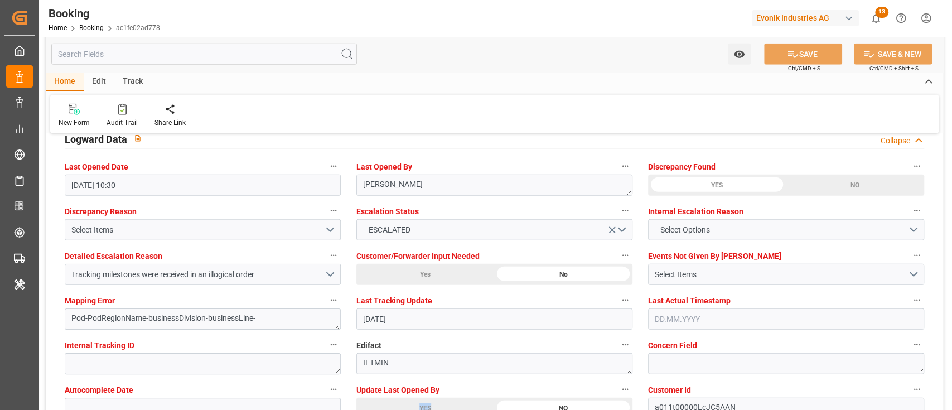
scroll to position [2007, 0]
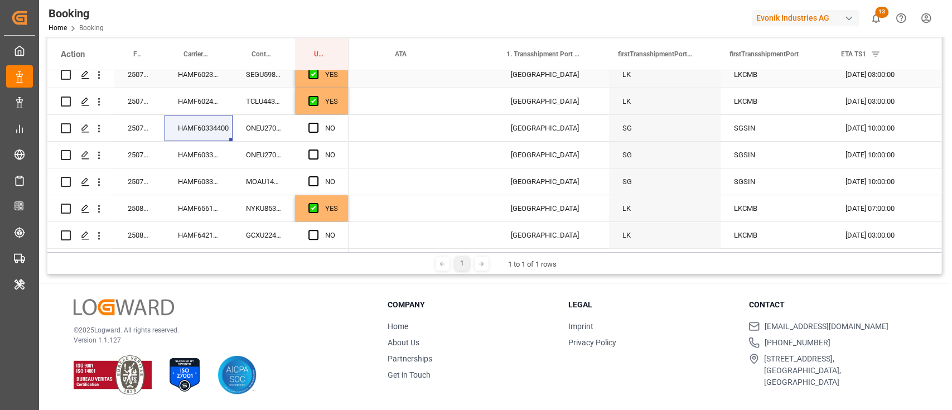
scroll to position [0, 1775]
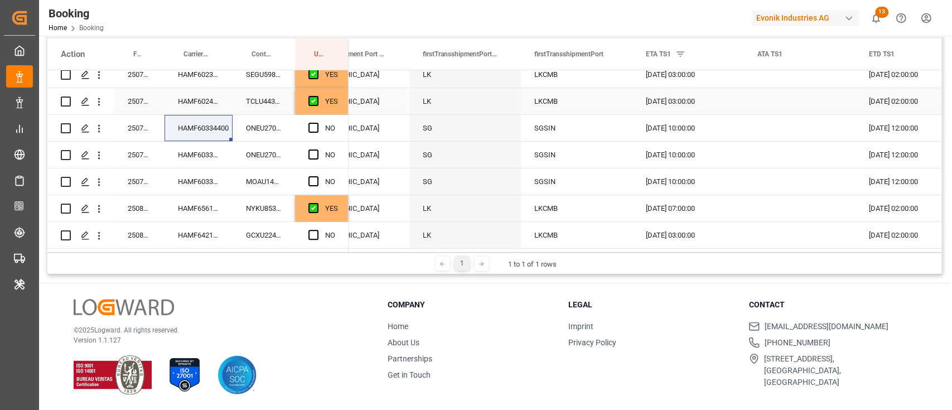
click at [330, 111] on div "YES" at bounding box center [331, 102] width 13 height 26
drag, startPoint x: 345, startPoint y: 113, endPoint x: 268, endPoint y: 177, distance: 99.8
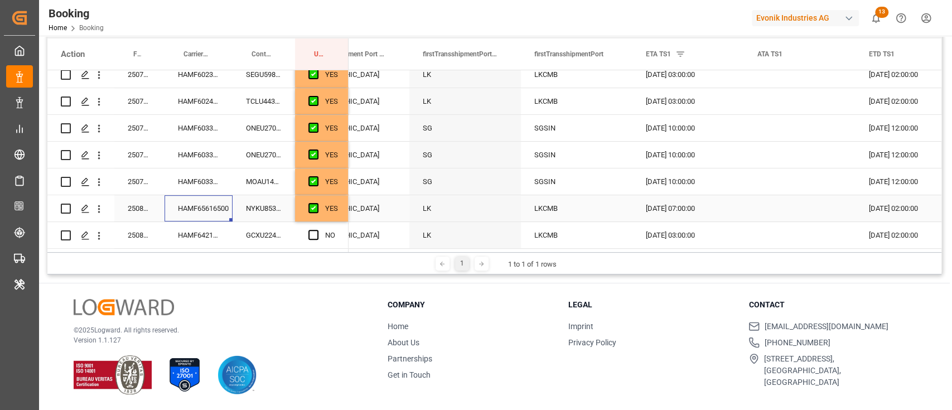
click at [181, 204] on div "HAMF65616500" at bounding box center [198, 208] width 68 height 26
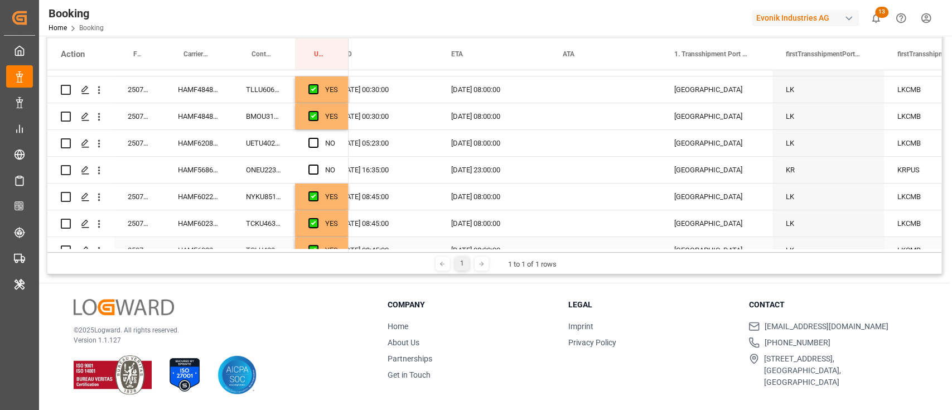
scroll to position [0, 0]
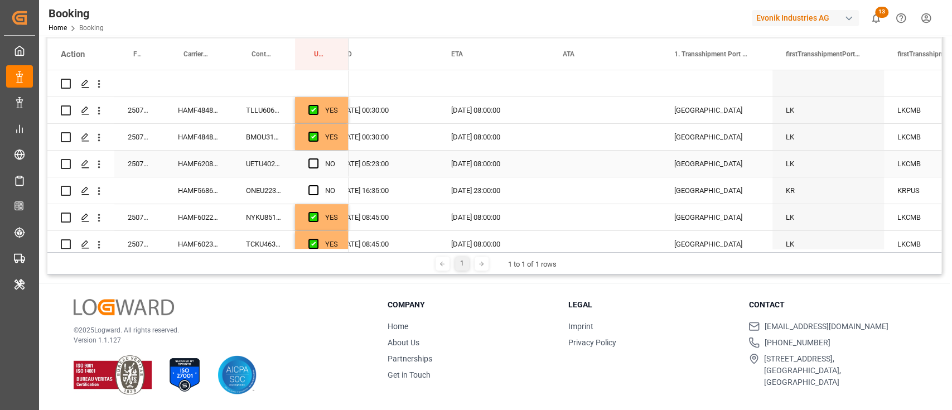
click at [268, 168] on div "UETU4027275" at bounding box center [264, 164] width 62 height 26
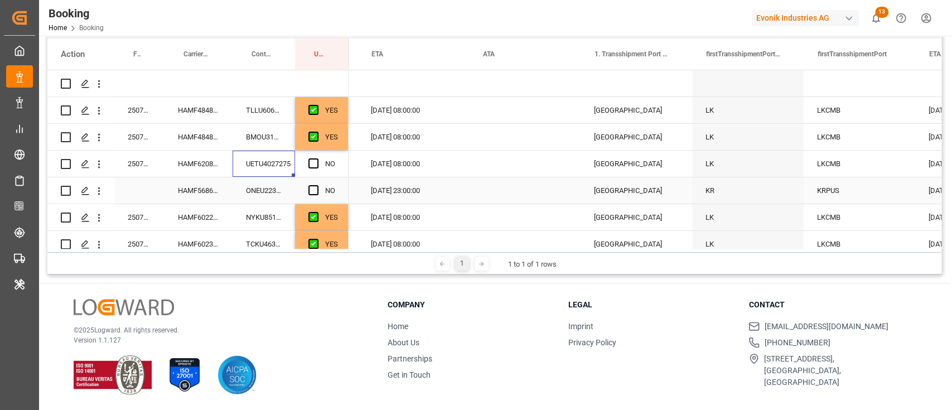
scroll to position [0, 1492]
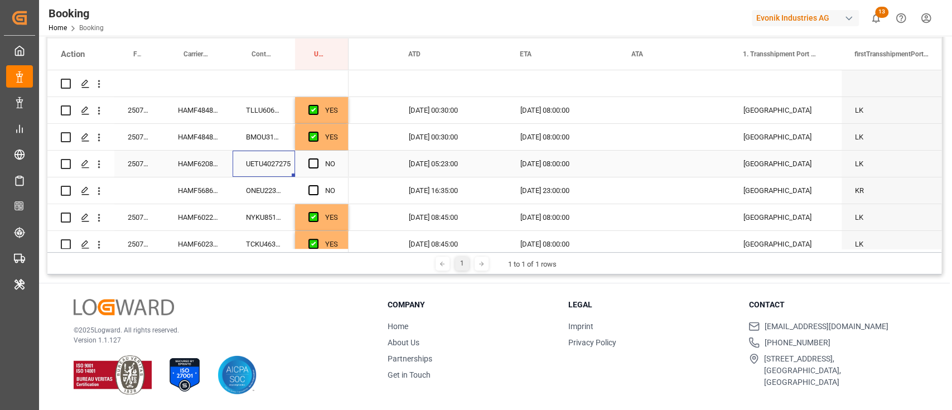
click at [307, 164] on div "NO" at bounding box center [322, 164] width 54 height 26
click at [312, 161] on span "Press SPACE to select this row." at bounding box center [313, 163] width 10 height 10
click at [317, 158] on input "Press SPACE to select this row." at bounding box center [317, 158] width 0 height 0
click at [281, 189] on div "ONEU2235166" at bounding box center [264, 190] width 62 height 26
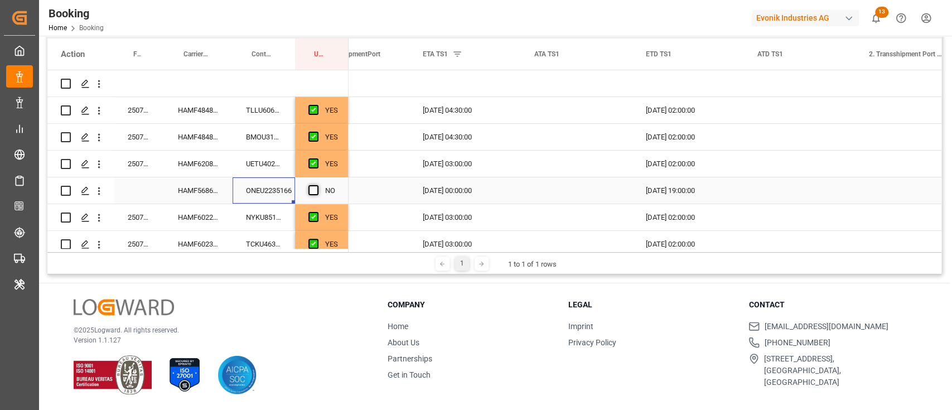
click at [316, 189] on span "Press SPACE to select this row." at bounding box center [313, 190] width 10 height 10
click at [317, 185] on input "Press SPACE to select this row." at bounding box center [317, 185] width 0 height 0
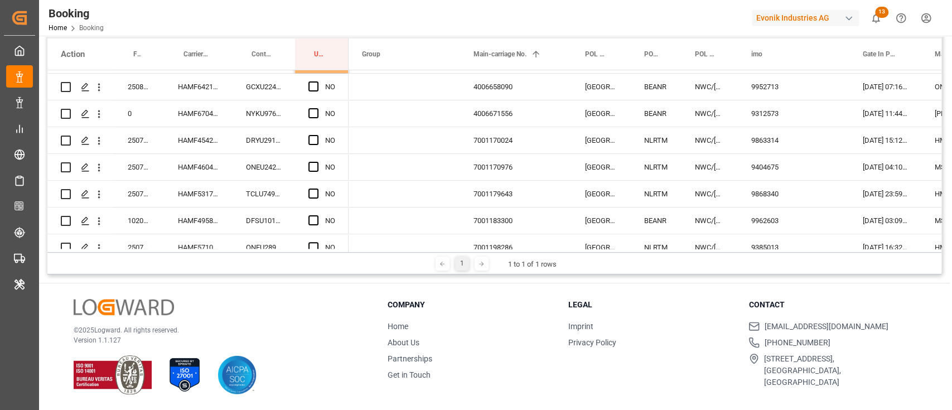
click at [361, 254] on div "1 1 to 1 of 1 rows" at bounding box center [494, 263] width 894 height 22
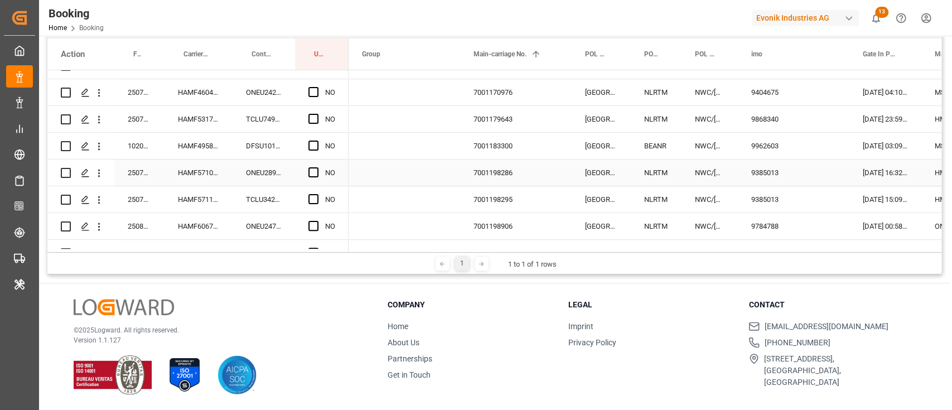
click at [319, 172] on div "Press SPACE to select this row." at bounding box center [316, 173] width 17 height 26
click at [312, 171] on span "Press SPACE to select this row." at bounding box center [313, 172] width 10 height 10
click at [317, 167] on input "Press SPACE to select this row." at bounding box center [317, 167] width 0 height 0
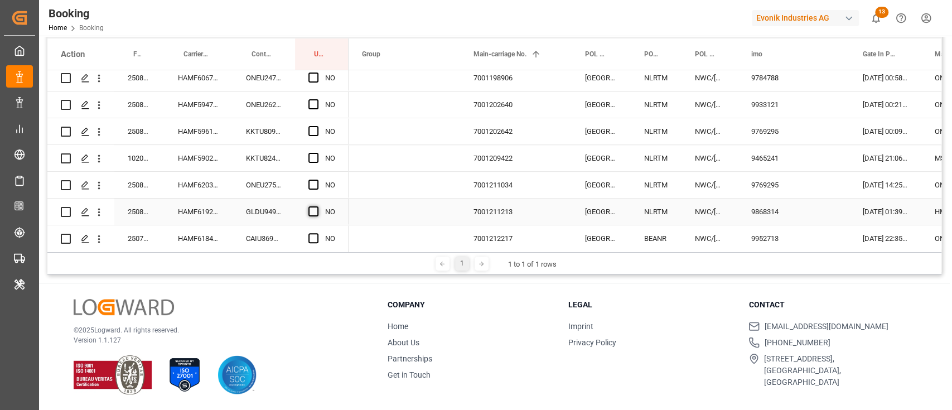
click at [308, 214] on span "Press SPACE to select this row." at bounding box center [313, 211] width 10 height 10
click at [317, 206] on input "Press SPACE to select this row." at bounding box center [317, 206] width 0 height 0
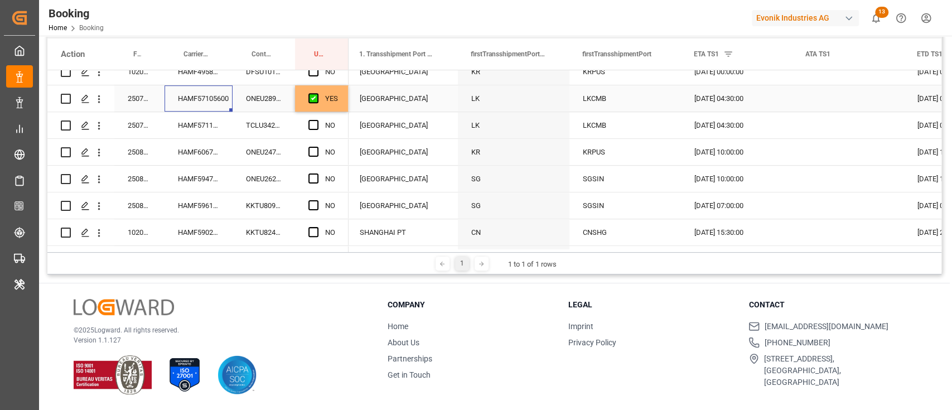
click at [192, 105] on div "HAMF57105600" at bounding box center [198, 98] width 68 height 26
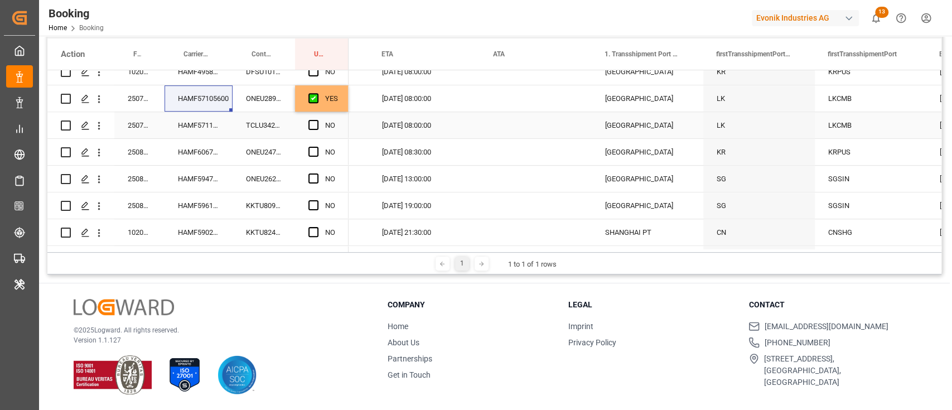
click at [195, 128] on div "HAMF57114600" at bounding box center [198, 125] width 68 height 26
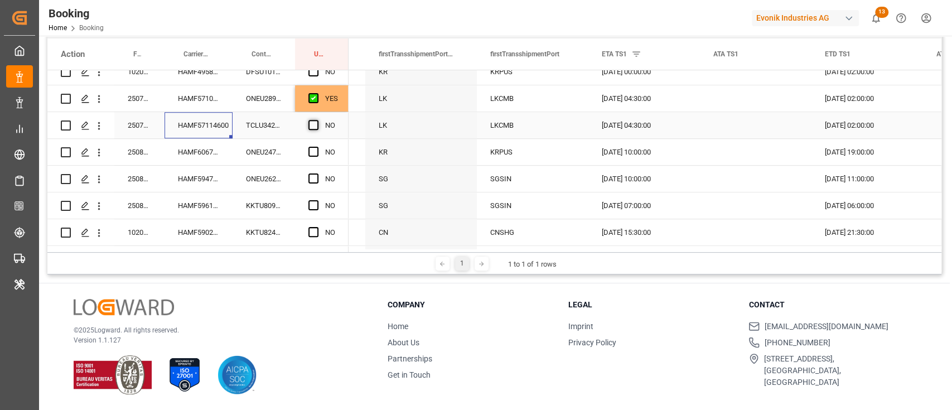
click at [313, 123] on span "Press SPACE to select this row." at bounding box center [313, 125] width 10 height 10
click at [317, 120] on input "Press SPACE to select this row." at bounding box center [317, 120] width 0 height 0
click at [209, 146] on div "HAMF60672900" at bounding box center [198, 152] width 68 height 26
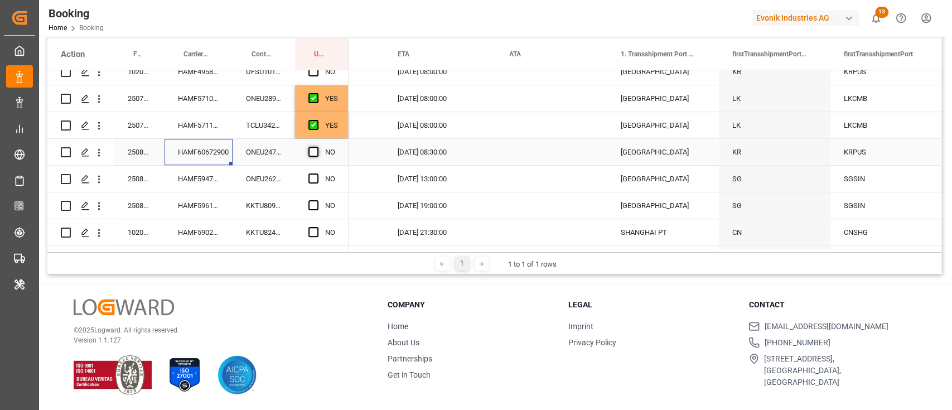
click at [312, 153] on span "Press SPACE to select this row." at bounding box center [313, 152] width 10 height 10
click at [317, 147] on input "Press SPACE to select this row." at bounding box center [317, 147] width 0 height 0
click at [184, 185] on div "HAMF59472800" at bounding box center [198, 179] width 68 height 26
click at [312, 178] on span "Press SPACE to select this row." at bounding box center [313, 178] width 10 height 10
click at [317, 173] on input "Press SPACE to select this row." at bounding box center [317, 173] width 0 height 0
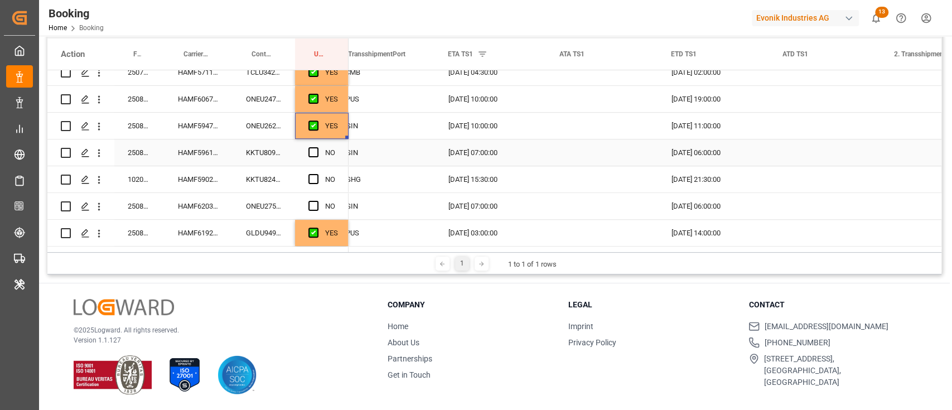
scroll to position [594, 0]
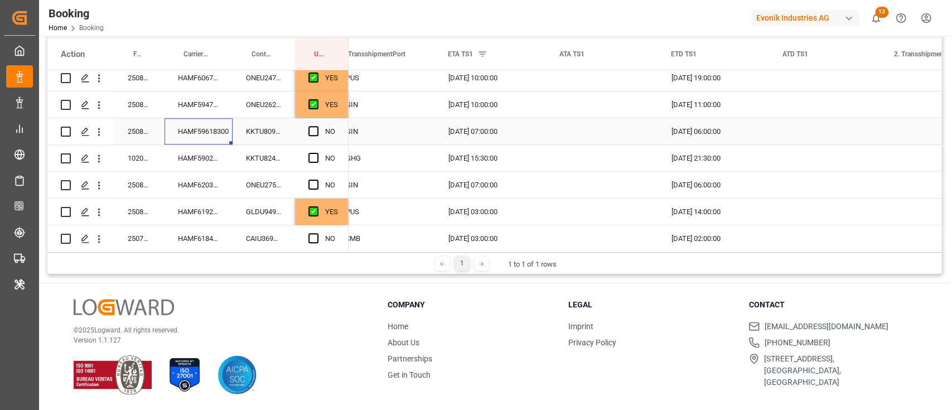
click at [211, 134] on div "HAMF59618300" at bounding box center [198, 131] width 68 height 26
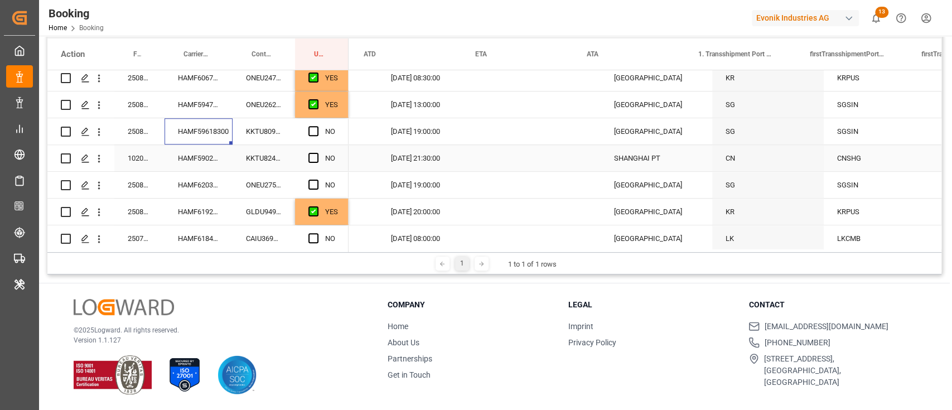
scroll to position [0, 1236]
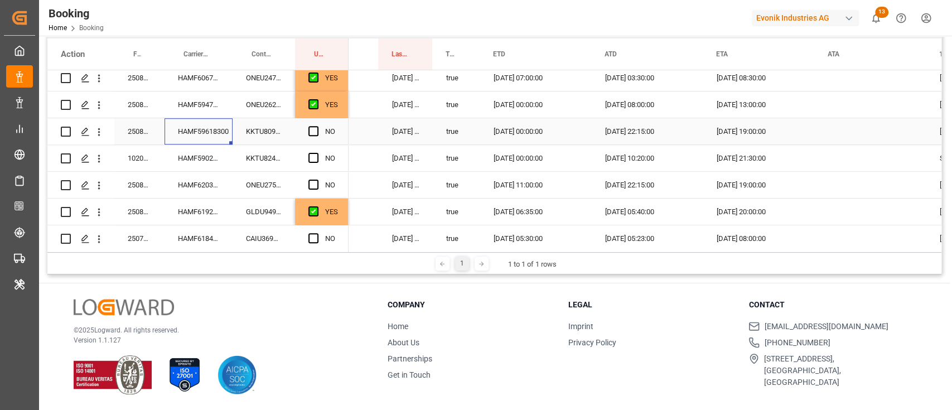
click at [316, 136] on div "Press SPACE to select this row." at bounding box center [316, 132] width 17 height 26
click at [308, 132] on span "Press SPACE to select this row." at bounding box center [313, 131] width 10 height 10
click at [317, 126] on input "Press SPACE to select this row." at bounding box center [317, 126] width 0 height 0
click at [197, 163] on div "HAMF59024800" at bounding box center [198, 158] width 68 height 26
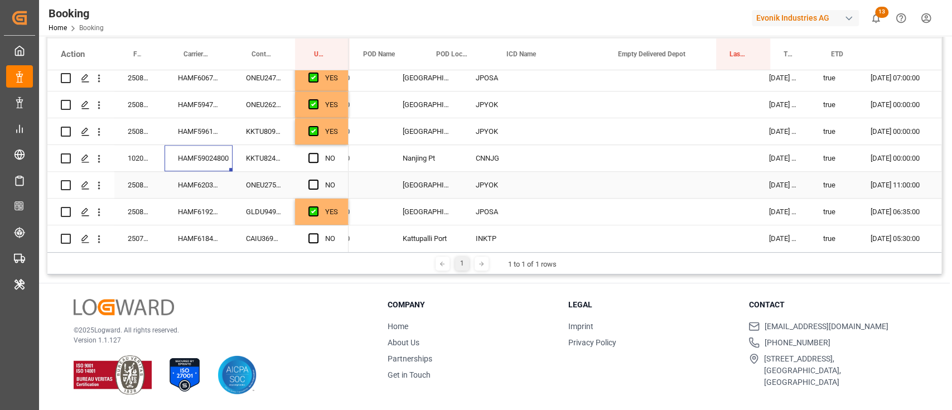
scroll to position [0, 854]
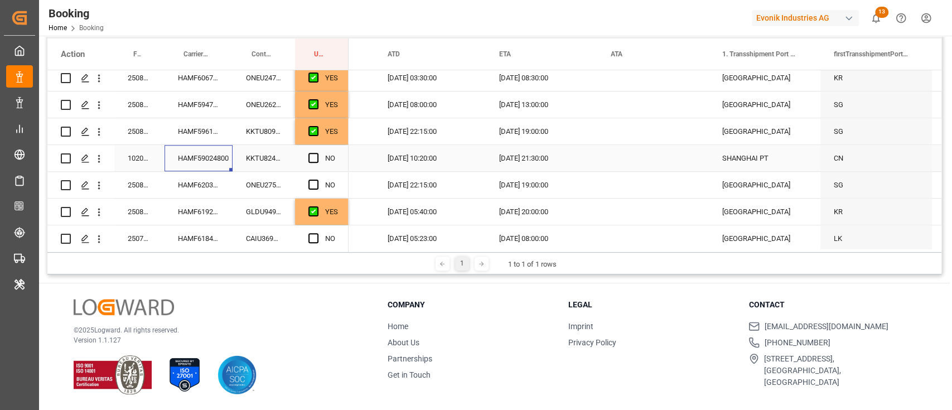
click at [320, 156] on div "Press SPACE to select this row." at bounding box center [316, 159] width 17 height 26
click at [317, 158] on span "Press SPACE to select this row." at bounding box center [313, 158] width 10 height 10
click at [317, 153] on input "Press SPACE to select this row." at bounding box center [317, 153] width 0 height 0
click at [211, 194] on div "HAMF62033900" at bounding box center [198, 185] width 68 height 26
click at [98, 182] on icon "open menu" at bounding box center [99, 186] width 2 height 8
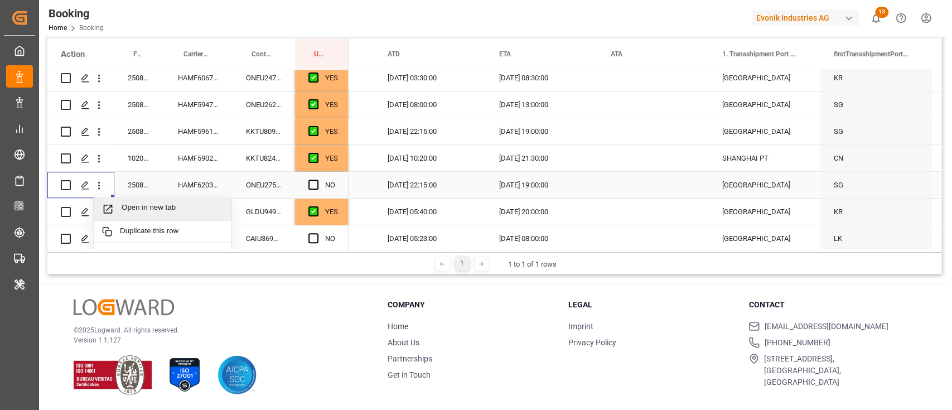
click at [143, 199] on div "Open in new tab" at bounding box center [163, 208] width 138 height 23
click at [313, 185] on span "Press SPACE to select this row." at bounding box center [313, 185] width 10 height 10
click at [317, 180] on input "Press SPACE to select this row." at bounding box center [317, 180] width 0 height 0
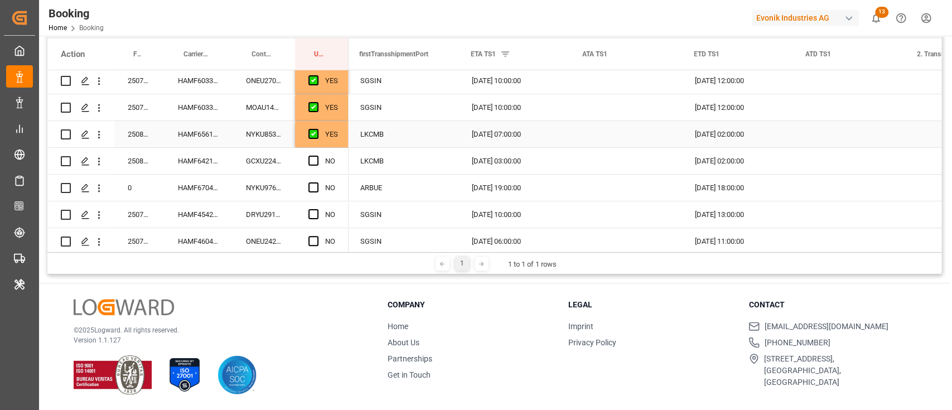
scroll to position [0, 1950]
click at [335, 138] on div "YES" at bounding box center [331, 135] width 13 height 26
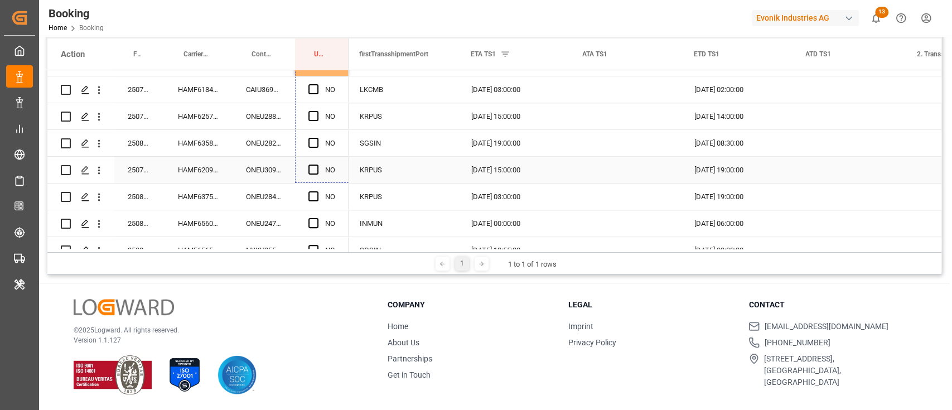
scroll to position [949, 0]
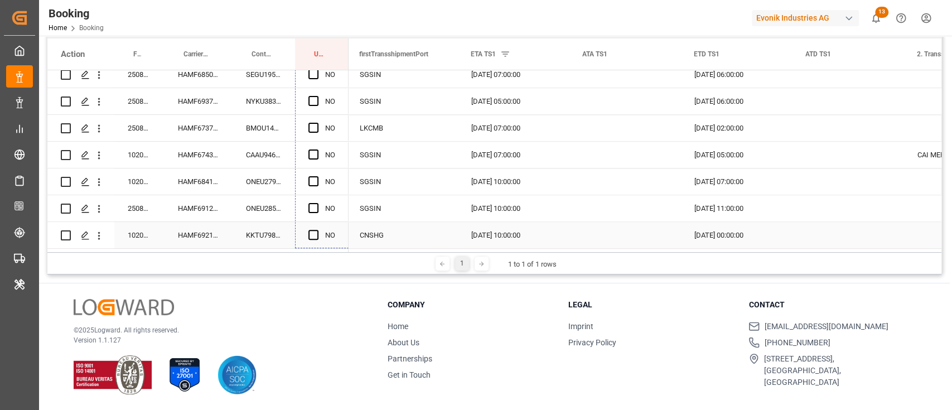
drag, startPoint x: 345, startPoint y: 145, endPoint x: 337, endPoint y: 225, distance: 80.6
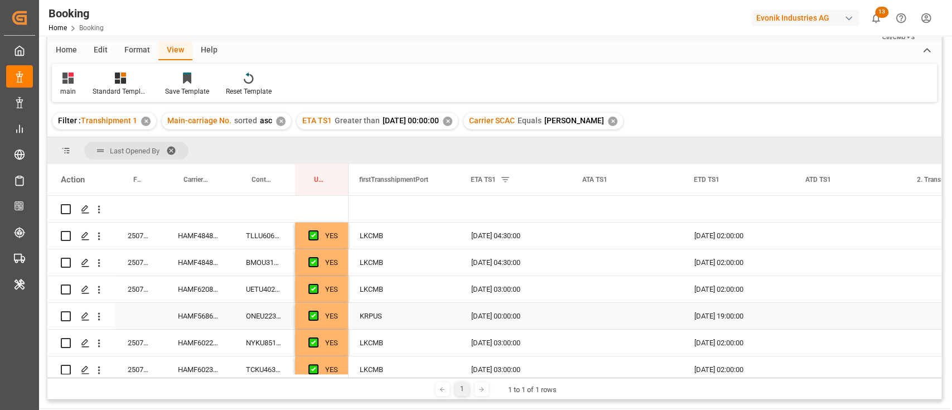
scroll to position [0, 0]
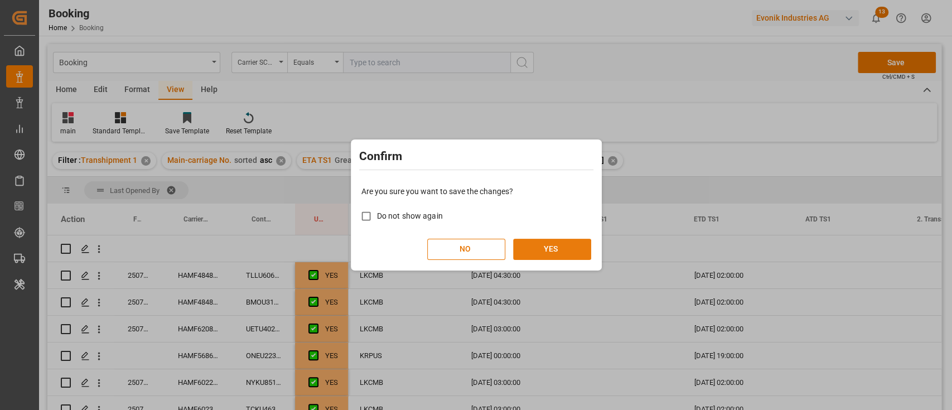
click at [560, 252] on button "YES" at bounding box center [552, 249] width 78 height 21
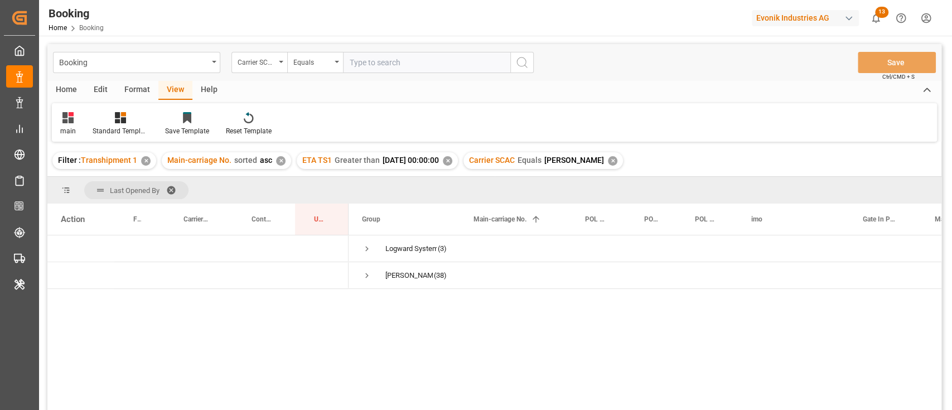
click at [452, 158] on div "✕" at bounding box center [447, 160] width 9 height 9
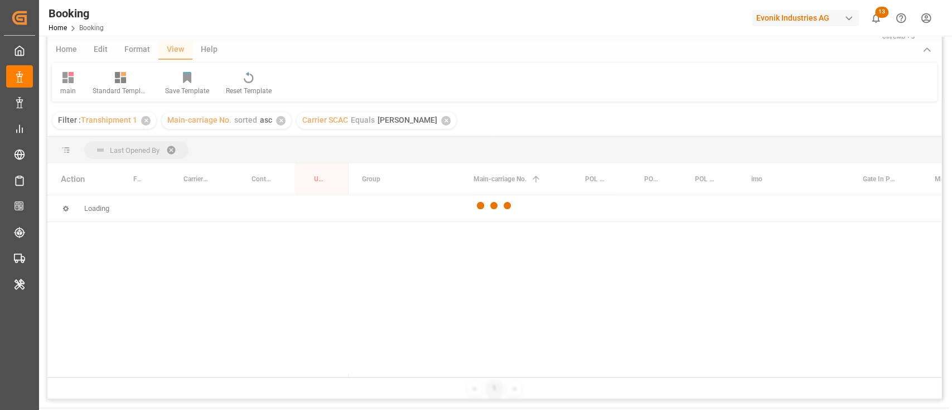
scroll to position [74, 0]
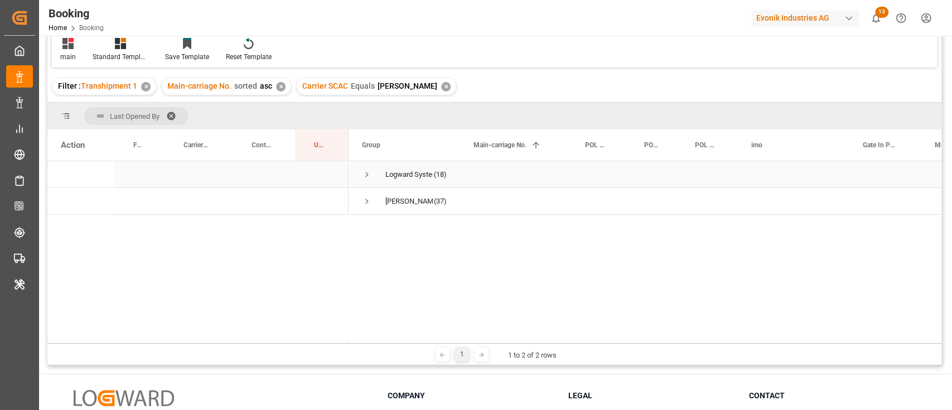
click at [364, 164] on span "Press SPACE to select this row." at bounding box center [367, 175] width 10 height 26
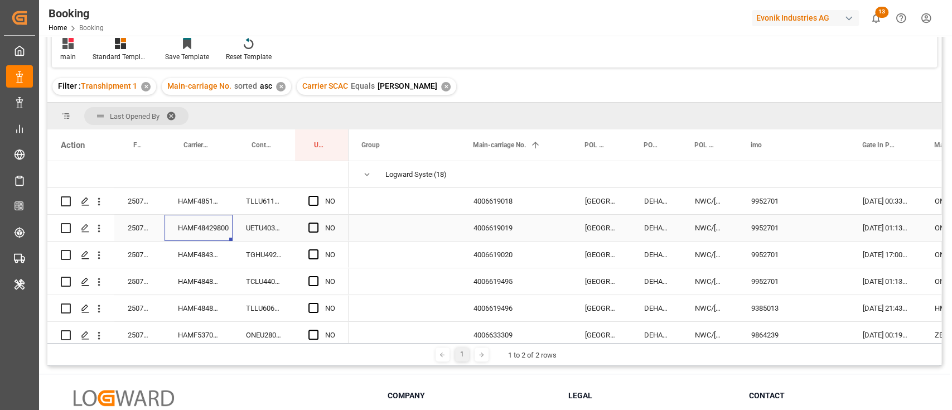
click at [181, 240] on div "HAMF48429800" at bounding box center [198, 228] width 68 height 26
click at [201, 200] on div "HAMF48511700" at bounding box center [198, 201] width 68 height 26
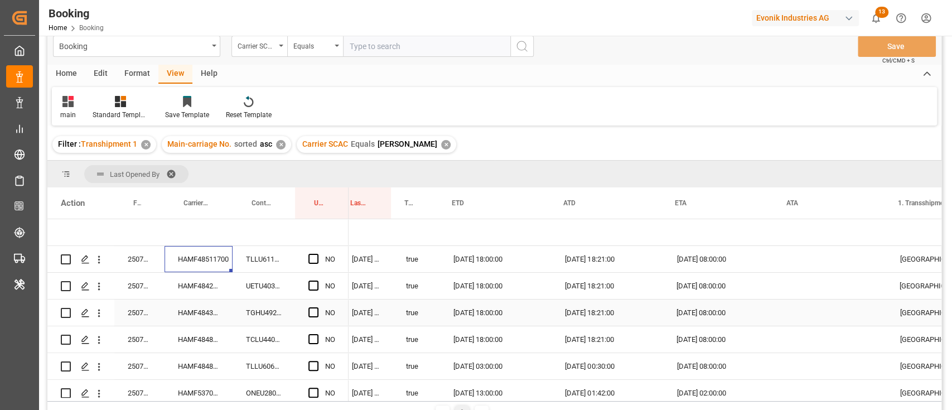
scroll to position [0, 1189]
click at [226, 255] on div "HAMF48511700" at bounding box center [198, 259] width 68 height 26
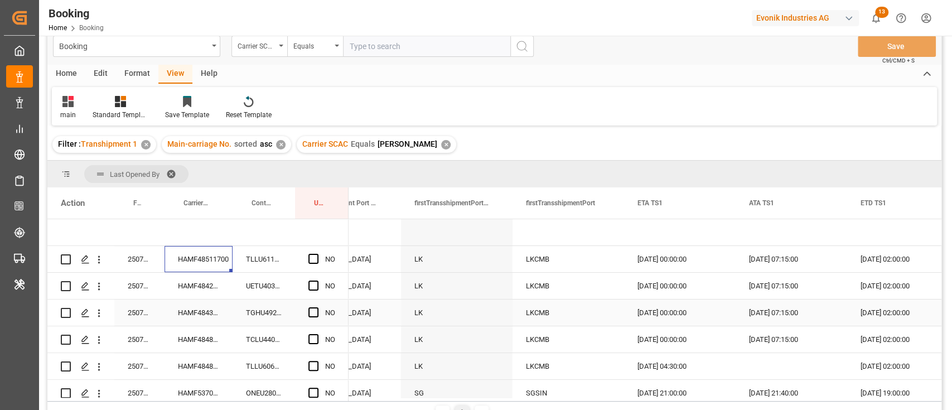
scroll to position [0, 1784]
click at [312, 259] on span "Press SPACE to select this row." at bounding box center [313, 259] width 10 height 10
click at [317, 254] on input "Press SPACE to select this row." at bounding box center [317, 254] width 0 height 0
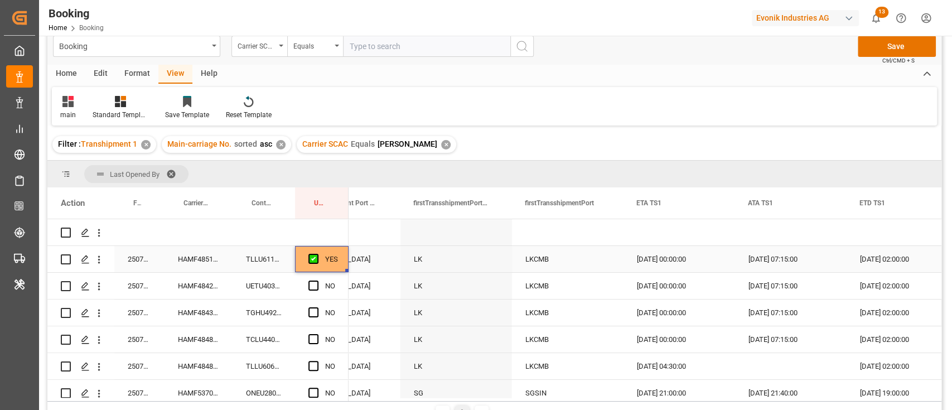
click at [346, 268] on div "YES" at bounding box center [322, 259] width 54 height 26
click at [347, 268] on div "YES" at bounding box center [322, 259] width 54 height 26
drag, startPoint x: 347, startPoint y: 269, endPoint x: 341, endPoint y: 365, distance: 96.1
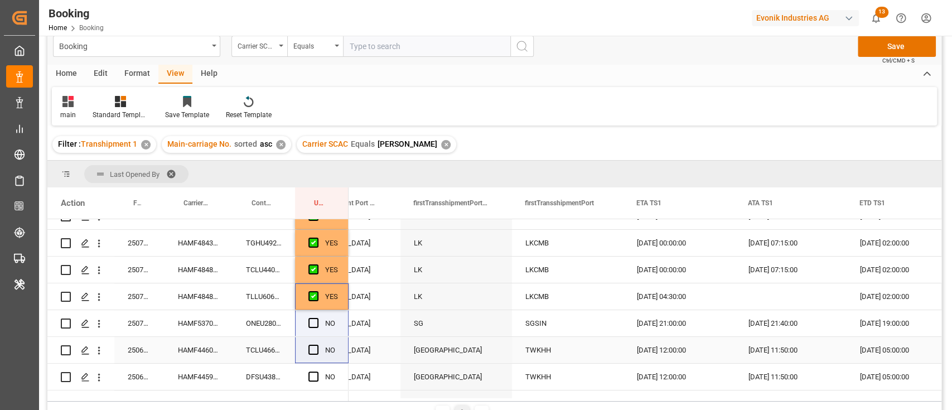
drag, startPoint x: 340, startPoint y: 365, endPoint x: 339, endPoint y: 354, distance: 11.2
click at [339, 354] on div "250708610113 HAMF48511700 TLLU6119930 YES 250708610109 HAMF48429800 UETU4037000…" at bounding box center [197, 416] width 301 height 535
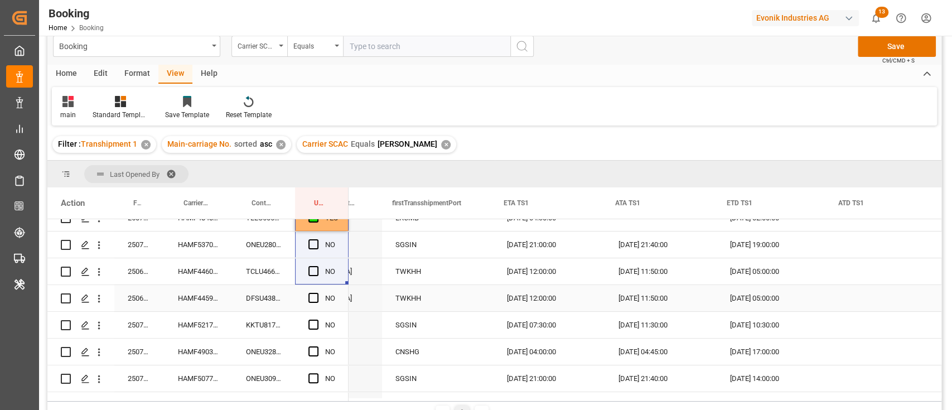
scroll to position [0, 1923]
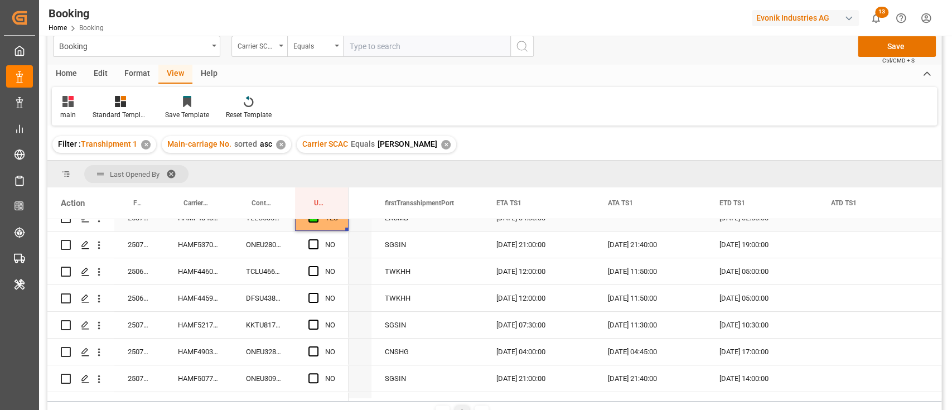
click at [336, 225] on div "YES" at bounding box center [331, 218] width 13 height 26
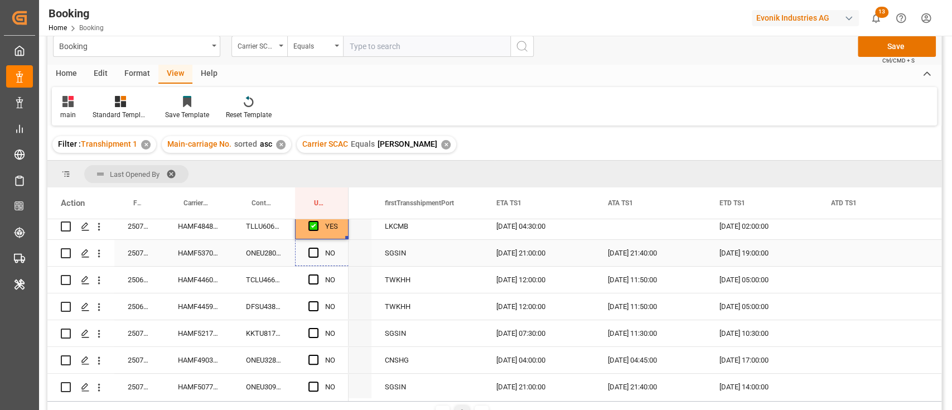
scroll to position [163, 0]
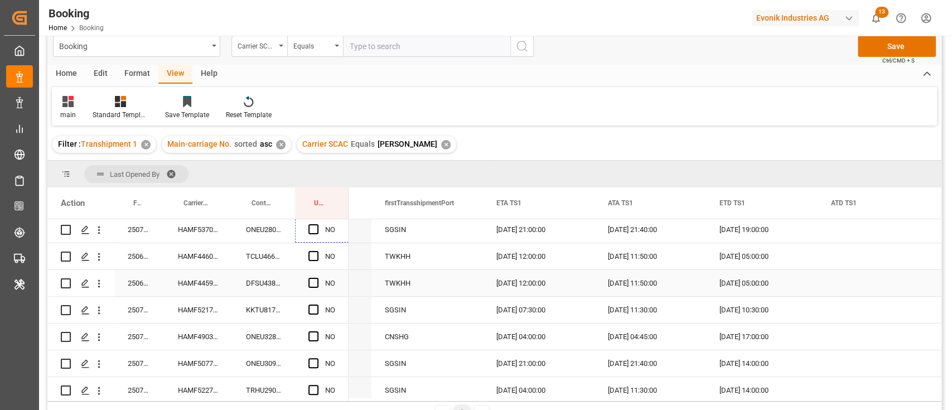
drag, startPoint x: 346, startPoint y: 287, endPoint x: 346, endPoint y: 293, distance: 6.7
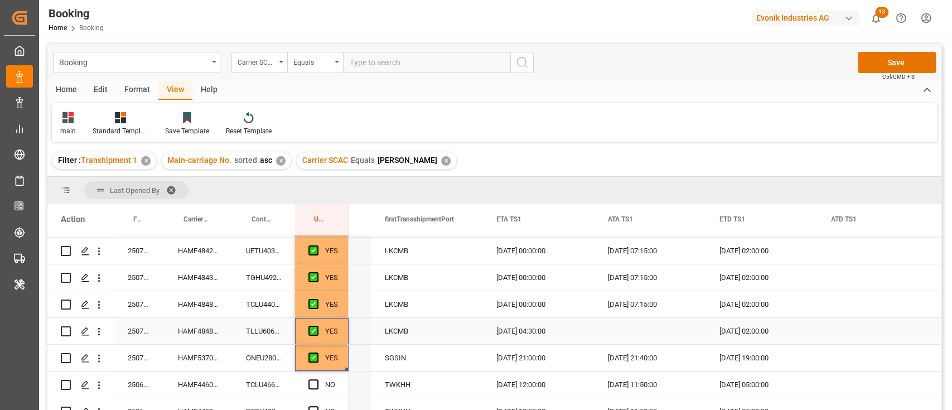
scroll to position [74, 0]
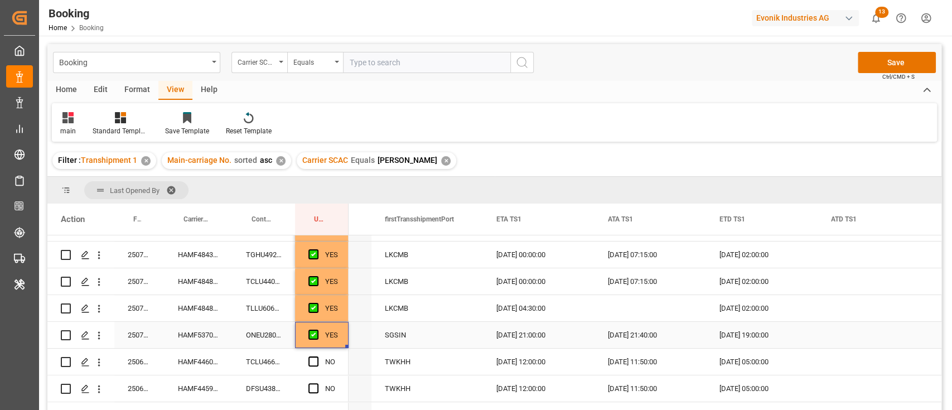
click at [345, 337] on div "YES" at bounding box center [322, 335] width 54 height 26
drag, startPoint x: 348, startPoint y: 347, endPoint x: 342, endPoint y: 360, distance: 14.5
drag, startPoint x: 342, startPoint y: 360, endPoint x: 336, endPoint y: 355, distance: 8.4
click at [336, 355] on div "YES" at bounding box center [322, 361] width 54 height 26
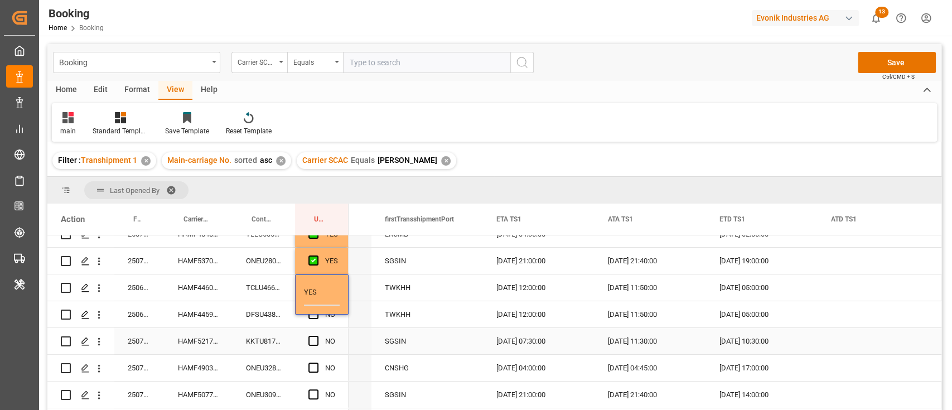
click at [313, 346] on div "Press SPACE to select this row." at bounding box center [316, 341] width 17 height 26
drag, startPoint x: 340, startPoint y: 291, endPoint x: 346, endPoint y: 296, distance: 7.5
click at [342, 293] on div "YES" at bounding box center [322, 287] width 54 height 26
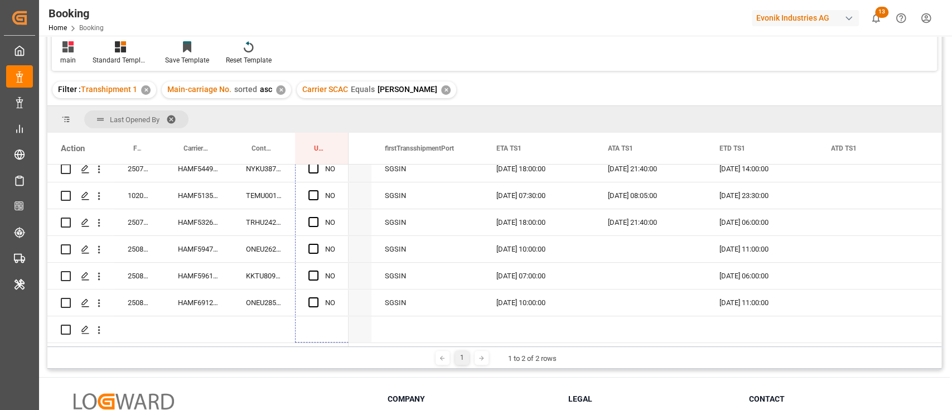
scroll to position [74, 0]
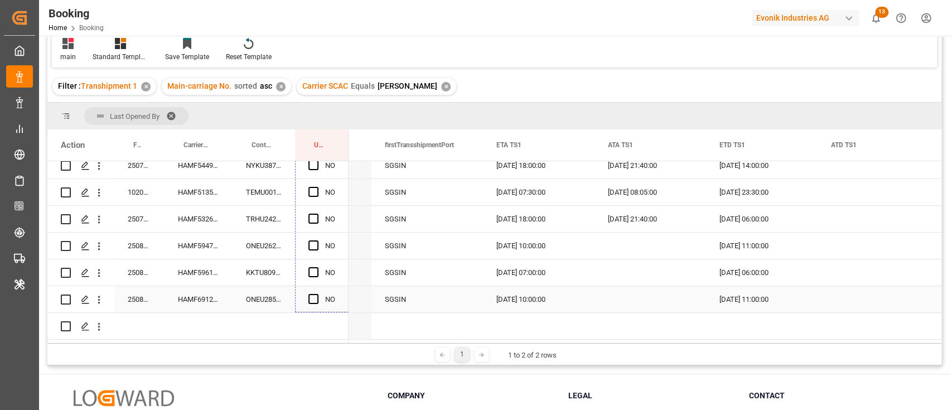
drag, startPoint x: 348, startPoint y: 299, endPoint x: 326, endPoint y: 302, distance: 21.9
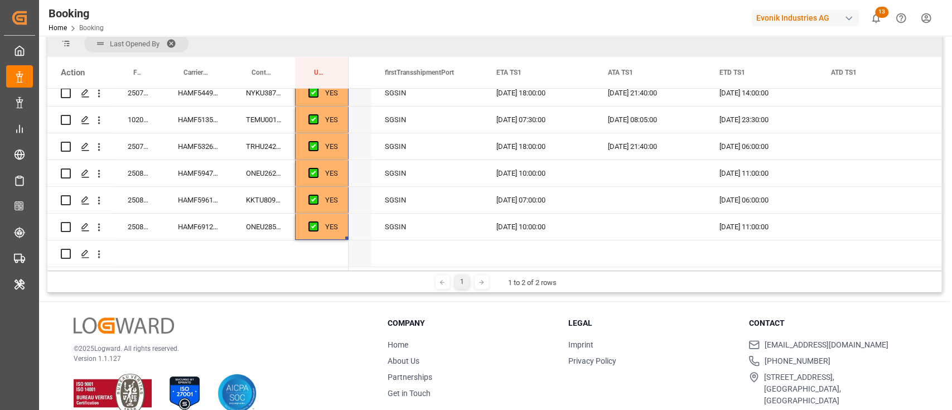
scroll to position [165, 0]
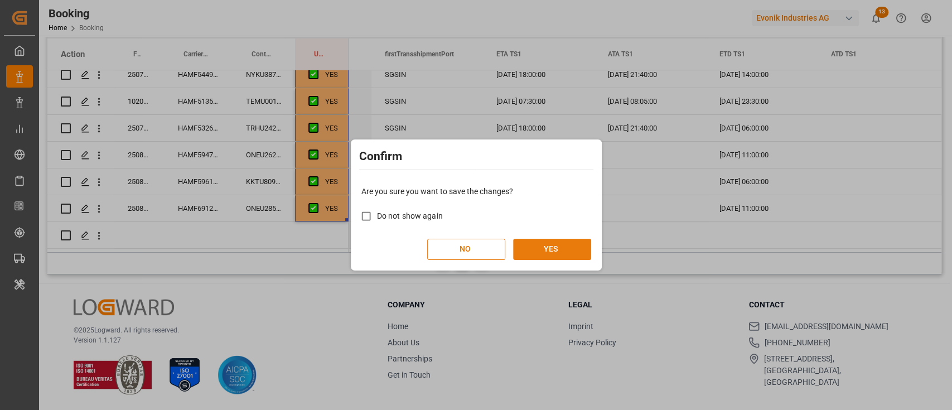
click at [572, 241] on button "YES" at bounding box center [552, 249] width 78 height 21
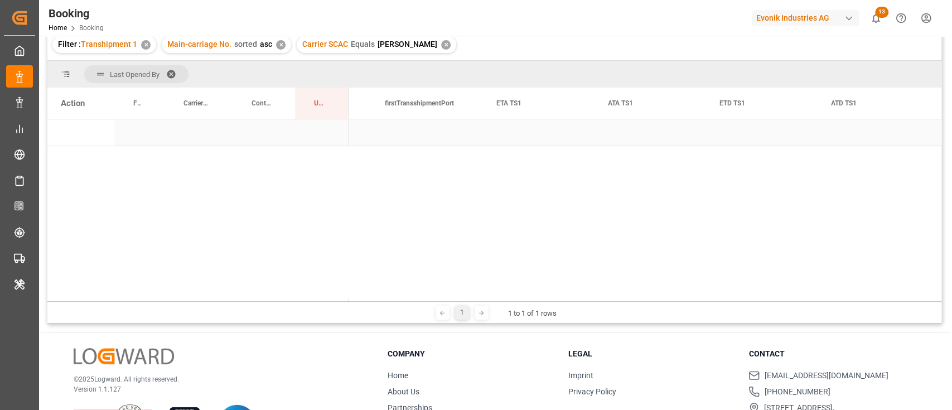
scroll to position [0, 0]
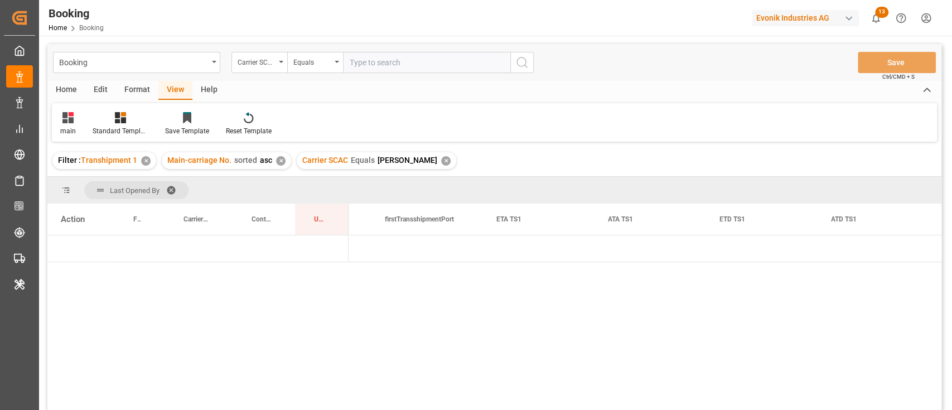
click at [390, 65] on input "text" at bounding box center [426, 62] width 167 height 21
type input "maeu"
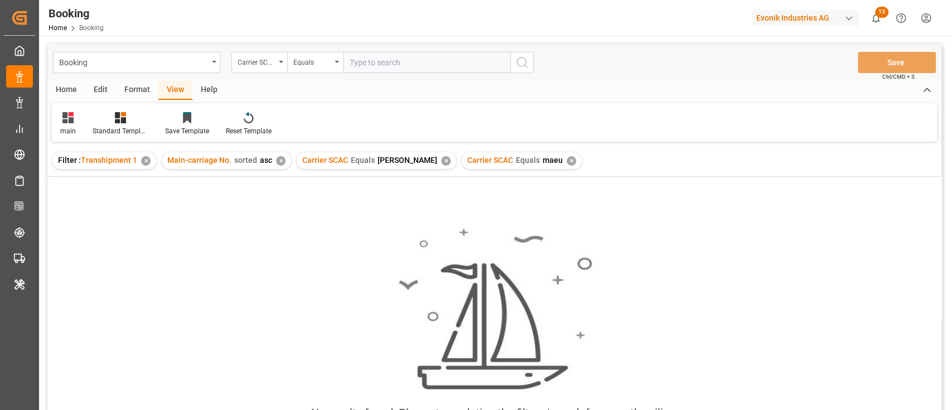
click at [398, 154] on div "Carrier SCAC Equals oney ✕" at bounding box center [376, 160] width 159 height 17
click at [441, 157] on div "✕" at bounding box center [445, 160] width 9 height 9
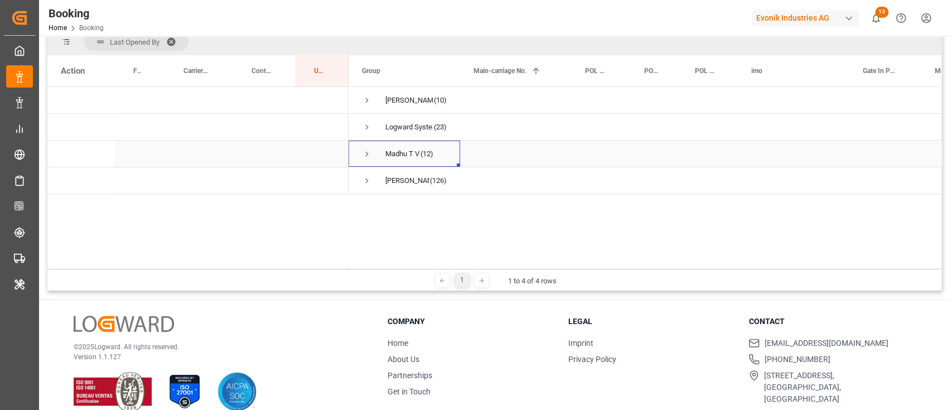
click at [367, 154] on span "Press SPACE to select this row." at bounding box center [367, 154] width 10 height 10
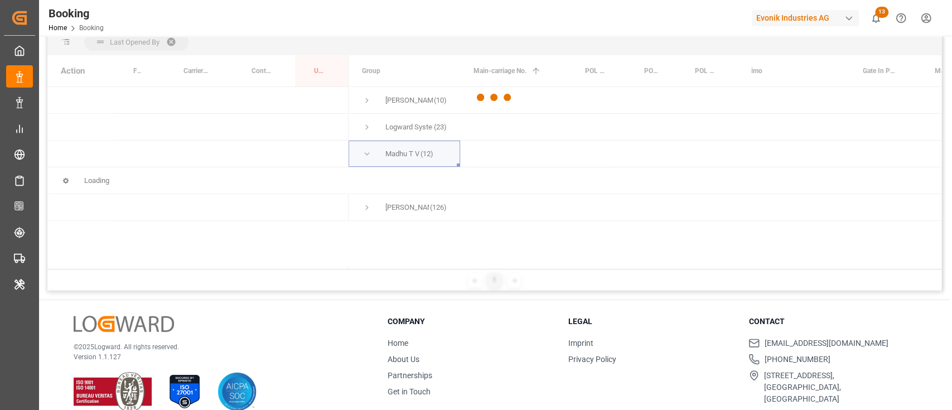
click at [367, 126] on div at bounding box center [494, 97] width 894 height 403
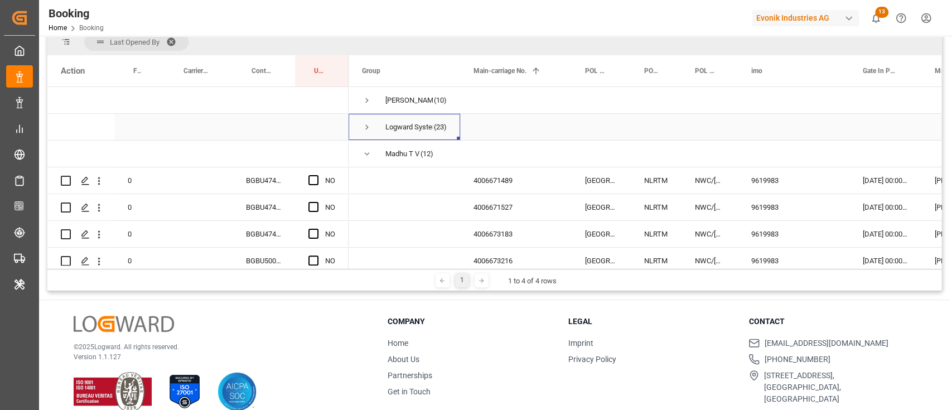
click at [367, 126] on span "Press SPACE to select this row." at bounding box center [367, 127] width 10 height 10
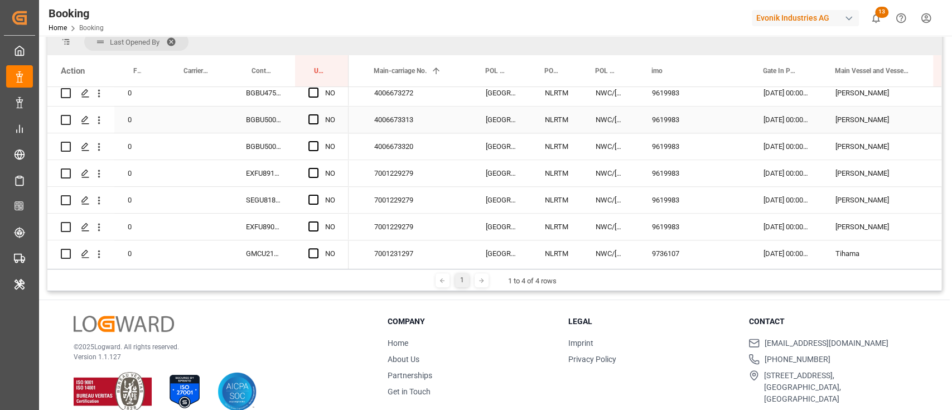
scroll to position [869, 0]
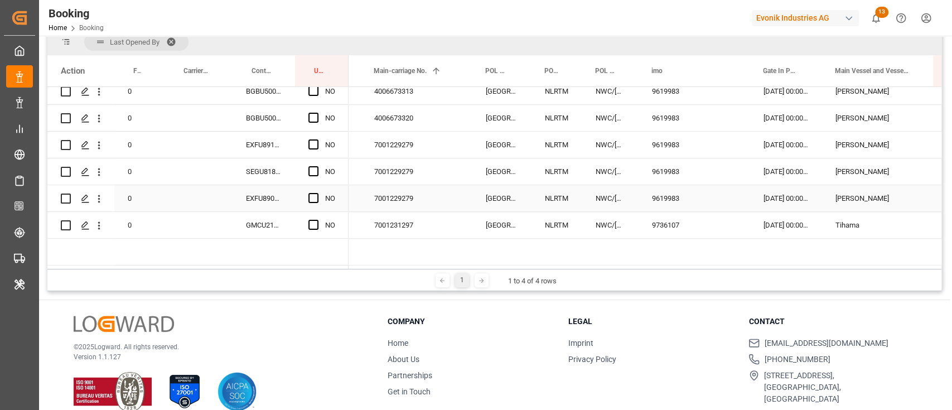
click at [422, 192] on div "7001229279" at bounding box center [417, 198] width 112 height 26
click at [397, 158] on div "7001229279" at bounding box center [417, 171] width 112 height 26
click at [319, 138] on div "Press SPACE to select this row." at bounding box center [316, 145] width 17 height 26
click at [260, 143] on div "EXFU8915586" at bounding box center [264, 145] width 62 height 26
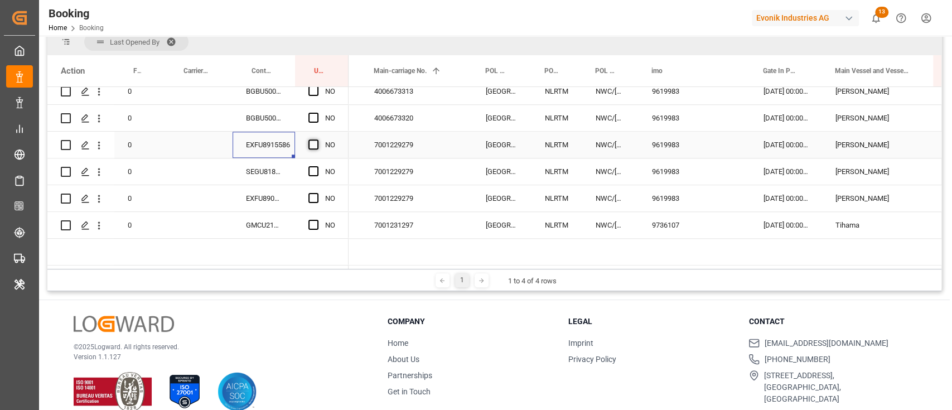
click at [312, 139] on span "Press SPACE to select this row." at bounding box center [313, 144] width 10 height 10
click at [317, 139] on input "Press SPACE to select this row." at bounding box center [317, 139] width 0 height 0
click at [259, 142] on div "EXFU8915586" at bounding box center [264, 145] width 62 height 26
click at [272, 127] on div "BGBU5006118" at bounding box center [264, 118] width 62 height 26
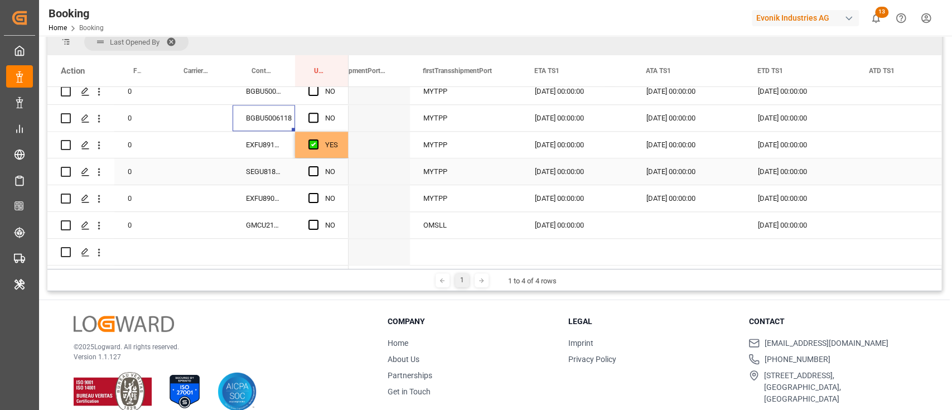
scroll to position [0, 1887]
click at [259, 133] on div "EXFU8915586" at bounding box center [264, 145] width 62 height 26
click at [99, 139] on icon "open menu" at bounding box center [99, 145] width 12 height 12
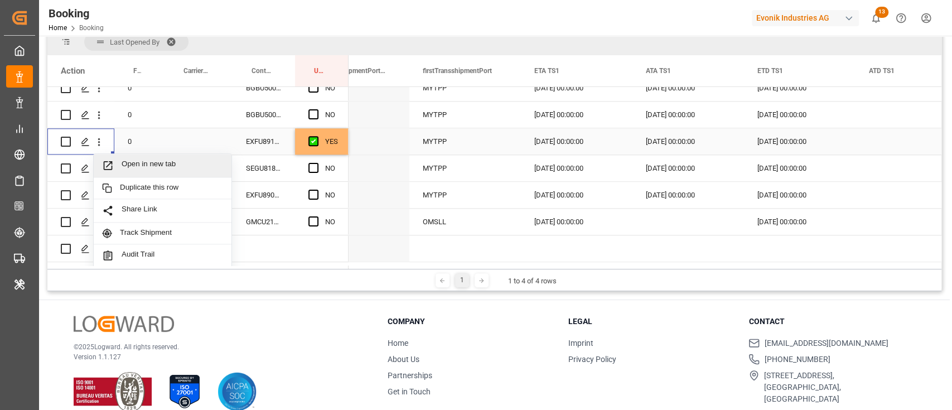
click at [130, 163] on span "Open in new tab" at bounding box center [172, 165] width 101 height 12
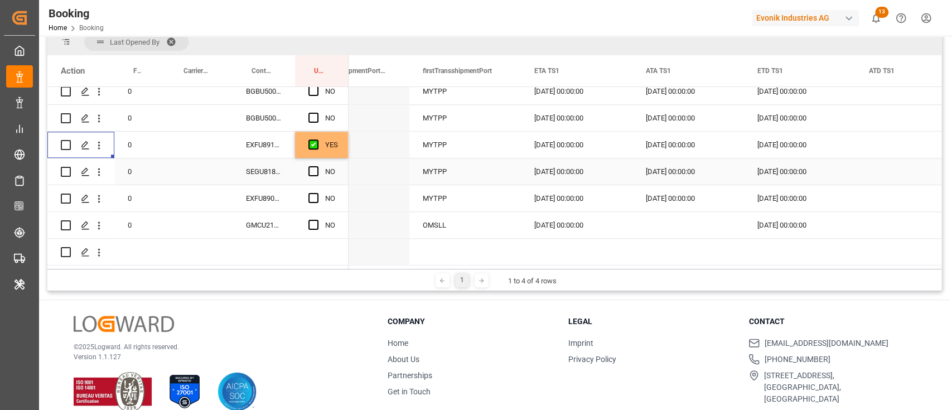
click at [292, 166] on div "SEGU8183099" at bounding box center [264, 171] width 62 height 26
click at [95, 169] on icon "open menu" at bounding box center [99, 172] width 12 height 12
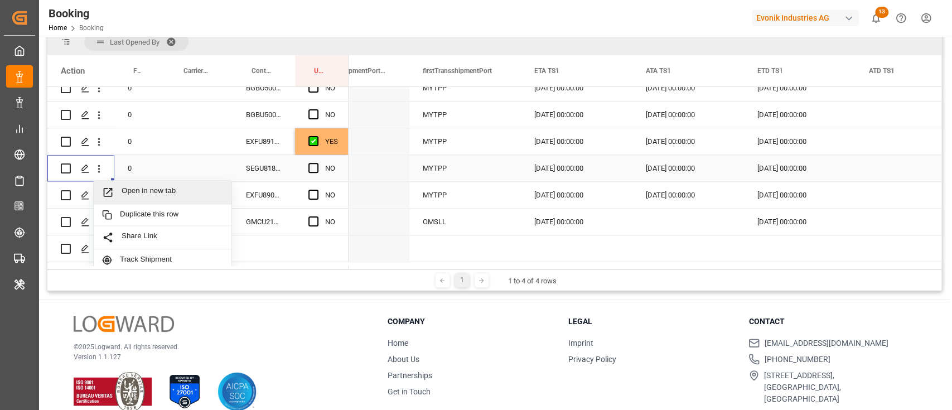
click at [134, 181] on div "Open in new tab" at bounding box center [163, 192] width 138 height 23
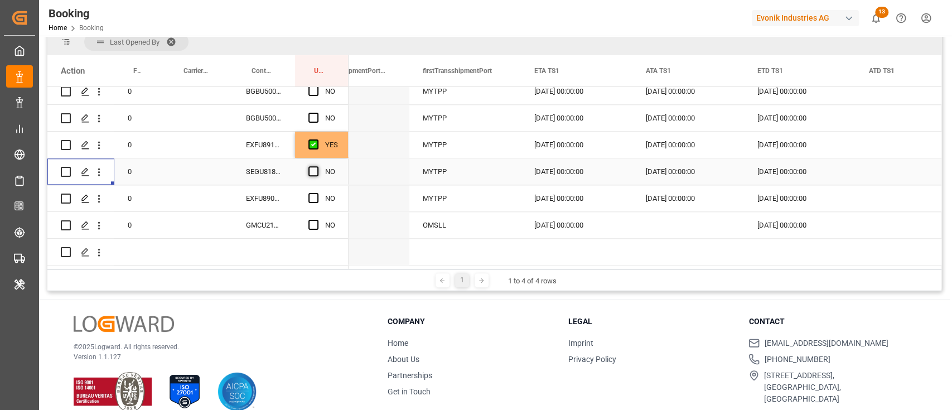
click at [314, 166] on span "Press SPACE to select this row." at bounding box center [313, 171] width 10 height 10
click at [317, 166] on input "Press SPACE to select this row." at bounding box center [317, 166] width 0 height 0
click at [281, 190] on div "EXFU8907298" at bounding box center [264, 198] width 62 height 26
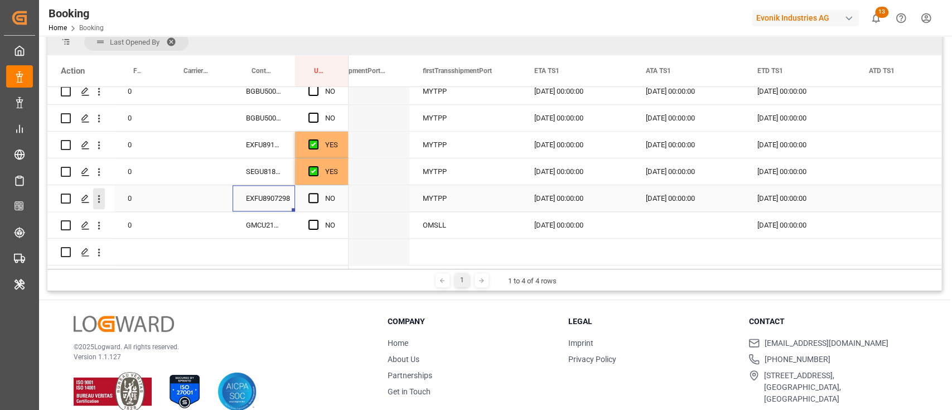
click at [97, 193] on icon "open menu" at bounding box center [99, 199] width 12 height 12
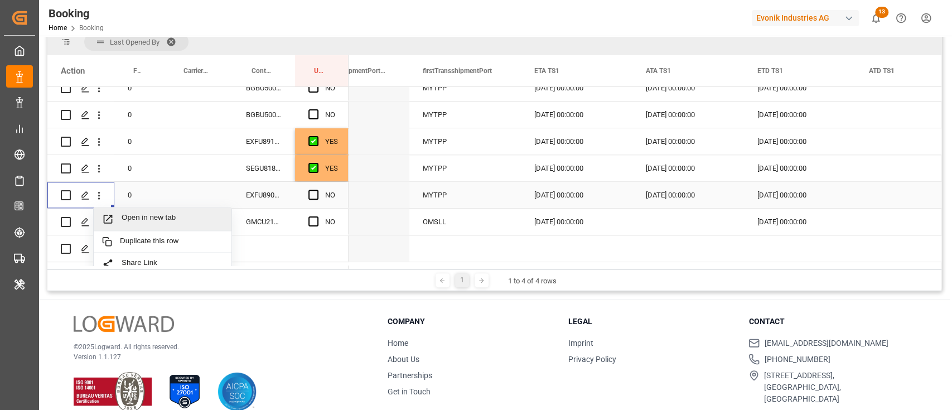
click at [148, 215] on span "Open in new tab" at bounding box center [172, 219] width 101 height 12
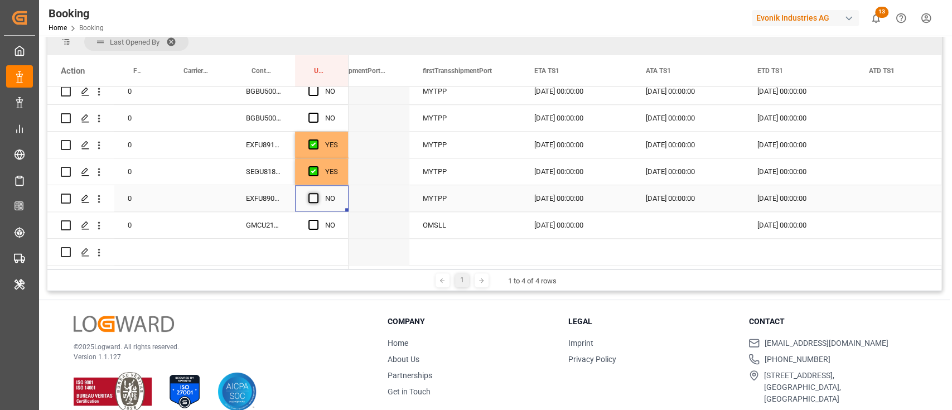
click at [313, 193] on span "Press SPACE to select this row." at bounding box center [313, 198] width 10 height 10
click at [317, 193] on input "Press SPACE to select this row." at bounding box center [317, 193] width 0 height 0
click at [277, 217] on div "GMCU2103820" at bounding box center [264, 225] width 62 height 26
click at [100, 222] on icon "open menu" at bounding box center [99, 226] width 12 height 12
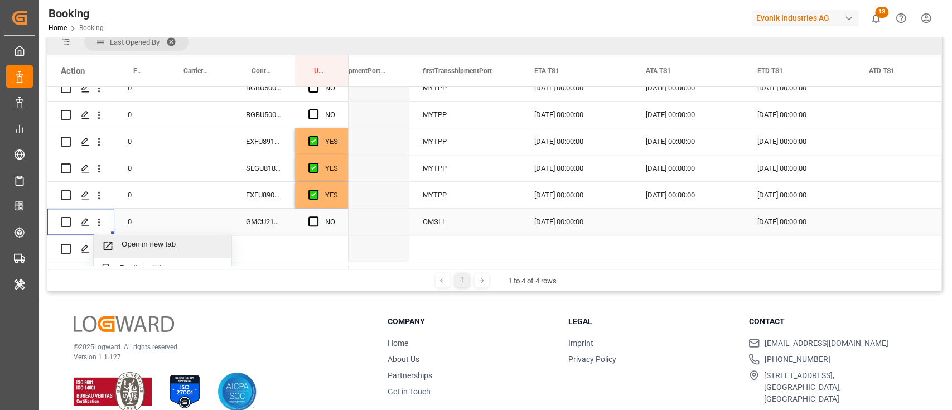
click at [139, 238] on div "Open in new tab" at bounding box center [163, 245] width 138 height 23
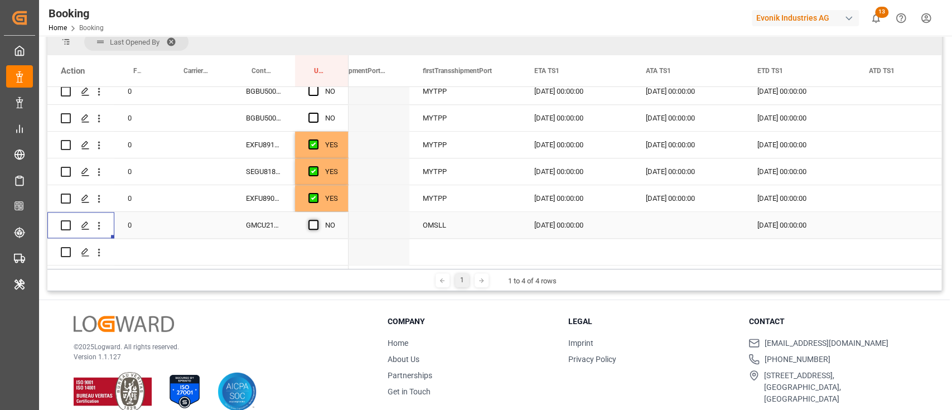
click at [318, 221] on span "Press SPACE to select this row." at bounding box center [313, 225] width 10 height 10
click at [317, 220] on input "Press SPACE to select this row." at bounding box center [317, 220] width 0 height 0
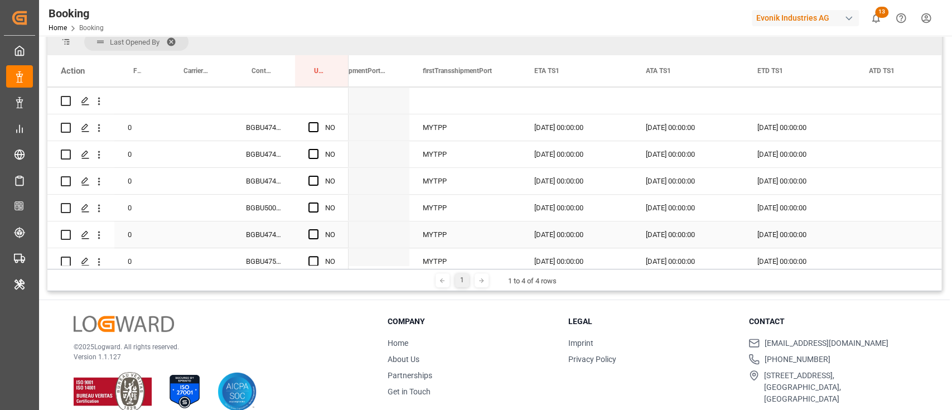
scroll to position [646, 0]
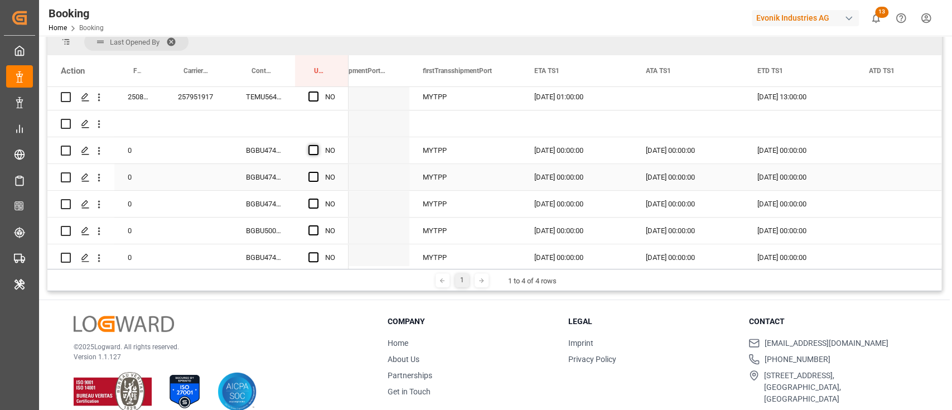
click at [313, 145] on span "Press SPACE to select this row." at bounding box center [313, 150] width 10 height 10
click at [317, 145] on input "Press SPACE to select this row." at bounding box center [317, 145] width 0 height 0
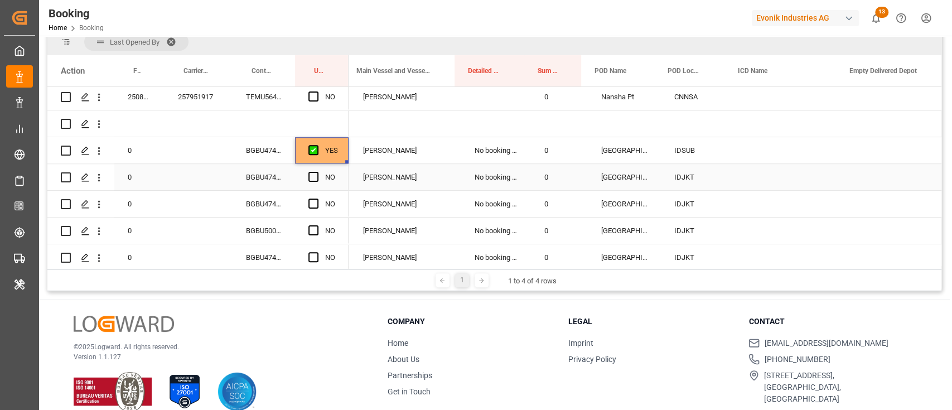
scroll to position [0, 561]
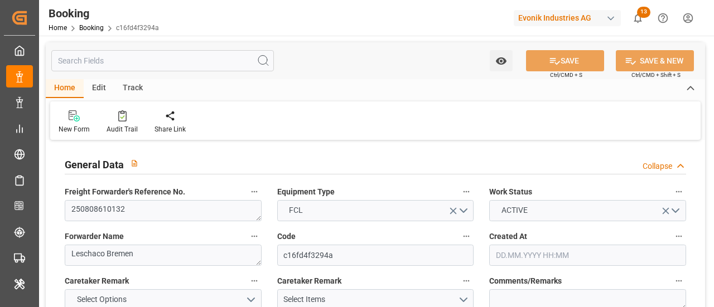
type input "7001211035"
type input "9769295"
type input "ONE"
type input "Ocean Network Express"
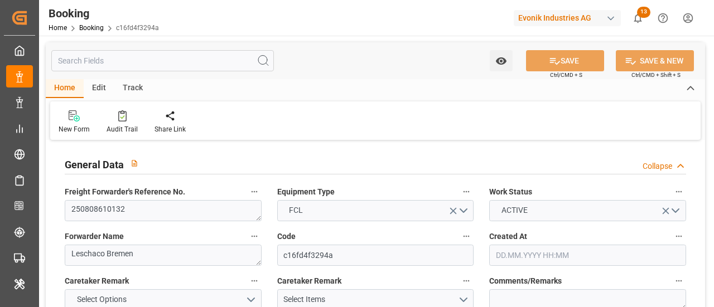
type input "NLRTM"
type input "JPYOK"
type input "SGSIN"
type input "NLRTM"
type input "JPYOK"
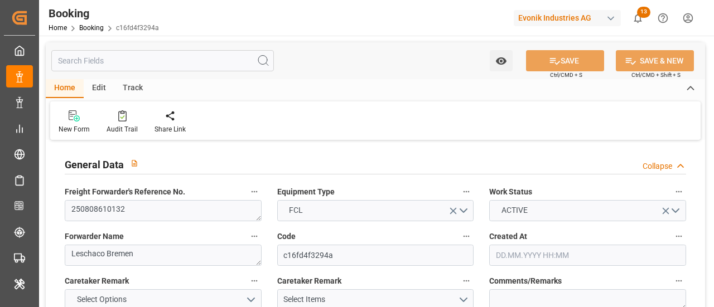
type input "9360609"
type input "02.07.2025 10:01"
type input "02.07.2025"
type input "01.10.2025"
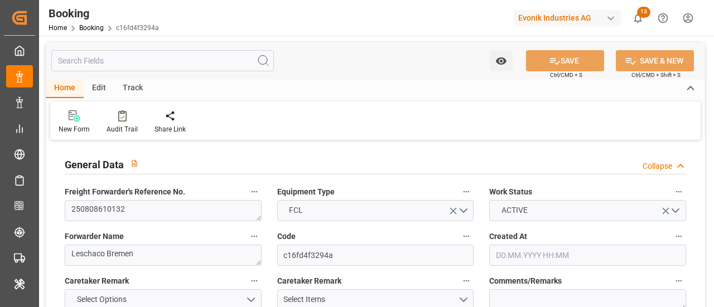
type input "11.08.2025"
type input "10.07.2025"
type input "11.08.2025"
type input "23.08.2025 11:00"
type input "20.08.2025 00:00"
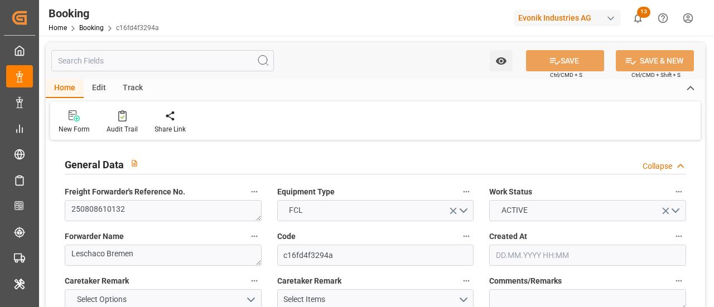
type input "23.08.2025 22:15"
type input "14.08.2025 14:25"
type input "26.10.2025 19:00"
type input "12.10.2025 00:00"
type input "11.10.2025 07:00"
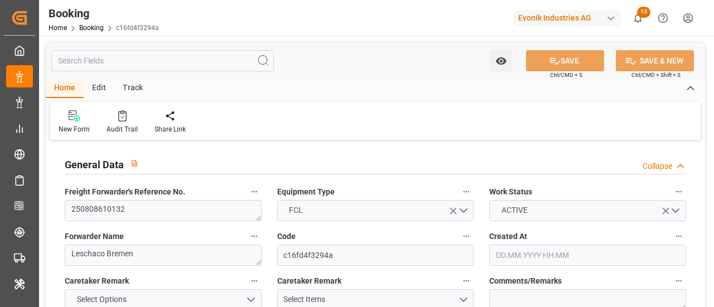
type input "28.09.2025 00:00"
type input "15.10.2025 06:00"
type input "01.10.2025 00:00"
type input "14.08.2025"
type input "01.09.2025 13:33"
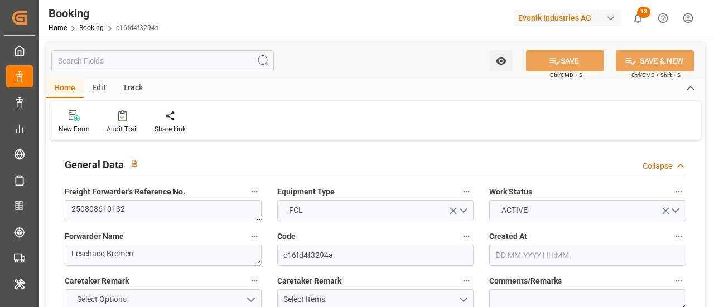
type input "01.09.2025"
type input "12.08.2025 09:00"
type input "22.08.2025 20:00"
type input "23.08.2025 08:01"
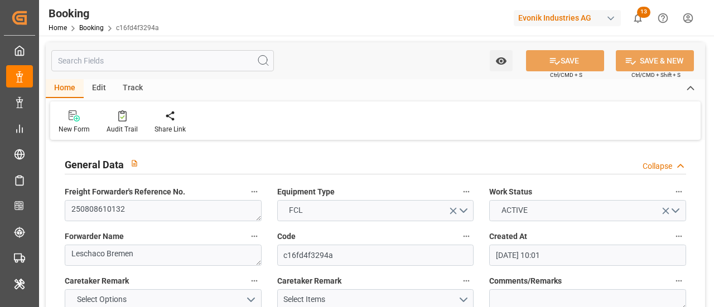
type input "23.08.2025 16:01"
type input "21.08.2025 22:31"
type input "23.08.2025 11:00"
type input "23.08.2025 23:22"
type input "11.10.2025 07:00"
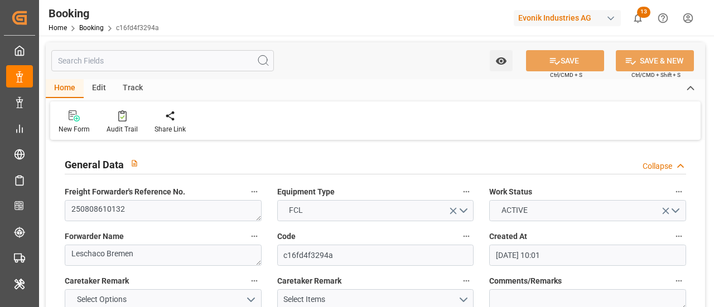
type input "12.10.2025 11:15"
type input "04.10.2025 16:15"
type input "11.10.2025 19:26"
type input "15.10.2025 01:33"
type input "09.10.2025 03:21"
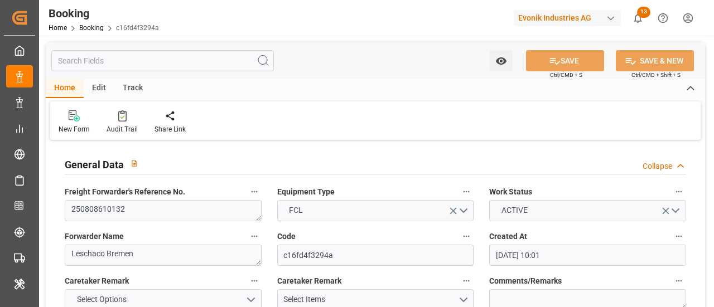
type input "15.10.2025 06:00"
type input "26.10.2025 19:00"
type input "26.10.2025 19:50"
type input "26.10.2025 20:30"
type input "19.10.2025 14:30"
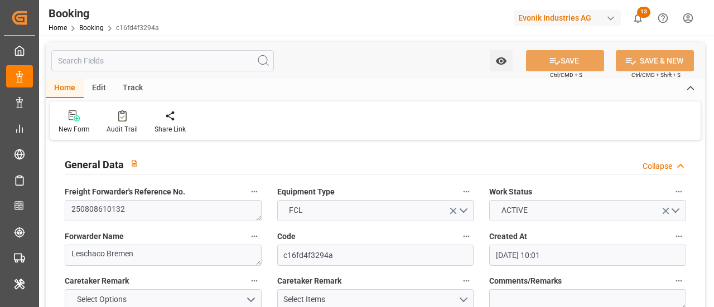
type input "27.10.2025 01:00"
type input "19.10.2025 19:00"
type input "30.10.2025 19:50"
type input "26.10.2025 22:00"
type input "19.10.2025 16:00"
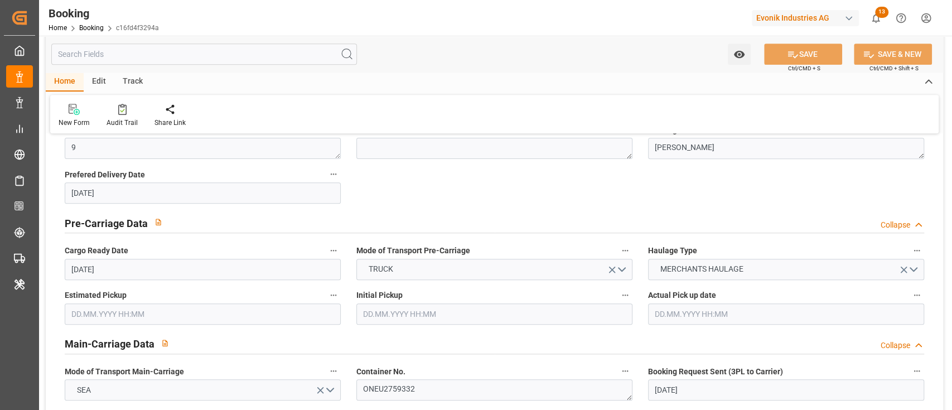
scroll to position [743, 0]
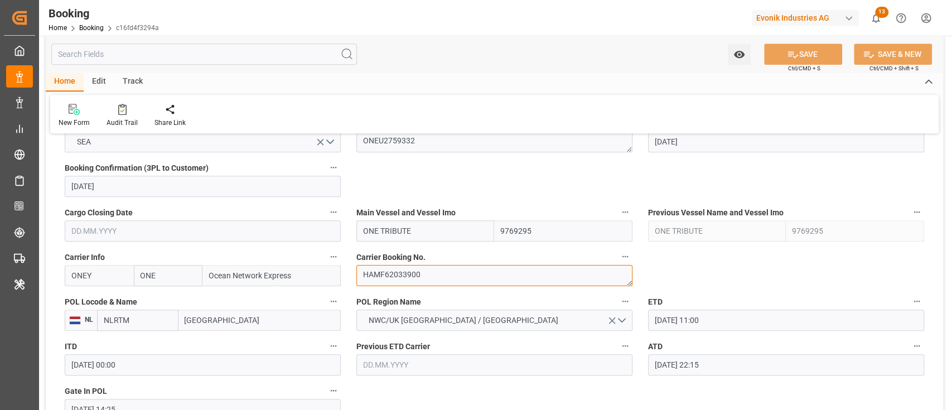
click at [439, 277] on textarea "HAMF62033900" at bounding box center [494, 275] width 276 height 21
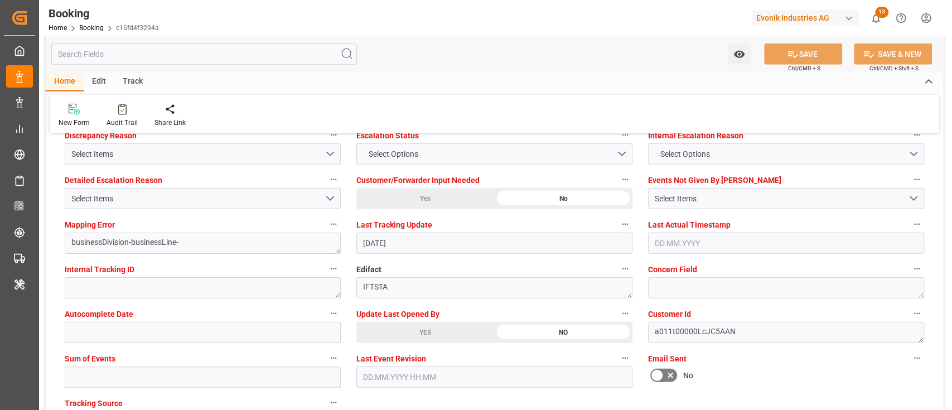
scroll to position [2156, 0]
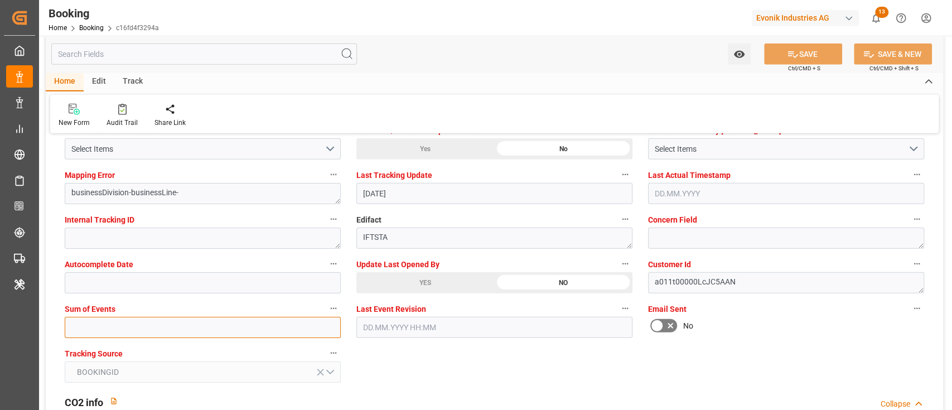
click at [147, 307] on input "text" at bounding box center [203, 327] width 276 height 21
type input "0"
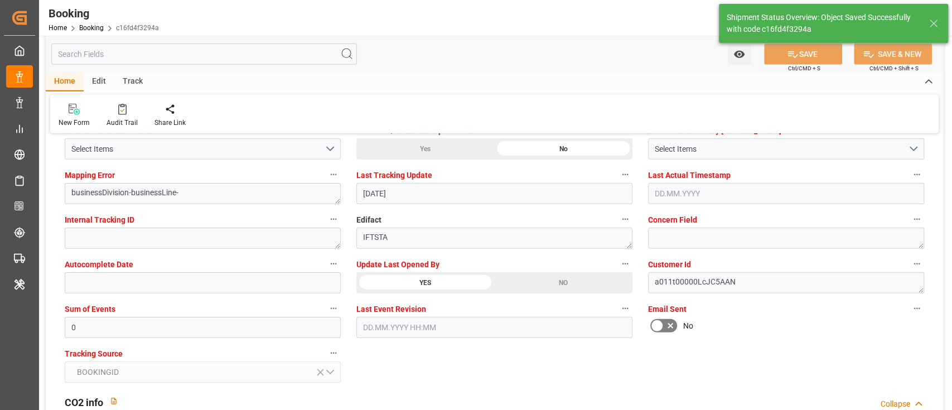
type textarea "[PERSON_NAME]"
type input "02.09.2025 10:37"
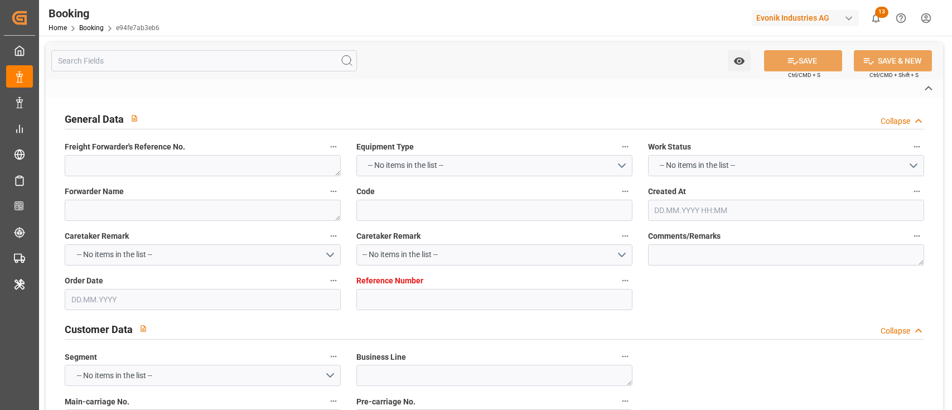
type textarea "0"
type textarea "Manuport Logistics Netherlands BV"
type input "e94fe7ab3eb6"
type input "7001229286"
type textarea "CU-KA"
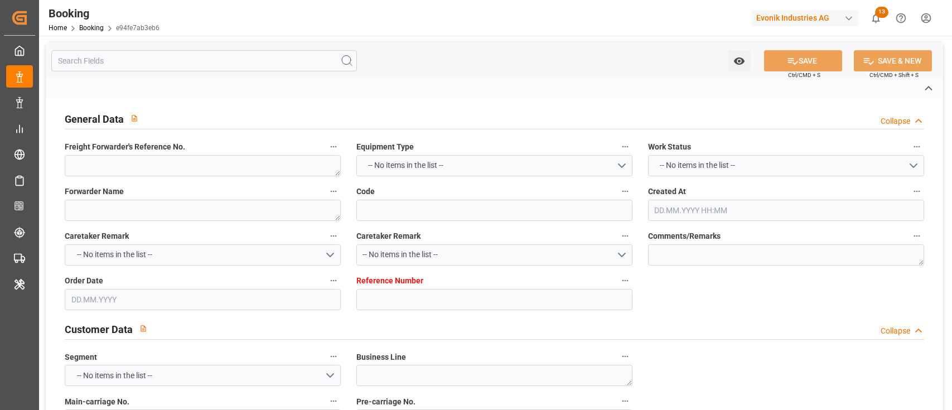
type input "7001229279"
type textarea "[EMAIL_ADDRESS][DOMAIN_NAME]"
type textarea "CIF"
type textarea "[GEOGRAPHIC_DATA]"
type textarea "3"
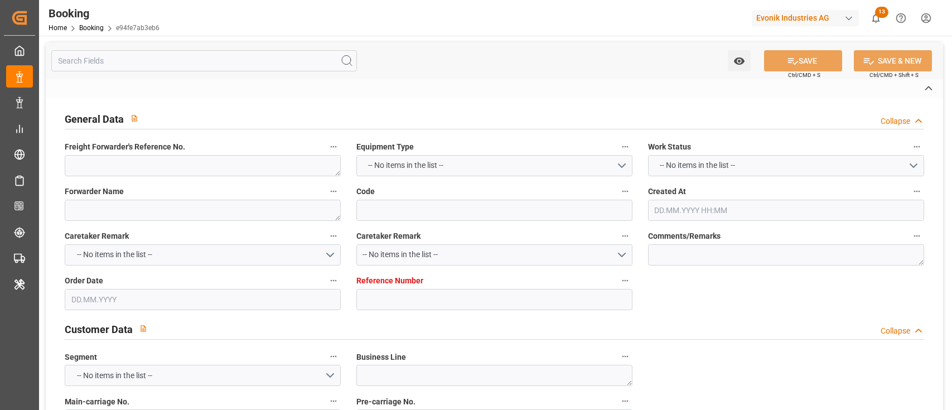
type textarea "Niederkassel"
type textarea "EXFU8915586"
type input "[PERSON_NAME]"
type input "MAEU"
type input "[GEOGRAPHIC_DATA]"
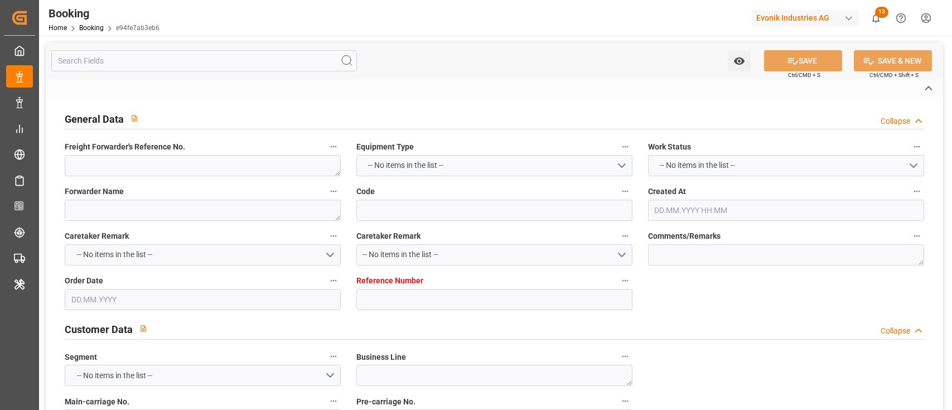
type input "[GEOGRAPHIC_DATA], [GEOGRAPHIC_DATA]"
type input "Tanjung Pelepas"
type textarea "eta"
type textarea "INPUT_Evonik_Seeburger_IFTMIN_1003085430_20250825193415368.edi"
type textarea "NWC/[GEOGRAPHIC_DATA] [GEOGRAPHIC_DATA] Continent / [GEOGRAPHIC_DATA]-KA"
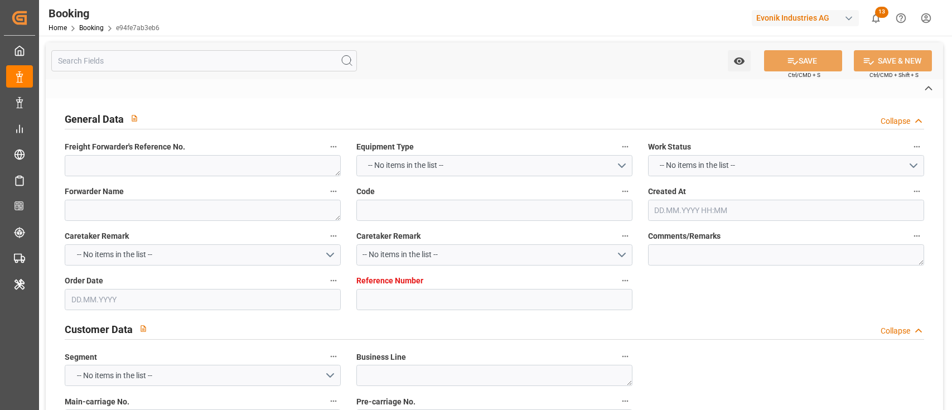
type textarea "INPUT_Evonik_Seeburger_IFTMIN_1002980502_20250722153111340.edi,INPUT_Evonik_See…"
type textarea "1003085430"
type textarea "Madhu T V"
type textarea "businessDivision-businessLine-"
type textarea "IFTMIN"
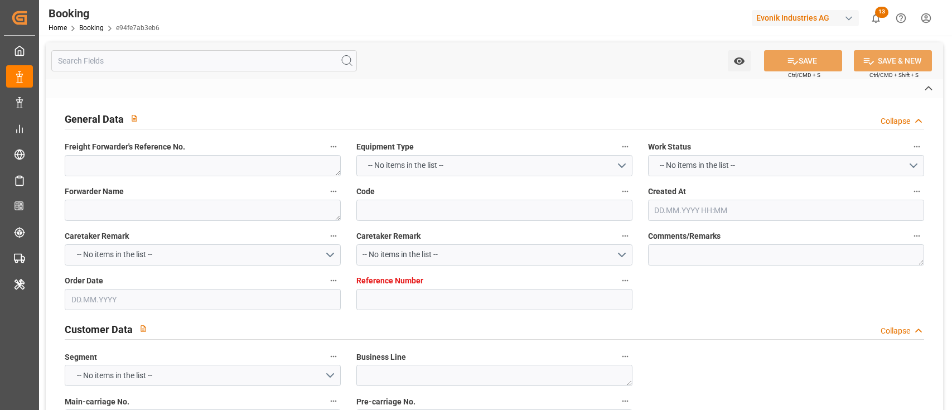
type textarea "a011t00000LcJC5AAN"
type textarea "Yes"
type input "7001229286"
type input "9619983"
type input "Maersk"
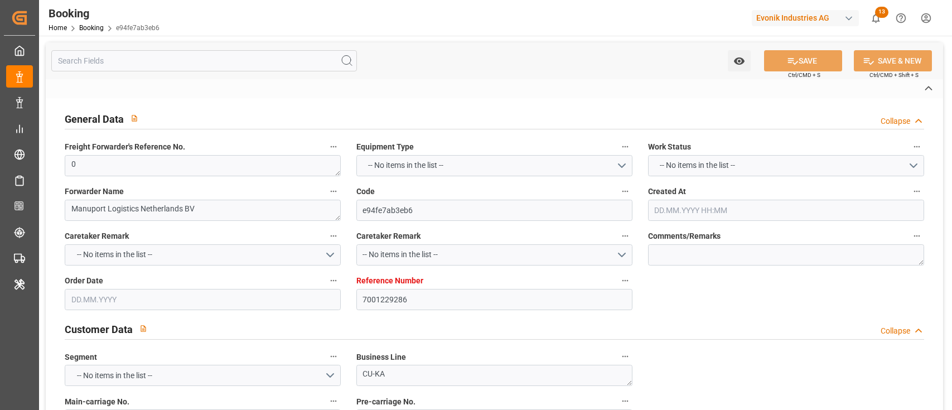
type input "Maersk Line AS"
type input "NLRTM"
type input "IDJKT"
type input "MYTPP"
type input "0"
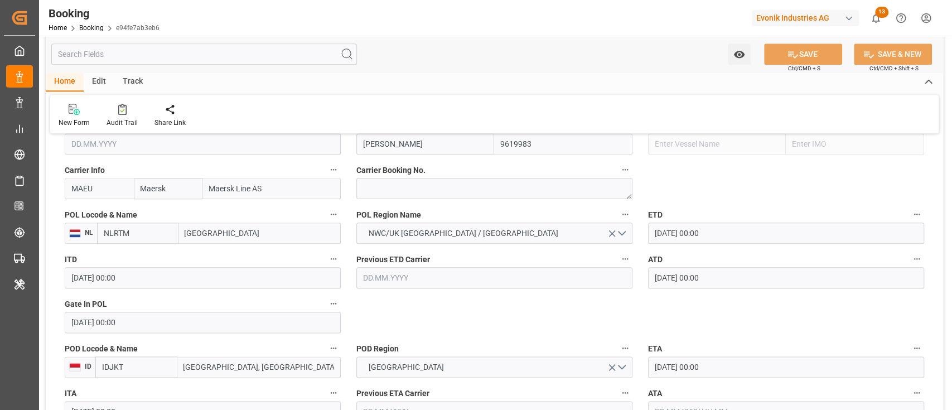
type input "[DATE] 13:32"
type input "[DATE]"
type input "25.07.2025 00:00"
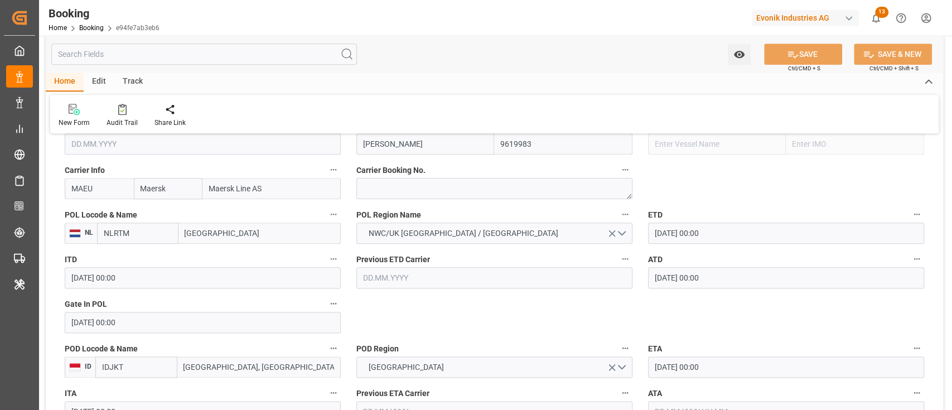
type input "[DATE] 00:00"
type input "25.07.2025 00:00"
type input "[DATE] 00:00"
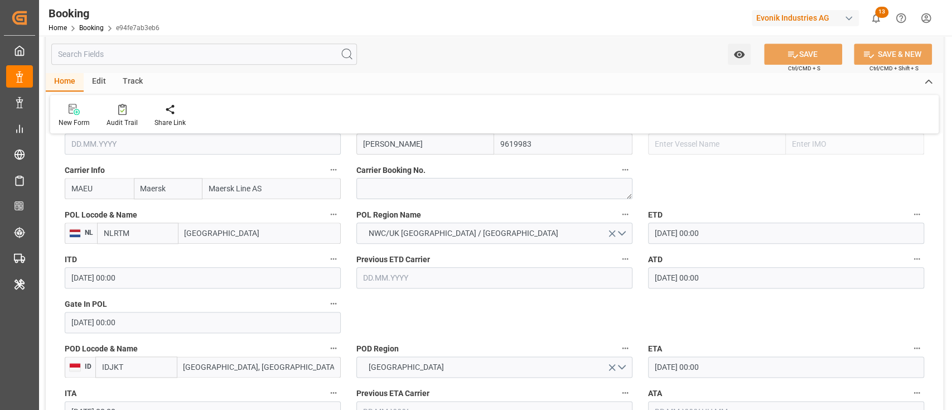
type input "[DATE] 00:00"
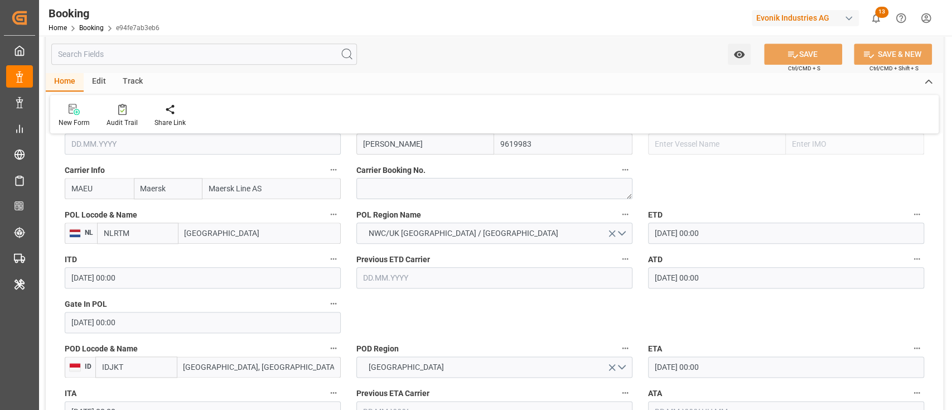
type input "[DATE] 00:00"
type input "[DATE]"
type input "[DATE] 07:53"
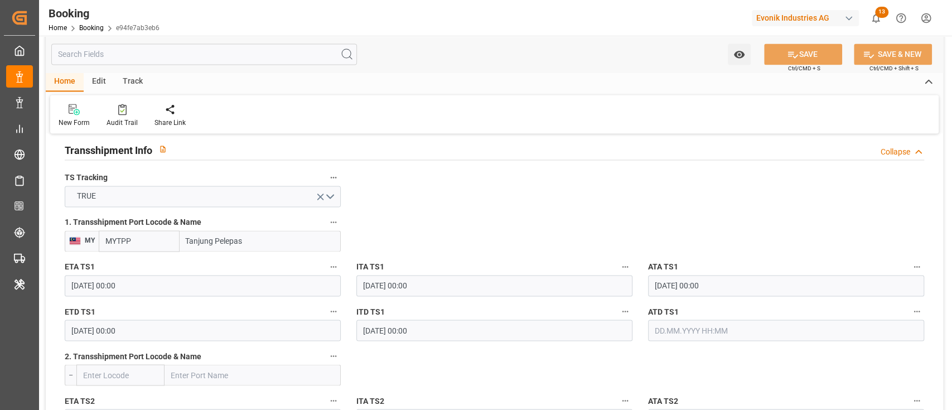
scroll to position [1189, 0]
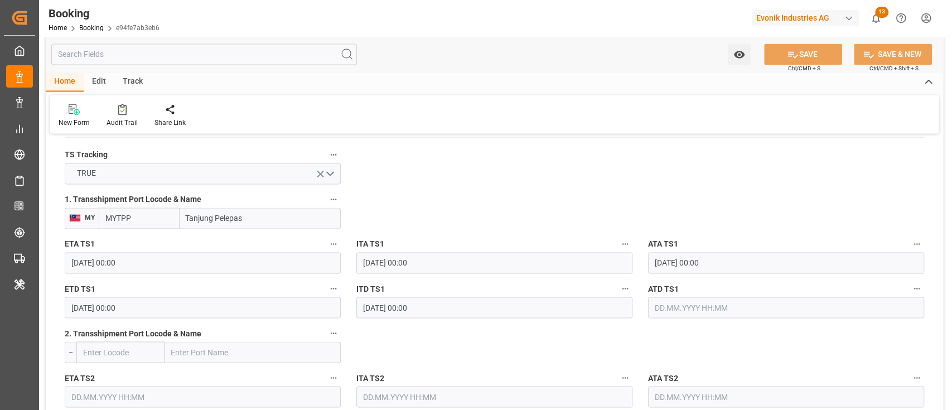
click at [696, 304] on input "text" at bounding box center [786, 307] width 276 height 21
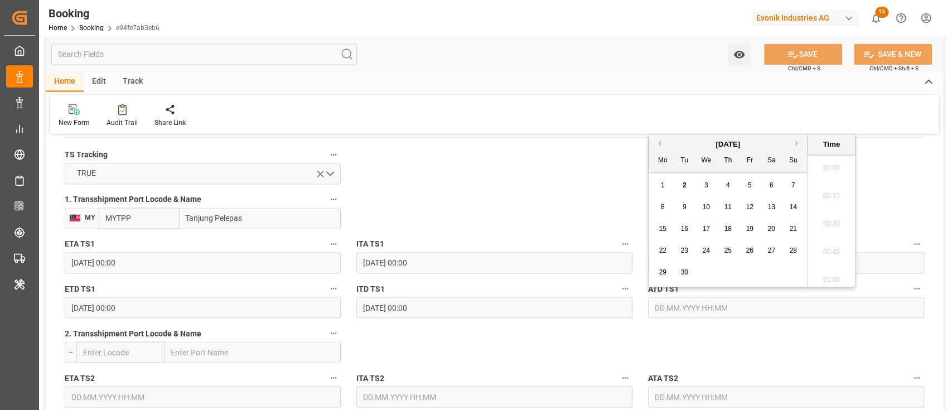
scroll to position [1760, 0]
click at [684, 183] on span "2" at bounding box center [684, 185] width 4 height 8
type input "[DATE] 00:00"
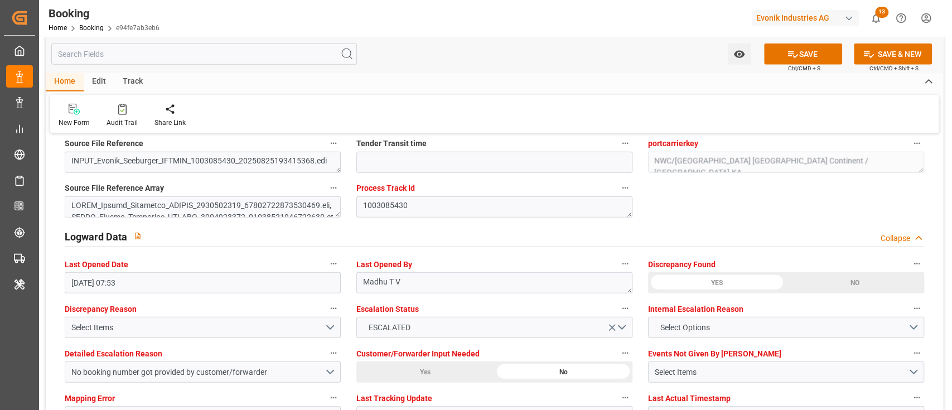
scroll to position [2156, 0]
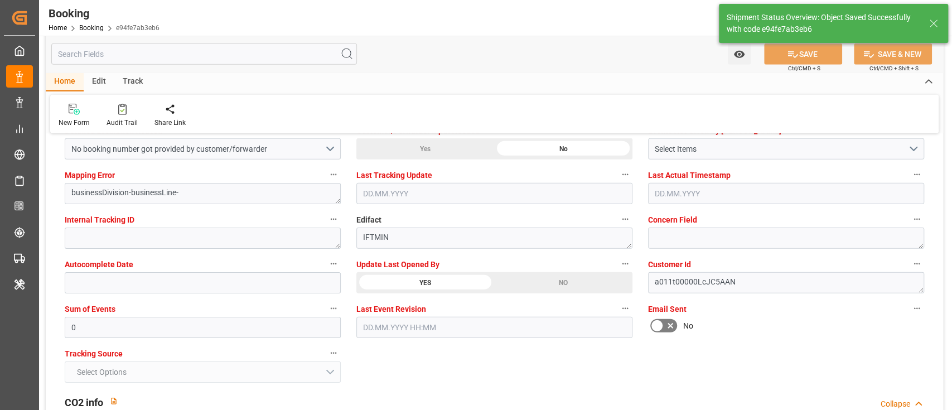
type textarea "[PERSON_NAME]"
type input "02.09.2025 10:57"
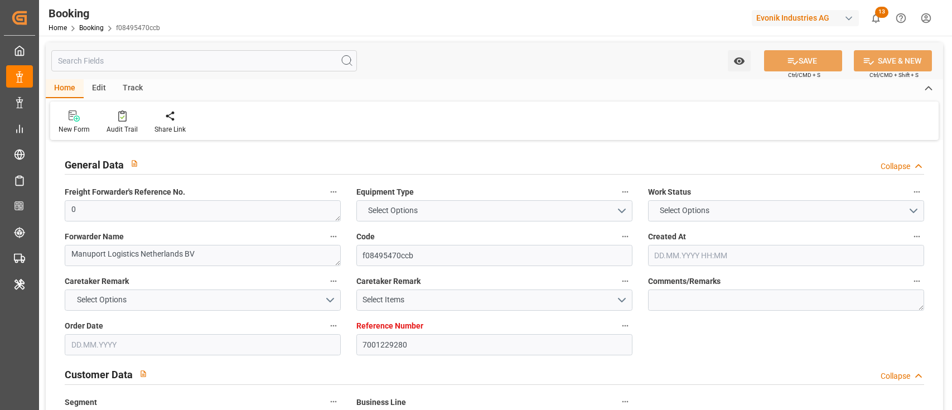
type input "7001229280"
type input "9619983"
type input "Maersk"
type input "Maersk Line AS"
type input "NLRTM"
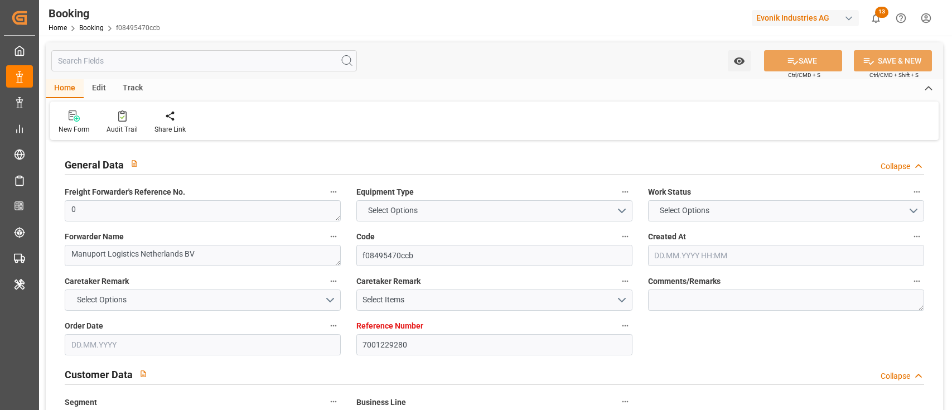
type input "IDJKT"
type input "MYTPP"
type input "0"
type input "[DATE] 13:32"
type input "[DATE]"
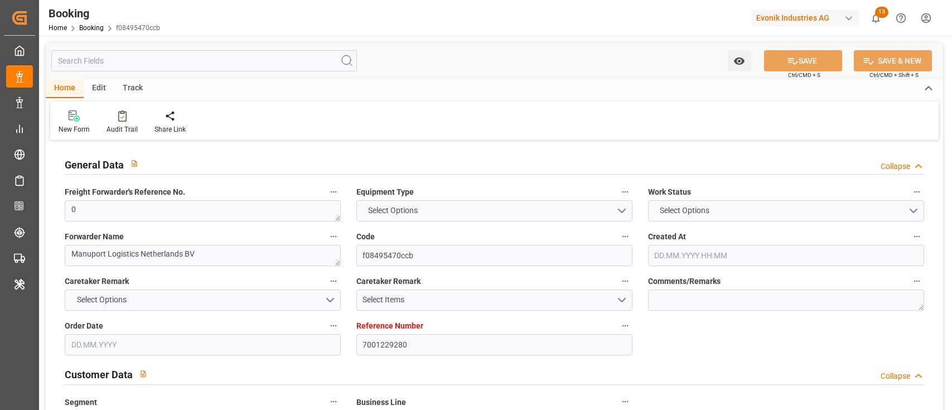
type input "[DATE]"
type input "[DATE] 00:00"
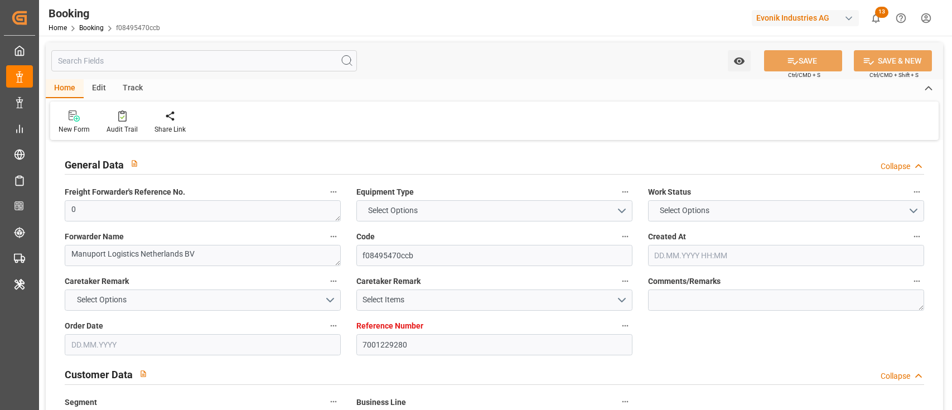
type input "[DATE] 00:00"
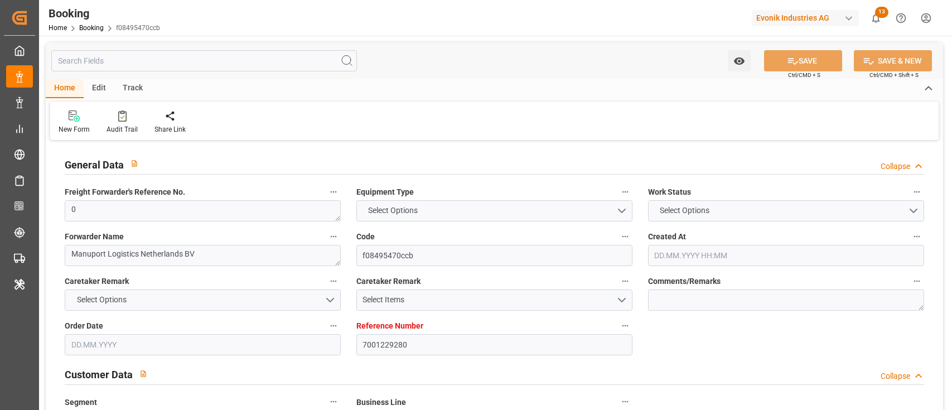
type input "[DATE] 00:00"
type input "[DATE]"
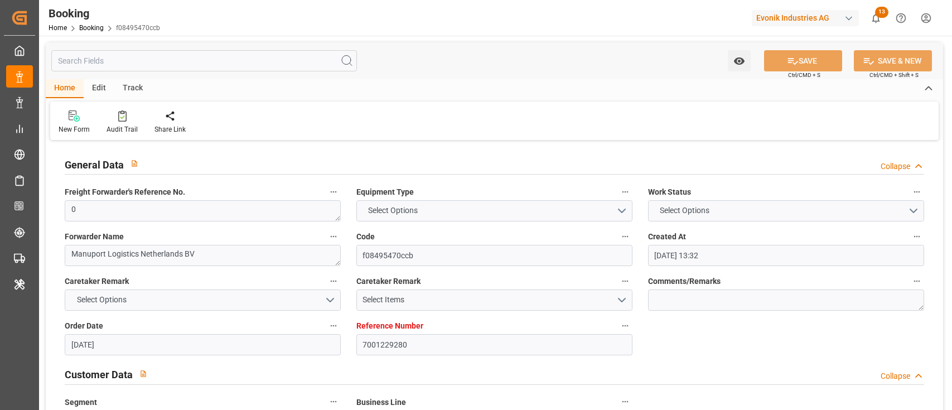
type input "[DATE] 07:53"
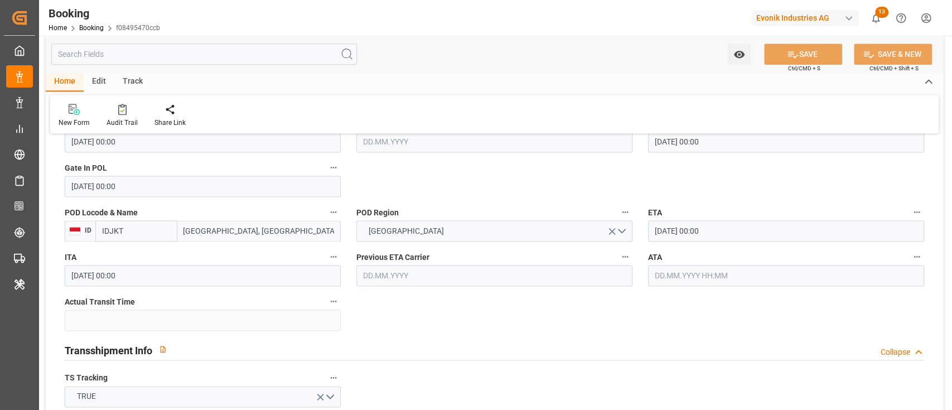
scroll to position [1263, 0]
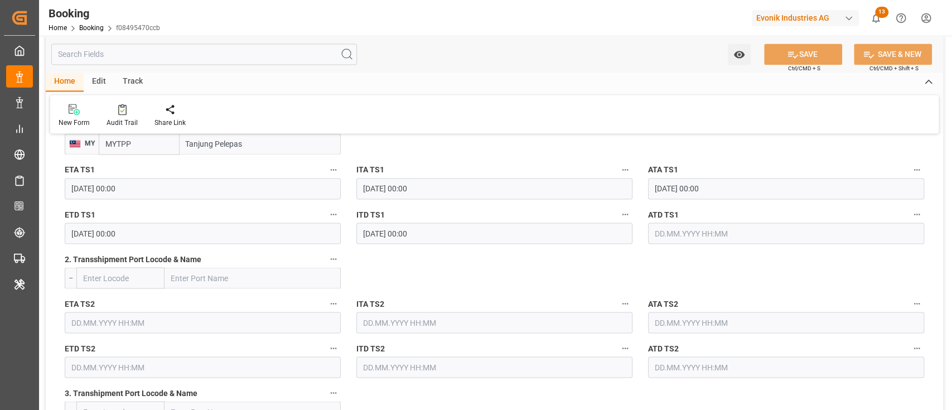
click at [725, 233] on input "text" at bounding box center [786, 232] width 276 height 21
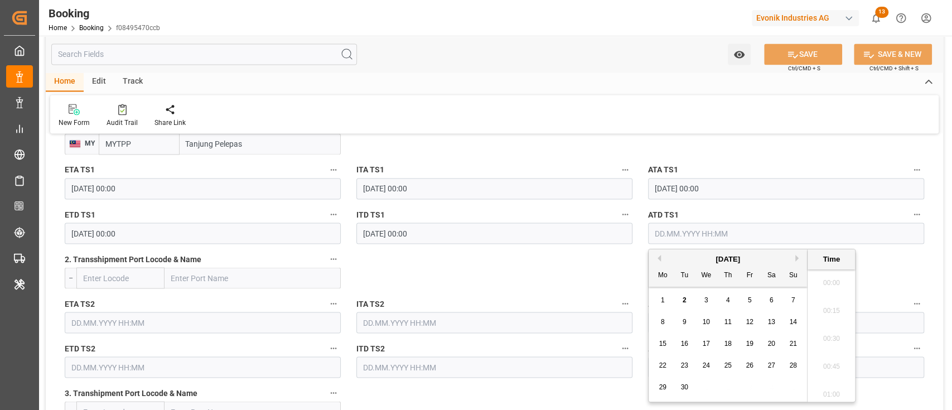
scroll to position [1760, 0]
click at [686, 301] on span "2" at bounding box center [684, 300] width 4 height 8
type input "[DATE] 00:00"
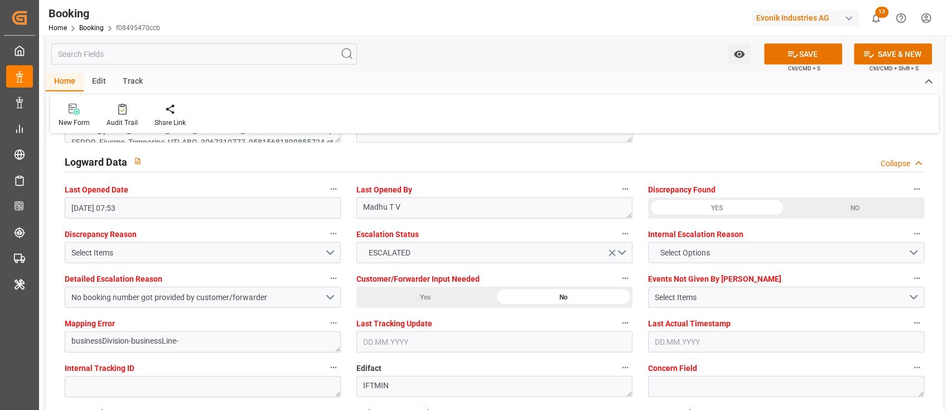
scroll to position [2081, 0]
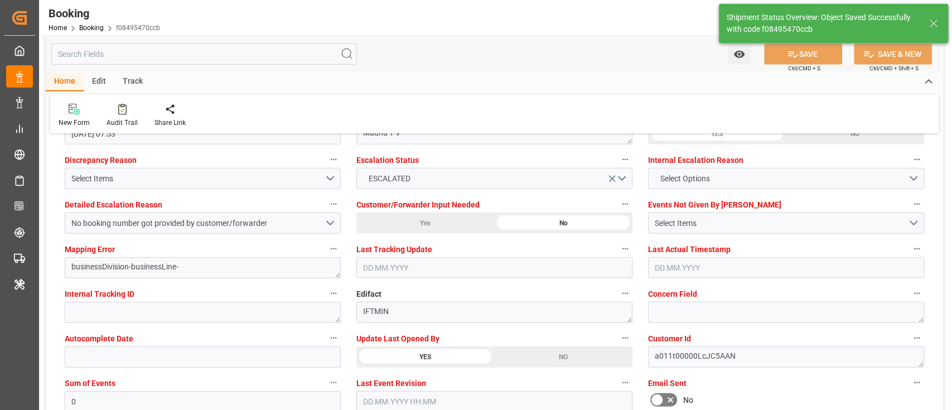
type input "[DATE] 10:58"
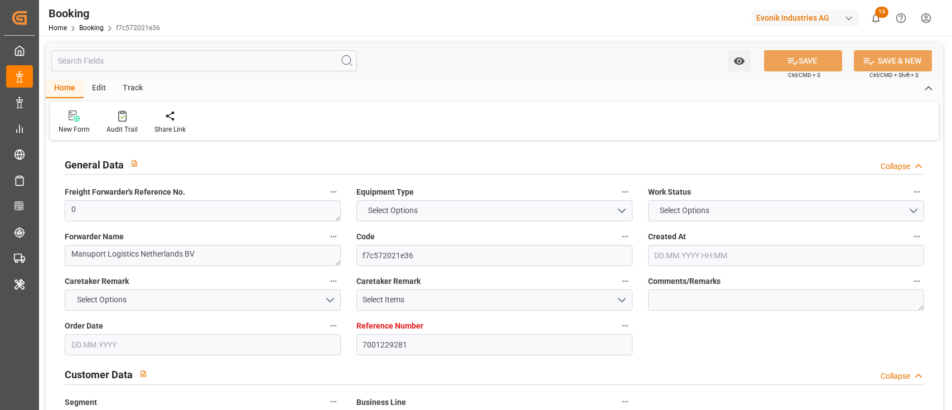
type input "7001229281"
type input "9619983"
type input "Maersk"
type input "Maersk Line AS"
type input "NLRTM"
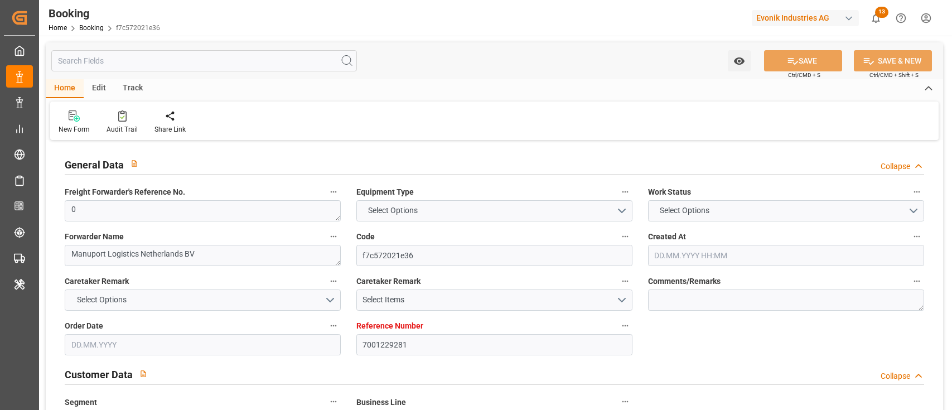
type input "IDJKT"
type input "MYTPP"
type input "0"
type input "[DATE] 13:32"
type input "[DATE]"
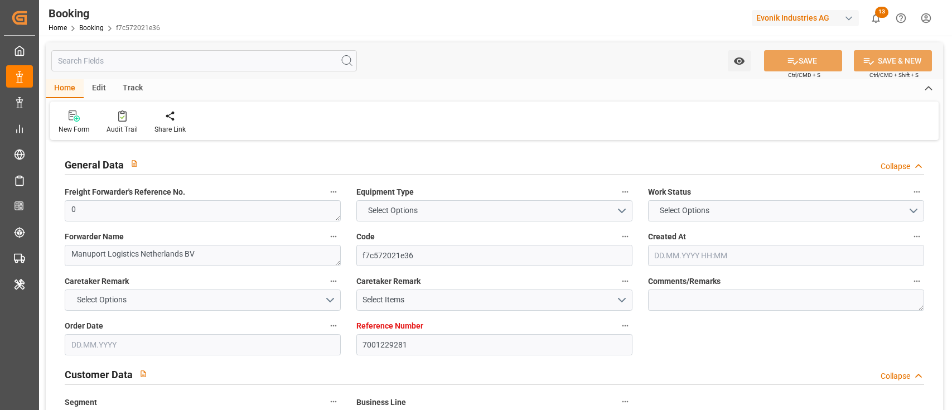
type input "[DATE]"
type input "[DATE] 00:00"
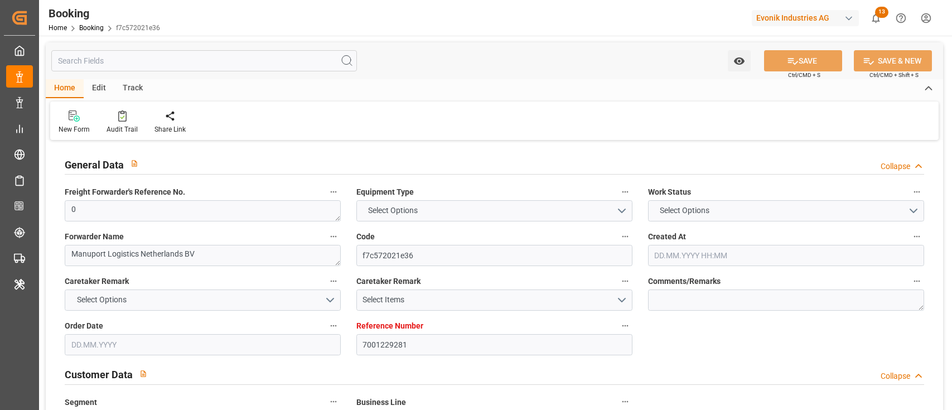
type input "[DATE] 00:00"
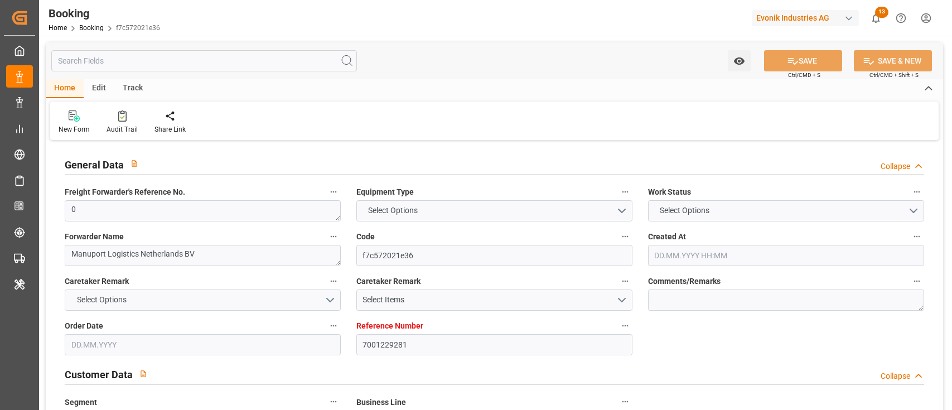
type input "29.08.2025 00:00"
type input "01.09.2025 00:00"
type input "[DATE] 00:00"
type input "22.08.2025"
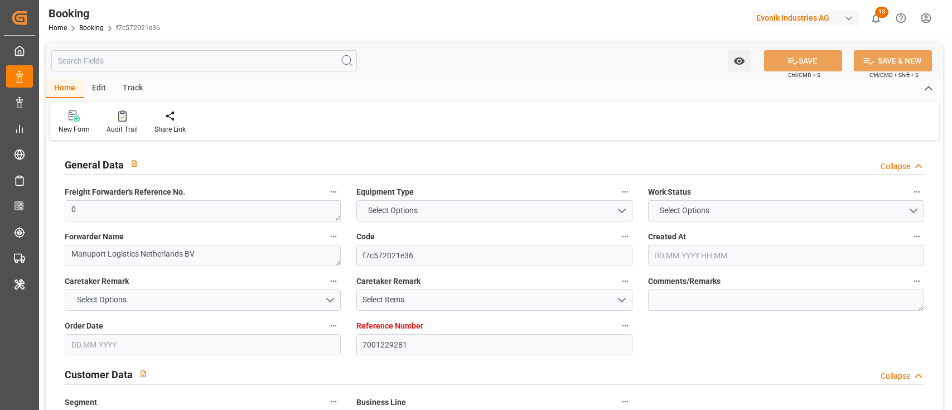
type input "01.09.2025 07:53"
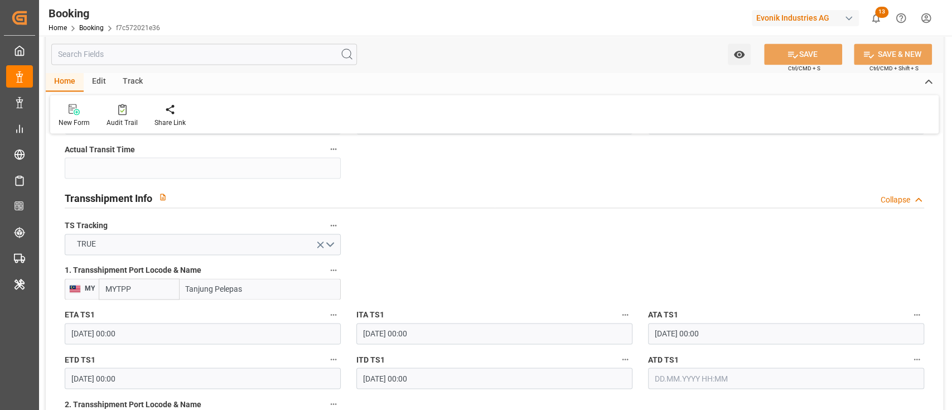
scroll to position [1181, 0]
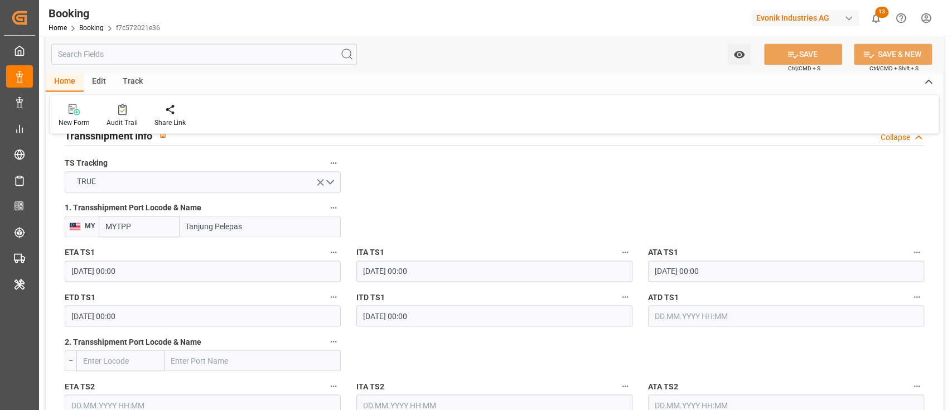
click at [676, 321] on input "text" at bounding box center [786, 315] width 276 height 21
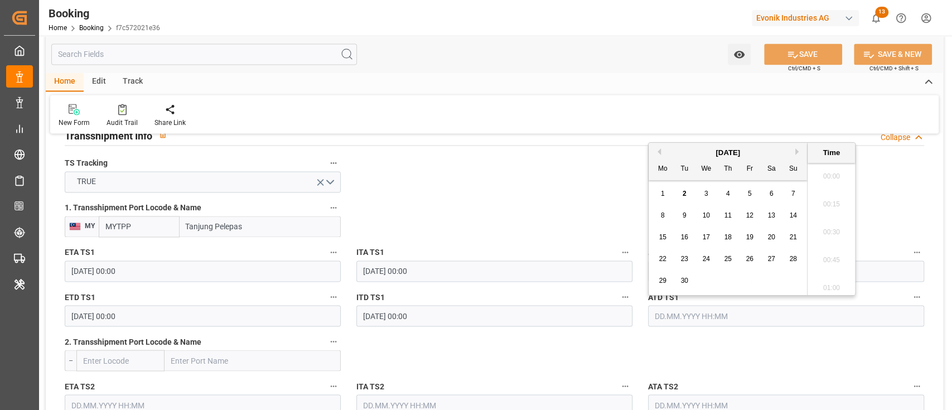
scroll to position [1788, 0]
click at [687, 195] on div "2" at bounding box center [684, 193] width 14 height 13
type input "[DATE] 00:00"
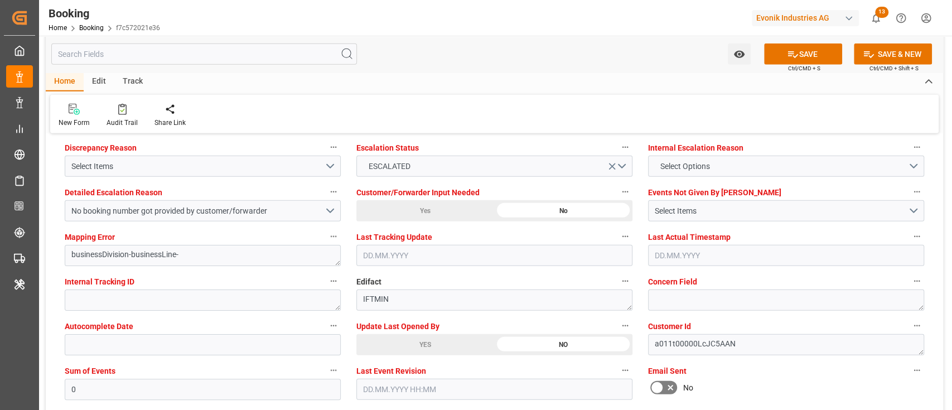
scroll to position [2147, 0]
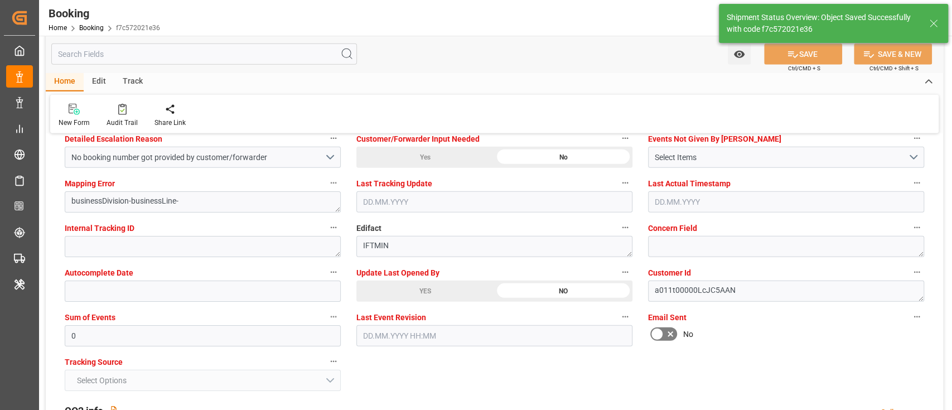
type input "02.09.2025 11:04"
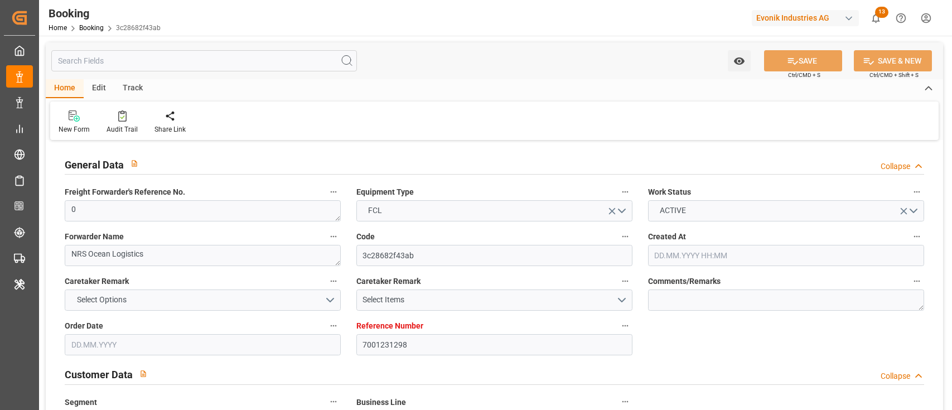
type input "7001231298"
type input "9736107"
type input "Maersk"
type input "Maersk Line AS"
type input "NLRTM"
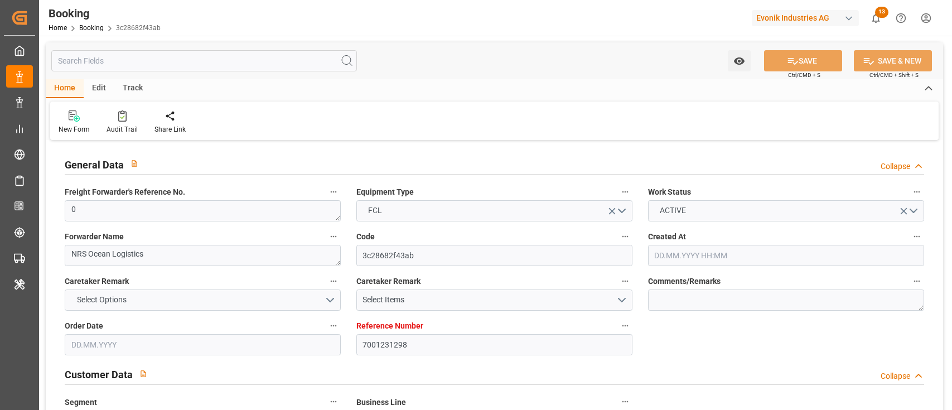
type input "AEJEA"
type input "OMSLL"
type input "0"
type input "[DATE] 09:31"
type input "[DATE]"
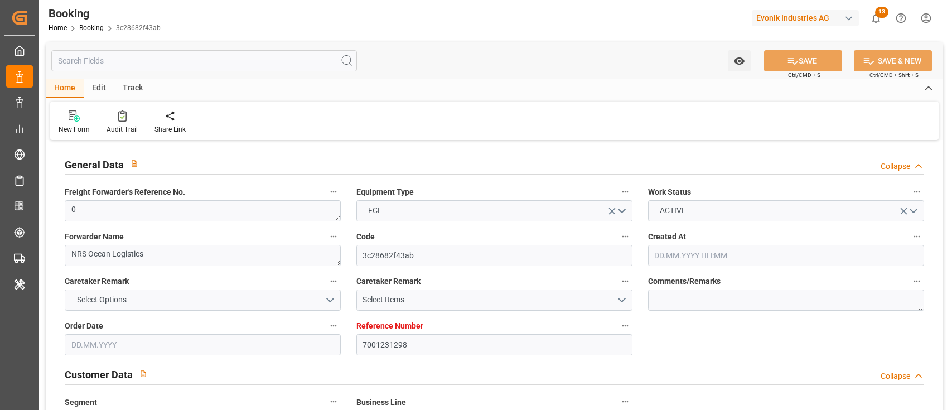
type input "[DATE]"
type input "[DATE] 00:00"
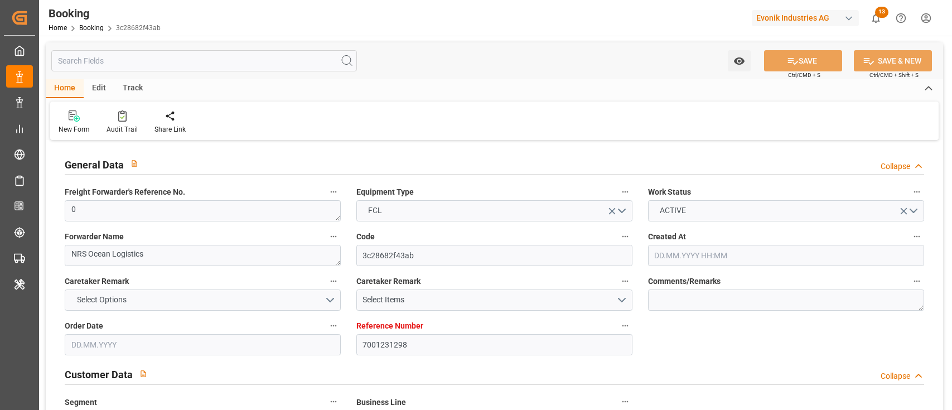
type input "[DATE] 00:00"
type input "03.09.2025 00:00"
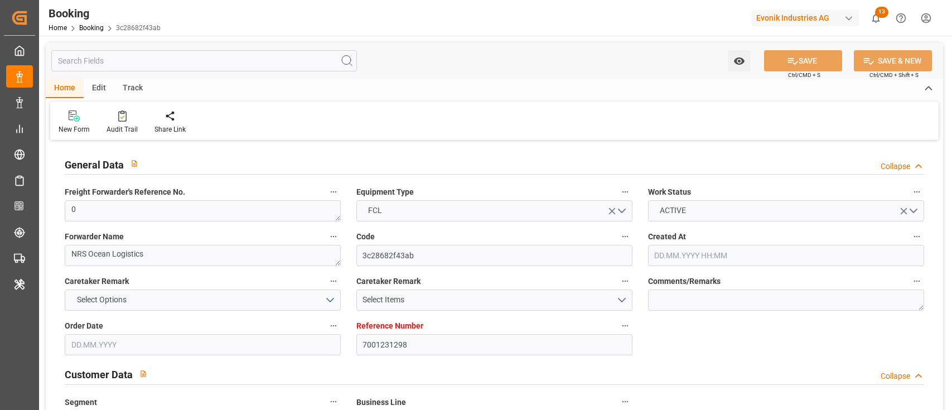
type input "10.09.2025 00:00"
type input "05.08.2025"
type input "01.09.2025 09:21"
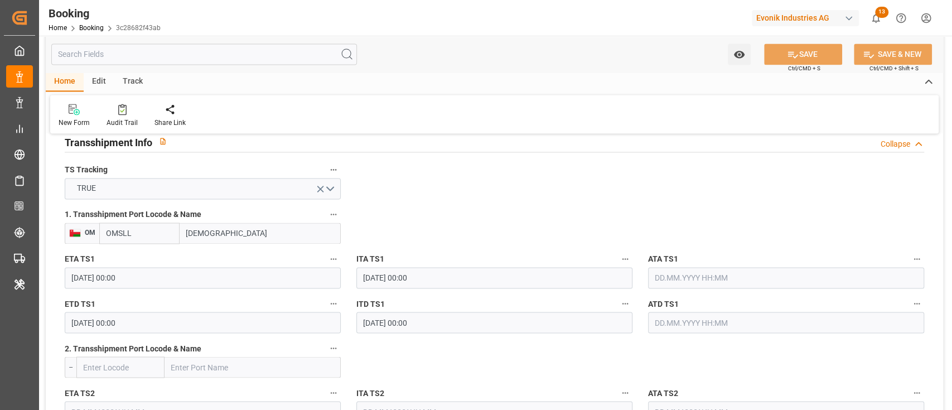
scroll to position [1189, 0]
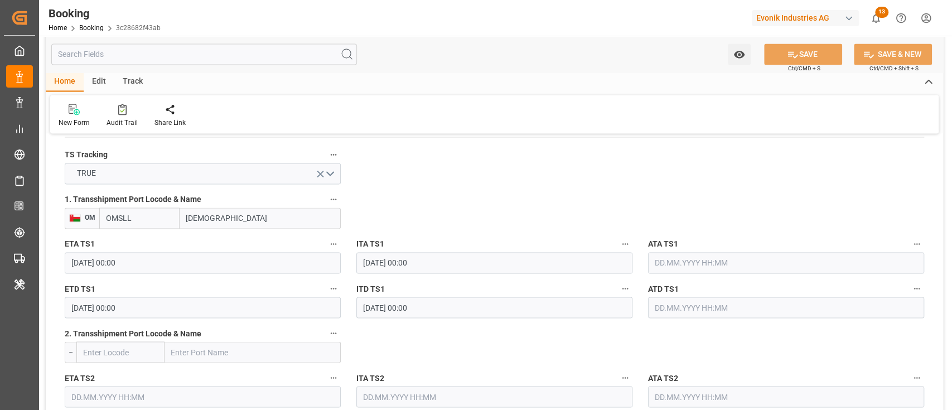
click at [711, 266] on input "text" at bounding box center [786, 262] width 276 height 21
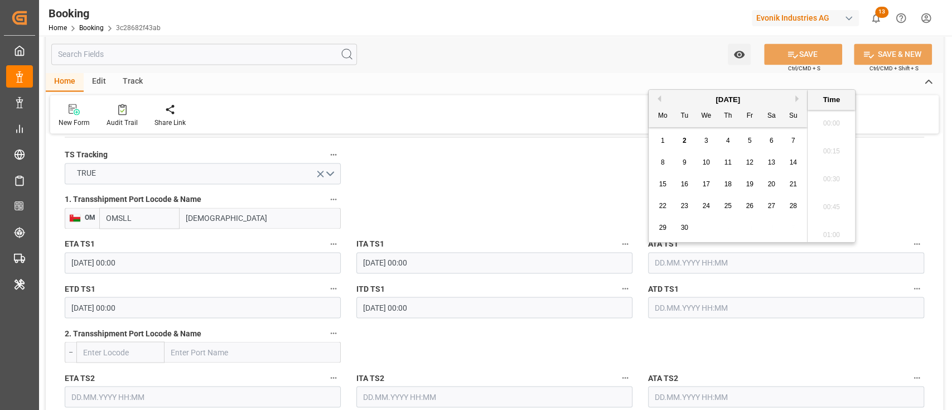
scroll to position [1788, 0]
click at [683, 138] on span "2" at bounding box center [684, 141] width 4 height 8
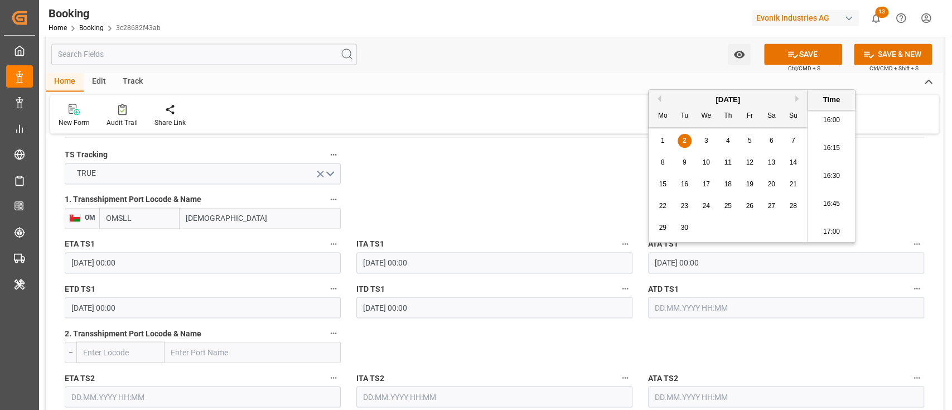
type input "02.09.2025 00:00"
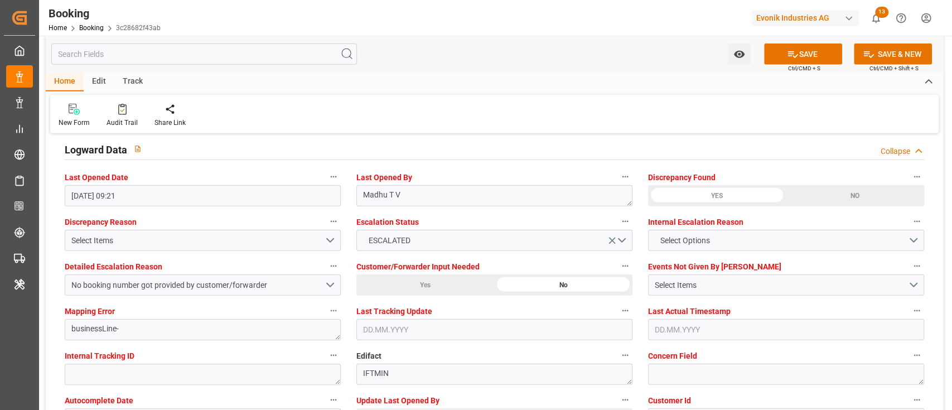
scroll to position [2081, 0]
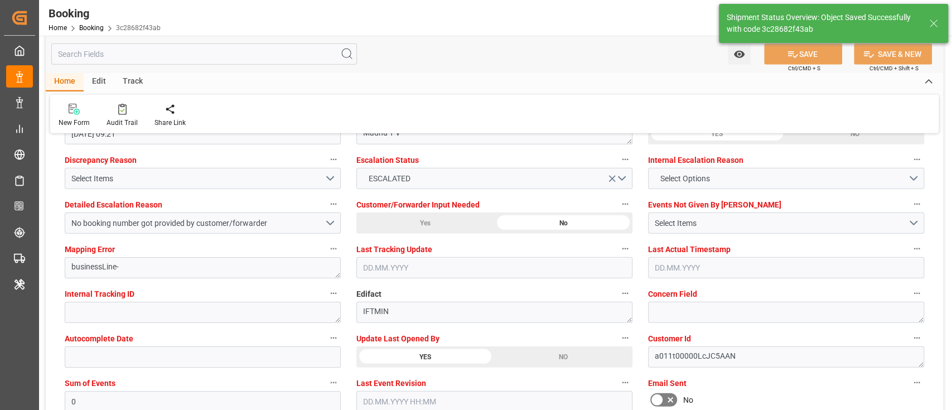
type textarea "Shyam Preethi"
type input "02.09.2025 11:06"
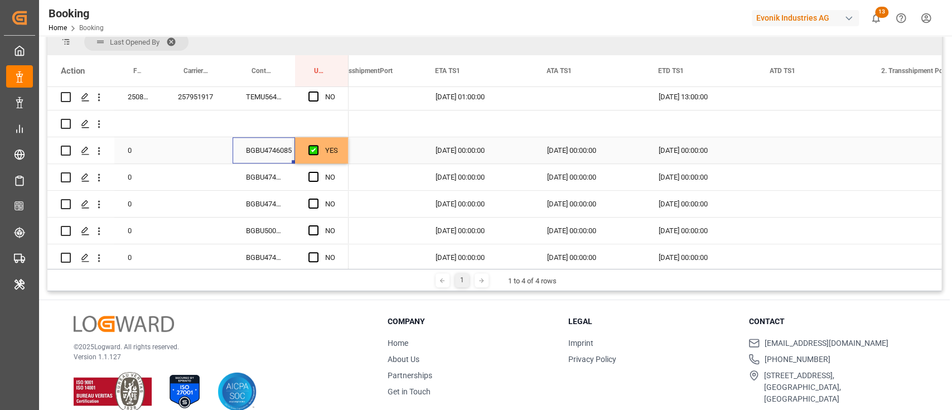
click at [256, 148] on div "BGBU4746085" at bounding box center [264, 150] width 62 height 26
drag, startPoint x: 350, startPoint y: 165, endPoint x: 529, endPoint y: 200, distance: 181.8
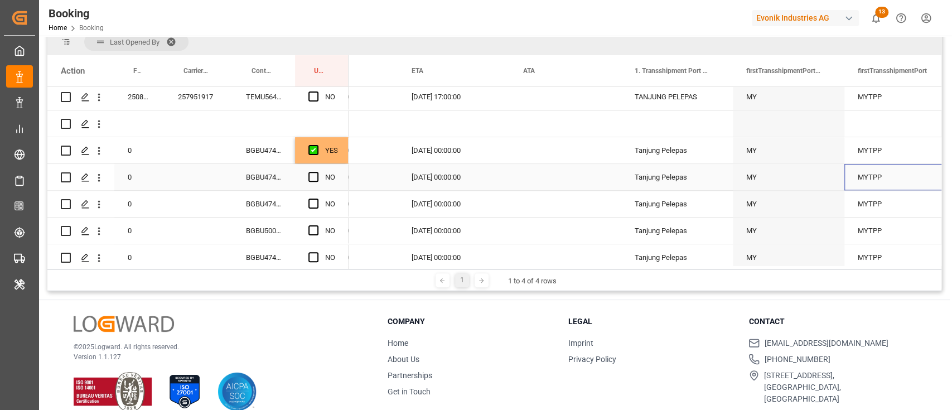
click at [281, 173] on div "BGBU4745936" at bounding box center [264, 177] width 62 height 26
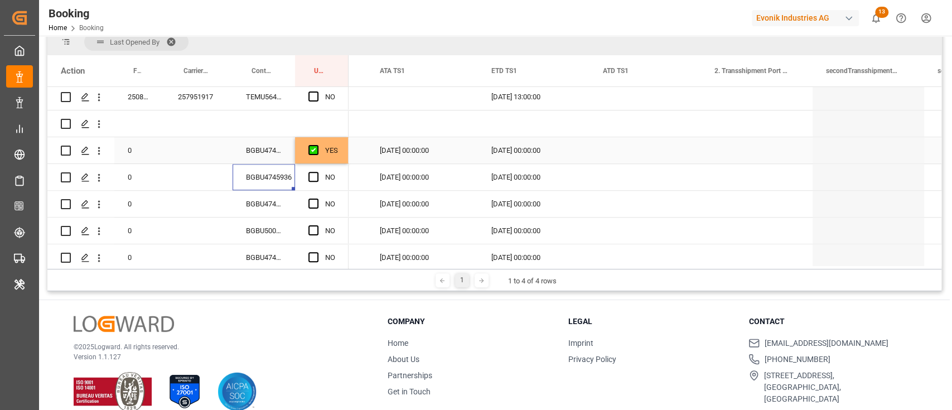
click at [343, 153] on div "YES" at bounding box center [322, 150] width 54 height 26
click at [347, 161] on div "Press SPACE to select this row." at bounding box center [346, 161] width 3 height 3
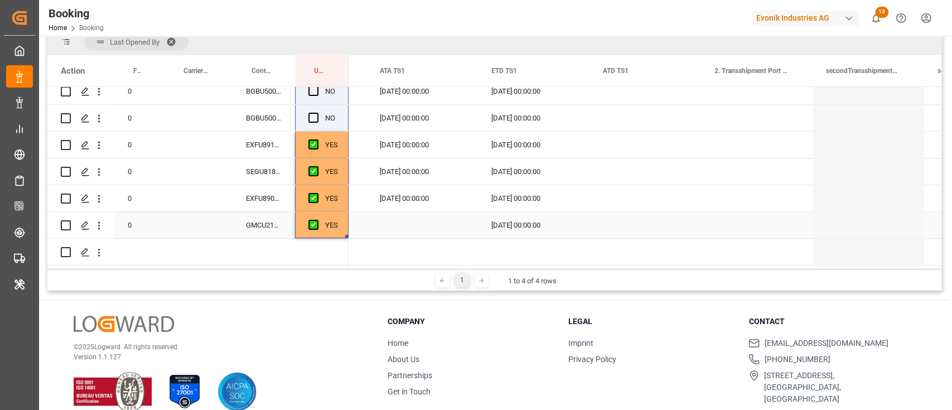
drag, startPoint x: 343, startPoint y: 222, endPoint x: 325, endPoint y: 204, distance: 26.4
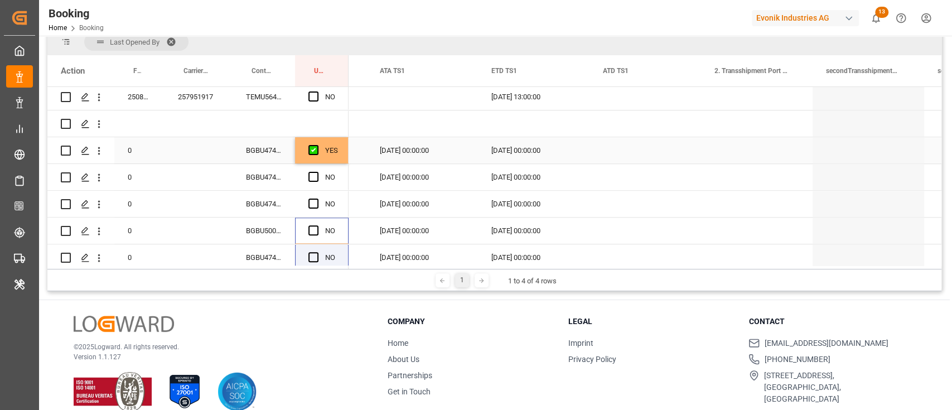
click at [338, 156] on div "YES" at bounding box center [322, 150] width 54 height 26
click at [347, 161] on div "Press SPACE to select this row." at bounding box center [346, 161] width 3 height 3
drag, startPoint x: 347, startPoint y: 161, endPoint x: 345, endPoint y: 187, distance: 26.9
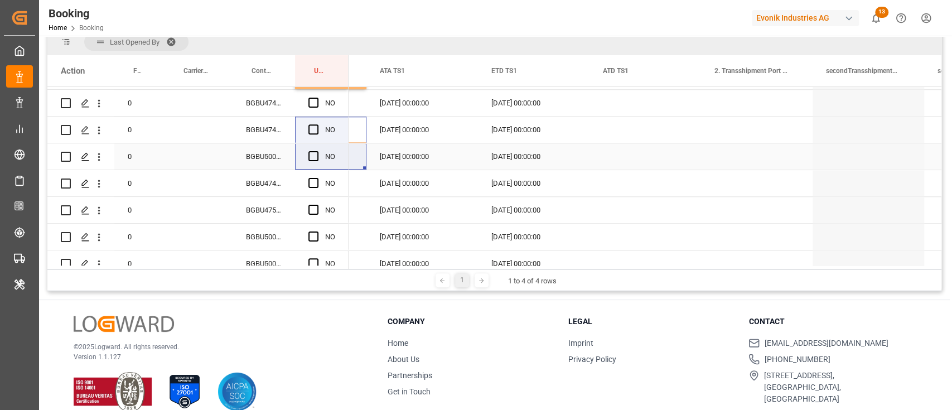
drag, startPoint x: 345, startPoint y: 187, endPoint x: 317, endPoint y: 144, distance: 51.7
click at [317, 144] on div "0 BGBU4746085 YES" at bounding box center [494, 176] width 894 height 178
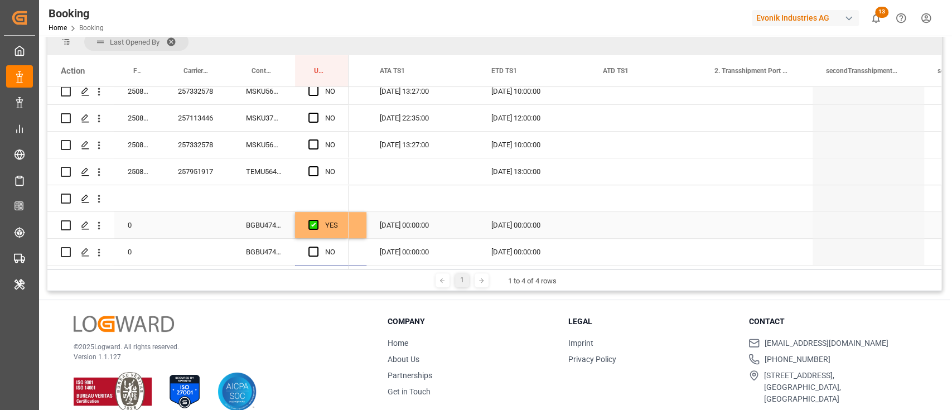
click at [341, 222] on div "YES" at bounding box center [322, 225] width 54 height 26
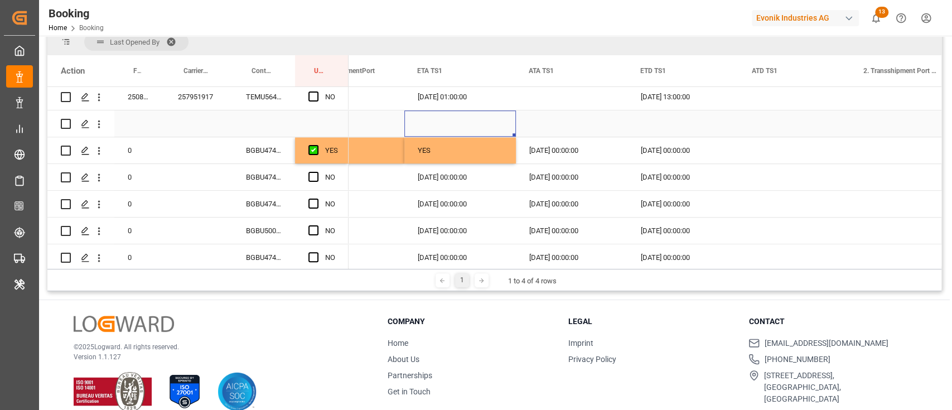
click at [467, 118] on div "Press SPACE to select this row." at bounding box center [460, 123] width 112 height 26
click at [456, 141] on div "YES" at bounding box center [460, 150] width 112 height 26
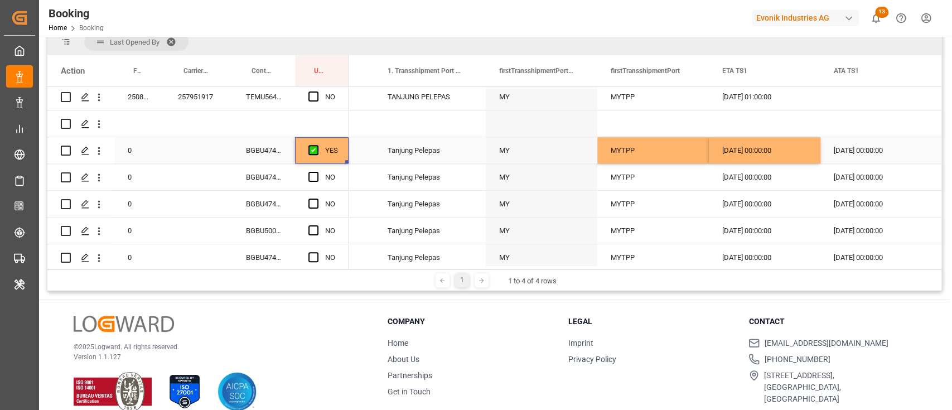
click at [345, 160] on div "Press SPACE to select this row." at bounding box center [346, 161] width 3 height 3
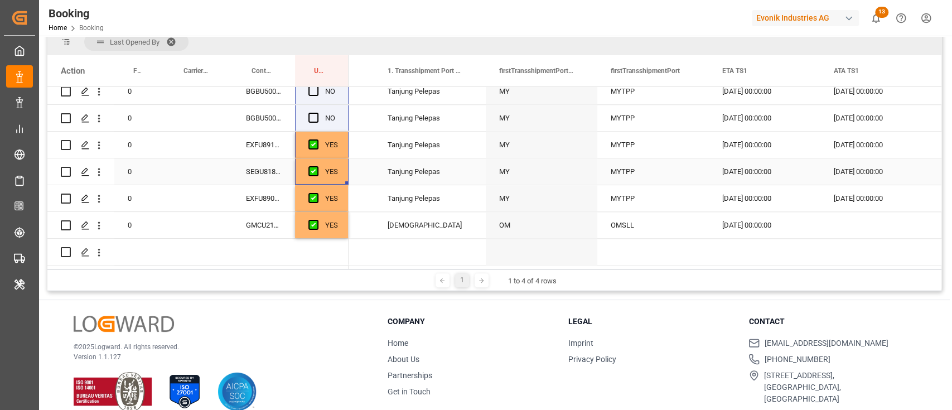
drag, startPoint x: 347, startPoint y: 193, endPoint x: 323, endPoint y: 173, distance: 31.2
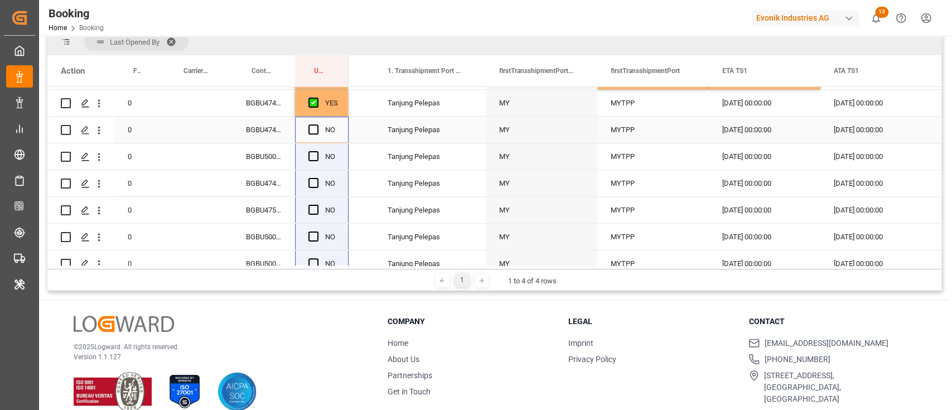
click at [332, 111] on div "YES" at bounding box center [331, 103] width 13 height 26
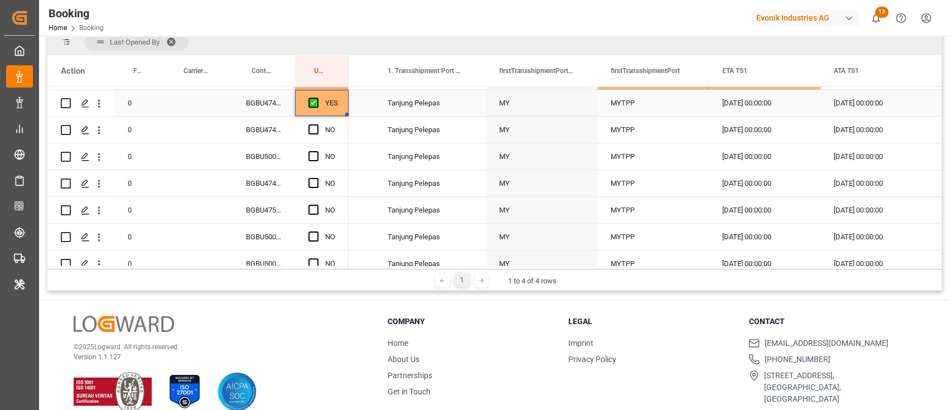
drag, startPoint x: 346, startPoint y: 112, endPoint x: 340, endPoint y: 178, distance: 66.0
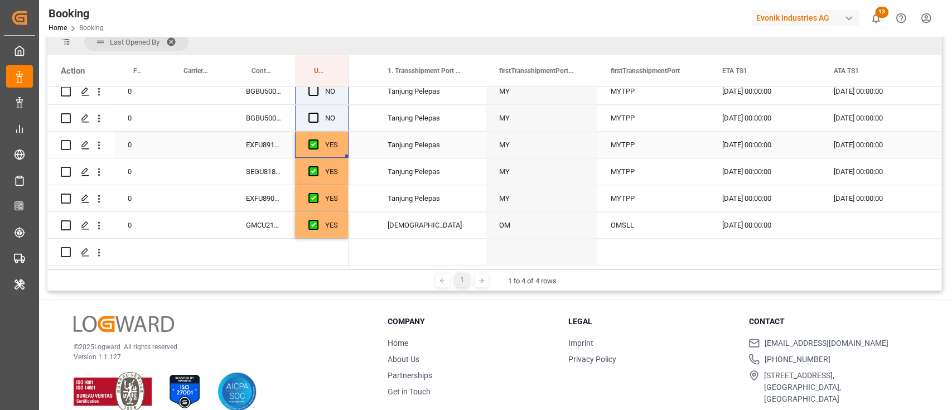
drag, startPoint x: 340, startPoint y: 178, endPoint x: 332, endPoint y: 153, distance: 25.9
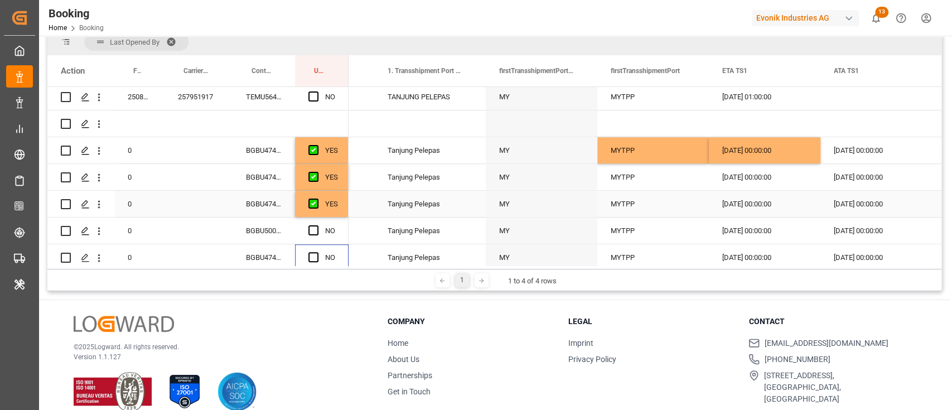
click at [337, 200] on div "YES" at bounding box center [331, 204] width 13 height 26
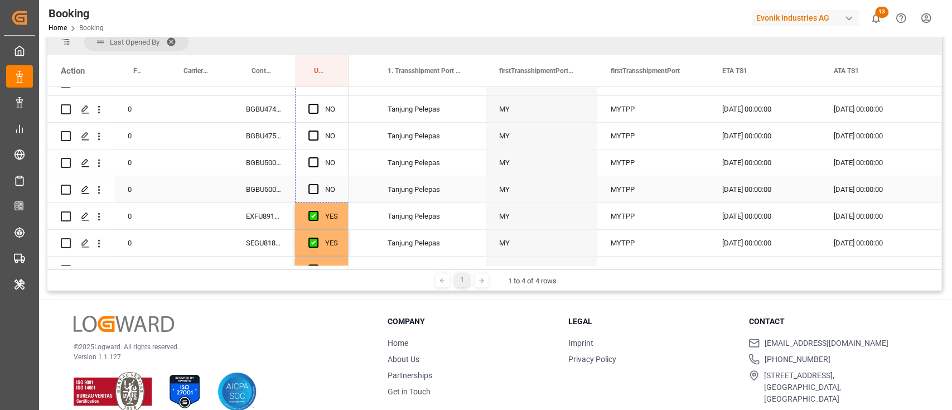
drag, startPoint x: 346, startPoint y: 213, endPoint x: 331, endPoint y: 190, distance: 28.1
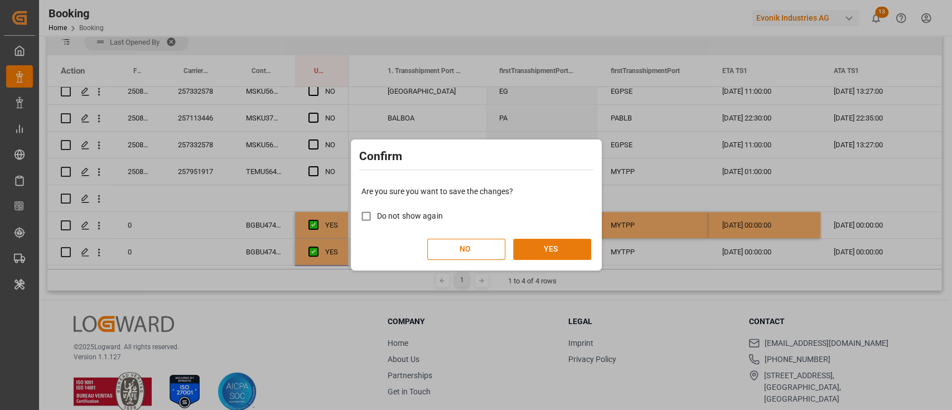
click at [557, 239] on button "YES" at bounding box center [552, 249] width 78 height 21
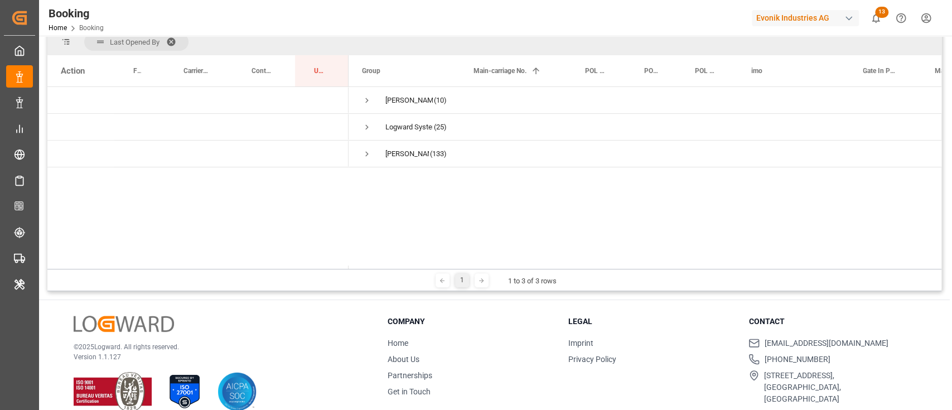
click at [277, 277] on div "1 1 to 3 of 3 rows" at bounding box center [494, 280] width 894 height 22
click at [367, 123] on span "Press SPACE to select this row." at bounding box center [367, 127] width 10 height 10
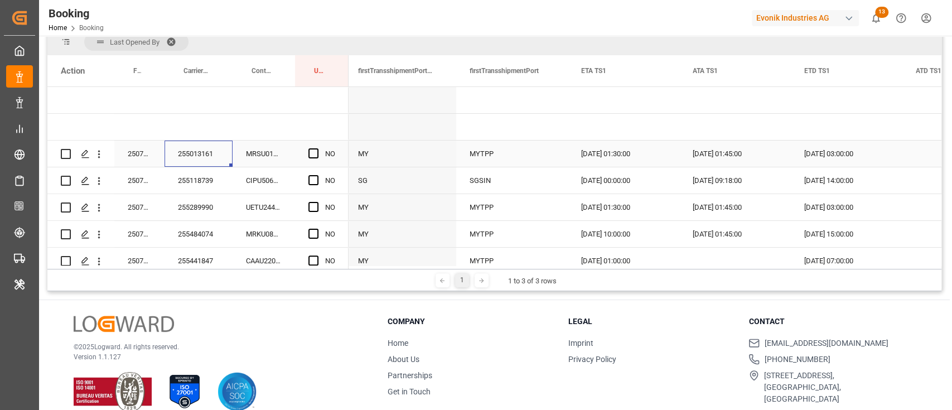
click at [214, 144] on div "255013161" at bounding box center [198, 154] width 68 height 26
click at [240, 148] on div "MRSU0107572" at bounding box center [264, 154] width 62 height 26
click at [308, 154] on span "Press SPACE to select this row." at bounding box center [313, 153] width 10 height 10
click at [317, 148] on input "Press SPACE to select this row." at bounding box center [317, 148] width 0 height 0
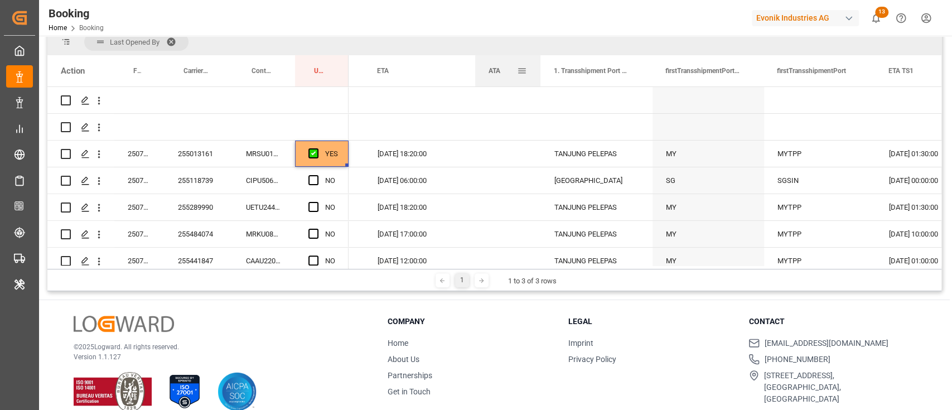
drag, startPoint x: 585, startPoint y: 66, endPoint x: 526, endPoint y: 71, distance: 59.3
click at [538, 71] on div at bounding box center [540, 70] width 4 height 31
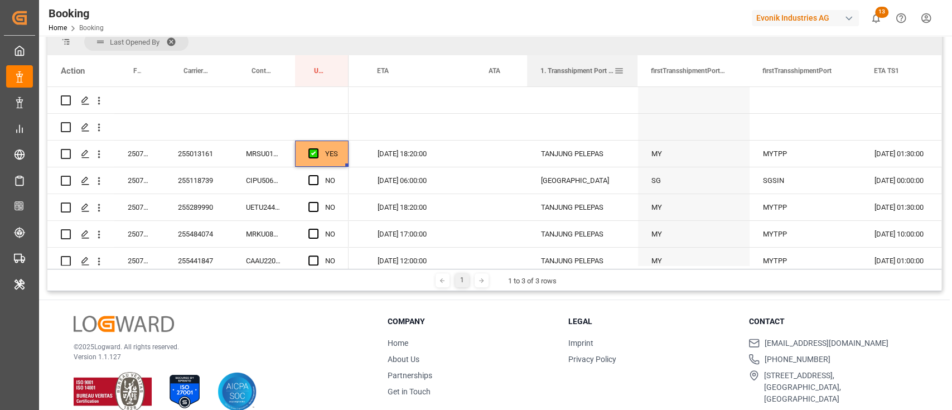
drag, startPoint x: 638, startPoint y: 66, endPoint x: 607, endPoint y: 69, distance: 30.8
click at [635, 69] on div at bounding box center [637, 70] width 4 height 31
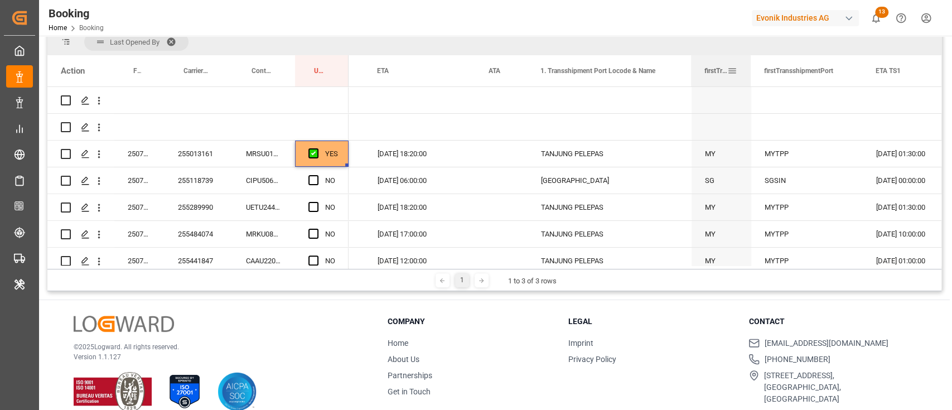
drag, startPoint x: 800, startPoint y: 71, endPoint x: 747, endPoint y: 77, distance: 52.8
click at [748, 75] on div at bounding box center [750, 70] width 4 height 31
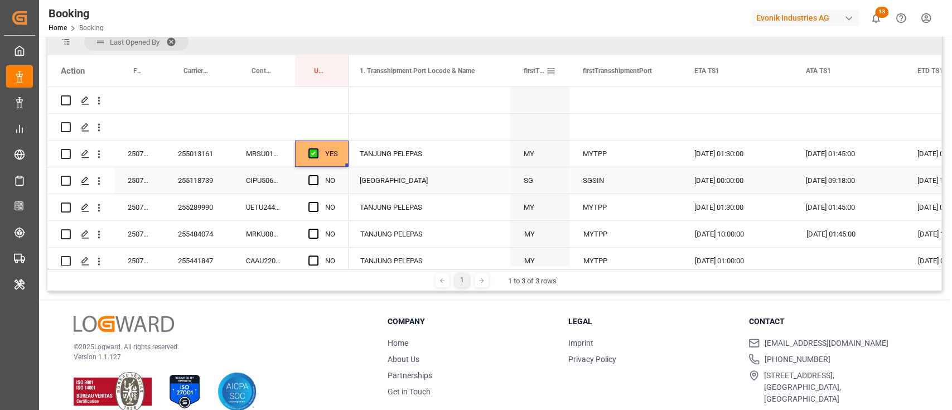
click at [170, 178] on div "255118739" at bounding box center [198, 180] width 68 height 26
click at [269, 191] on div "CIPU5065640" at bounding box center [264, 180] width 62 height 26
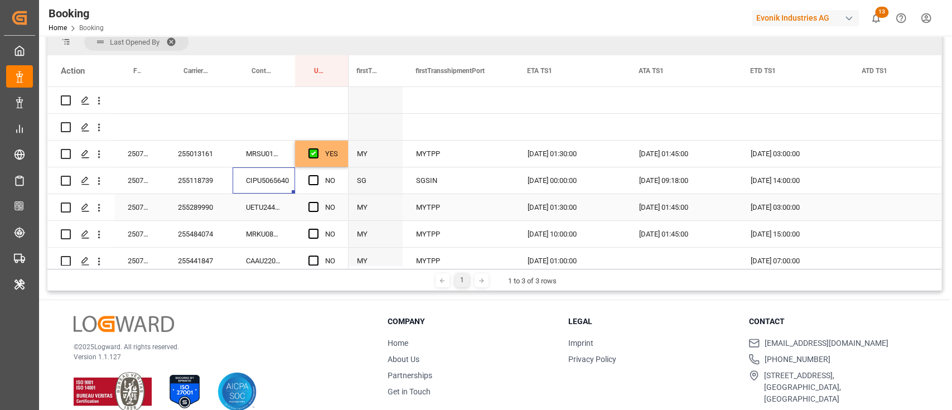
scroll to position [0, 1833]
click at [314, 181] on span "Press SPACE to select this row." at bounding box center [313, 180] width 10 height 10
click at [317, 175] on input "Press SPACE to select this row." at bounding box center [317, 175] width 0 height 0
click at [253, 214] on div "UETU2442488" at bounding box center [264, 207] width 62 height 26
click at [321, 209] on div "Press SPACE to select this row." at bounding box center [316, 208] width 17 height 26
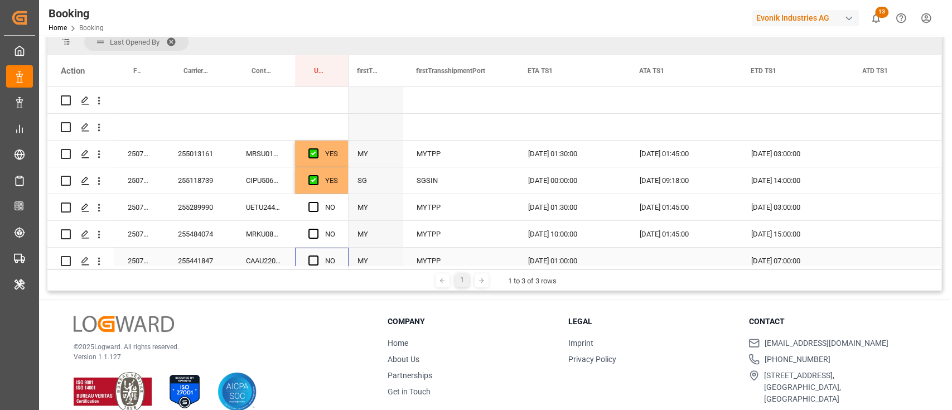
click at [328, 254] on div "NO" at bounding box center [330, 261] width 10 height 26
click at [317, 230] on span "Press SPACE to select this row." at bounding box center [313, 234] width 10 height 10
click at [317, 229] on input "Press SPACE to select this row." at bounding box center [317, 229] width 0 height 0
click at [303, 205] on div "NO" at bounding box center [322, 207] width 54 height 26
click at [313, 203] on span "Press SPACE to select this row." at bounding box center [313, 207] width 10 height 10
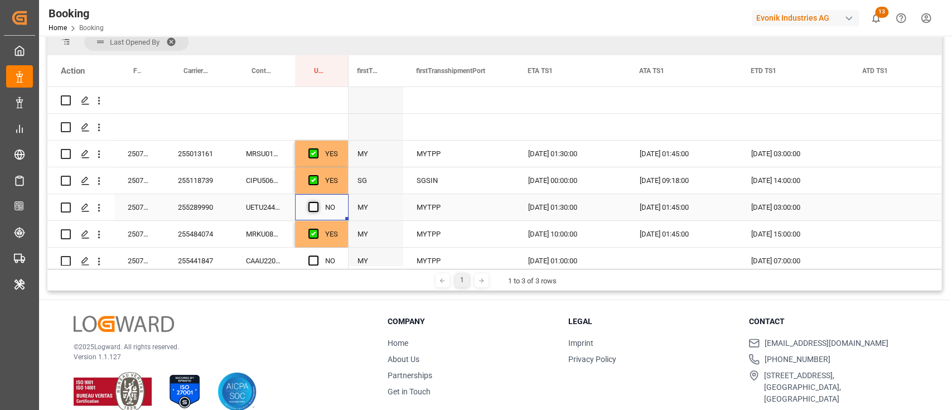
click at [317, 202] on input "Press SPACE to select this row." at bounding box center [317, 202] width 0 height 0
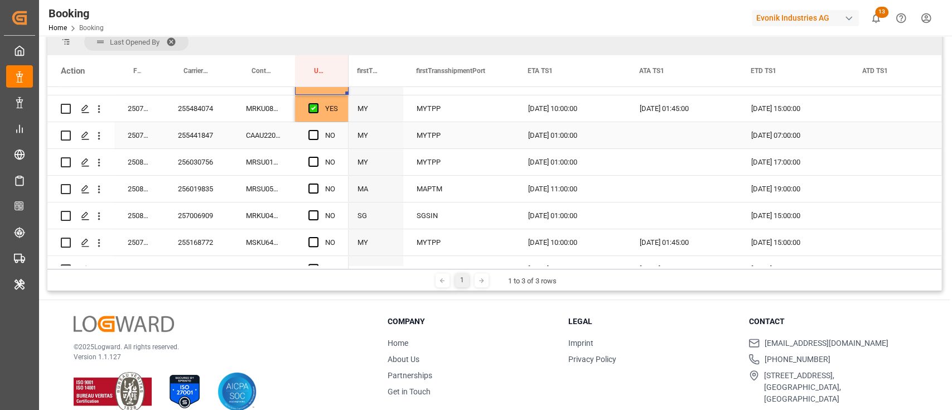
scroll to position [148, 0]
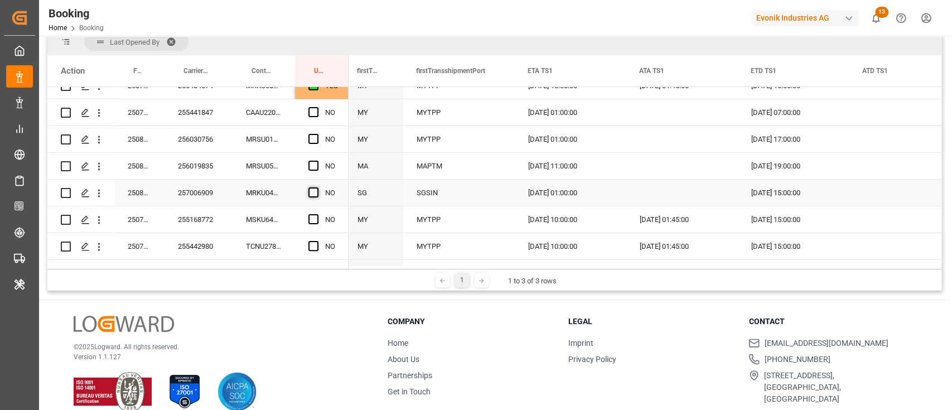
click at [309, 195] on span "Press SPACE to select this row." at bounding box center [313, 192] width 10 height 10
click at [317, 187] on input "Press SPACE to select this row." at bounding box center [317, 187] width 0 height 0
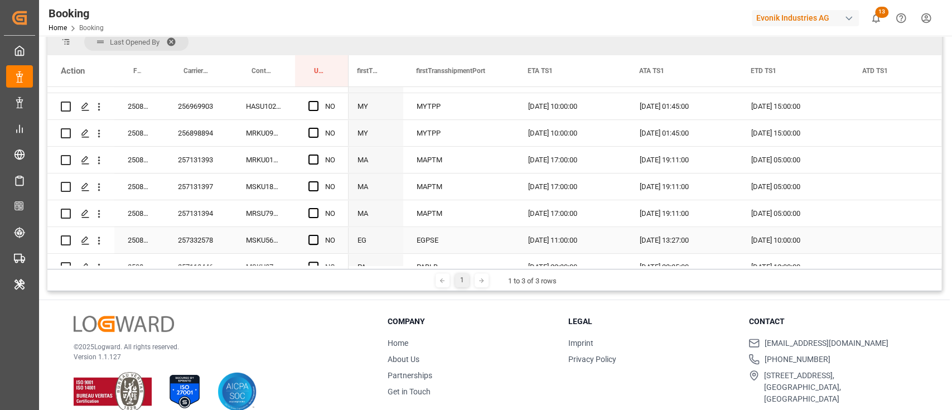
scroll to position [446, 0]
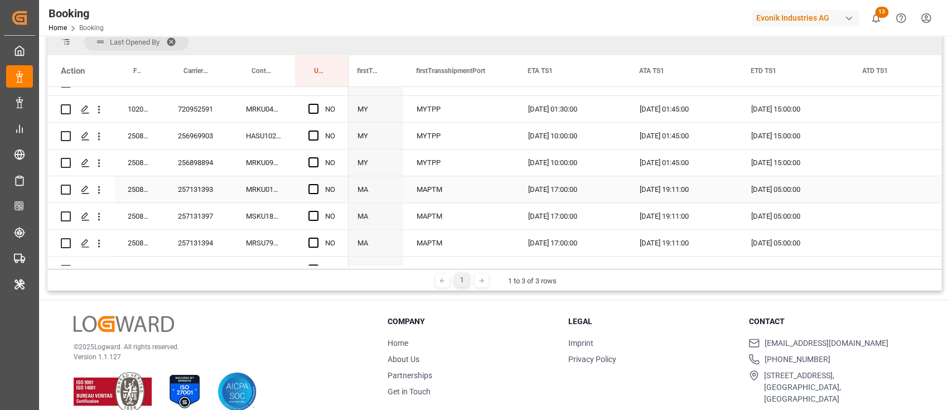
click at [309, 197] on div "Press SPACE to select this row." at bounding box center [316, 190] width 17 height 26
click at [295, 187] on div "NO" at bounding box center [322, 189] width 54 height 26
click at [268, 186] on div "MRKU0147382" at bounding box center [264, 189] width 62 height 26
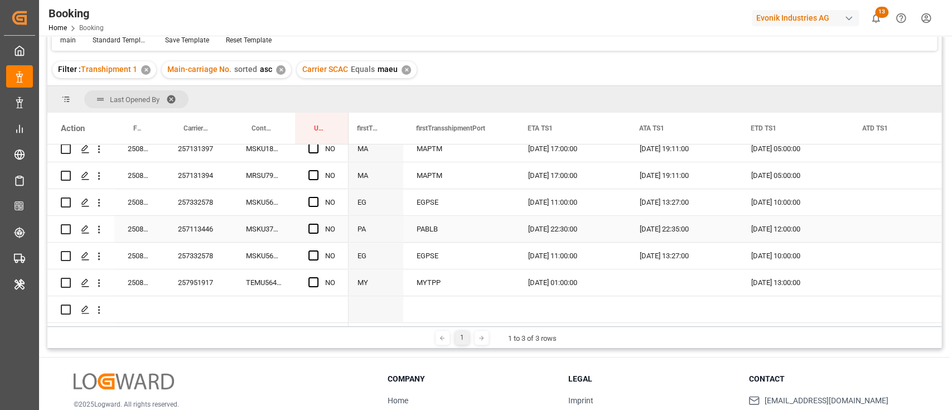
scroll to position [90, 0]
click at [321, 279] on div "Press SPACE to select this row." at bounding box center [316, 283] width 17 height 26
click at [312, 255] on span "Press SPACE to select this row." at bounding box center [313, 256] width 10 height 10
click at [317, 251] on input "Press SPACE to select this row." at bounding box center [317, 251] width 0 height 0
click at [308, 270] on div "Press SPACE to select this row." at bounding box center [316, 283] width 17 height 26
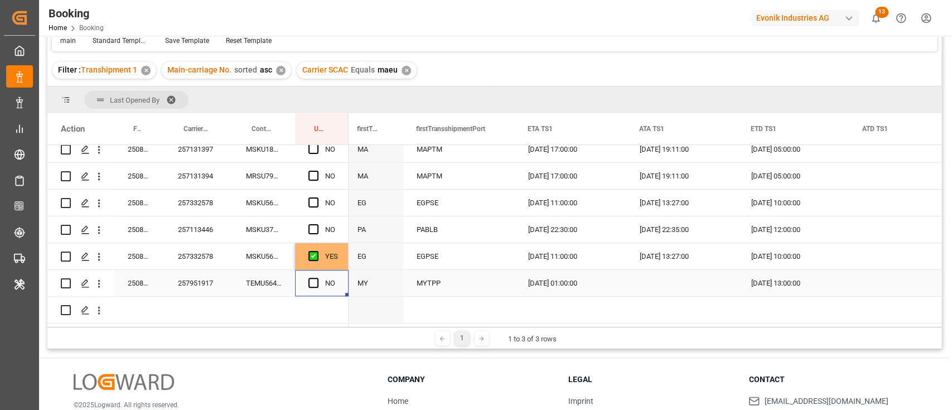
click at [309, 272] on div "Press SPACE to select this row." at bounding box center [316, 283] width 17 height 26
click at [312, 278] on span "Press SPACE to select this row." at bounding box center [313, 283] width 10 height 10
click at [317, 278] on input "Press SPACE to select this row." at bounding box center [317, 278] width 0 height 0
click at [314, 224] on span "Press SPACE to select this row." at bounding box center [313, 229] width 10 height 10
click at [317, 224] on input "Press SPACE to select this row." at bounding box center [317, 224] width 0 height 0
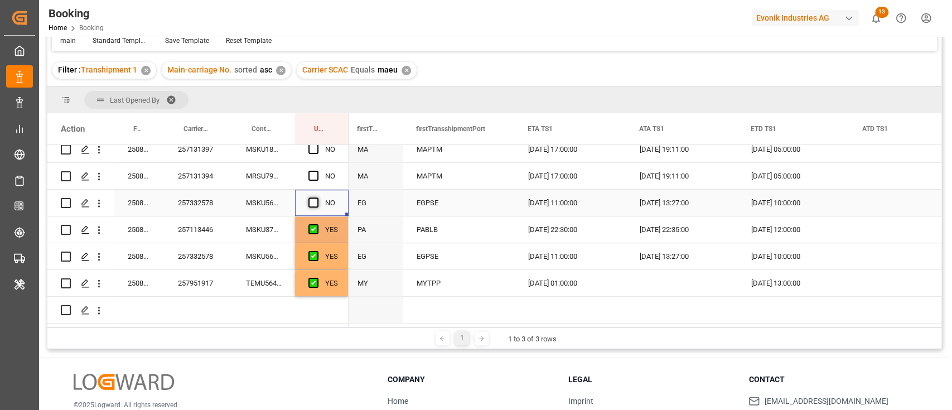
click at [311, 203] on span "Press SPACE to select this row." at bounding box center [313, 202] width 10 height 10
click at [317, 197] on input "Press SPACE to select this row." at bounding box center [317, 197] width 0 height 0
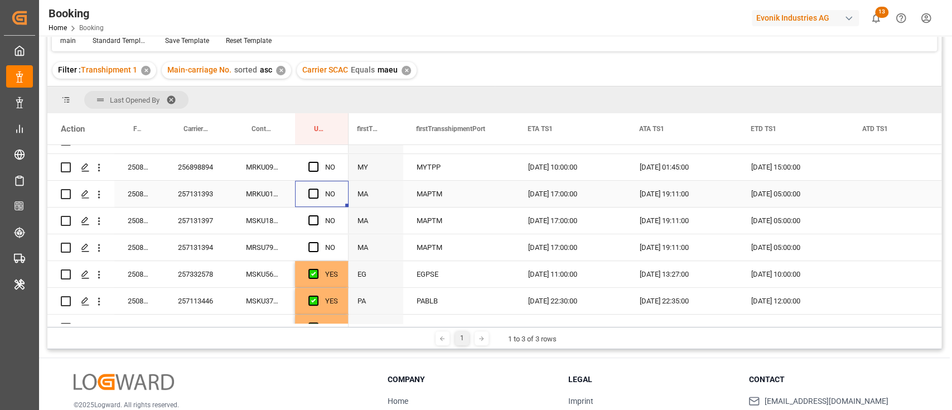
click at [311, 185] on div "Press SPACE to select this row." at bounding box center [316, 194] width 17 height 26
click at [316, 186] on div "Press SPACE to select this row." at bounding box center [316, 194] width 17 height 26
click at [312, 189] on span "Press SPACE to select this row." at bounding box center [313, 193] width 10 height 10
click at [317, 188] on input "Press SPACE to select this row." at bounding box center [317, 188] width 0 height 0
click at [274, 222] on div "MSKU1872765" at bounding box center [264, 220] width 62 height 26
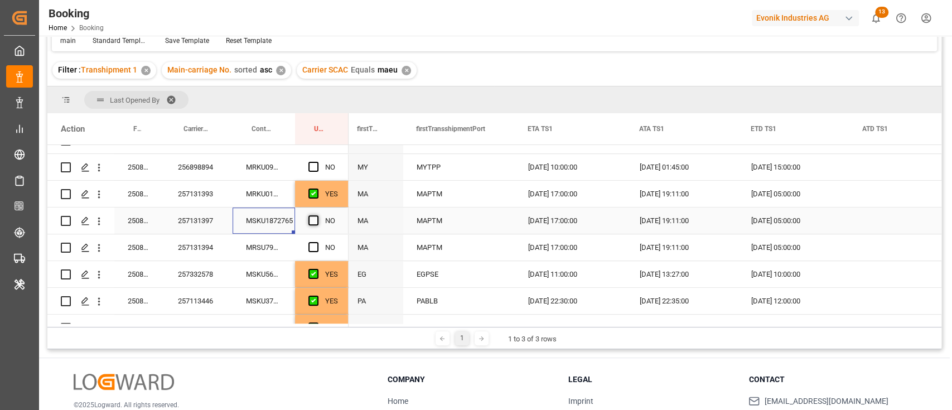
click at [310, 220] on span "Press SPACE to select this row." at bounding box center [313, 220] width 10 height 10
click at [317, 215] on input "Press SPACE to select this row." at bounding box center [317, 215] width 0 height 0
click at [259, 243] on div "MRSU7920286" at bounding box center [264, 247] width 62 height 26
click at [307, 239] on div "NO" at bounding box center [322, 247] width 54 height 26
click at [317, 244] on span "Press SPACE to select this row." at bounding box center [313, 247] width 10 height 10
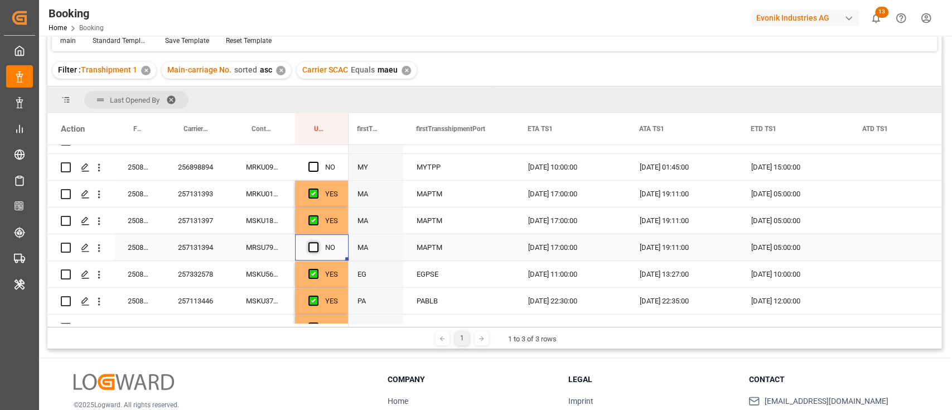
click at [317, 242] on input "Press SPACE to select this row." at bounding box center [317, 242] width 0 height 0
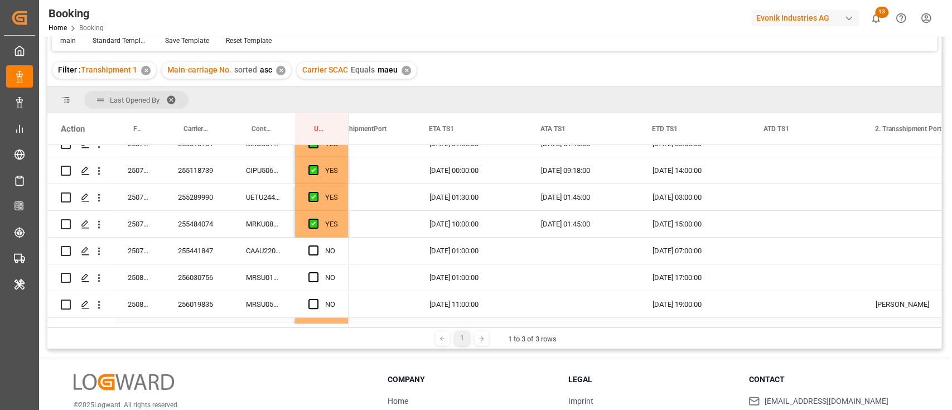
scroll to position [128, 0]
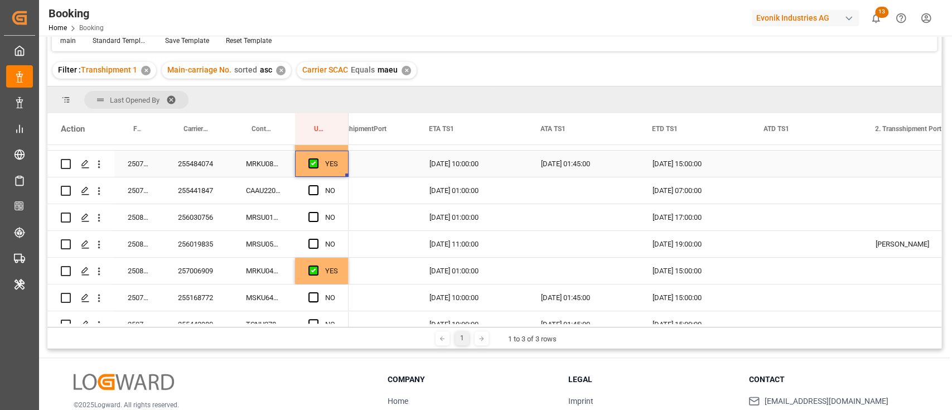
click at [334, 171] on div "YES" at bounding box center [331, 164] width 13 height 26
drag, startPoint x: 347, startPoint y: 176, endPoint x: 338, endPoint y: 261, distance: 85.8
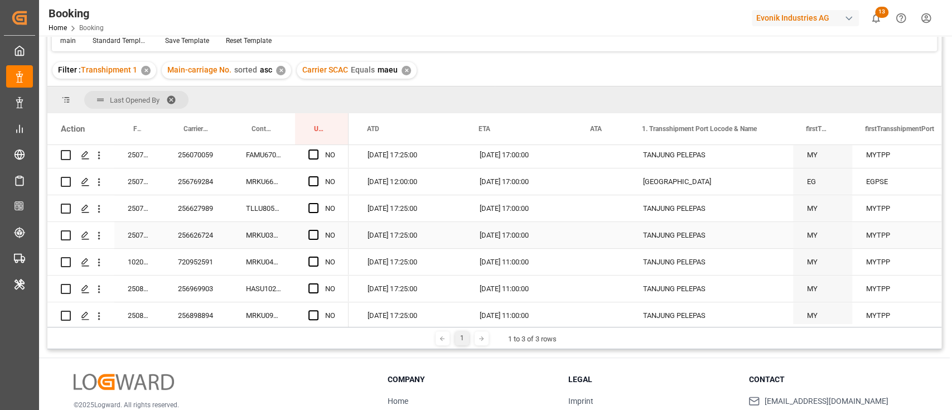
scroll to position [0, 1349]
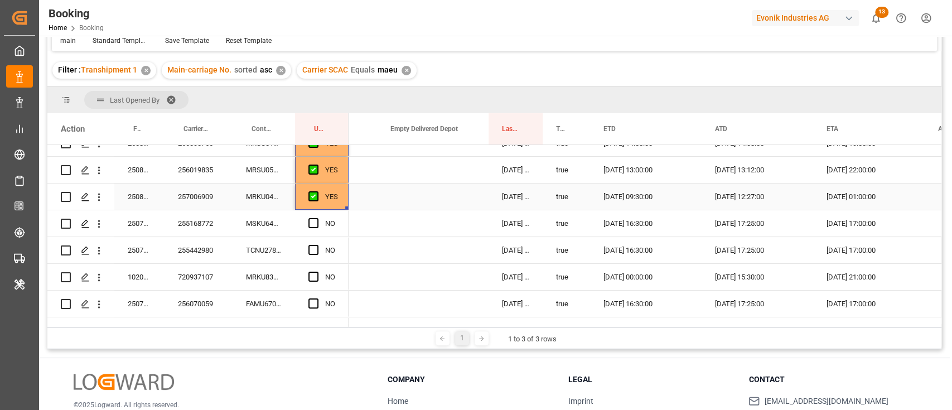
click at [345, 207] on div "Press SPACE to select this row." at bounding box center [346, 207] width 3 height 3
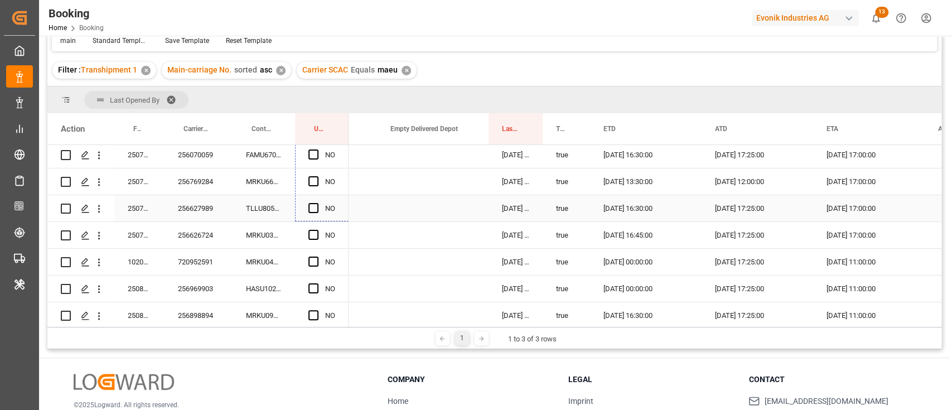
drag, startPoint x: 348, startPoint y: 206, endPoint x: 337, endPoint y: 209, distance: 10.8
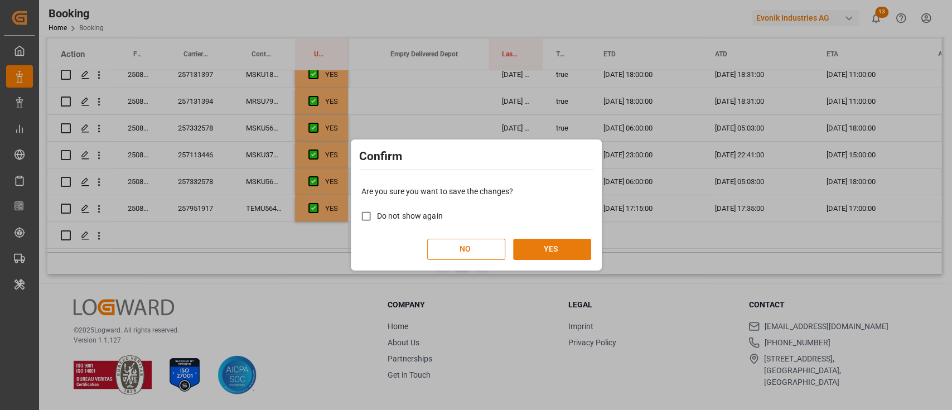
click at [538, 248] on button "YES" at bounding box center [552, 249] width 78 height 21
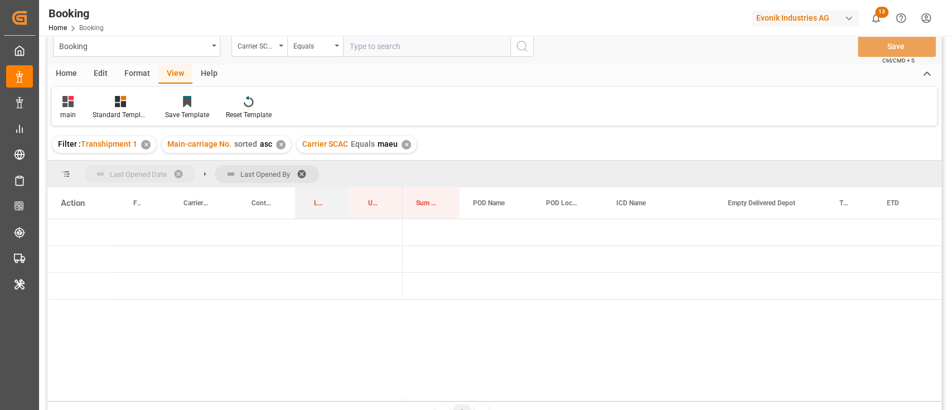
drag, startPoint x: 786, startPoint y: 203, endPoint x: 137, endPoint y: 167, distance: 650.0
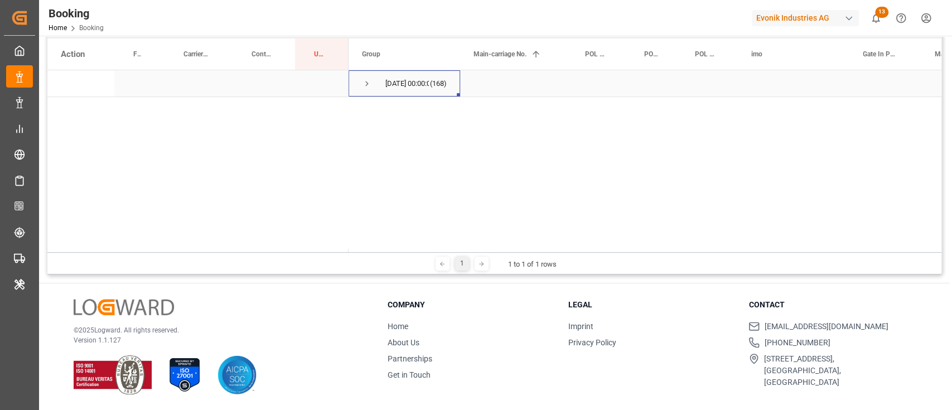
click at [365, 87] on span "Press SPACE to select this row." at bounding box center [367, 84] width 10 height 10
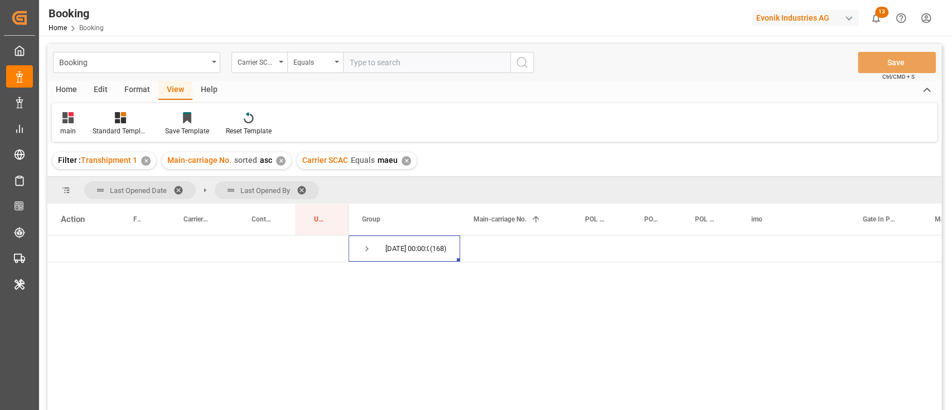
click at [143, 155] on div "Filter : Transhipment 1 ✕" at bounding box center [104, 160] width 104 height 17
click at [142, 158] on div "✕" at bounding box center [145, 160] width 9 height 9
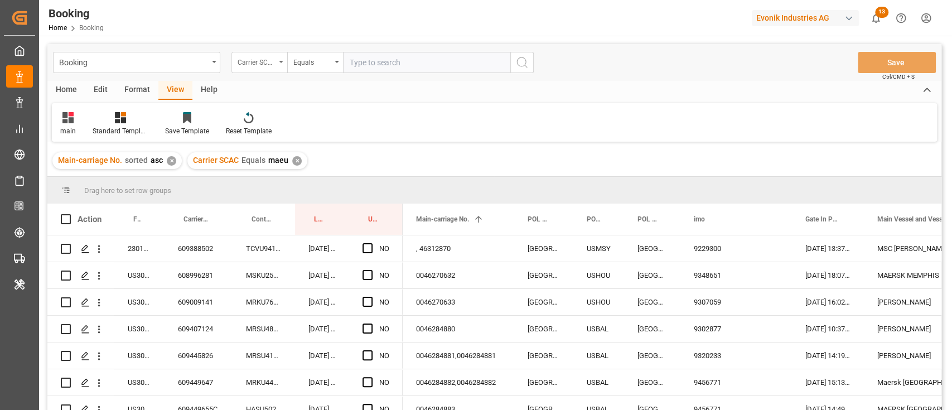
click at [258, 65] on div "Carrier SCAC" at bounding box center [257, 61] width 38 height 13
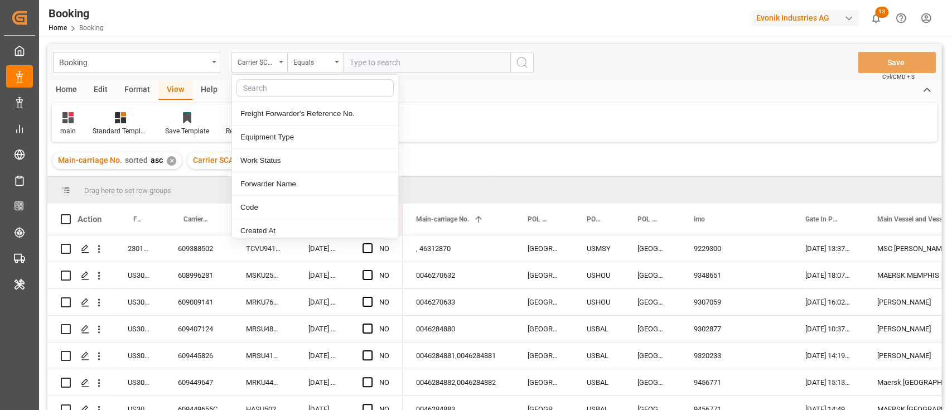
click at [290, 91] on input "text" at bounding box center [314, 88] width 157 height 18
type input "last"
click at [302, 154] on div "Last Opened Date" at bounding box center [315, 160] width 166 height 23
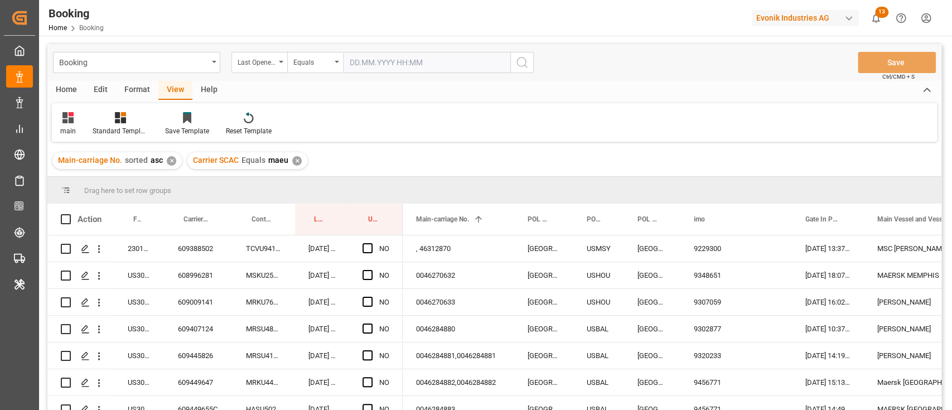
click at [370, 72] on input "text" at bounding box center [426, 62] width 167 height 21
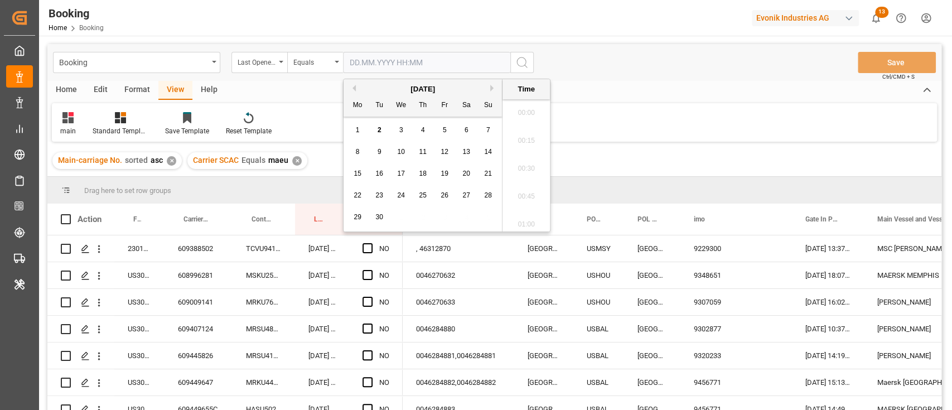
scroll to position [1815, 0]
click at [377, 130] on span "2" at bounding box center [379, 130] width 4 height 8
type input "[DATE] 00:00"
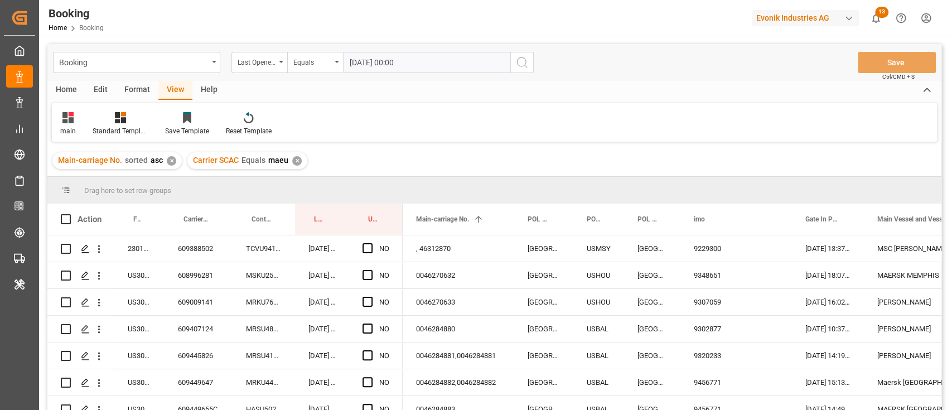
click at [523, 66] on circle "search button" at bounding box center [521, 61] width 9 height 9
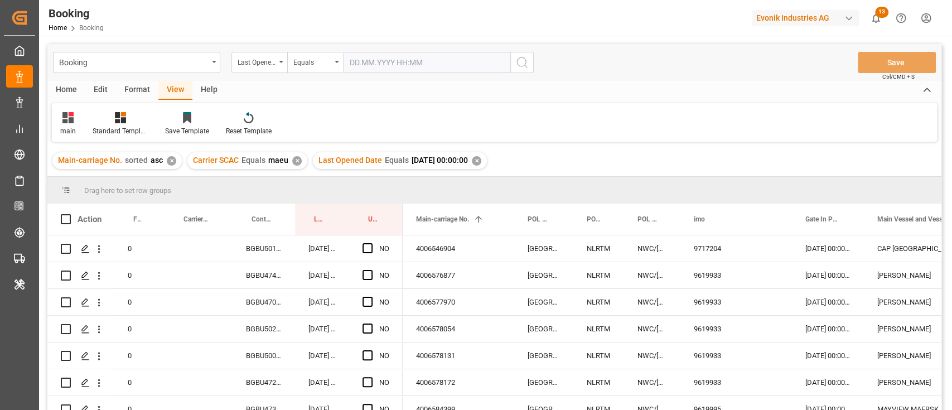
click at [293, 162] on div "✕" at bounding box center [296, 160] width 9 height 9
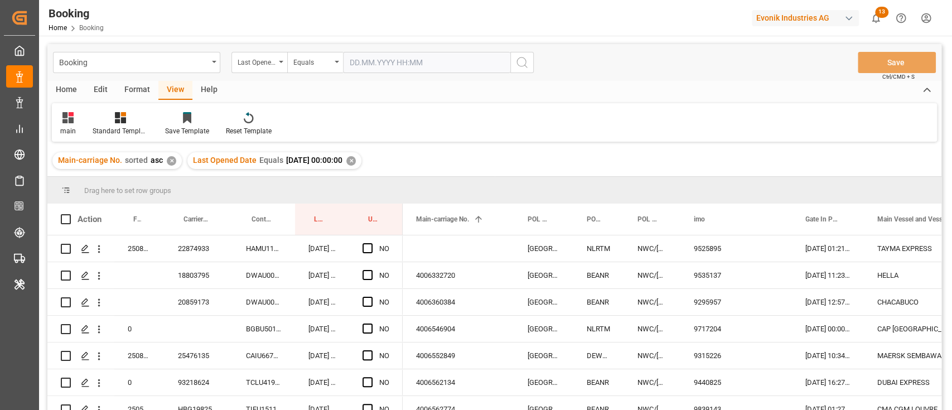
click at [163, 163] on div "Main-carriage No. sorted asc ✕" at bounding box center [116, 160] width 129 height 17
click at [170, 163] on div "✕" at bounding box center [171, 160] width 9 height 9
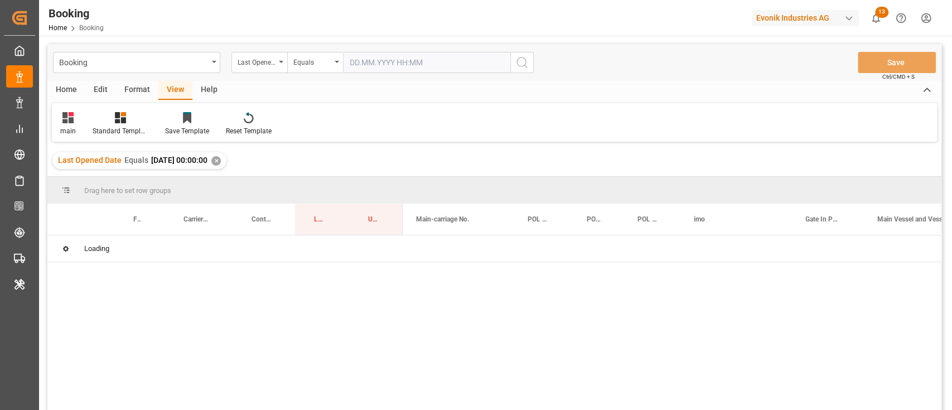
click at [74, 119] on div at bounding box center [68, 118] width 16 height 12
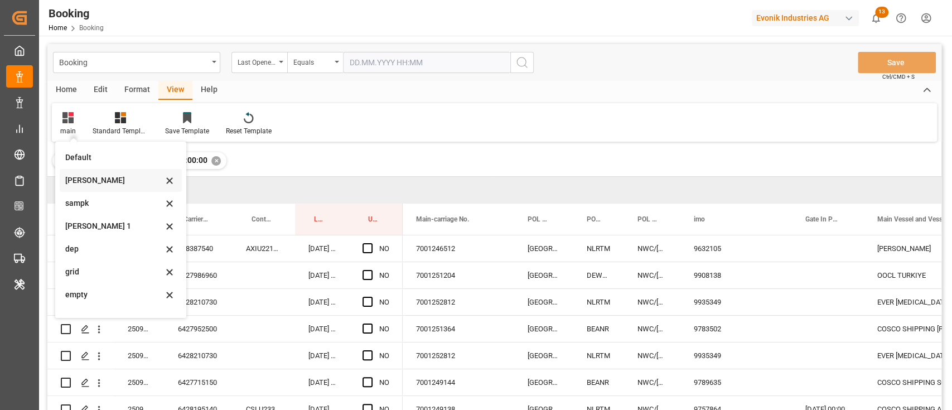
click at [96, 171] on div "sam" at bounding box center [121, 180] width 122 height 23
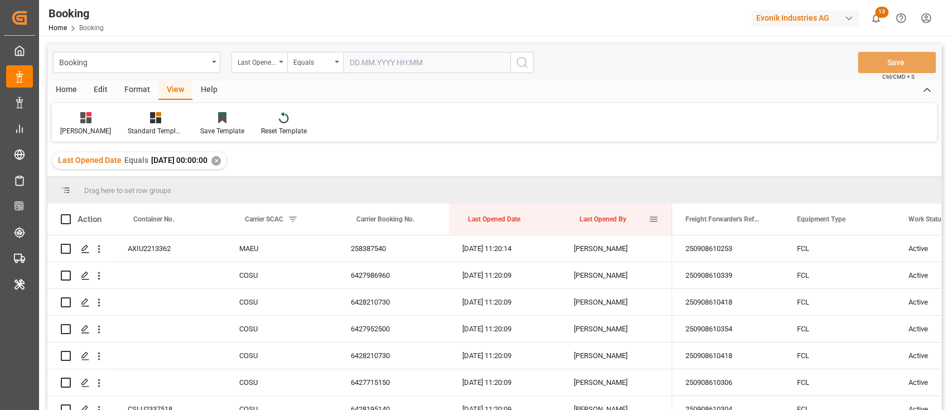
drag, startPoint x: 593, startPoint y: 212, endPoint x: 595, endPoint y: 186, distance: 26.8
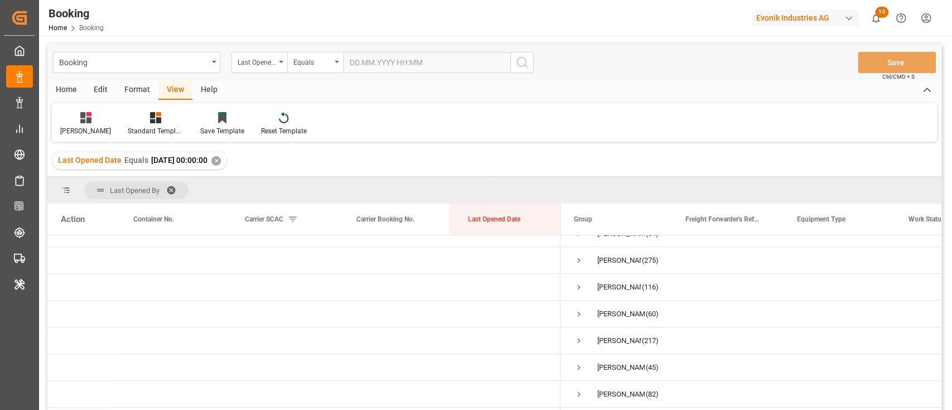
scroll to position [200, 0]
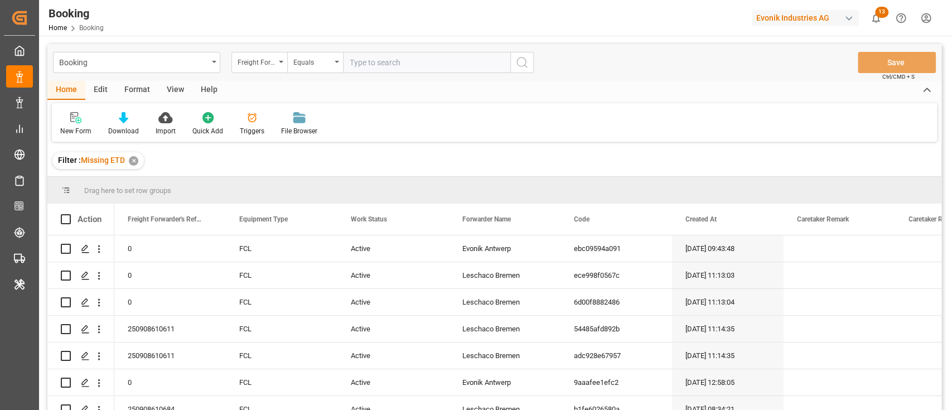
click at [134, 161] on div "✕" at bounding box center [133, 160] width 9 height 9
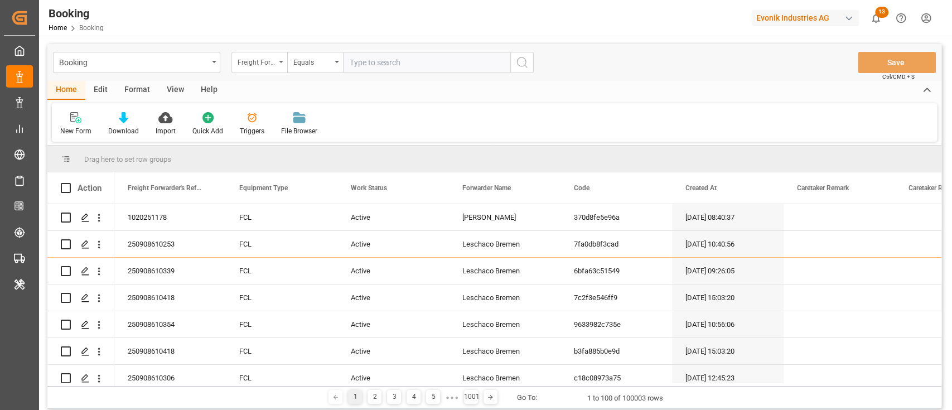
click at [271, 62] on div "Freight Forwarder's Reference No." at bounding box center [257, 61] width 38 height 13
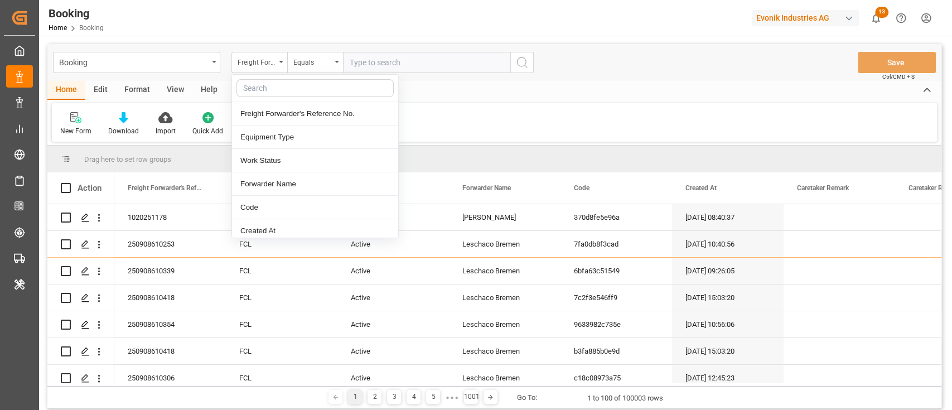
click at [275, 88] on input "text" at bounding box center [314, 88] width 157 height 18
type input "de"
click at [261, 231] on div "Delivery No." at bounding box center [315, 230] width 166 height 23
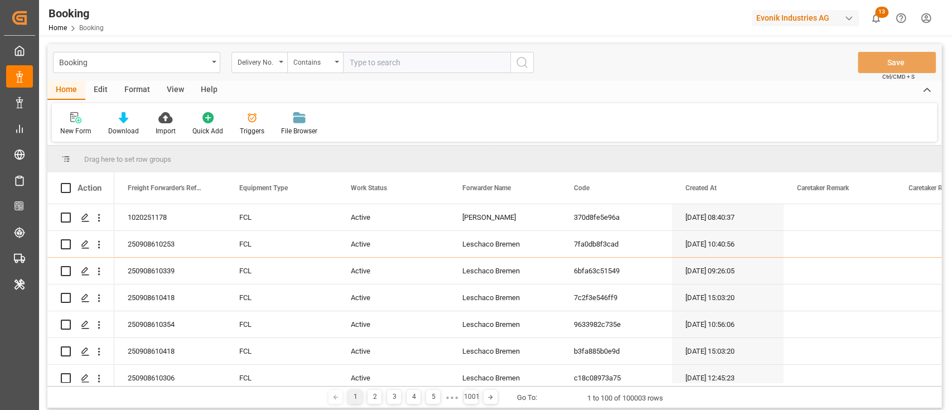
click at [405, 65] on input "text" at bounding box center [426, 62] width 167 height 21
paste input "3011745927"
type input "3011745927"
click at [526, 69] on button "search button" at bounding box center [521, 62] width 23 height 21
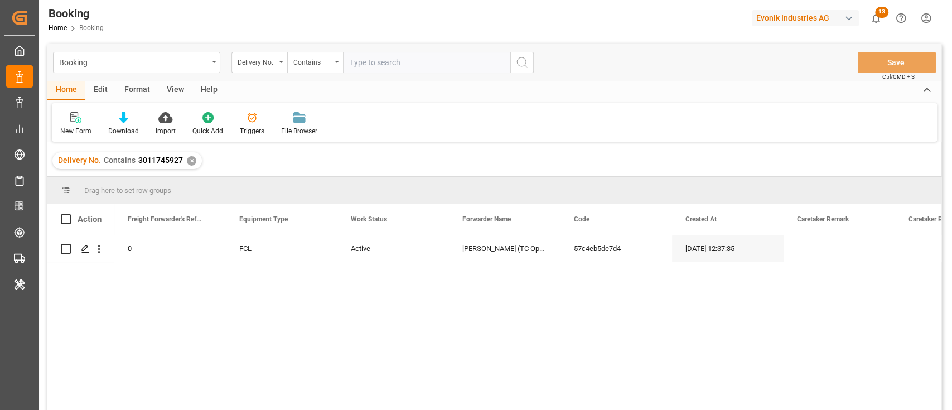
click at [406, 75] on div "Booking Delivery No. Contains Save Ctrl/CMD + S" at bounding box center [494, 62] width 894 height 37
click at [409, 72] on input "text" at bounding box center [426, 62] width 167 height 21
paste input "3011745930"
click at [510, 65] on div "Delivery No. Contains 3011745930" at bounding box center [382, 62] width 302 height 21
type input "3011745930"
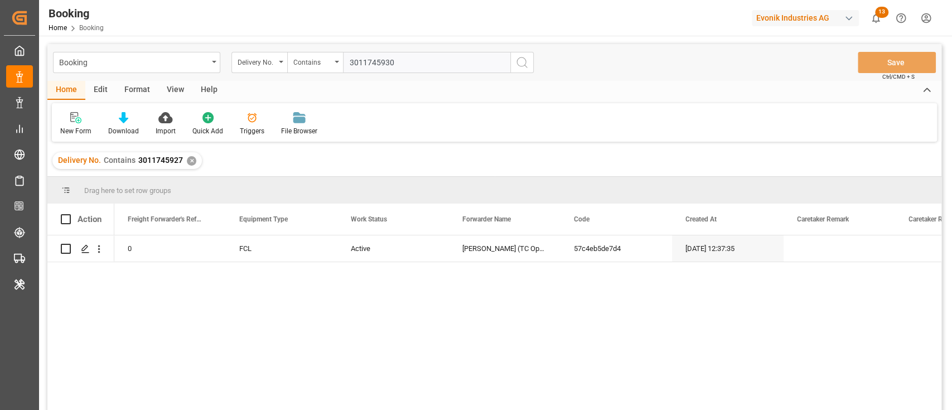
click at [514, 68] on button "search button" at bounding box center [521, 62] width 23 height 21
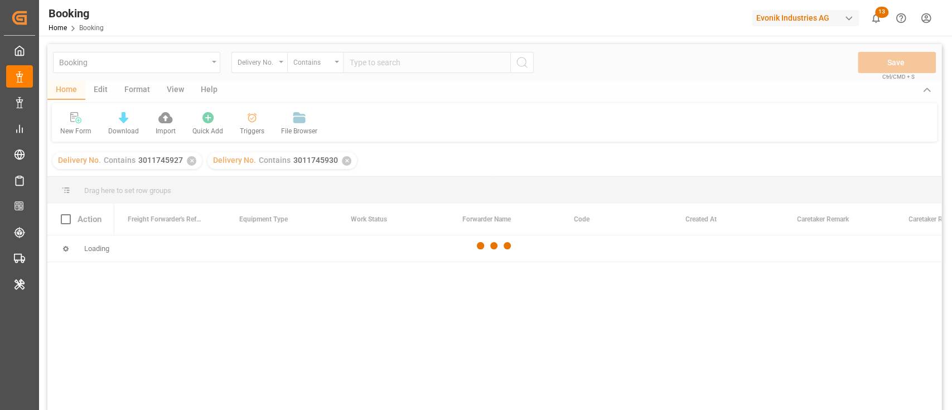
click at [190, 162] on div at bounding box center [494, 245] width 894 height 403
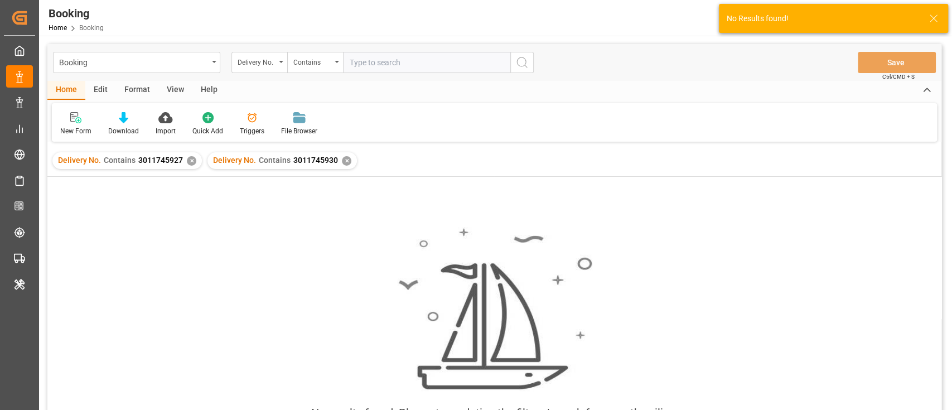
click at [190, 162] on div "✕" at bounding box center [191, 160] width 9 height 9
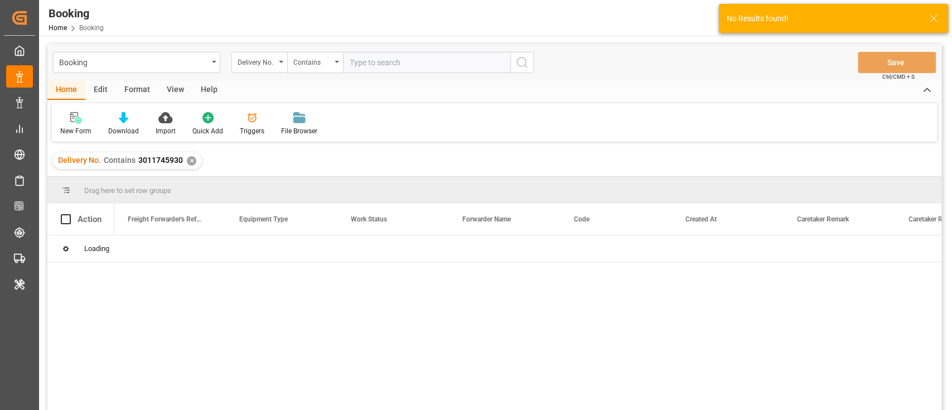
click at [442, 71] on input "text" at bounding box center [426, 62] width 167 height 21
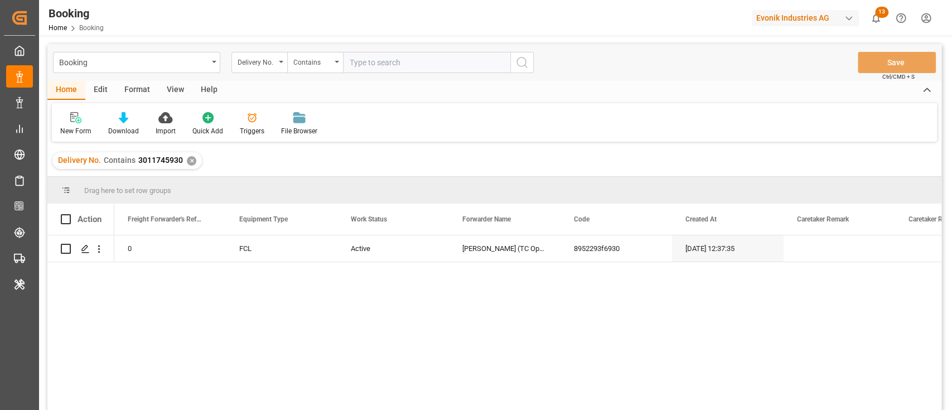
paste input "3011745929"
type input "3011745929"
click at [522, 61] on icon "search button" at bounding box center [521, 62] width 13 height 13
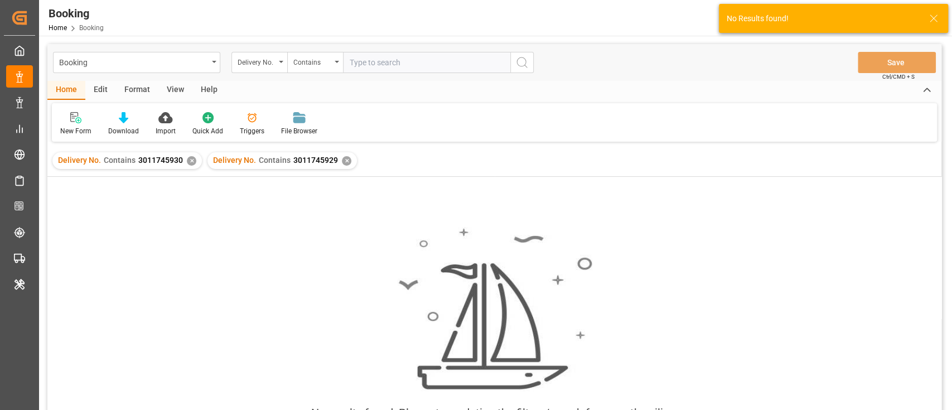
click at [188, 164] on div "✕" at bounding box center [191, 160] width 9 height 9
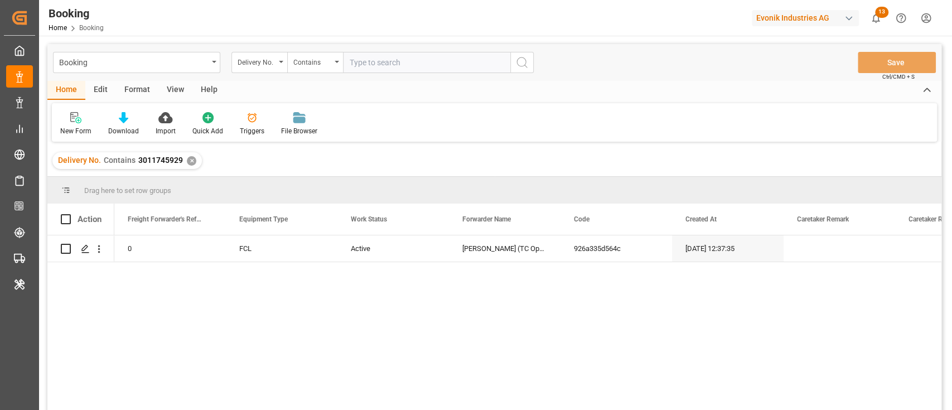
click at [374, 60] on input "text" at bounding box center [426, 62] width 167 height 21
paste input "3011745932"
type input "3011745932"
click at [531, 63] on button "search button" at bounding box center [521, 62] width 23 height 21
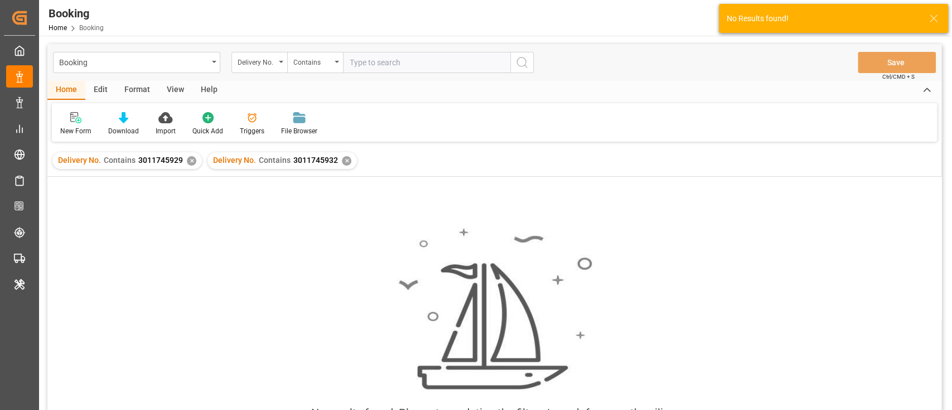
click at [188, 161] on div "✕" at bounding box center [191, 160] width 9 height 9
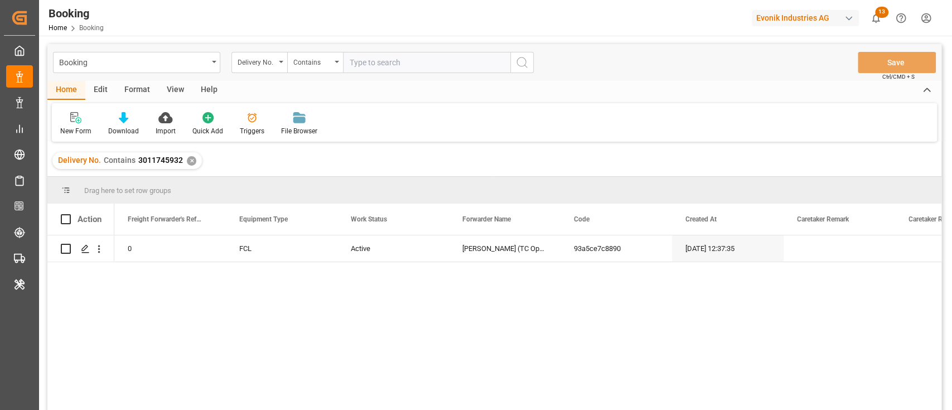
click at [378, 59] on input "text" at bounding box center [426, 62] width 167 height 21
paste input "3011745926"
type input "3011745926"
click at [522, 61] on icon "search button" at bounding box center [521, 62] width 13 height 13
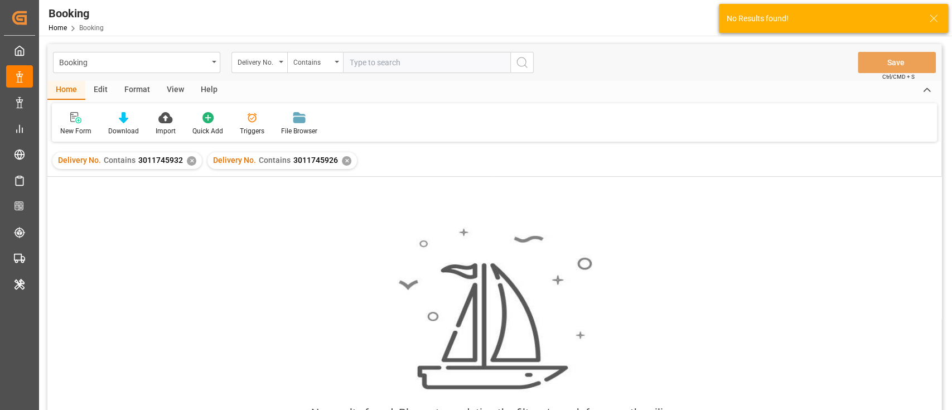
click at [188, 159] on div "✕" at bounding box center [191, 160] width 9 height 9
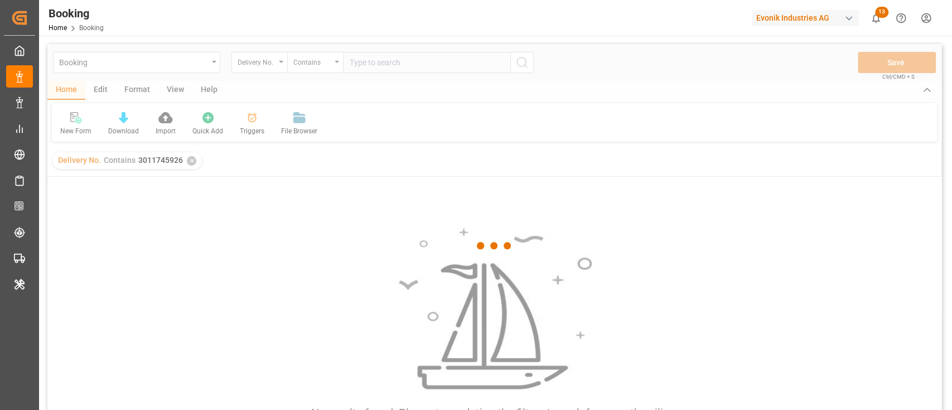
click at [398, 65] on div at bounding box center [494, 245] width 894 height 403
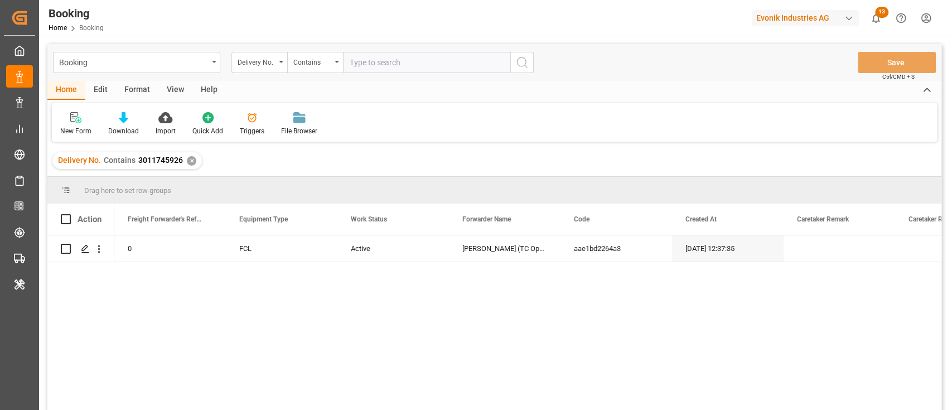
click at [398, 65] on input "text" at bounding box center [426, 62] width 167 height 21
paste input "3011745928"
type input "3011745928"
click at [531, 62] on button "search button" at bounding box center [521, 62] width 23 height 21
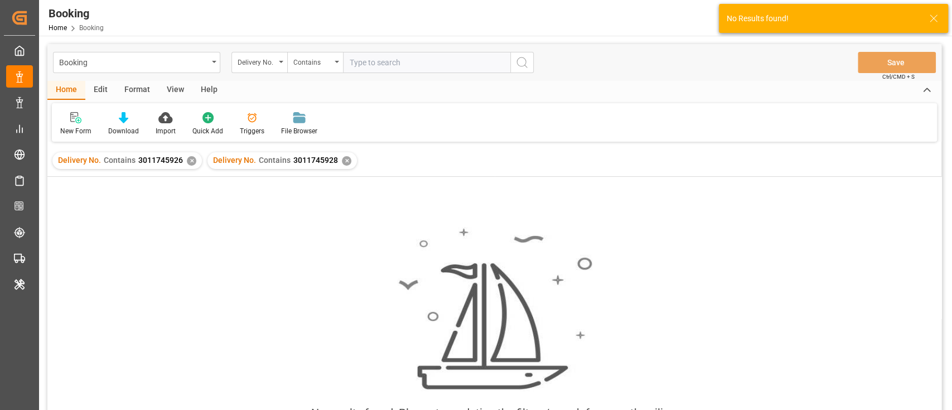
click at [187, 162] on div "✕" at bounding box center [191, 160] width 9 height 9
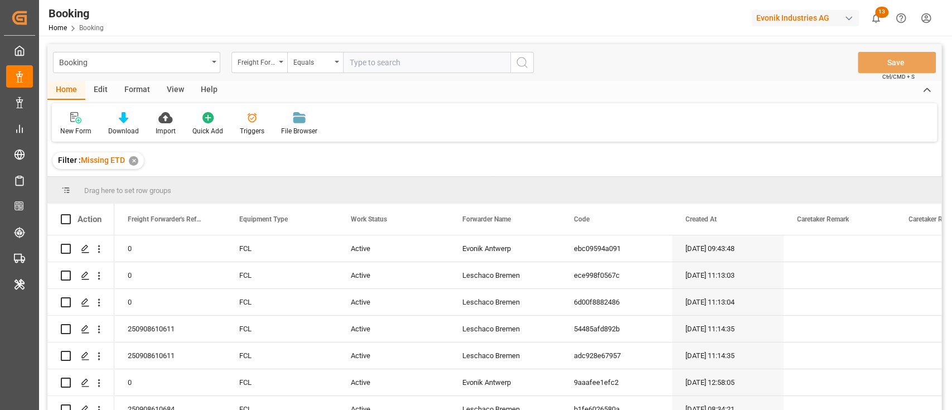
click at [130, 163] on div "✕" at bounding box center [133, 160] width 9 height 9
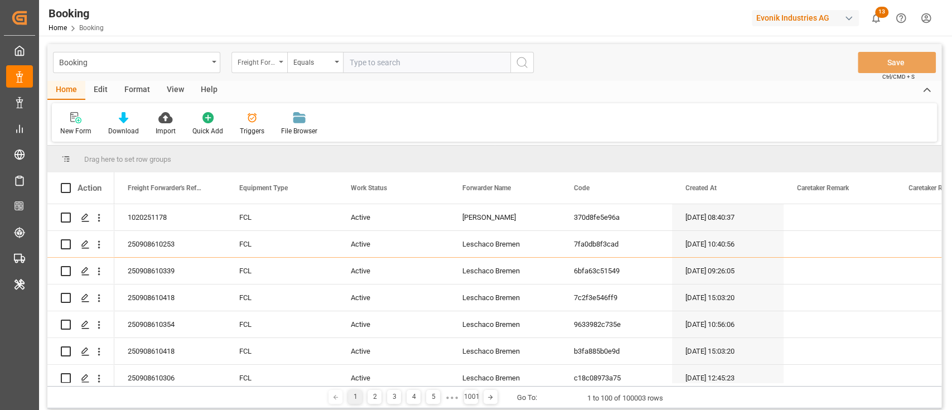
click at [256, 57] on div "Freight Forwarder's Reference No." at bounding box center [257, 61] width 38 height 13
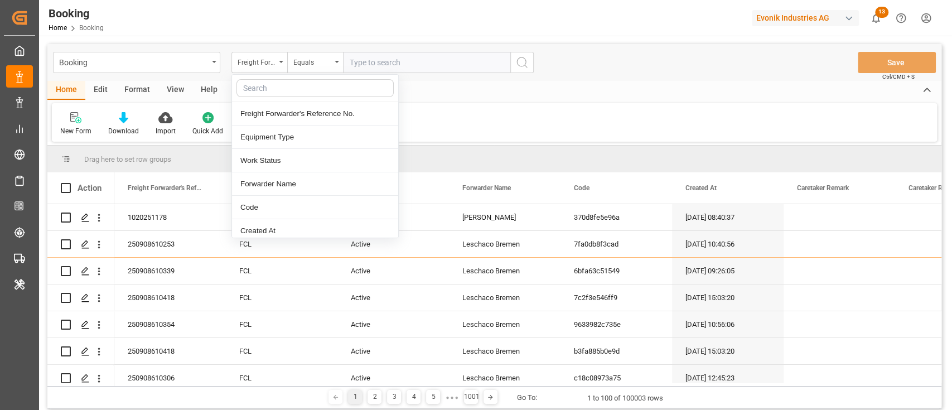
click at [288, 85] on input "text" at bounding box center [314, 88] width 157 height 18
type input "main"
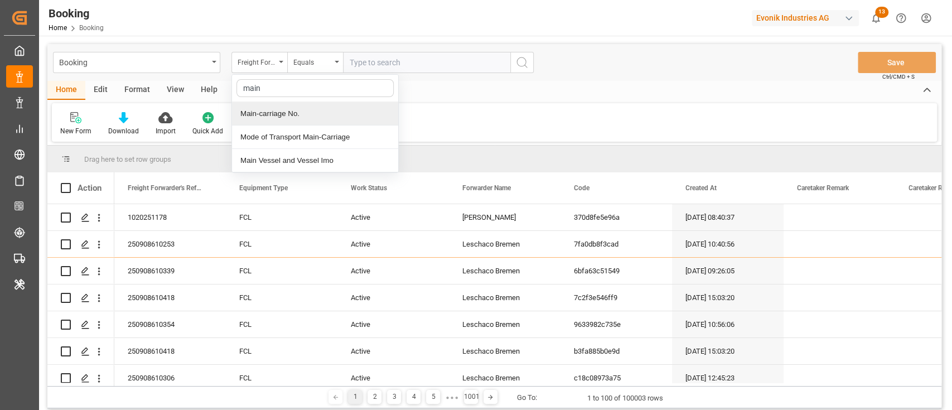
click at [274, 122] on div "Main-carriage No." at bounding box center [315, 113] width 166 height 23
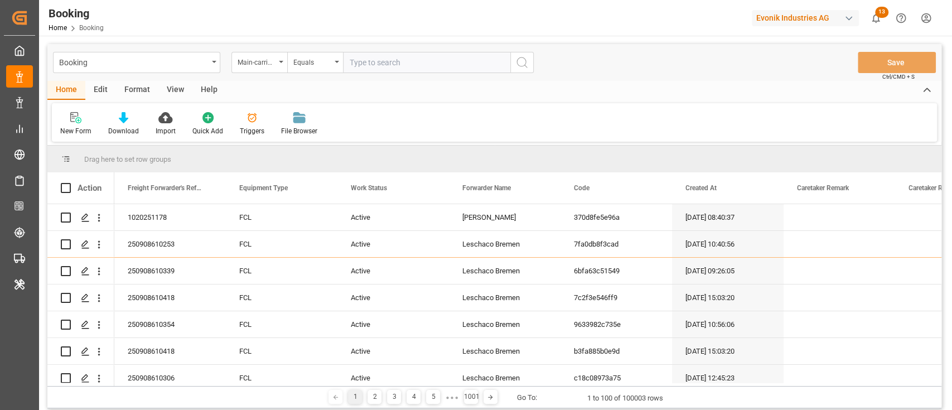
drag, startPoint x: 346, startPoint y: 62, endPoint x: 370, endPoint y: 64, distance: 24.0
click at [347, 62] on input "text" at bounding box center [426, 62] width 167 height 21
paste input "7001255006"
type input "7001255006"
click at [526, 70] on button "search button" at bounding box center [521, 62] width 23 height 21
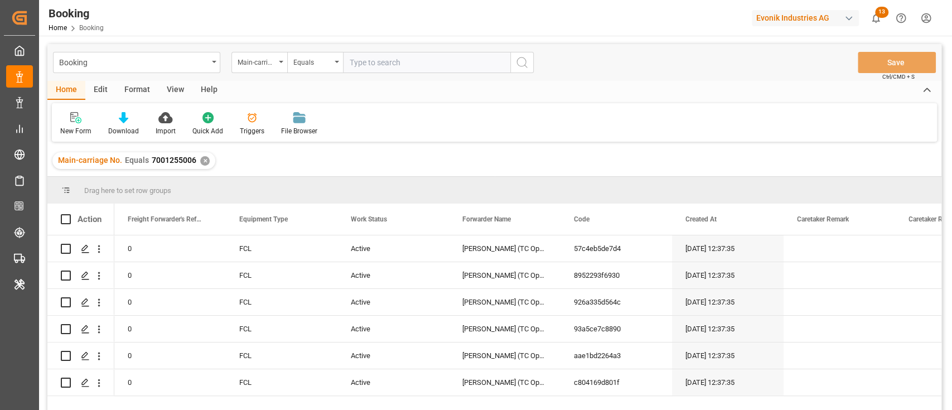
click at [172, 90] on div "View" at bounding box center [175, 90] width 34 height 19
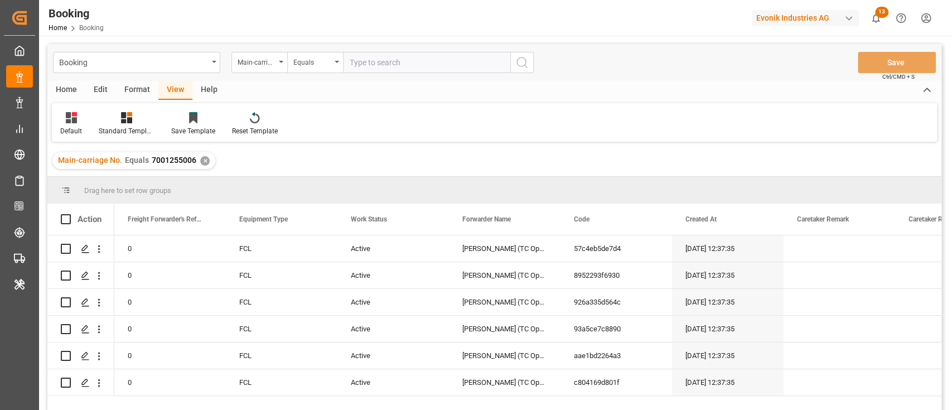
click at [56, 125] on div "Default" at bounding box center [71, 124] width 38 height 25
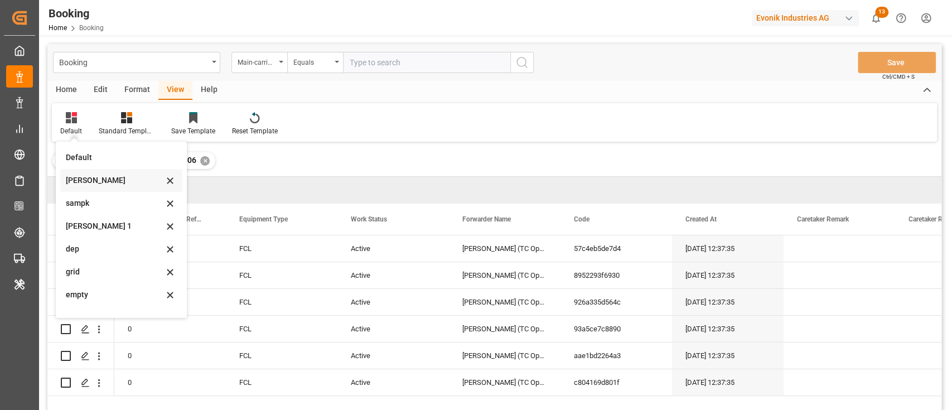
click at [105, 185] on div "sam" at bounding box center [115, 181] width 98 height 12
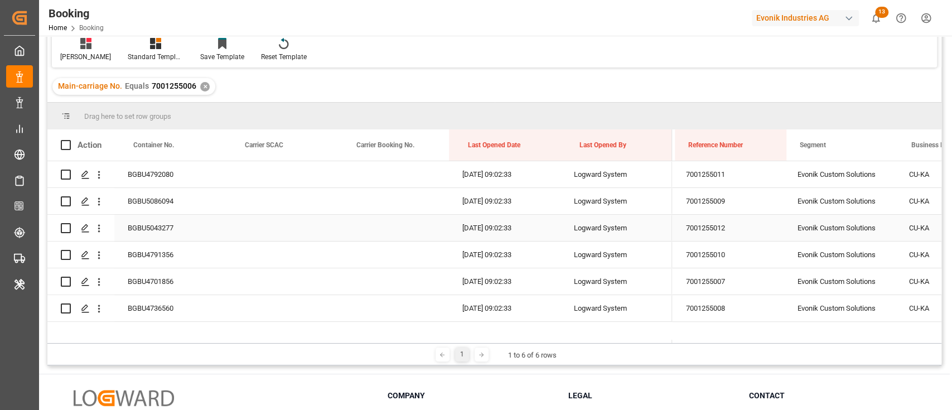
scroll to position [0, 1113]
click at [158, 176] on div "BGBU4792080" at bounding box center [170, 174] width 112 height 26
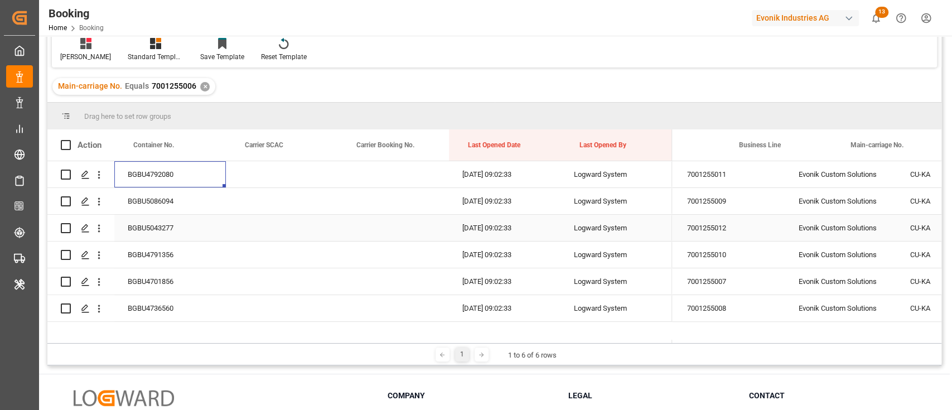
scroll to position [0, 1444]
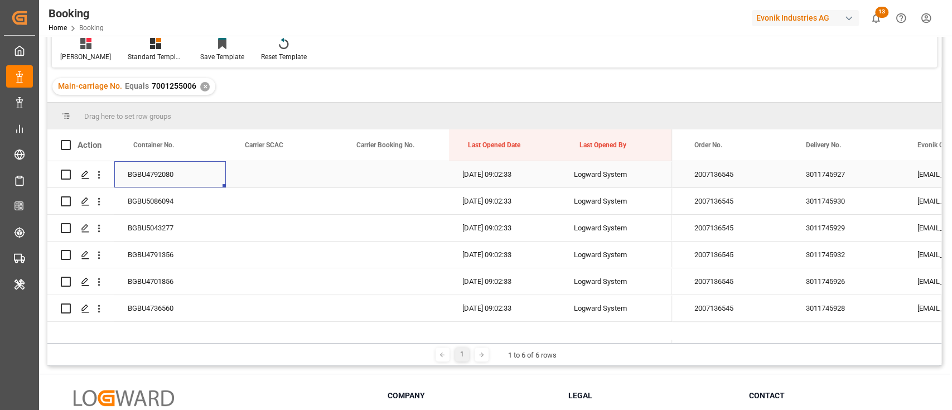
click at [837, 178] on div "3011745927" at bounding box center [848, 174] width 112 height 26
click at [842, 204] on div "3011745930" at bounding box center [848, 201] width 112 height 26
click at [839, 226] on div "3011745929" at bounding box center [848, 228] width 112 height 26
click at [831, 256] on div "3011745932" at bounding box center [848, 254] width 112 height 26
click at [820, 275] on div "3011745926" at bounding box center [848, 281] width 112 height 26
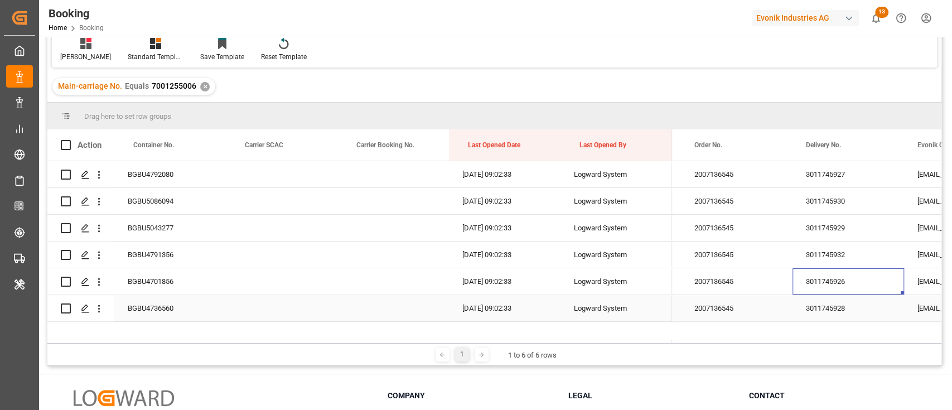
click at [805, 301] on div "3011745928" at bounding box center [848, 308] width 112 height 26
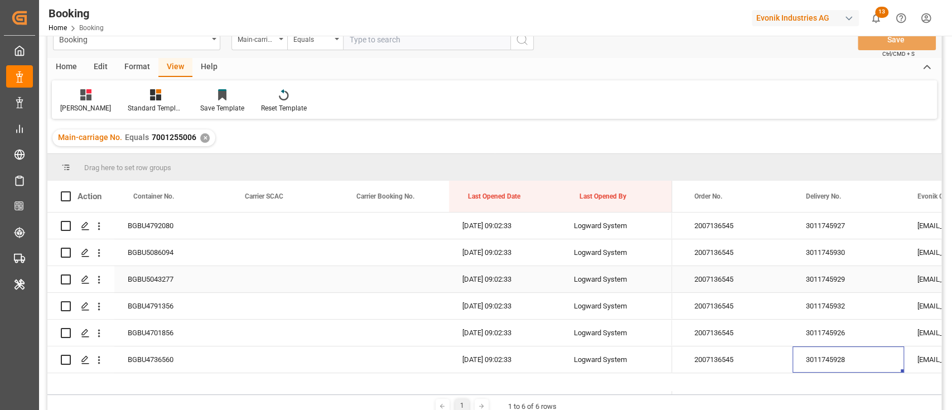
scroll to position [0, 0]
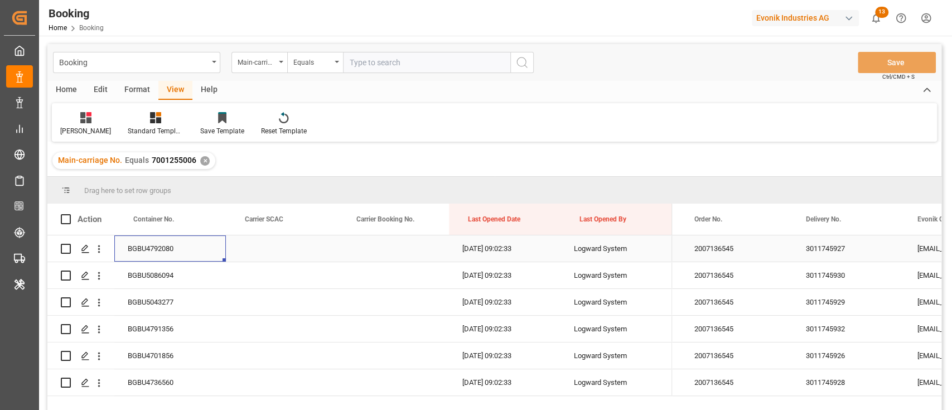
click at [188, 240] on div "BGBU4792080" at bounding box center [170, 248] width 112 height 26
click at [105, 243] on div "Press SPACE to select this row." at bounding box center [99, 248] width 28 height 21
click at [104, 248] on icon "open menu" at bounding box center [99, 249] width 12 height 12
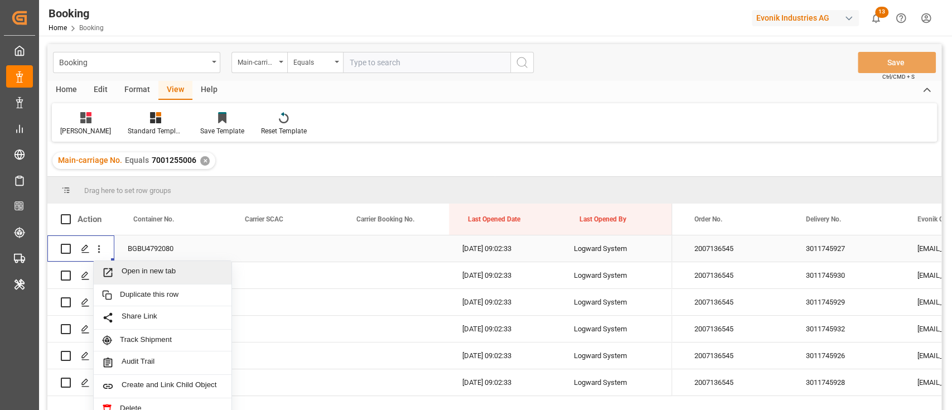
click at [125, 264] on div "Open in new tab" at bounding box center [163, 272] width 138 height 23
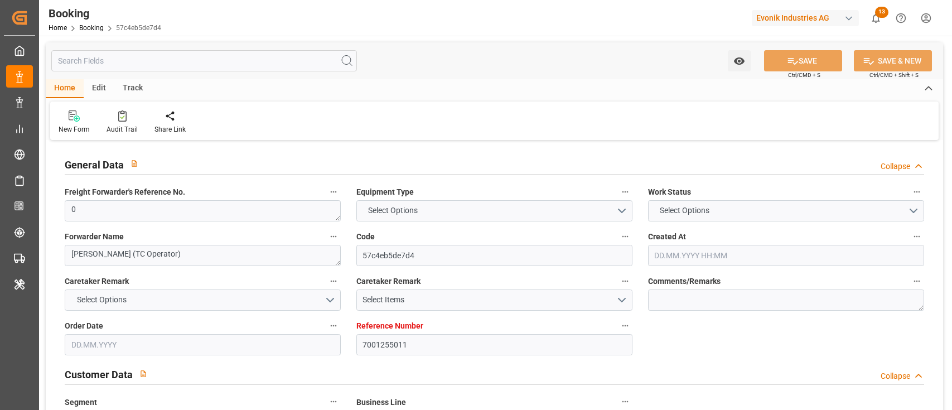
type input "7001255011"
type input "EUNWC"
type input "COSMR"
type input "[DATE] 12:37"
type input "[DATE]"
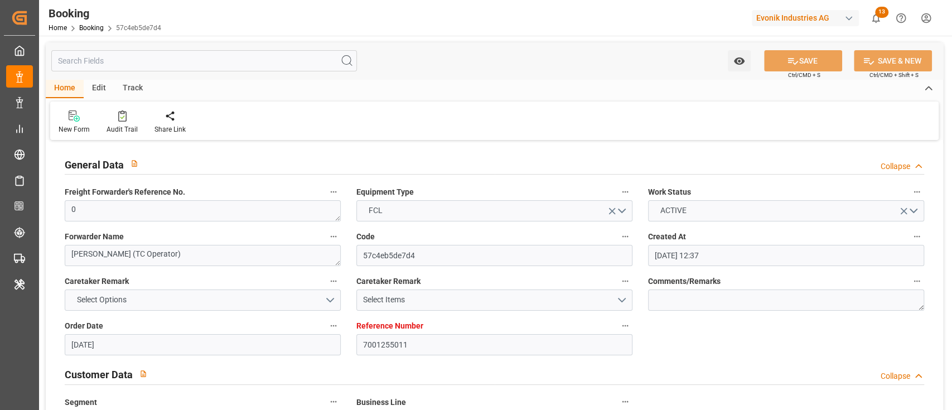
type input "[DATE]"
type input "[DATE] 00:00"
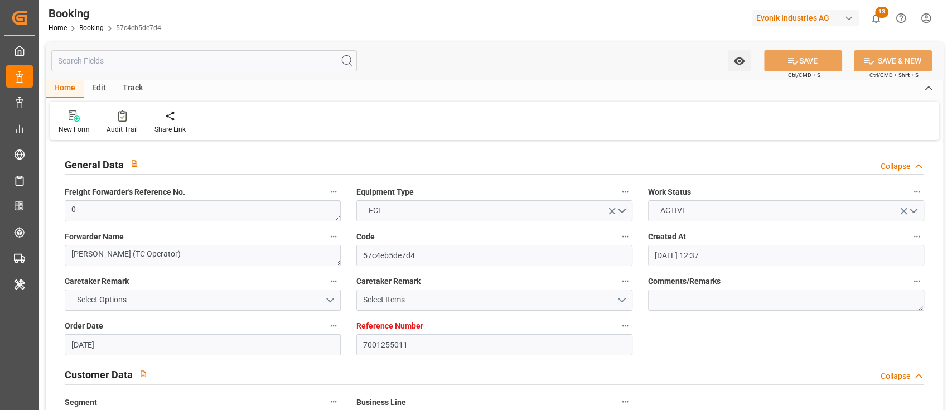
type input "[DATE]"
type input "[DATE] 09:02"
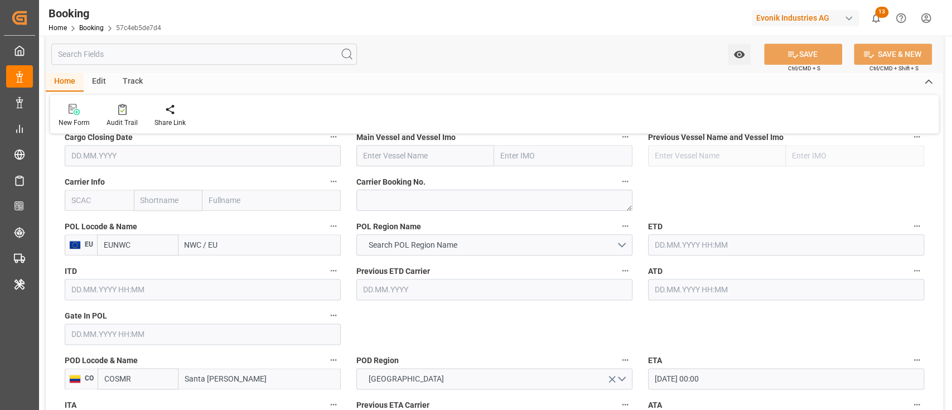
scroll to position [817, 0]
click at [148, 246] on input "EUNWC" at bounding box center [137, 245] width 81 height 21
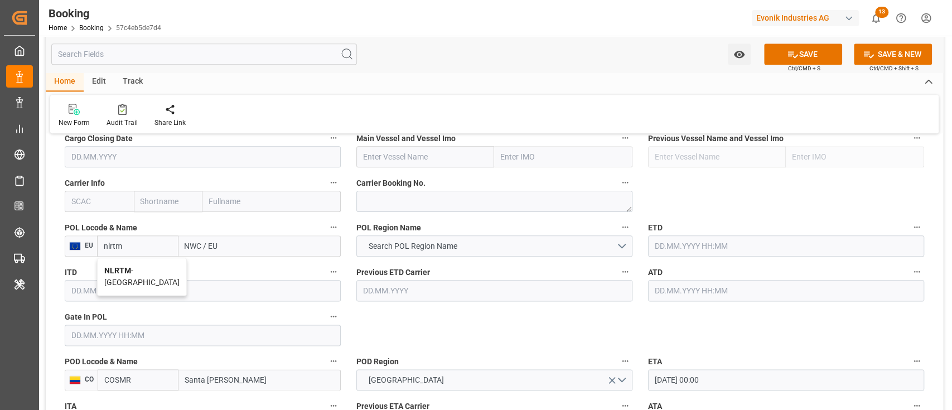
click at [122, 274] on div "NLRTM - [GEOGRAPHIC_DATA]" at bounding box center [142, 276] width 89 height 37
type input "NLRTM"
type input "[GEOGRAPHIC_DATA]"
type input "NLRTM"
click at [105, 205] on input "text" at bounding box center [99, 201] width 69 height 21
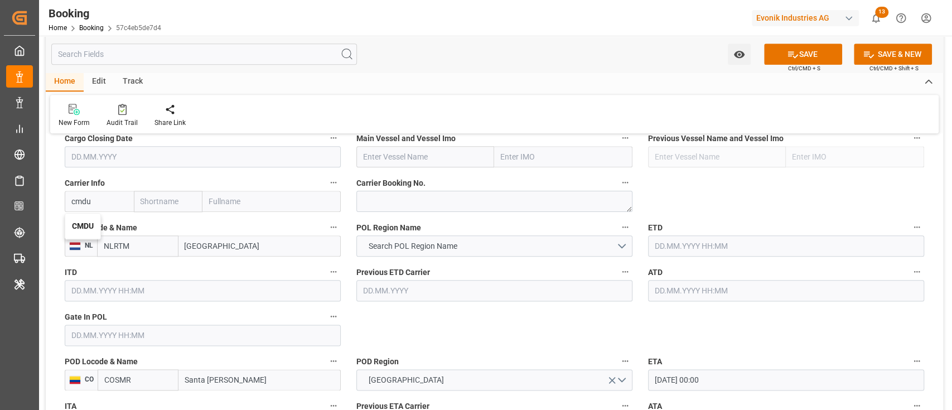
click at [94, 223] on b "CMDU" at bounding box center [83, 225] width 22 height 9
type input "CMDU"
type input "CMACGM"
type input "CMA CGM Group"
type input "CMDU"
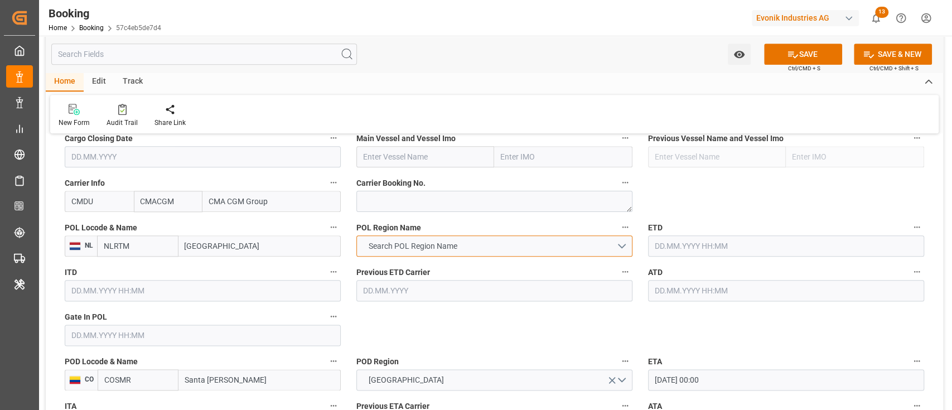
click at [381, 242] on span "Search POL Region Name" at bounding box center [412, 246] width 100 height 12
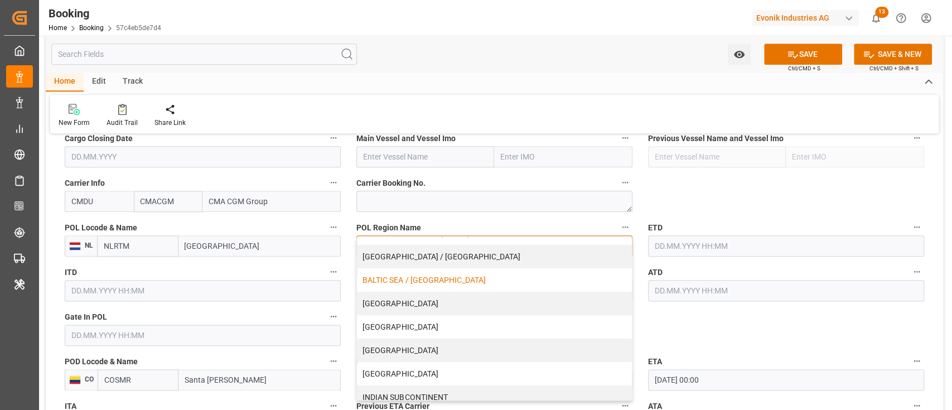
scroll to position [223, 0]
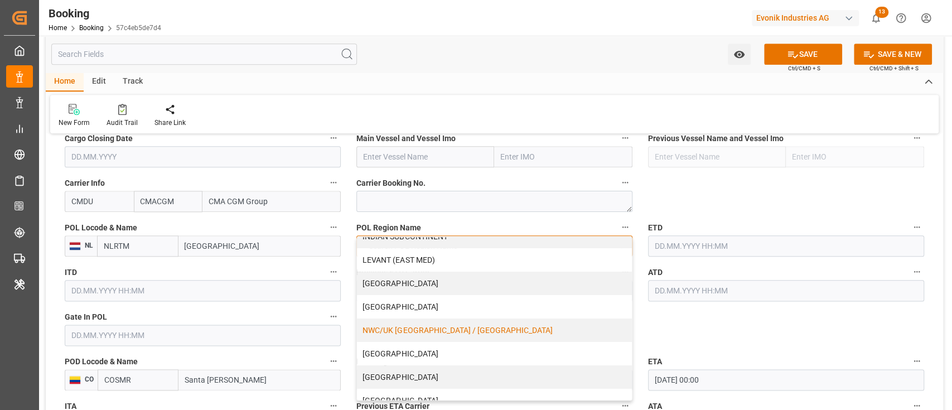
click at [380, 323] on div "NWC/UK [GEOGRAPHIC_DATA] / [GEOGRAPHIC_DATA]" at bounding box center [494, 329] width 275 height 23
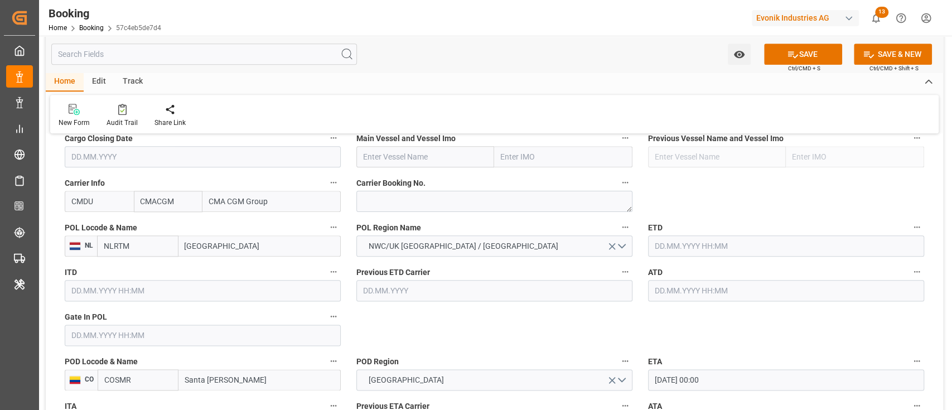
click at [453, 154] on input "text" at bounding box center [425, 156] width 138 height 21
paste input "CMA CGM SAINT LAURENT"
type input "CMA CGM SAINT LAURENT"
click at [427, 183] on b "CMA CGM SAINT LAURENT" at bounding box center [412, 181] width 96 height 9
type input "9709219"
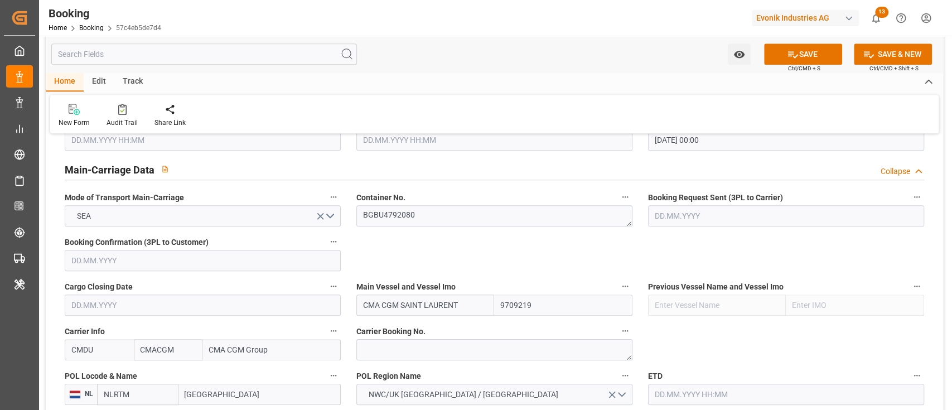
scroll to position [743, 0]
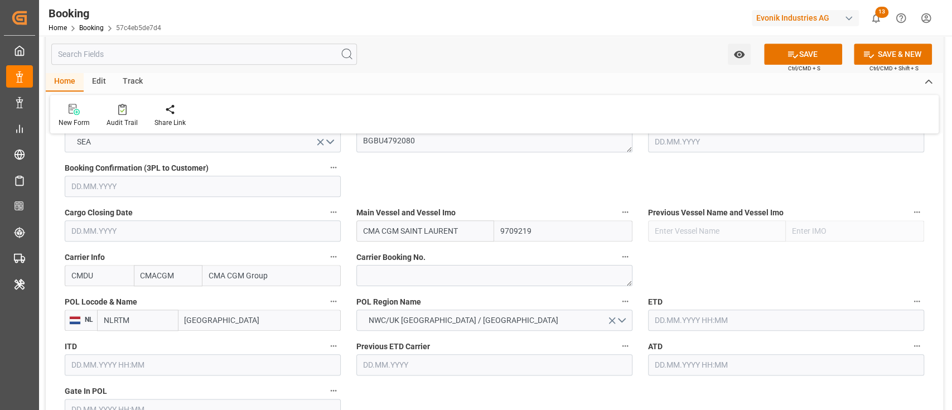
type input "CMA CGM SAINT LAURENT"
click at [671, 319] on input "text" at bounding box center [786, 319] width 276 height 21
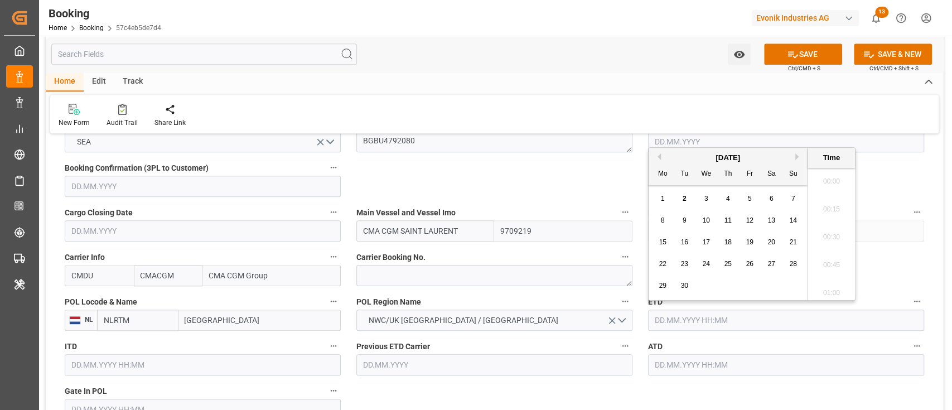
scroll to position [1815, 0]
click at [664, 222] on span "8" at bounding box center [663, 220] width 4 height 8
type input "[DATE] 00:00"
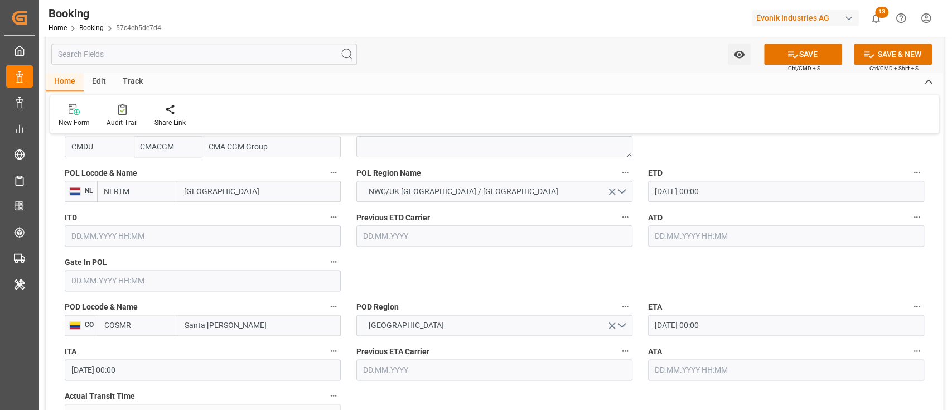
scroll to position [892, 0]
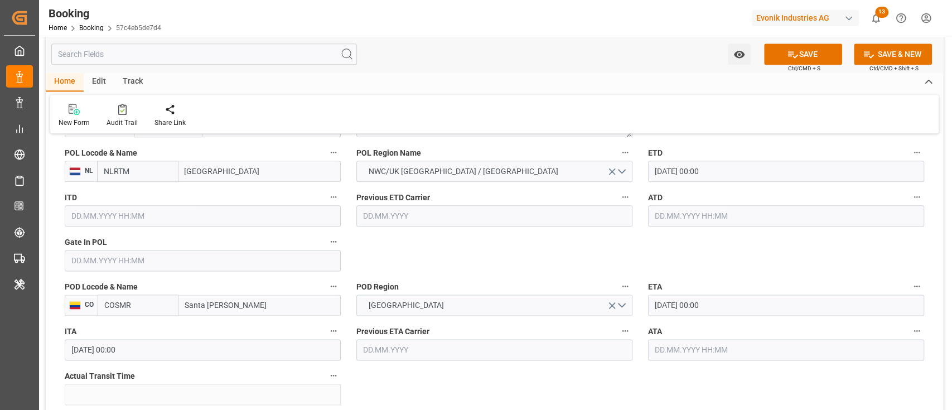
click at [727, 308] on input "[DATE] 00:00" at bounding box center [786, 304] width 276 height 21
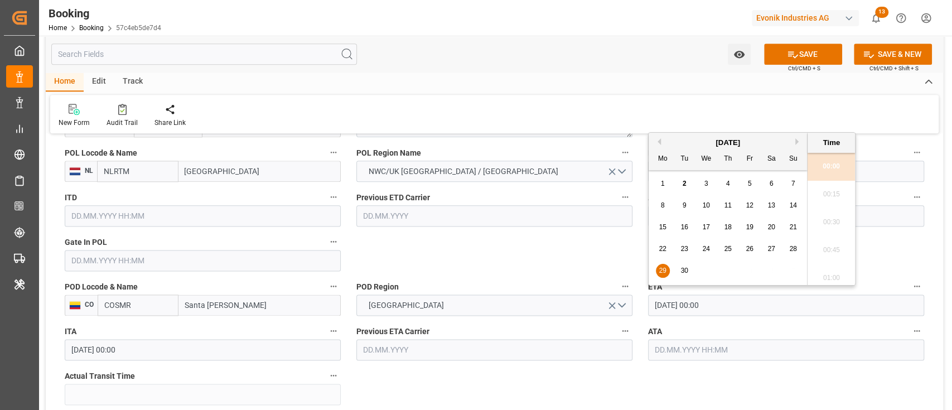
click at [798, 140] on button "Next Month" at bounding box center [798, 141] width 7 height 7
click at [680, 207] on div "7" at bounding box center [684, 205] width 14 height 13
type input "[DATE] 00:00"
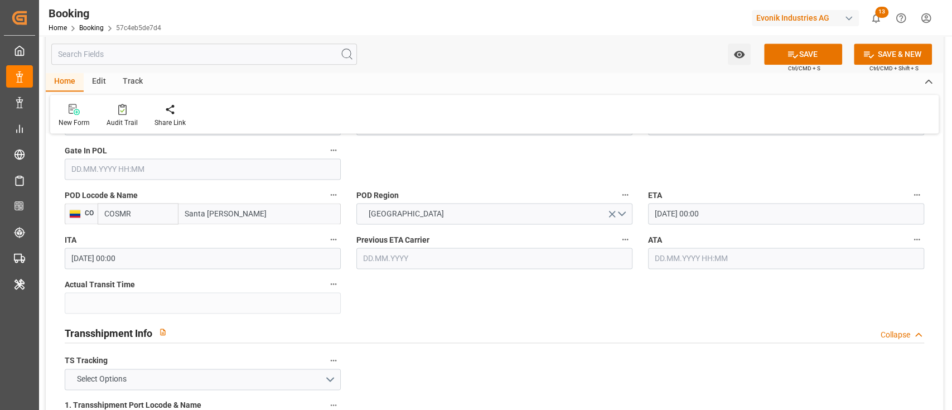
scroll to position [1040, 0]
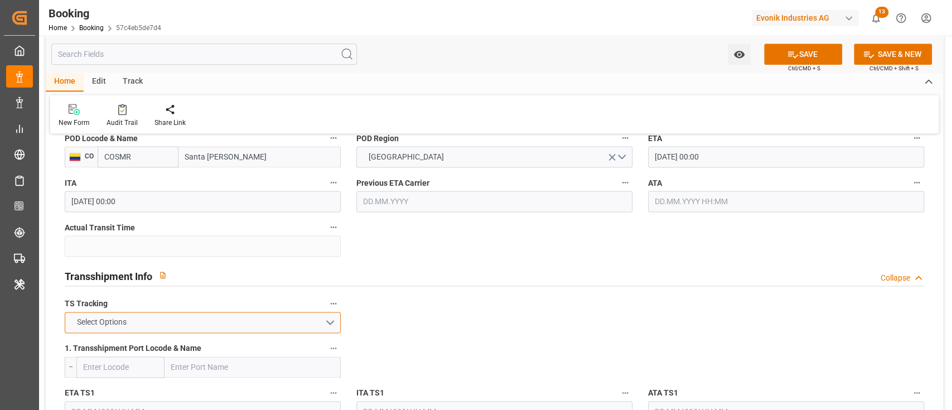
click at [217, 315] on button "Select Options" at bounding box center [203, 322] width 276 height 21
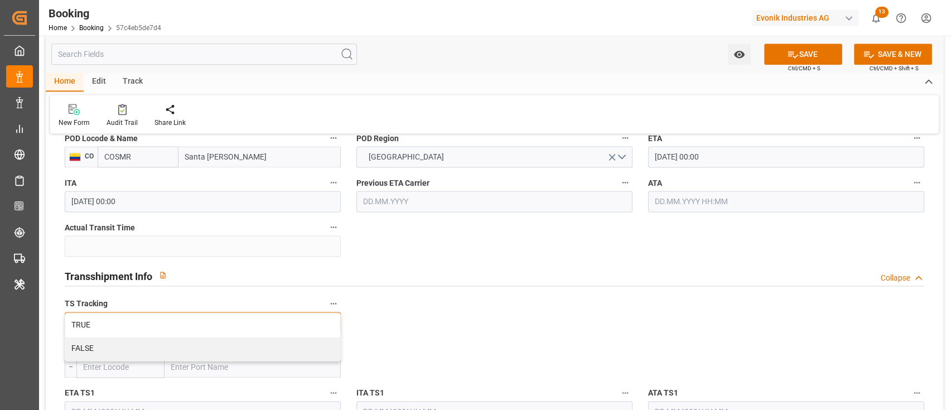
click at [217, 315] on div "TRUE" at bounding box center [202, 324] width 275 height 23
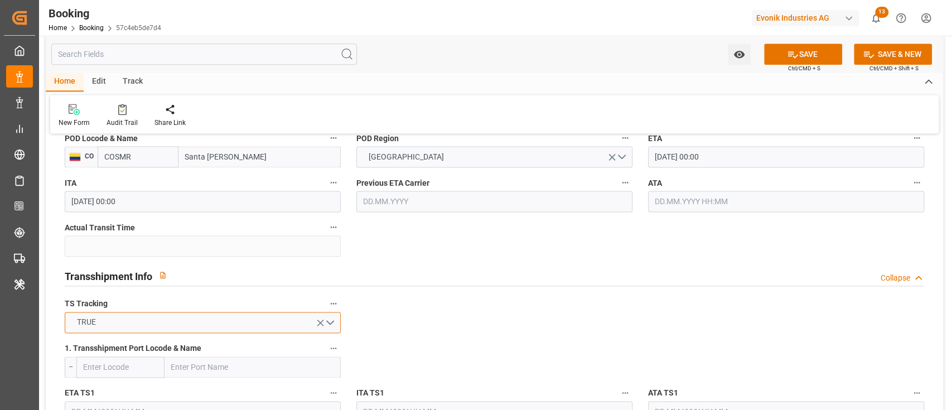
scroll to position [1115, 0]
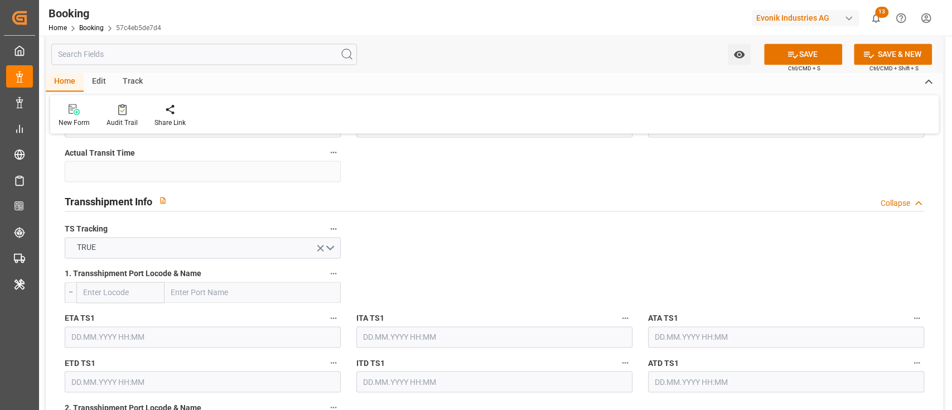
click at [182, 298] on input "text" at bounding box center [252, 292] width 176 height 21
paste input "[GEOGRAPHIC_DATA]"
type input "[GEOGRAPHIC_DATA]"
click at [188, 316] on b "[GEOGRAPHIC_DATA]" at bounding box center [210, 316] width 76 height 9
type input "FRLEH"
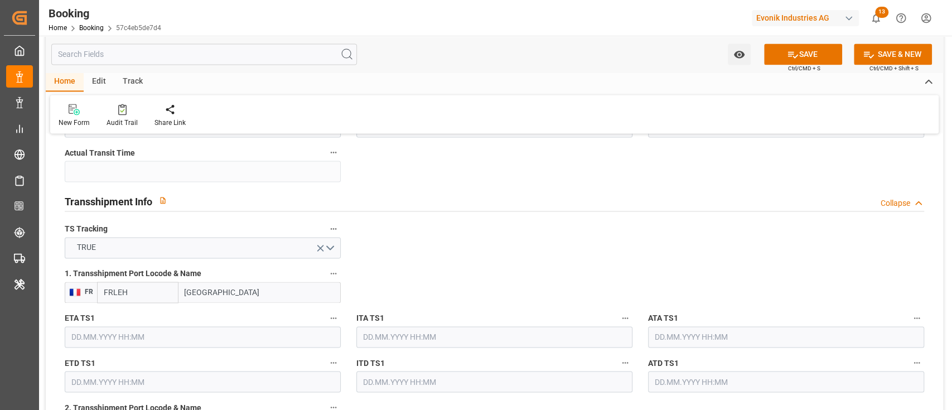
type input "[GEOGRAPHIC_DATA]"
click at [112, 338] on input "text" at bounding box center [203, 336] width 276 height 21
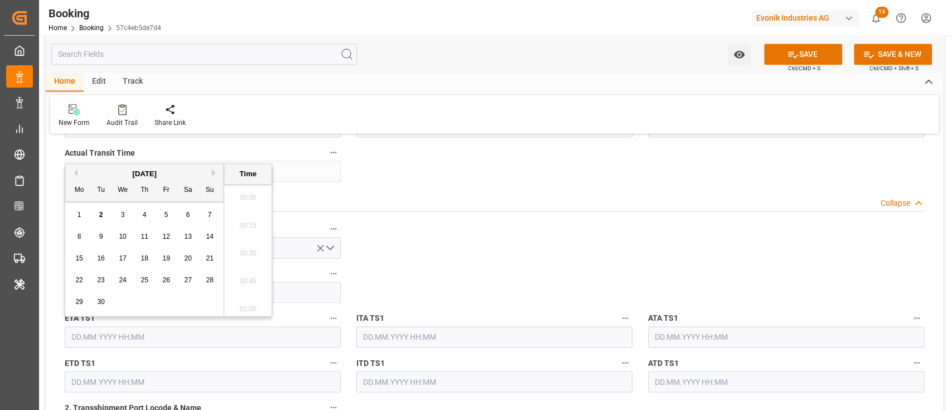
scroll to position [1815, 0]
click at [141, 240] on span "11" at bounding box center [144, 237] width 7 height 8
type input "[DATE] 00:00"
click at [157, 381] on input "text" at bounding box center [203, 381] width 276 height 21
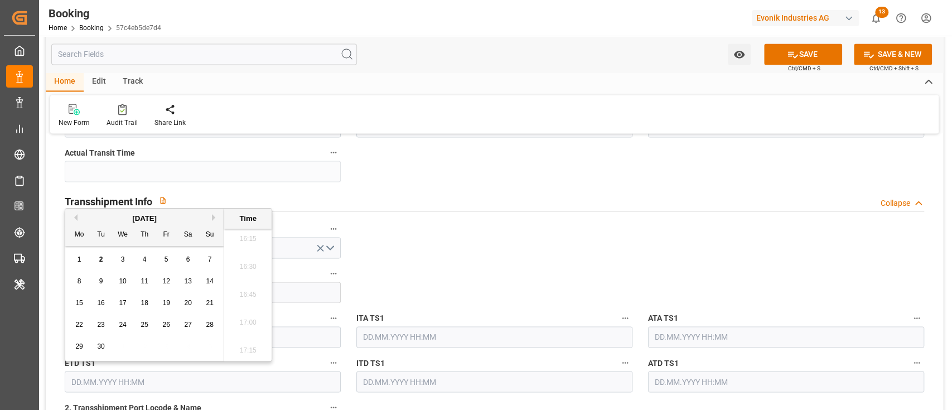
click at [184, 285] on div "13" at bounding box center [188, 281] width 14 height 13
type input "[DATE] 00:00"
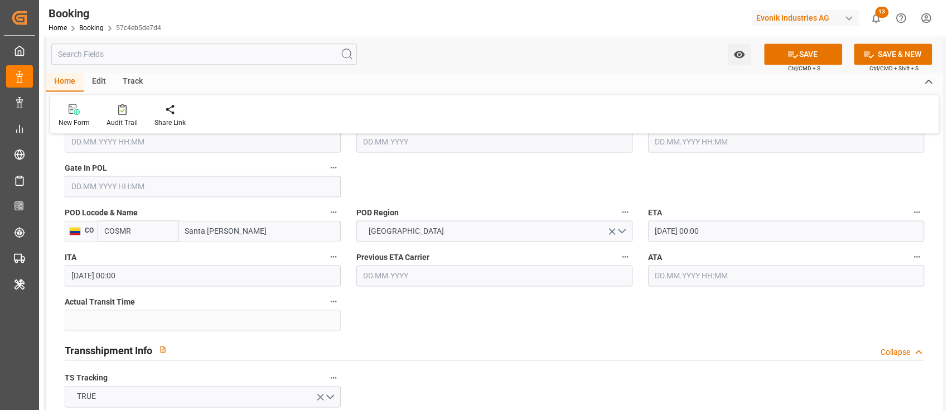
scroll to position [892, 0]
